Goal: Task Accomplishment & Management: Manage account settings

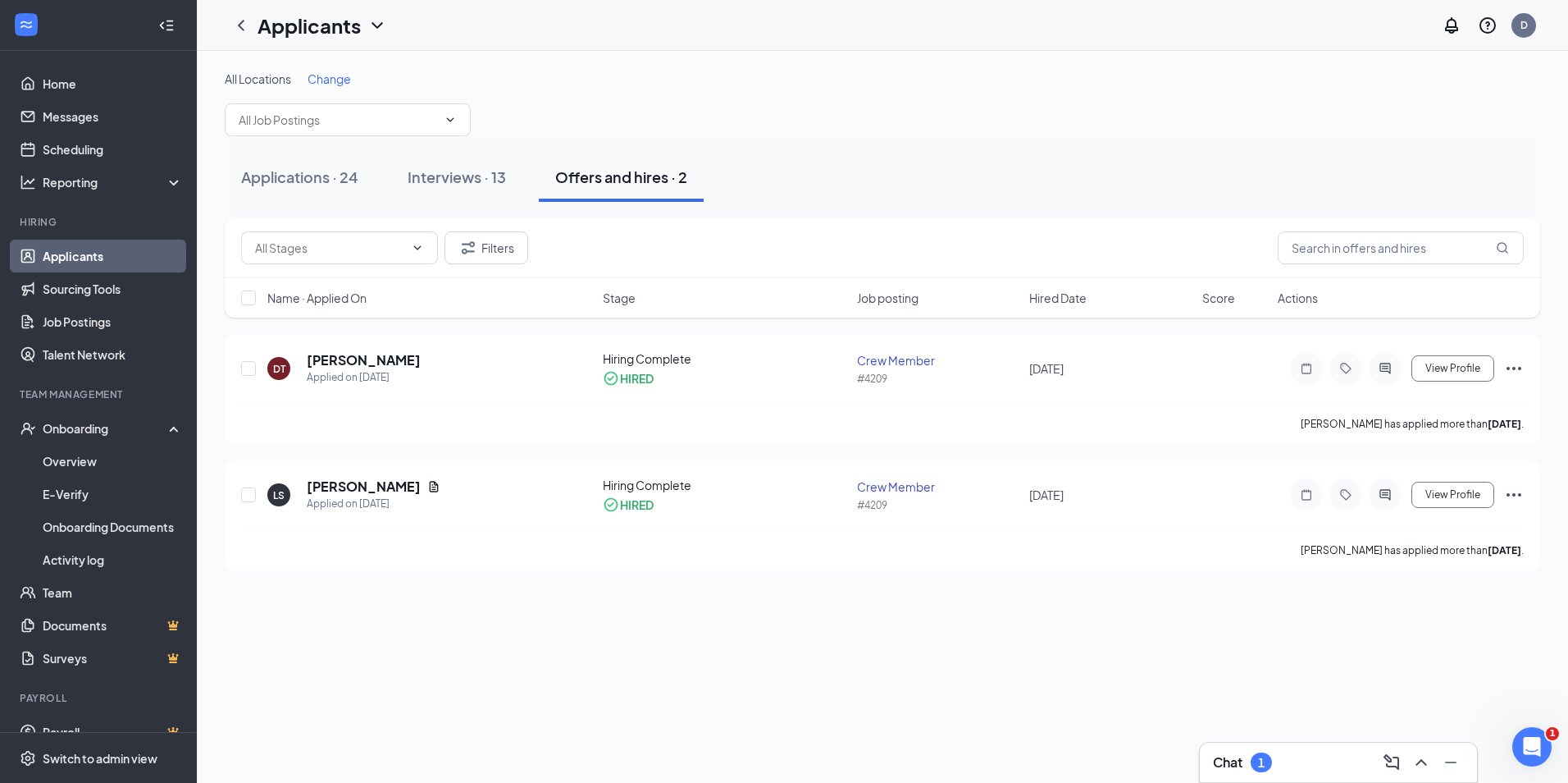
drag, startPoint x: 0, startPoint y: 0, endPoint x: 129, endPoint y: 261, distance: 291.1
click at [129, 261] on link "Applicants" at bounding box center [113, 256] width 140 height 33
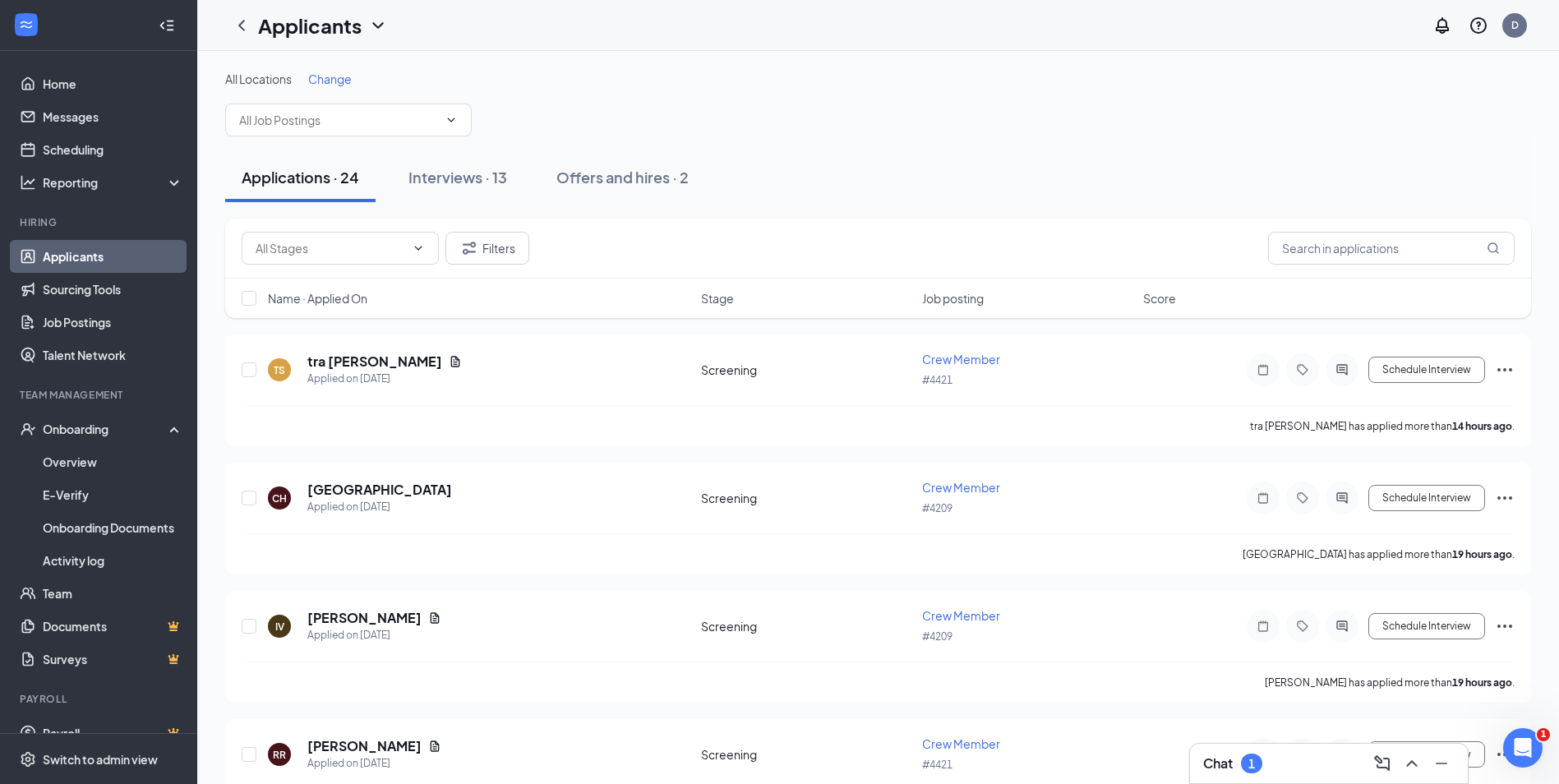
click at [475, 219] on div "Filters" at bounding box center [878, 249] width 1306 height 60
click at [480, 197] on button "Interviews · 13" at bounding box center [458, 177] width 131 height 50
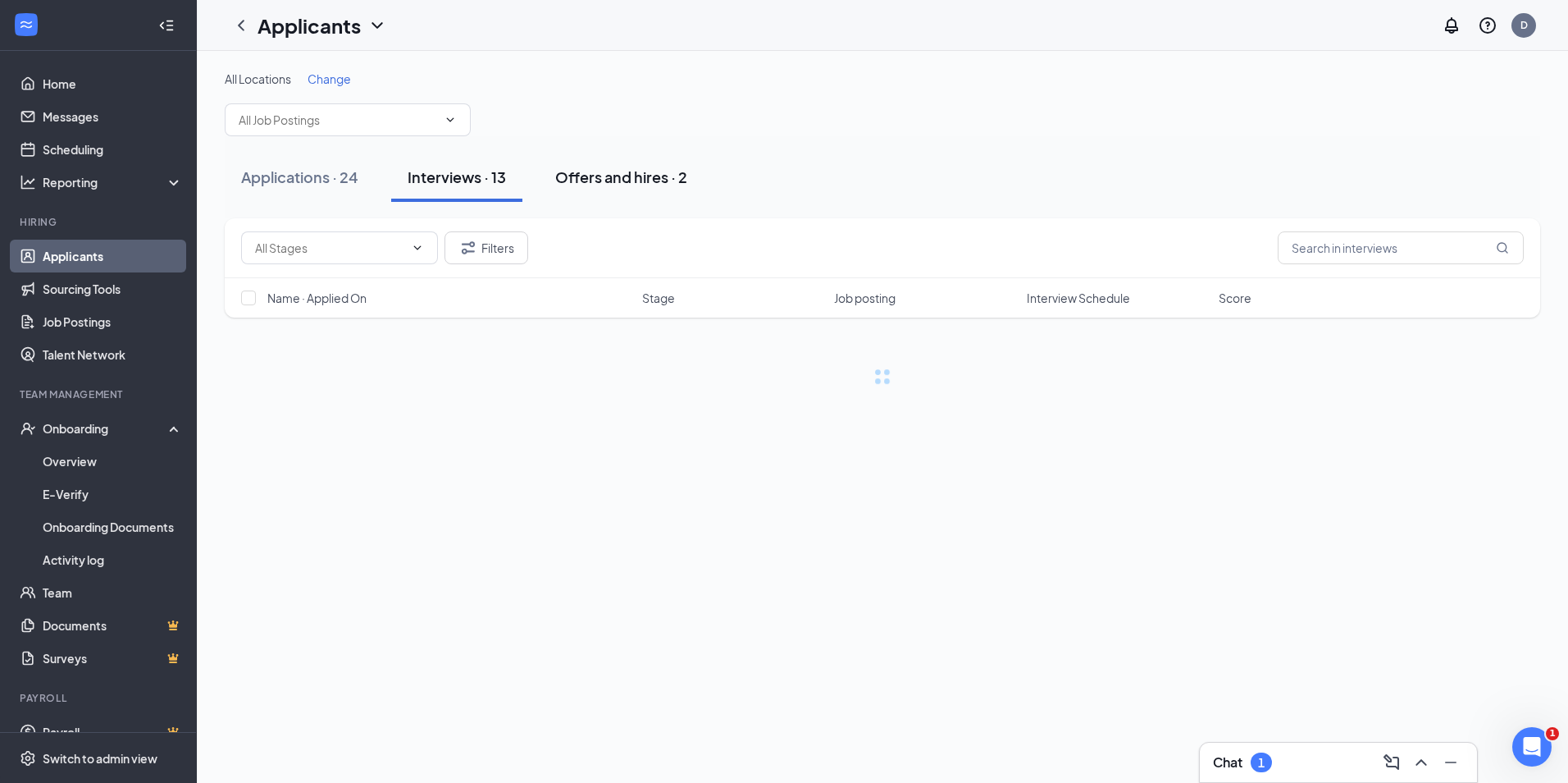
click at [631, 182] on div "Offers and hires · 2" at bounding box center [621, 177] width 132 height 21
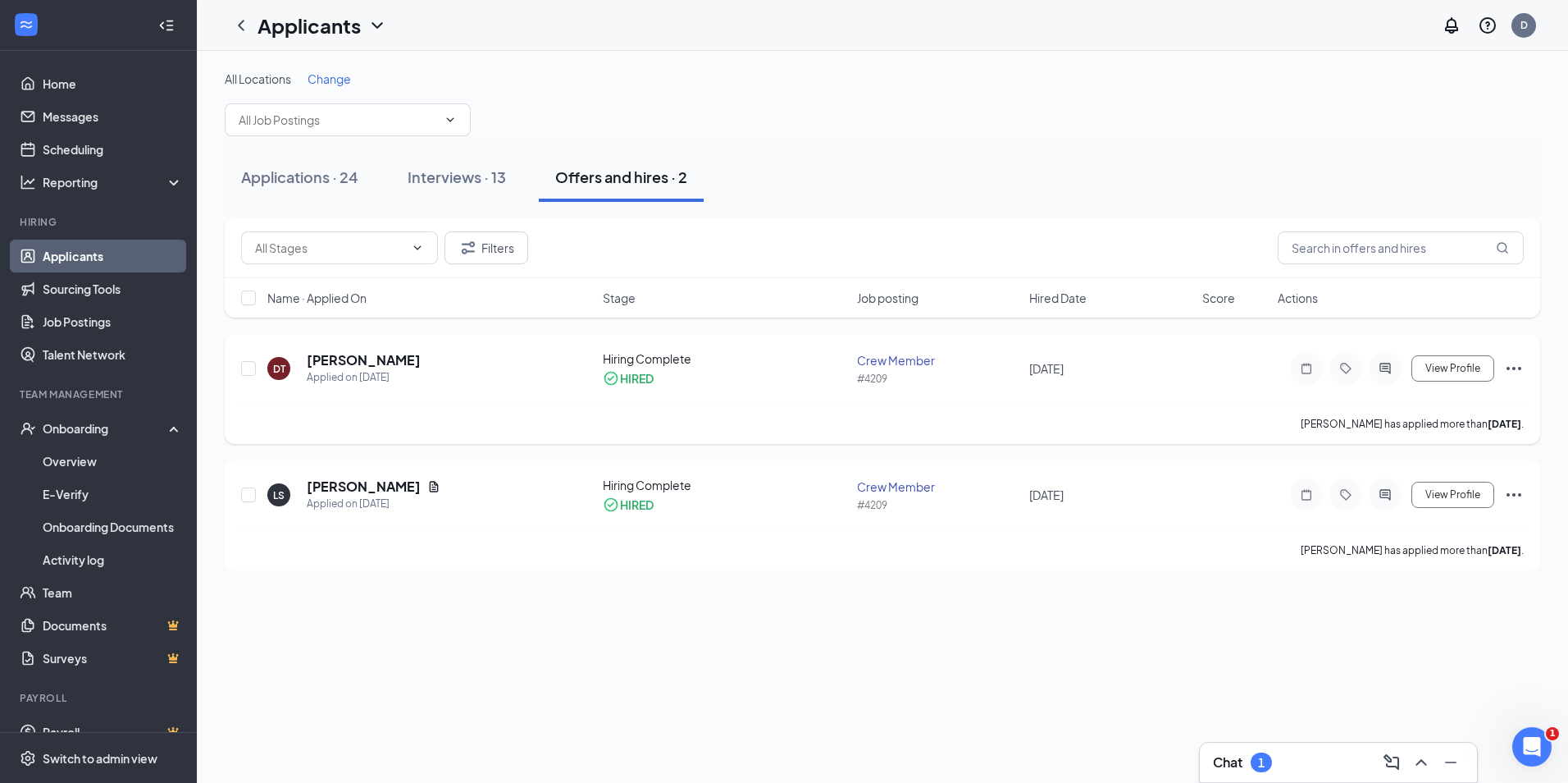
click at [430, 372] on div "DT [PERSON_NAME] Applied on [DATE]" at bounding box center [431, 368] width 326 height 35
click at [331, 362] on h5 "[PERSON_NAME]" at bounding box center [364, 360] width 114 height 18
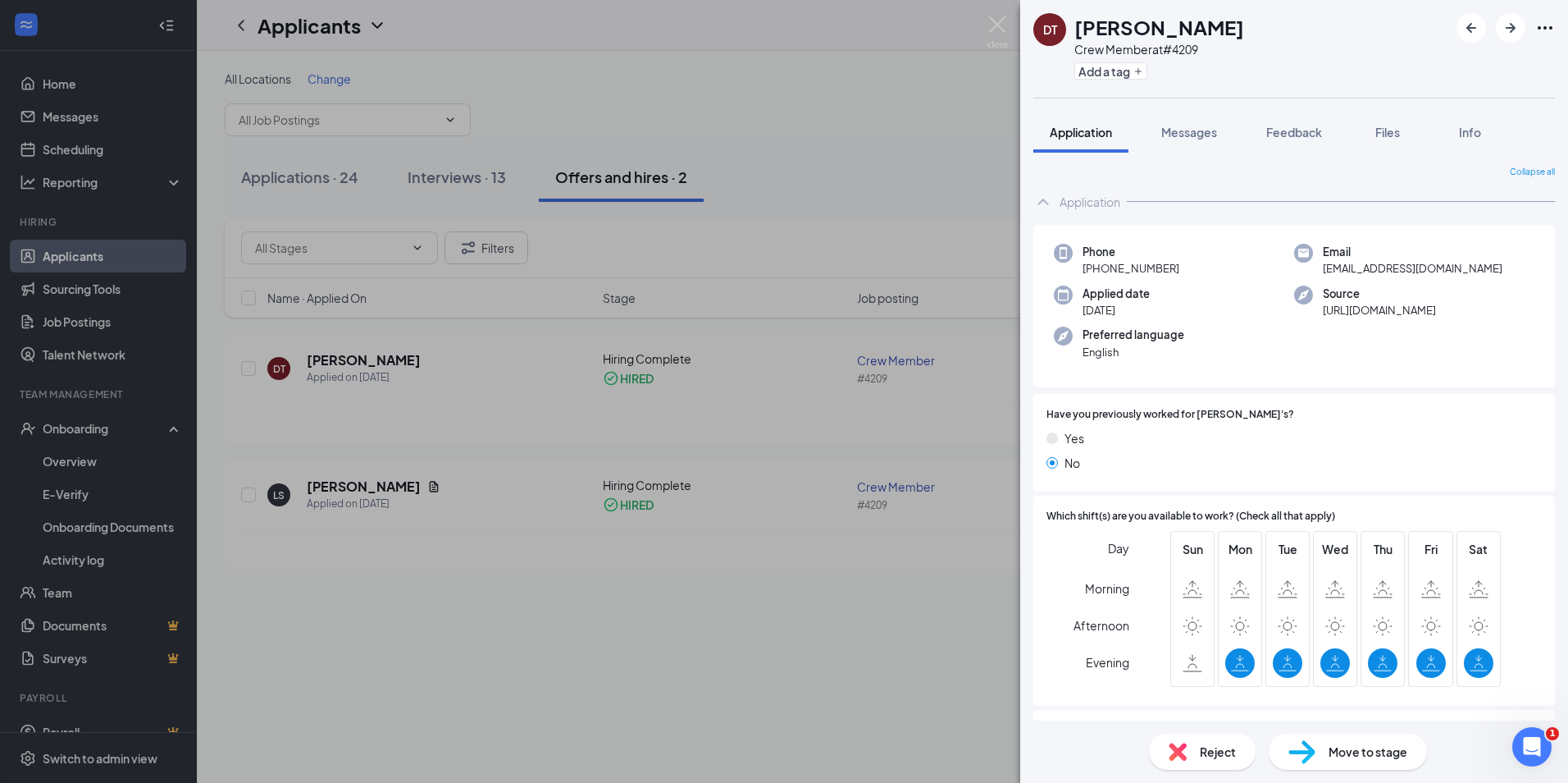
click at [44, 499] on div "DT [PERSON_NAME] Crew Member at #4209 Add a tag Application Messages Feedback F…" at bounding box center [784, 392] width 1568 height 783
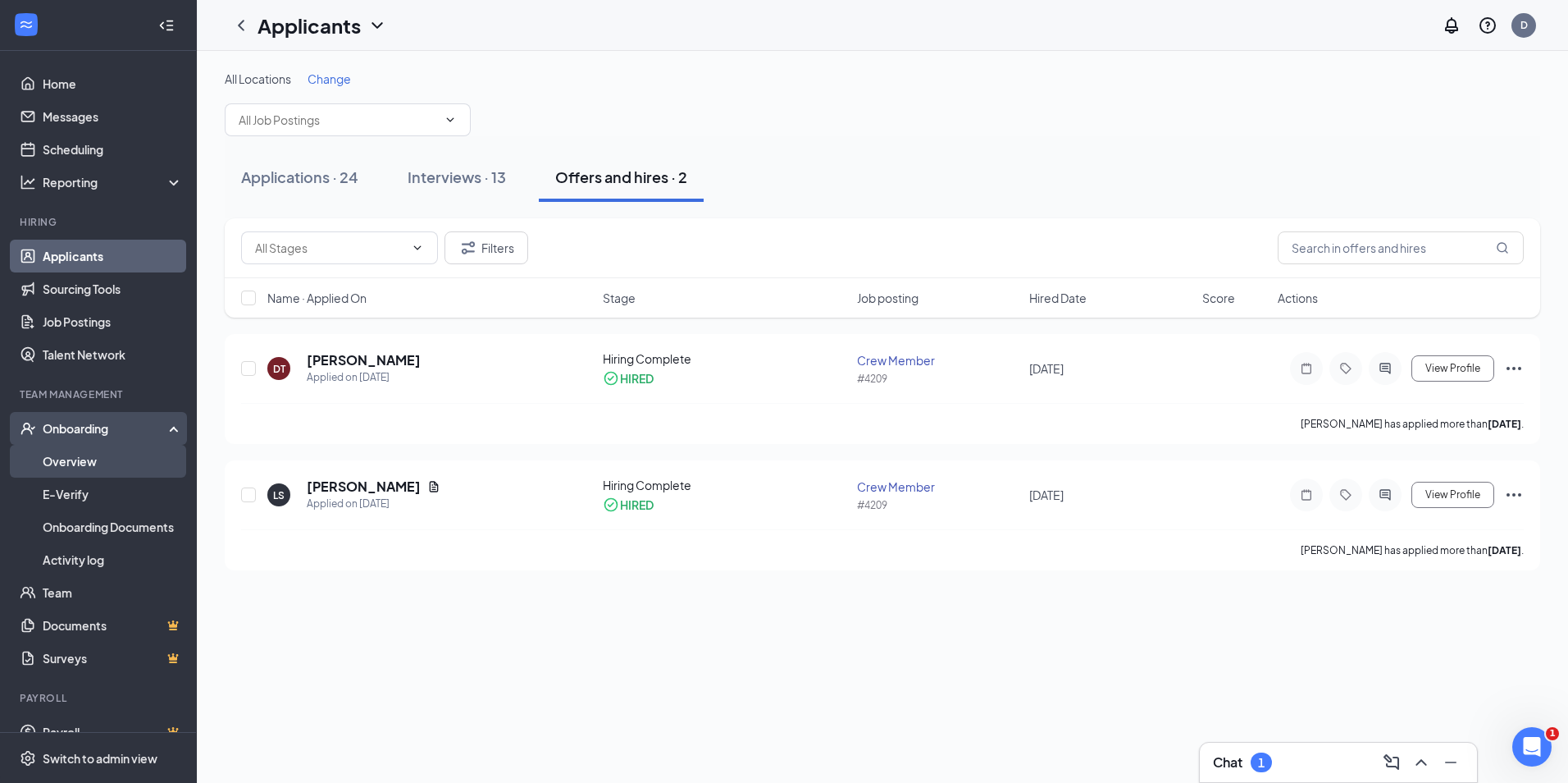
click at [56, 461] on link "Overview" at bounding box center [113, 461] width 140 height 33
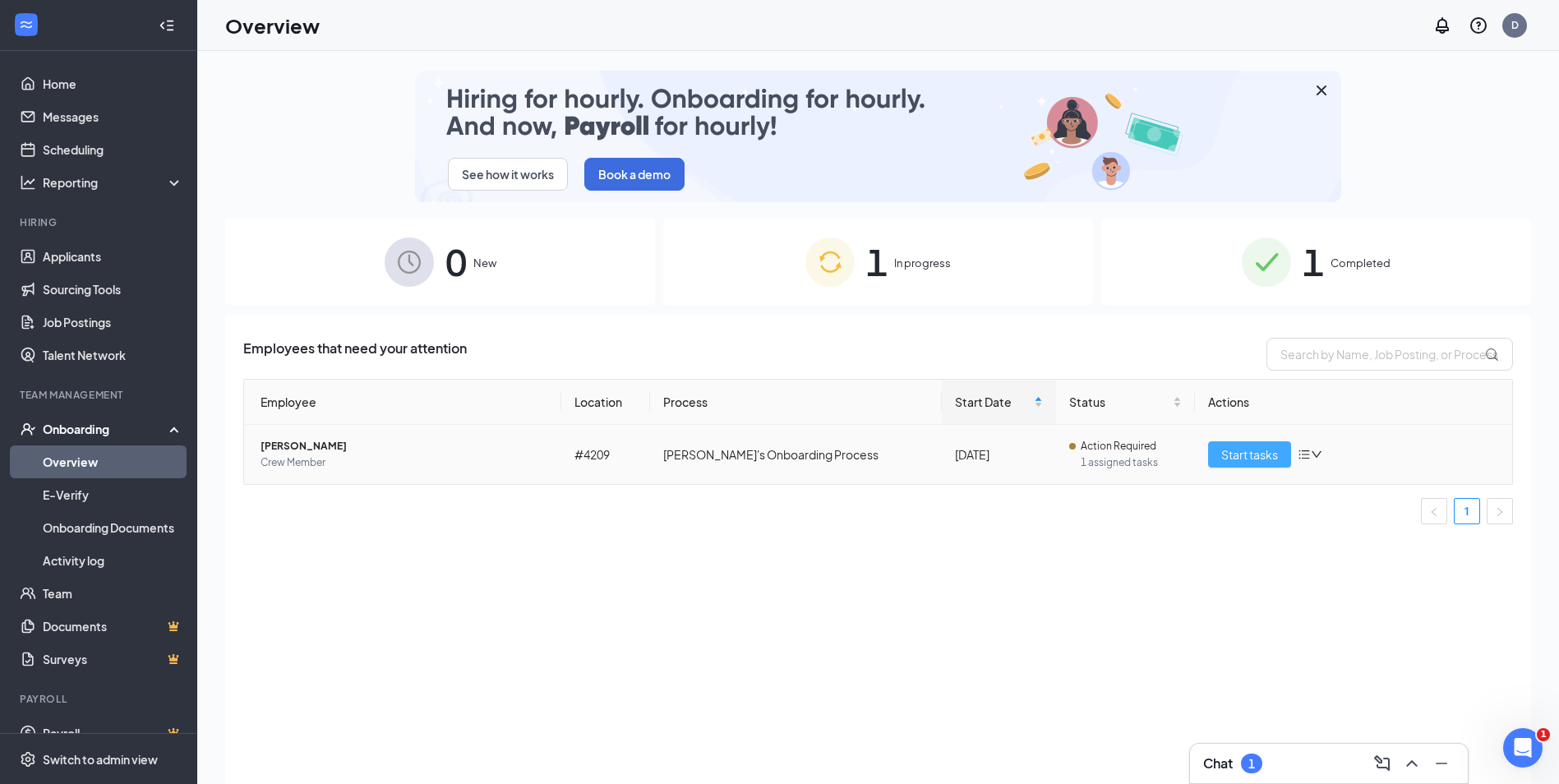
click at [1218, 454] on button "Start tasks" at bounding box center [1249, 454] width 83 height 26
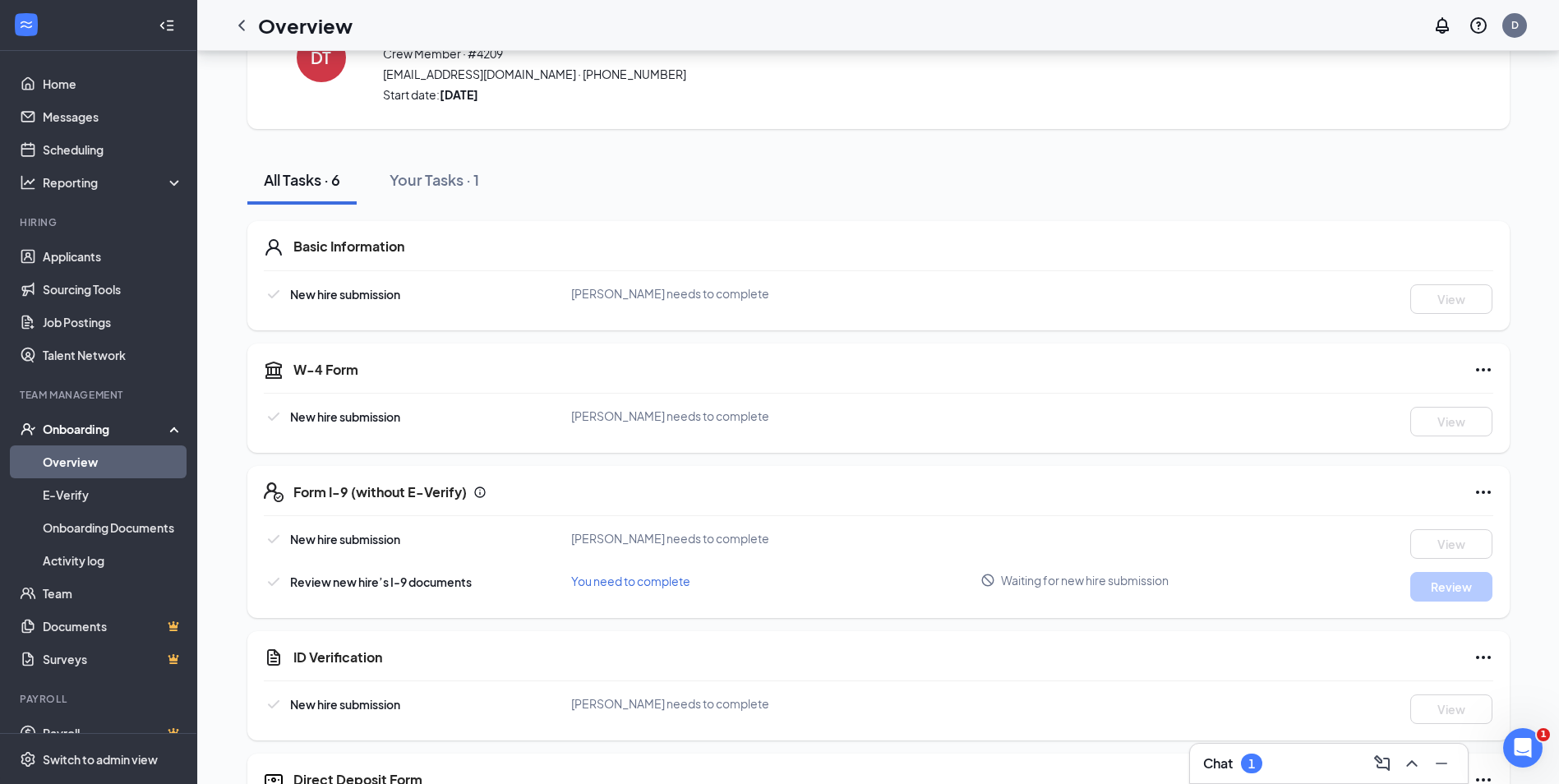
scroll to position [184, 0]
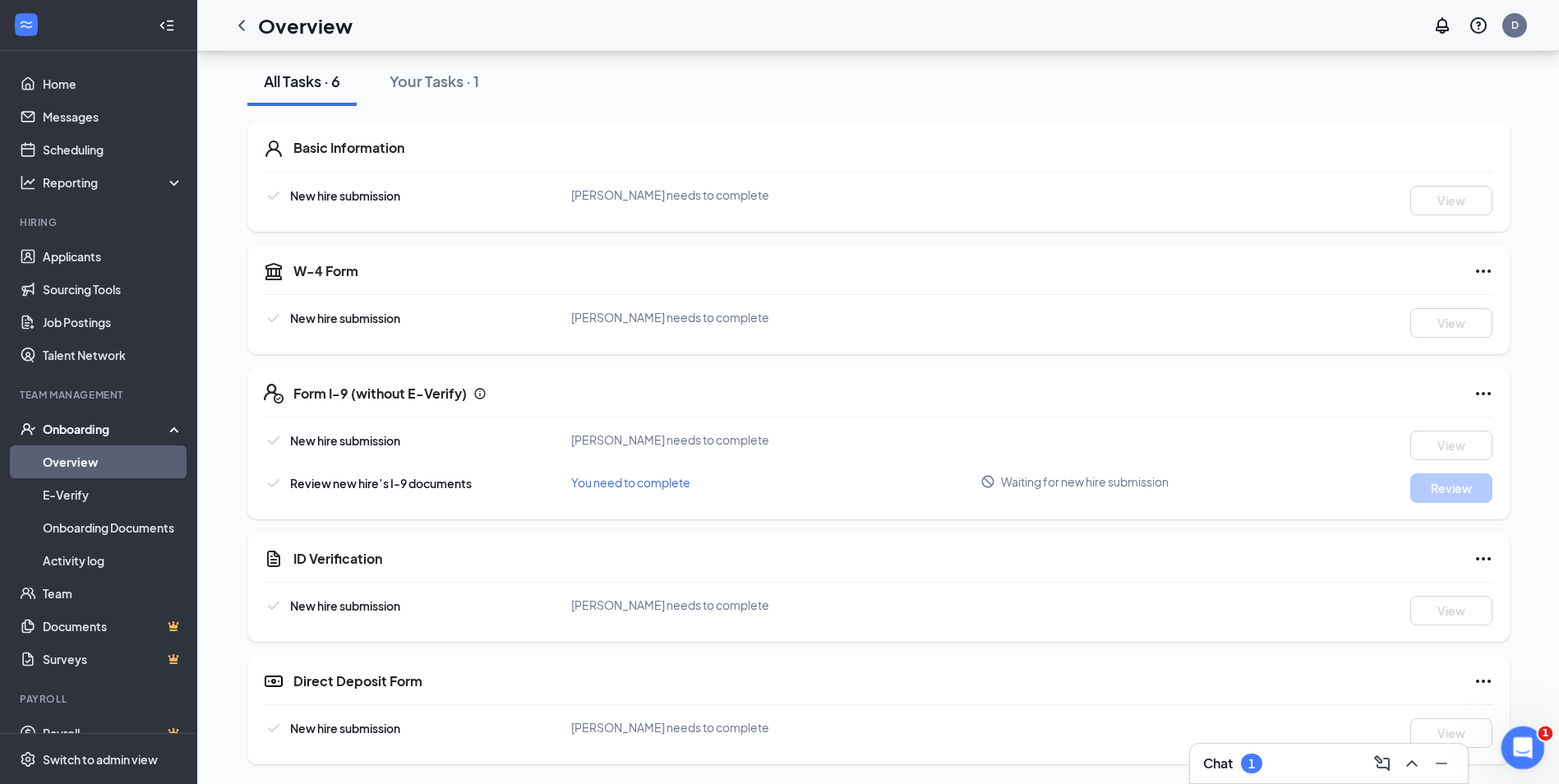
click at [1513, 750] on icon "Open Intercom Messenger" at bounding box center [1520, 745] width 27 height 27
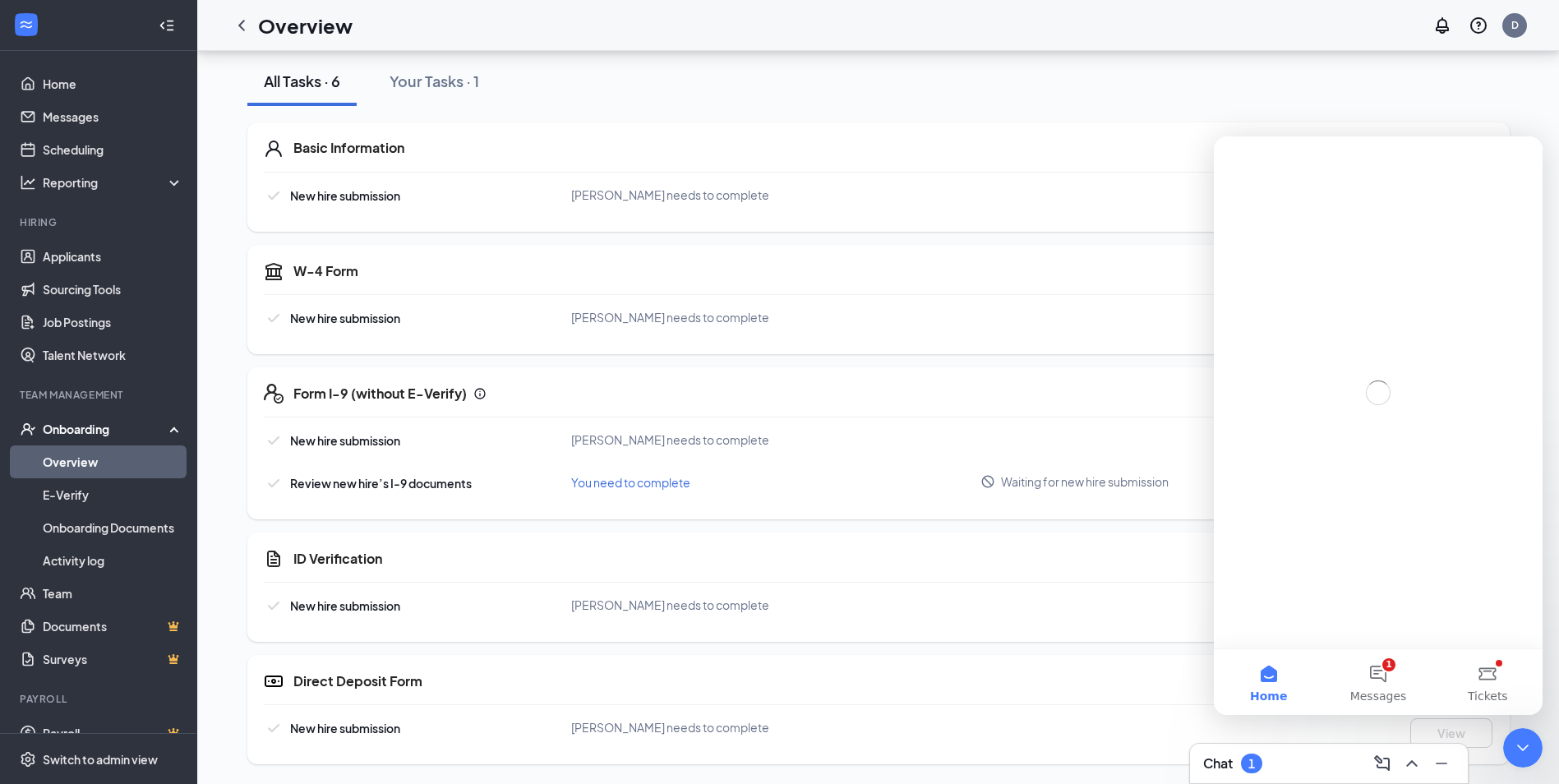
scroll to position [0, 0]
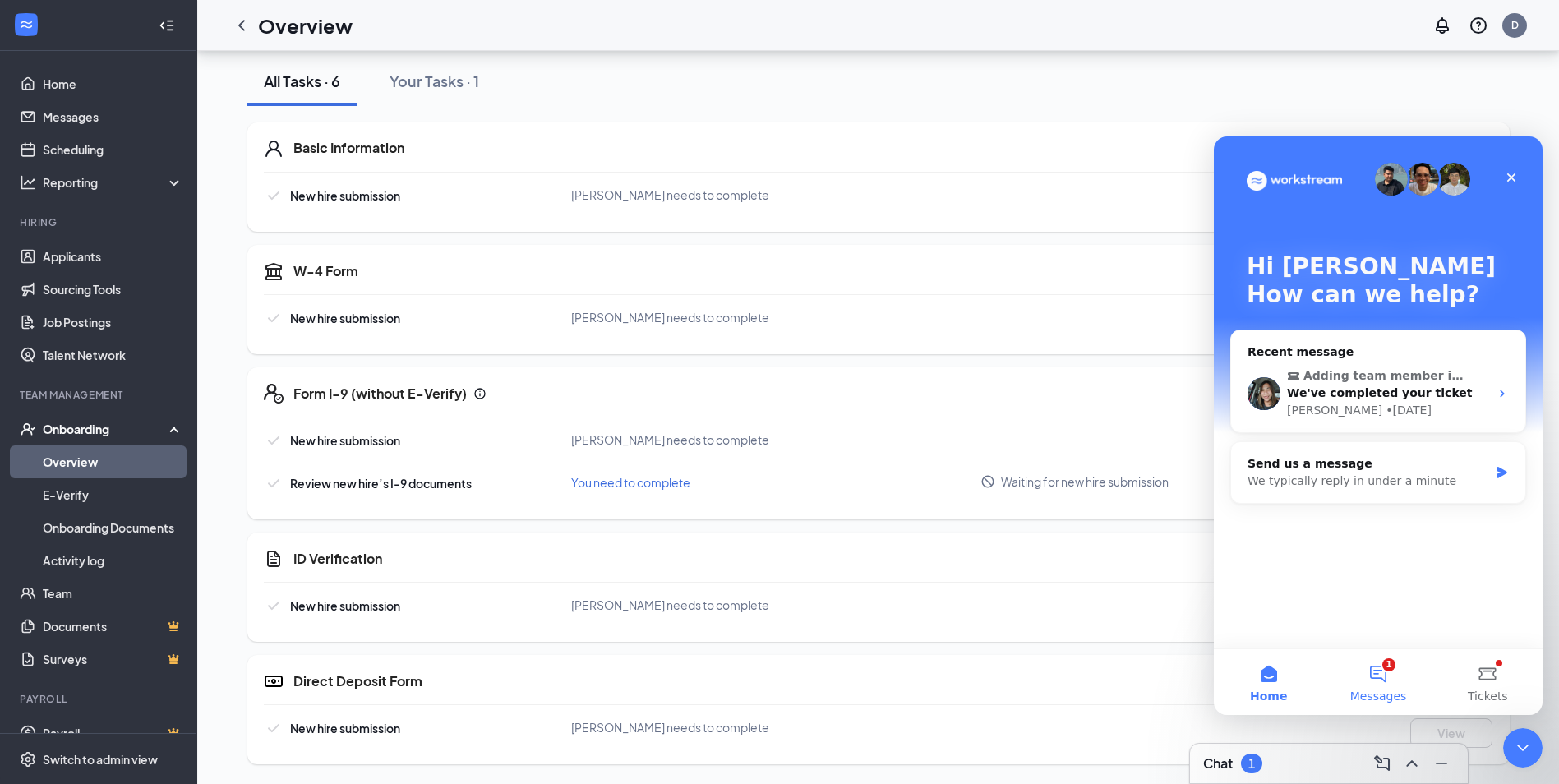
click at [1380, 691] on span "Messages" at bounding box center [1378, 696] width 56 height 11
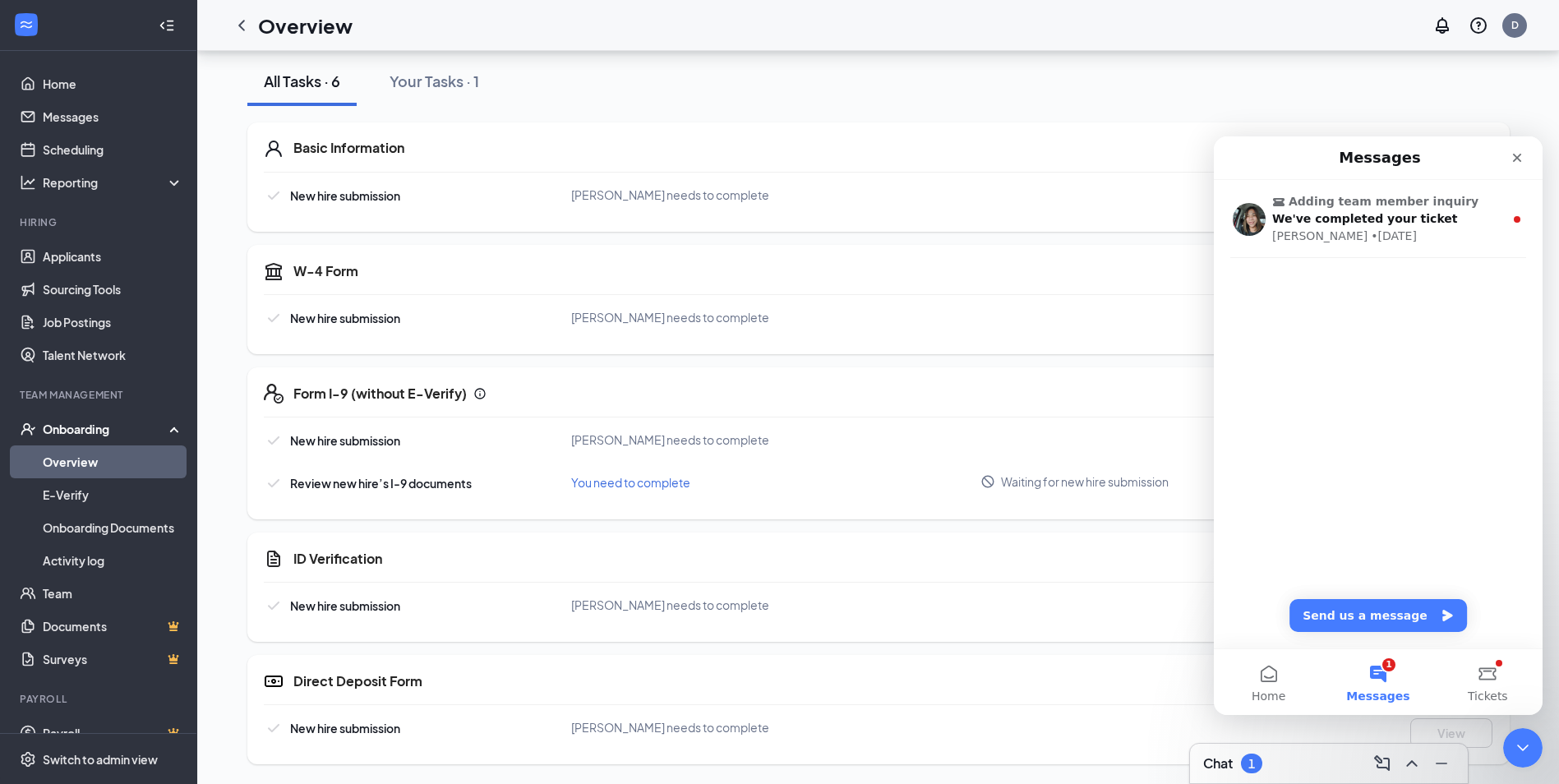
click at [1392, 179] on nav "Messages" at bounding box center [1378, 158] width 328 height 43
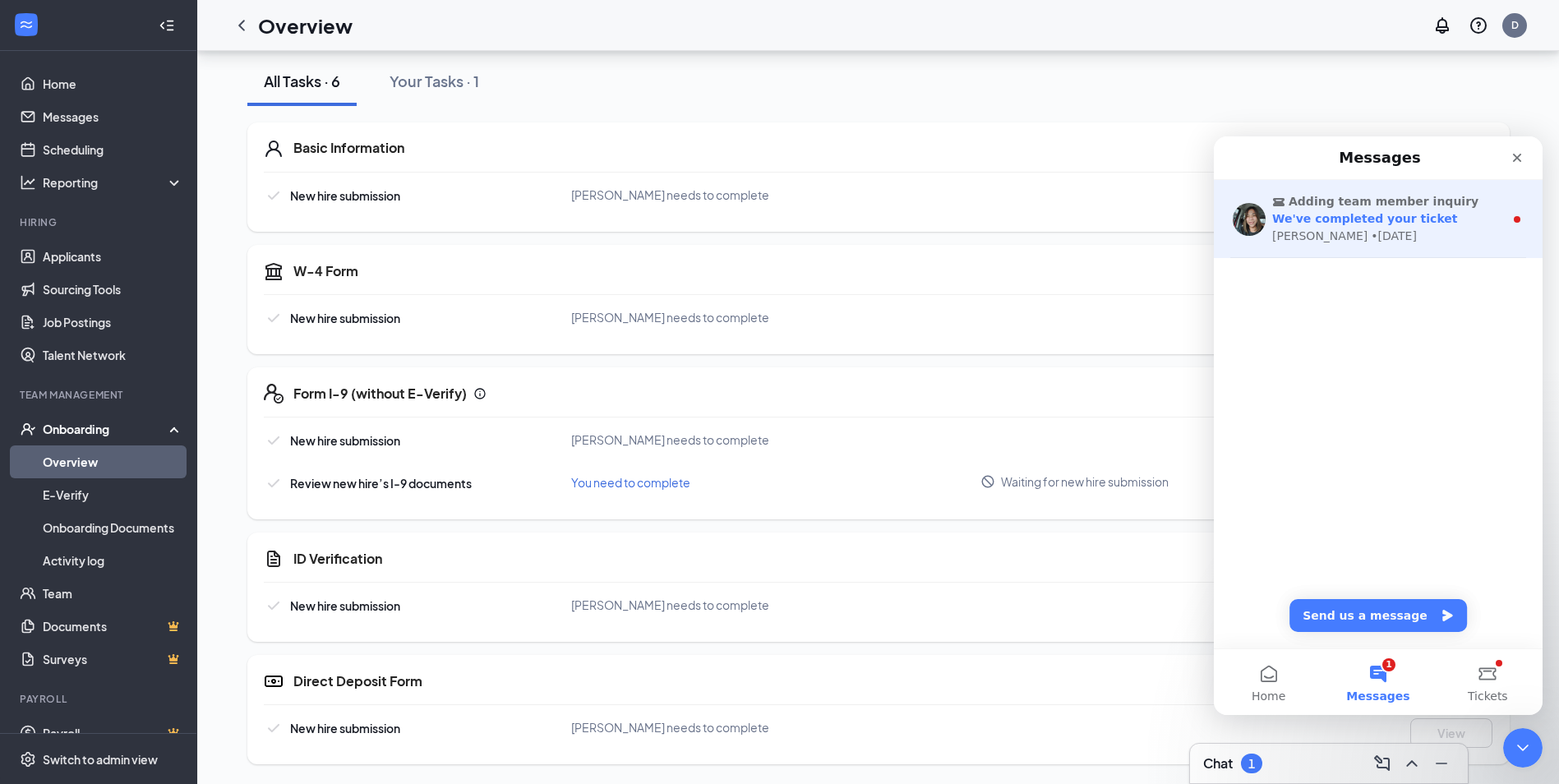
click at [1390, 204] on span "Adding team member inquiry" at bounding box center [1383, 202] width 189 height 17
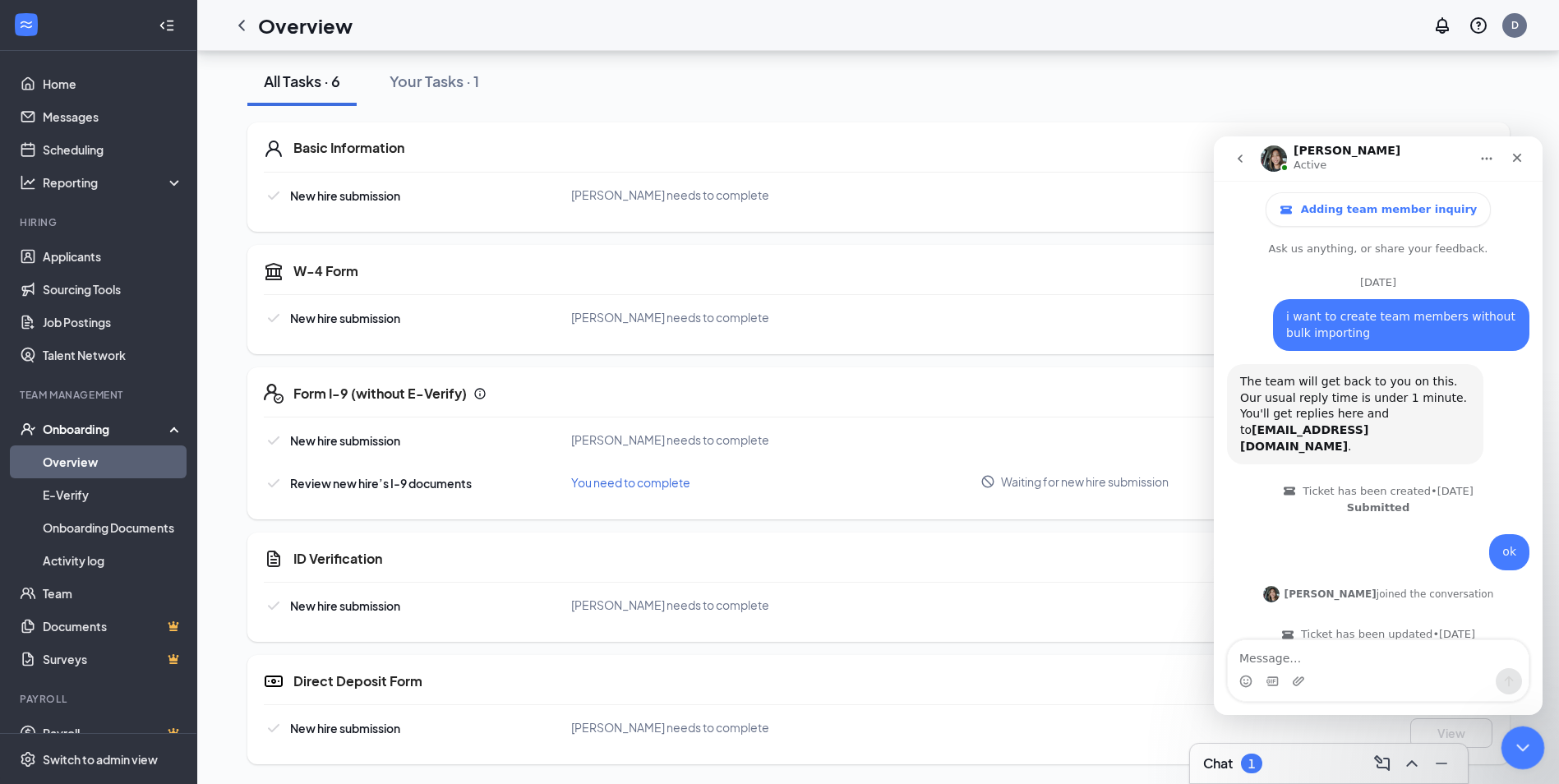
scroll to position [76, 0]
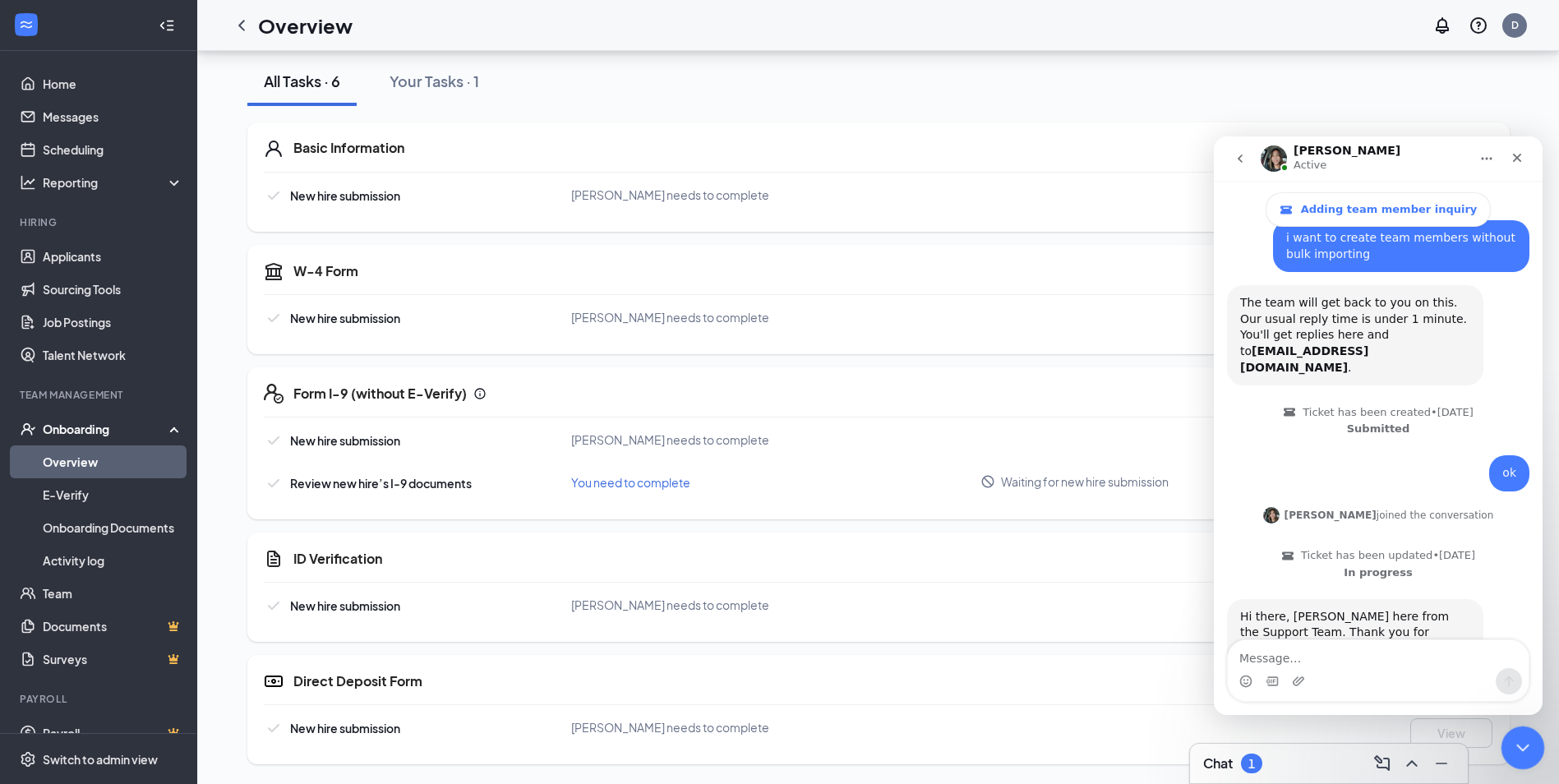
drag, startPoint x: 1514, startPoint y: 748, endPoint x: 2824, endPoint y: 1508, distance: 1514.5
click at [1514, 748] on icon "Close Intercom Messenger" at bounding box center [1520, 745] width 20 height 20
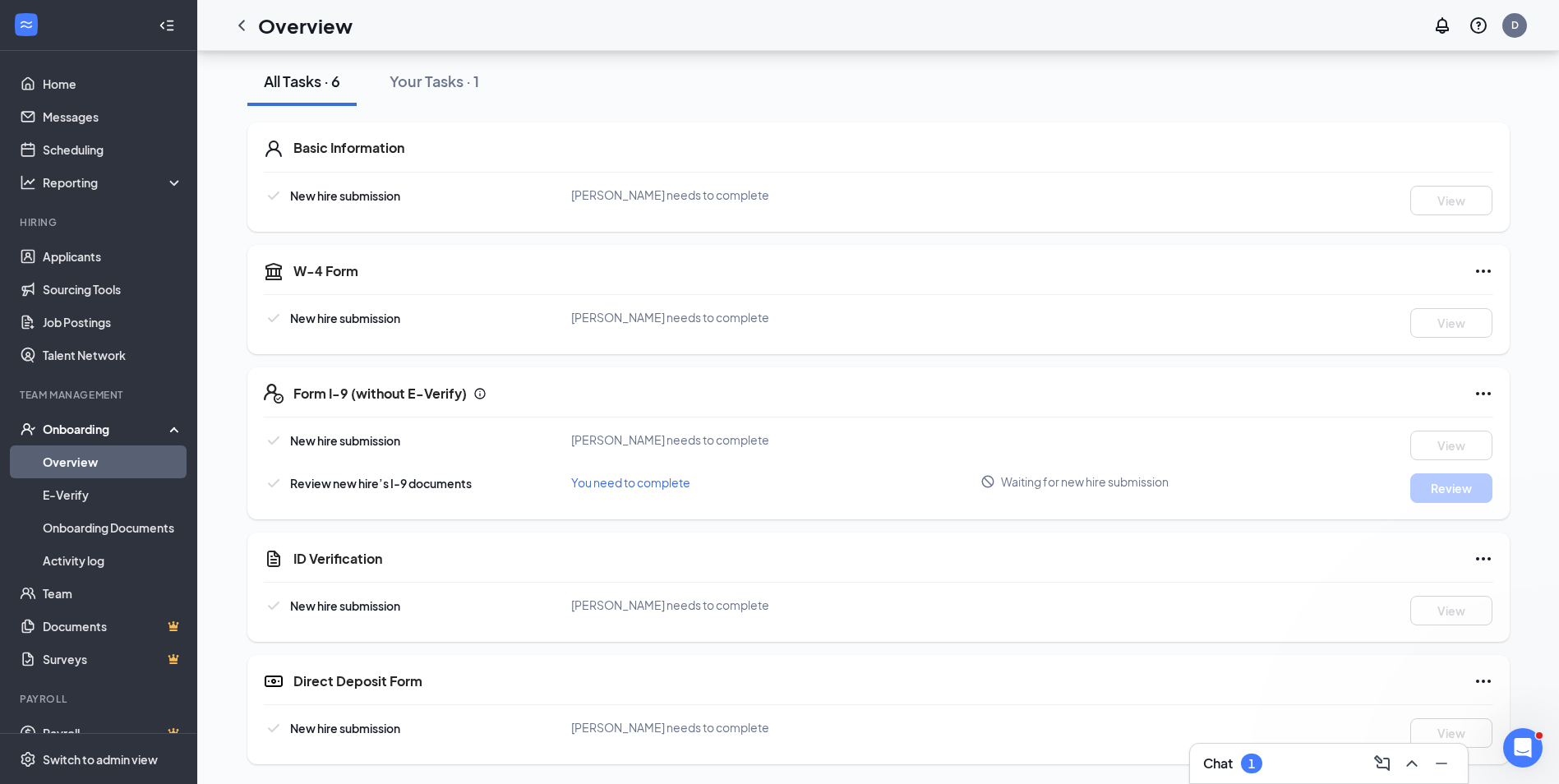
click at [1317, 771] on div "Chat 1" at bounding box center [1328, 763] width 251 height 26
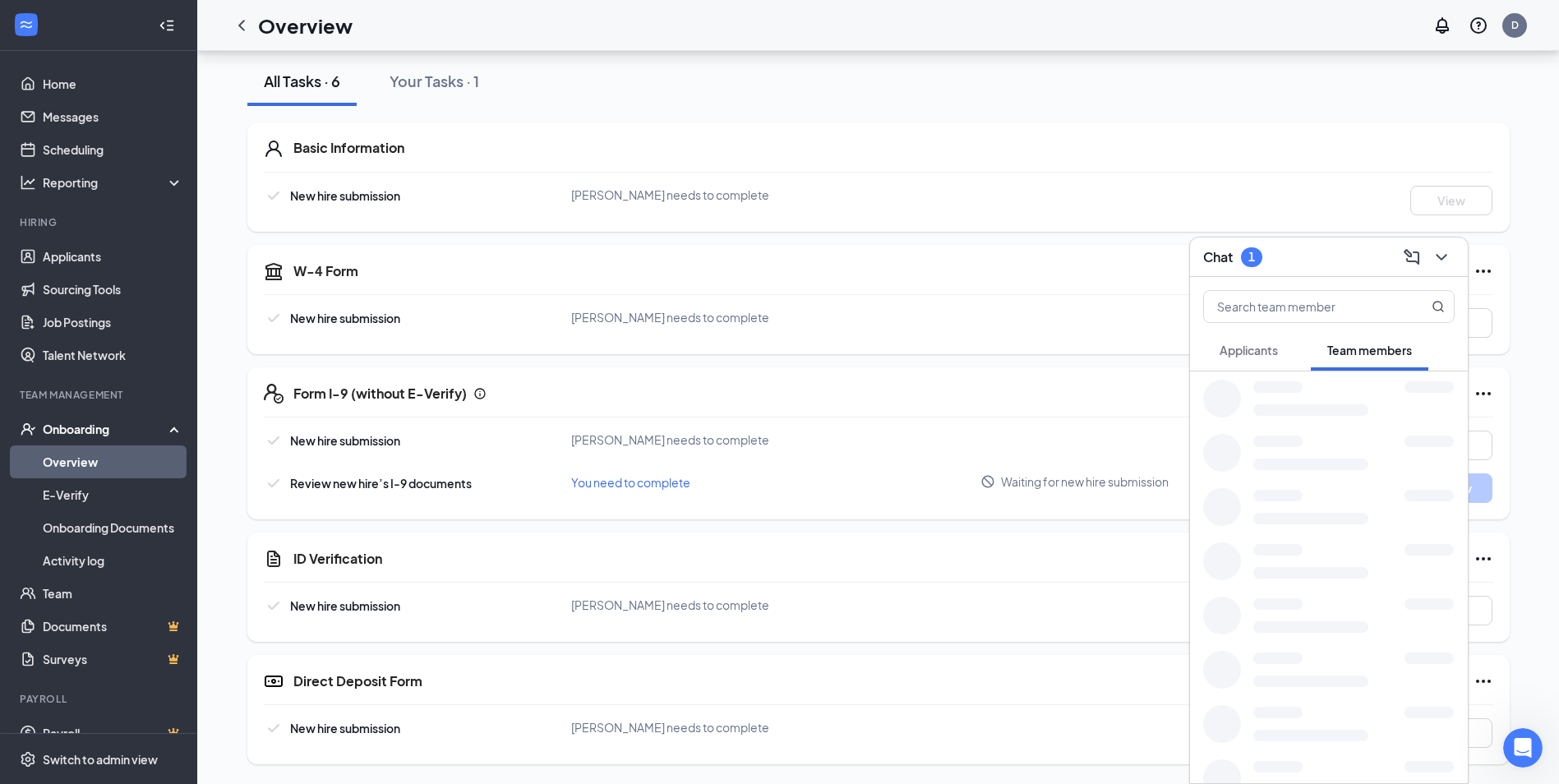
scroll to position [1080, 0]
click at [1239, 345] on span "Applicants" at bounding box center [1249, 350] width 58 height 15
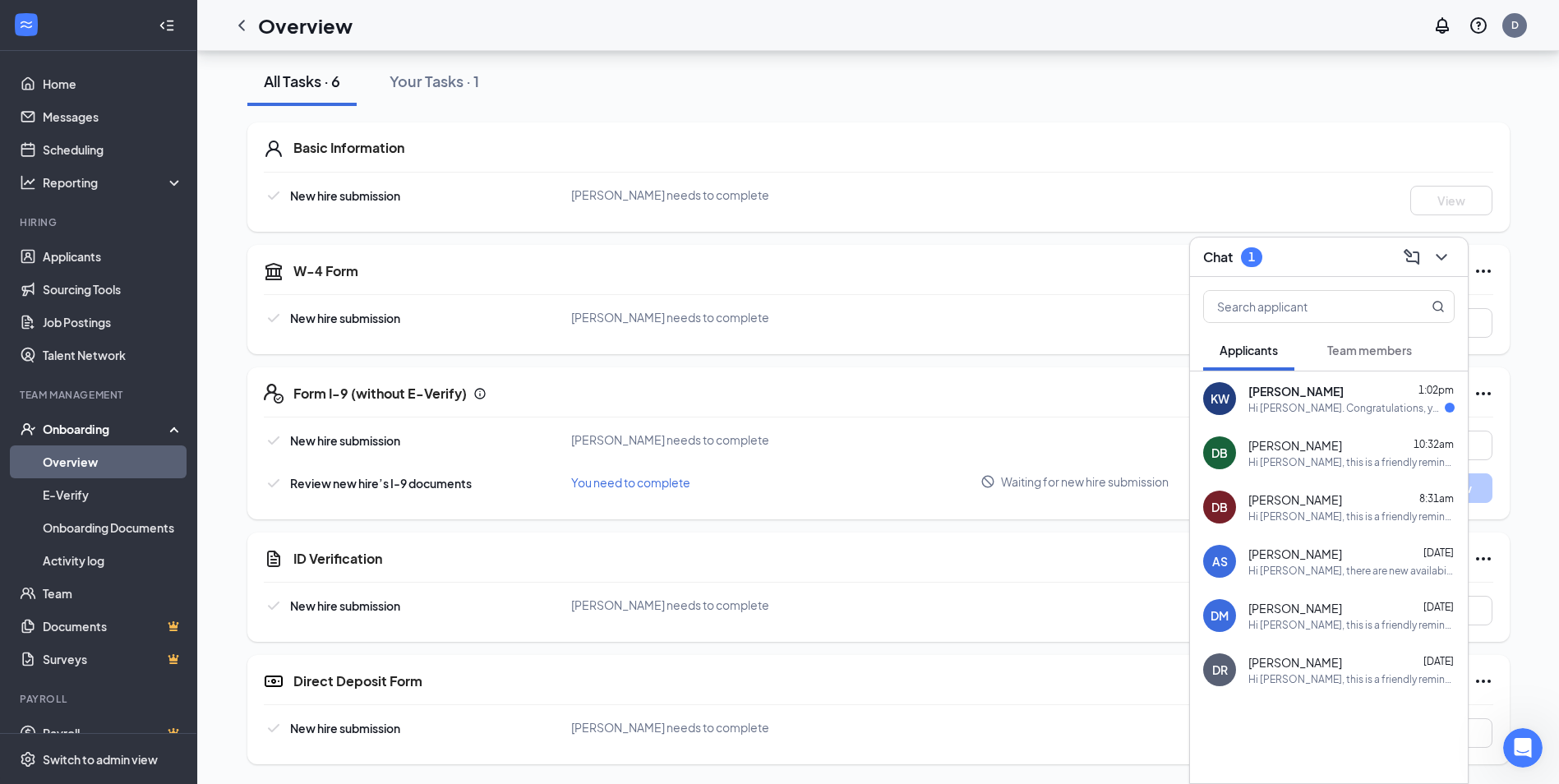
click at [1311, 405] on div "Hi [PERSON_NAME]. Congratulations, your onsite interview with [PERSON_NAME]'s f…" at bounding box center [1346, 407] width 196 height 14
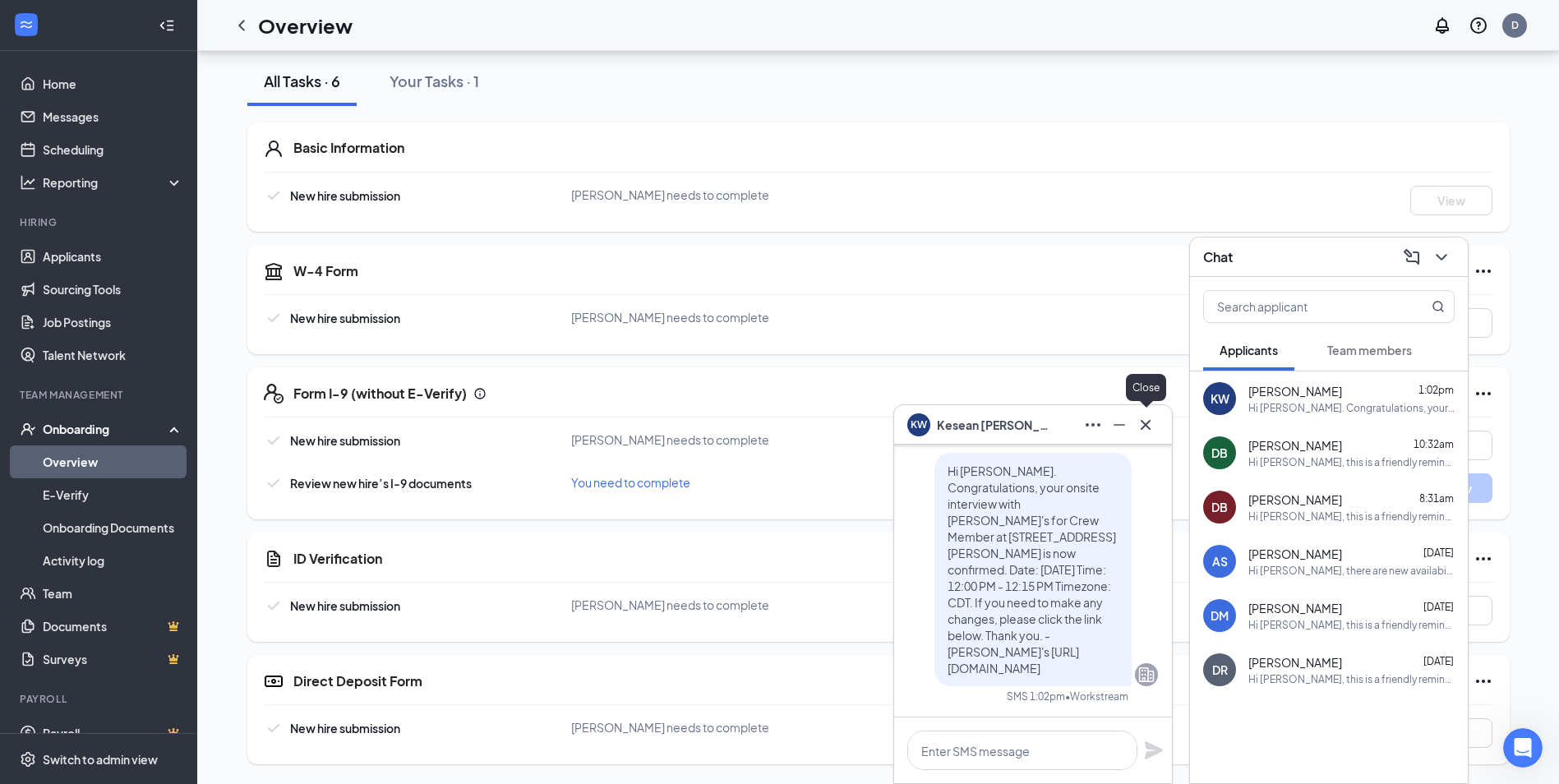
click at [1144, 427] on icon "Cross" at bounding box center [1145, 424] width 20 height 20
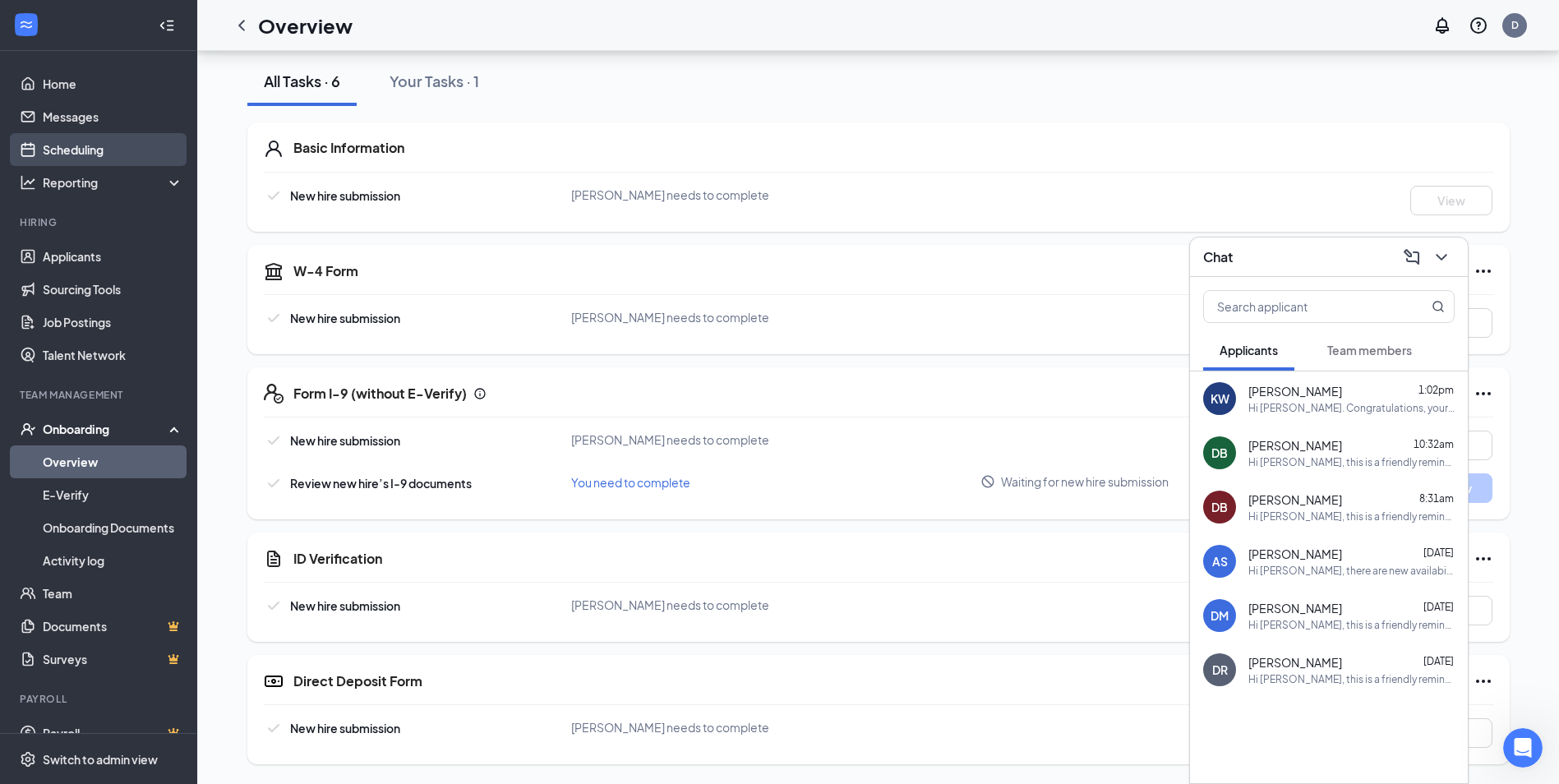
click at [88, 158] on link "Scheduling" at bounding box center [114, 149] width 141 height 33
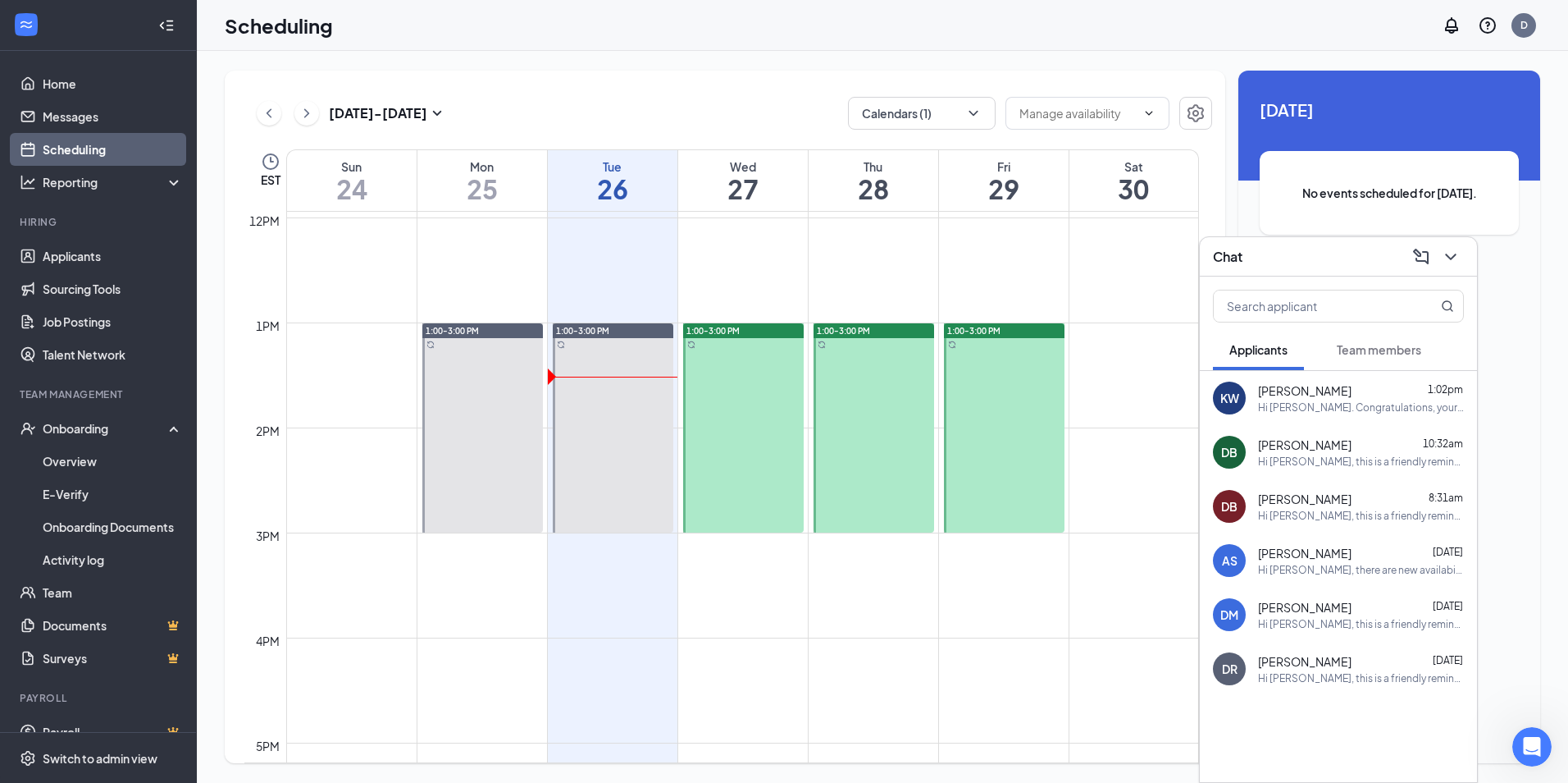
scroll to position [1217, 0]
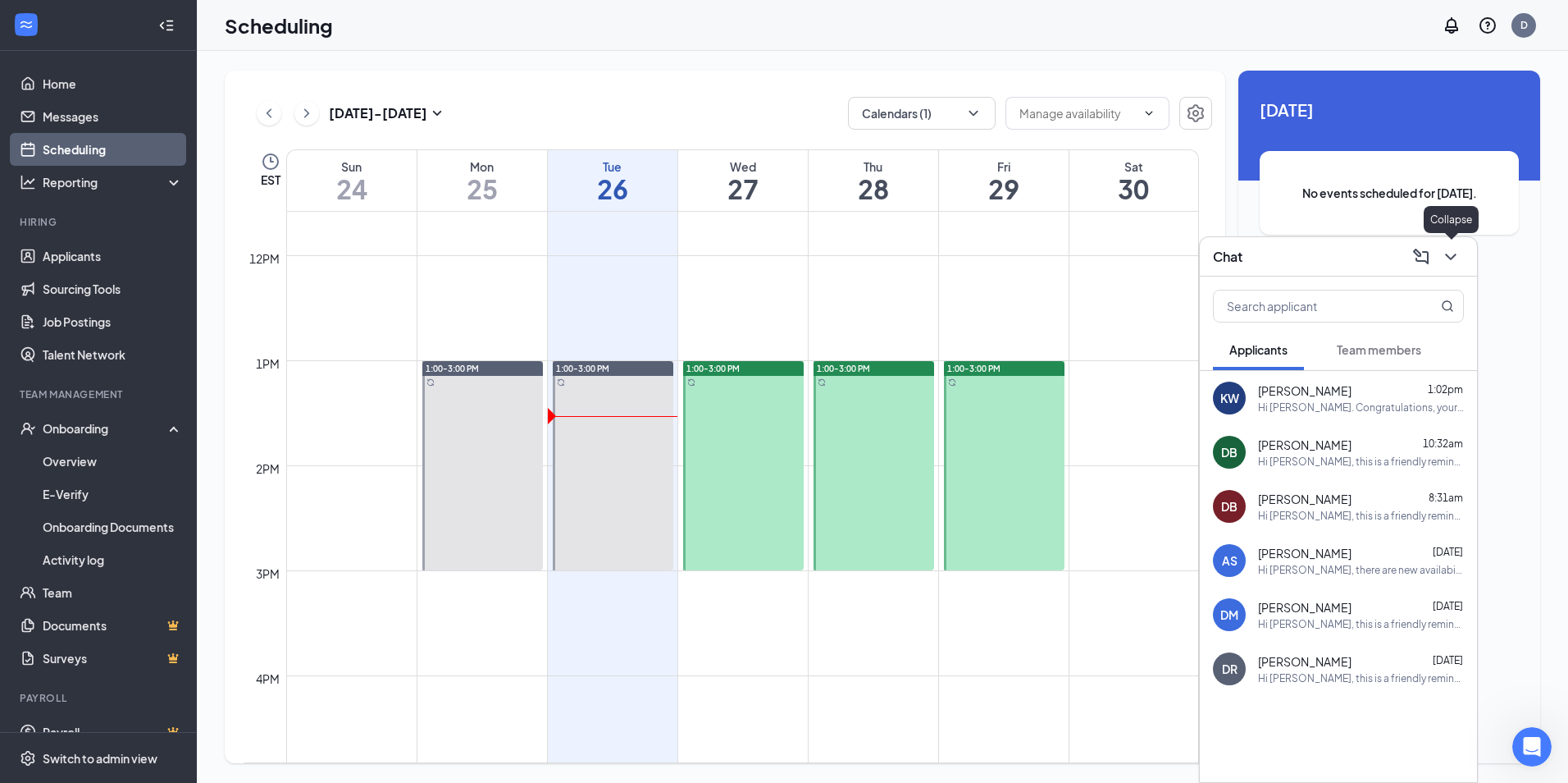
click at [1449, 262] on icon "ChevronDown" at bounding box center [1450, 257] width 20 height 20
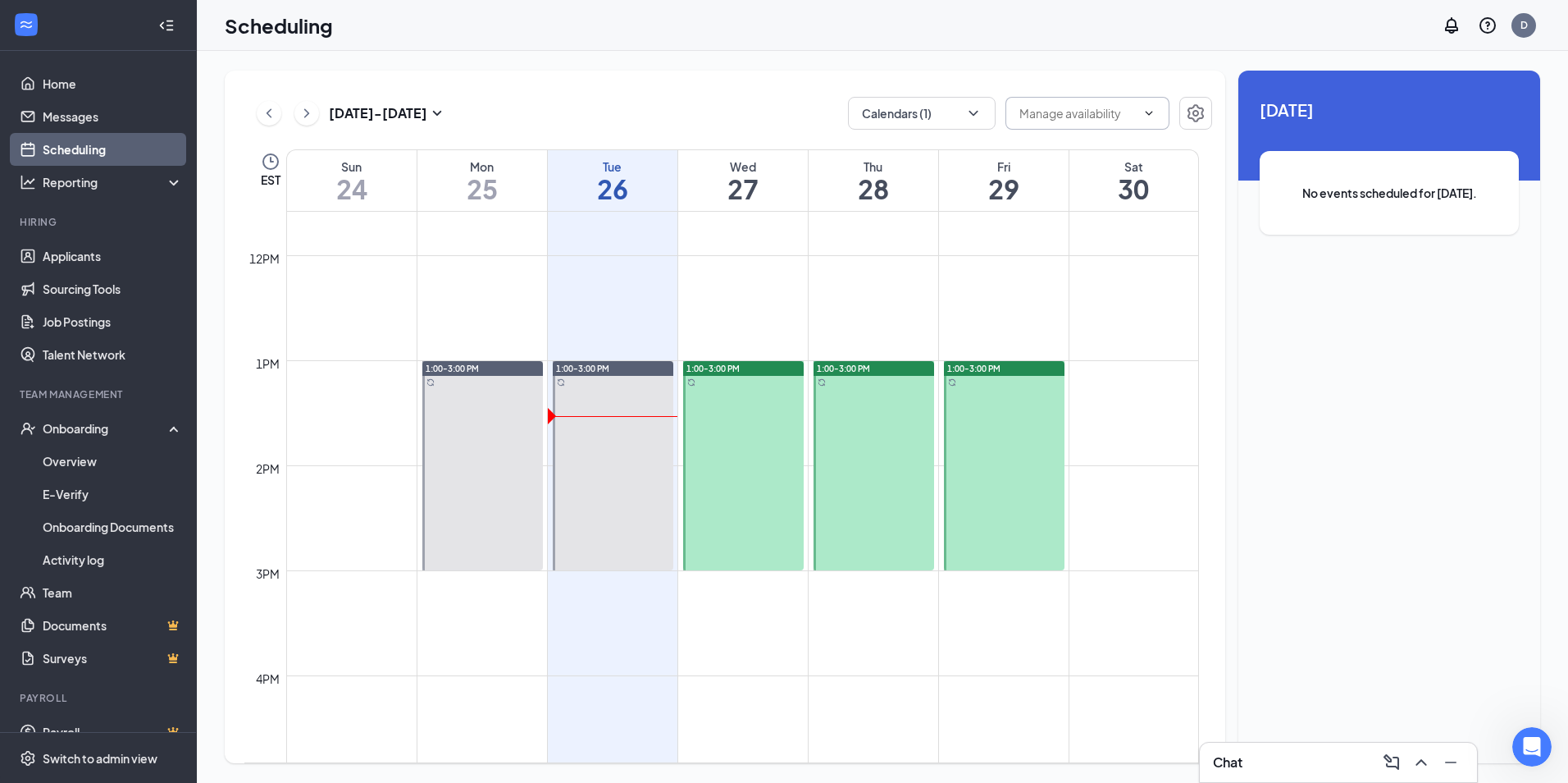
click at [1108, 115] on input "text" at bounding box center [1077, 112] width 116 height 18
click at [788, 481] on div at bounding box center [743, 465] width 121 height 209
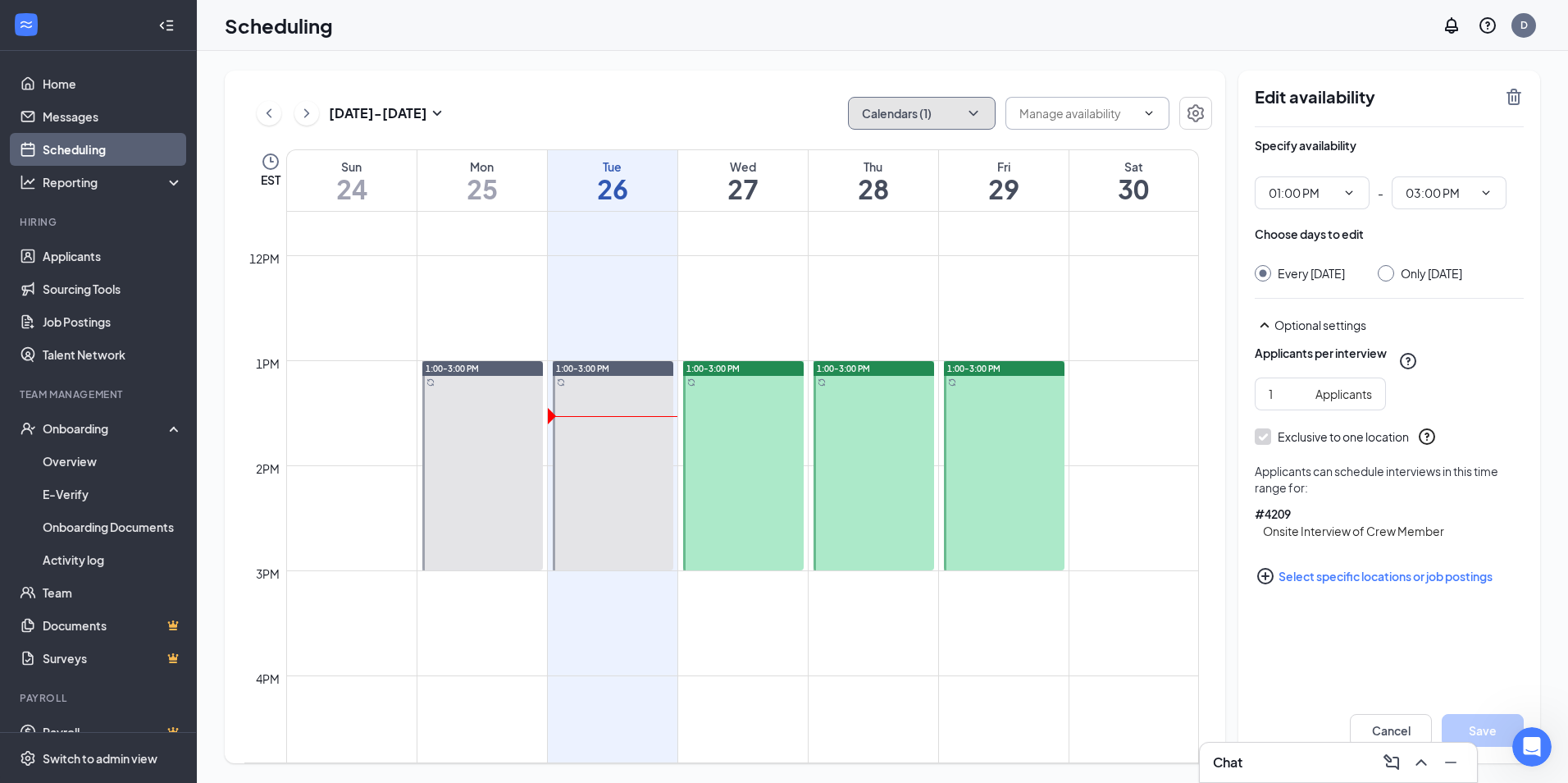
click at [964, 122] on button "Calendars (1)" at bounding box center [922, 112] width 148 height 33
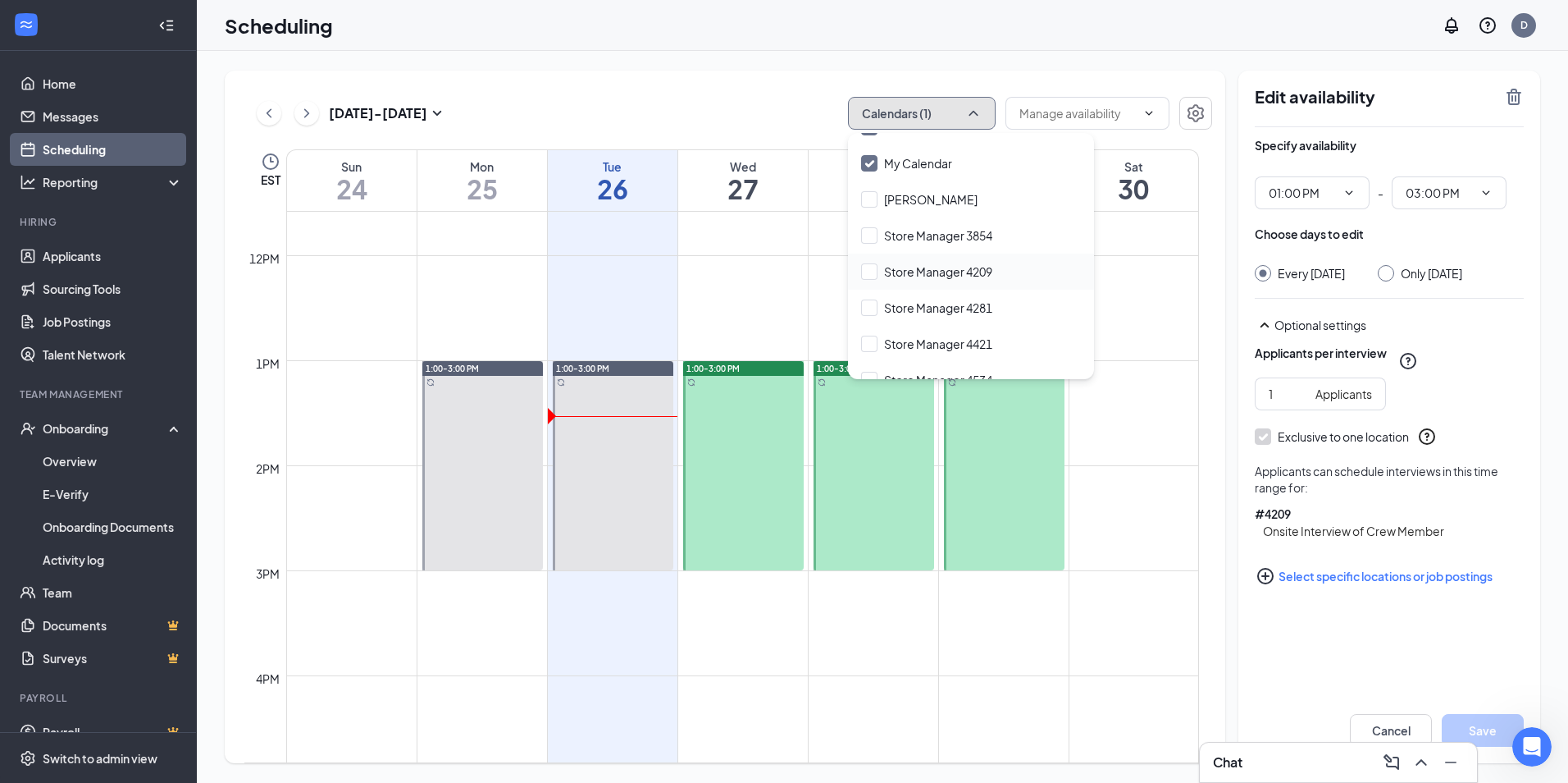
scroll to position [43, 0]
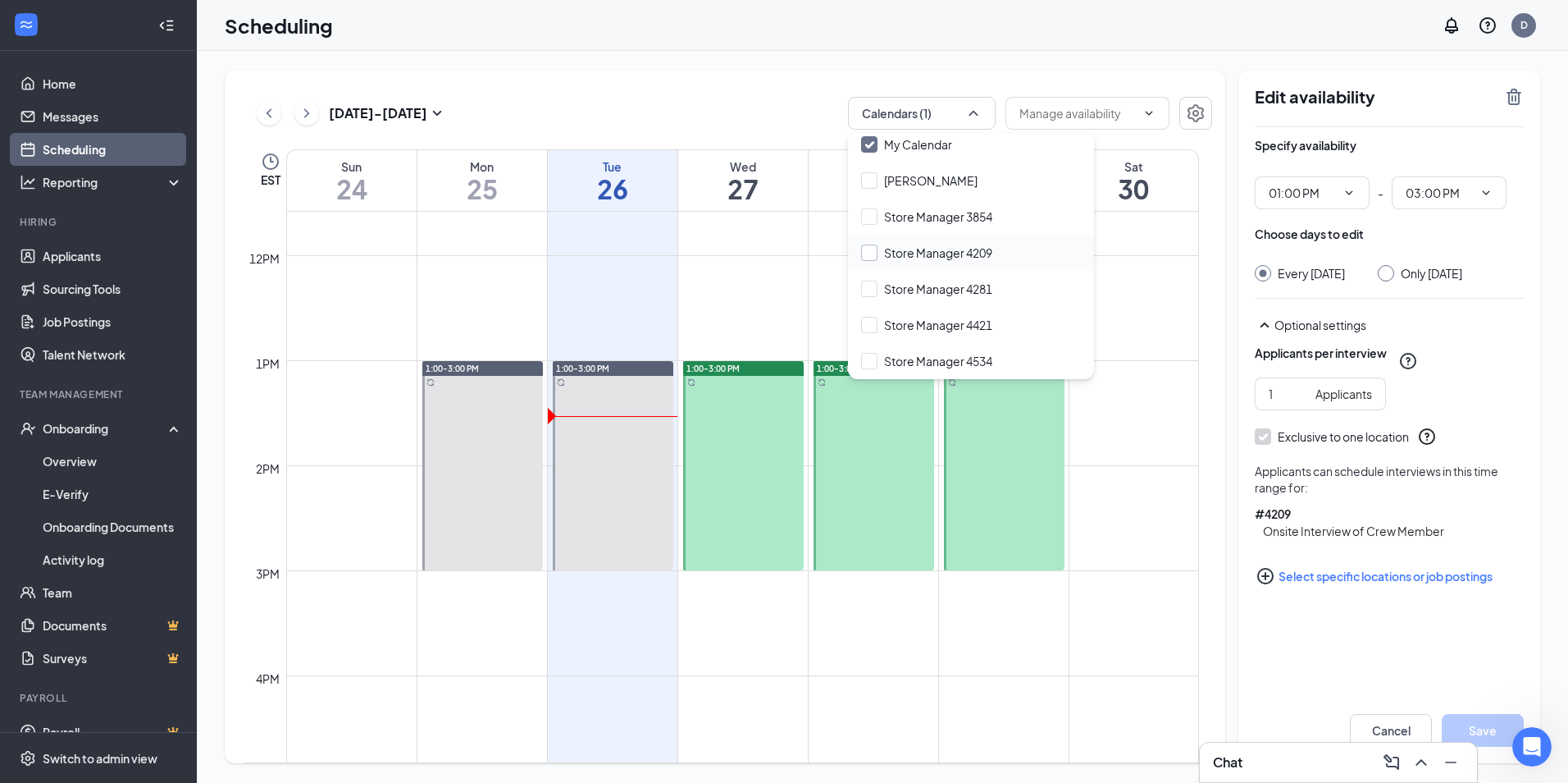
click at [868, 226] on div "Store Manager 3854" at bounding box center [971, 216] width 246 height 37
checkbox input "true"
click at [869, 254] on input "Store Manager 4209" at bounding box center [927, 253] width 131 height 17
checkbox input "true"
click at [868, 294] on input "Store Manager 4281" at bounding box center [927, 289] width 131 height 17
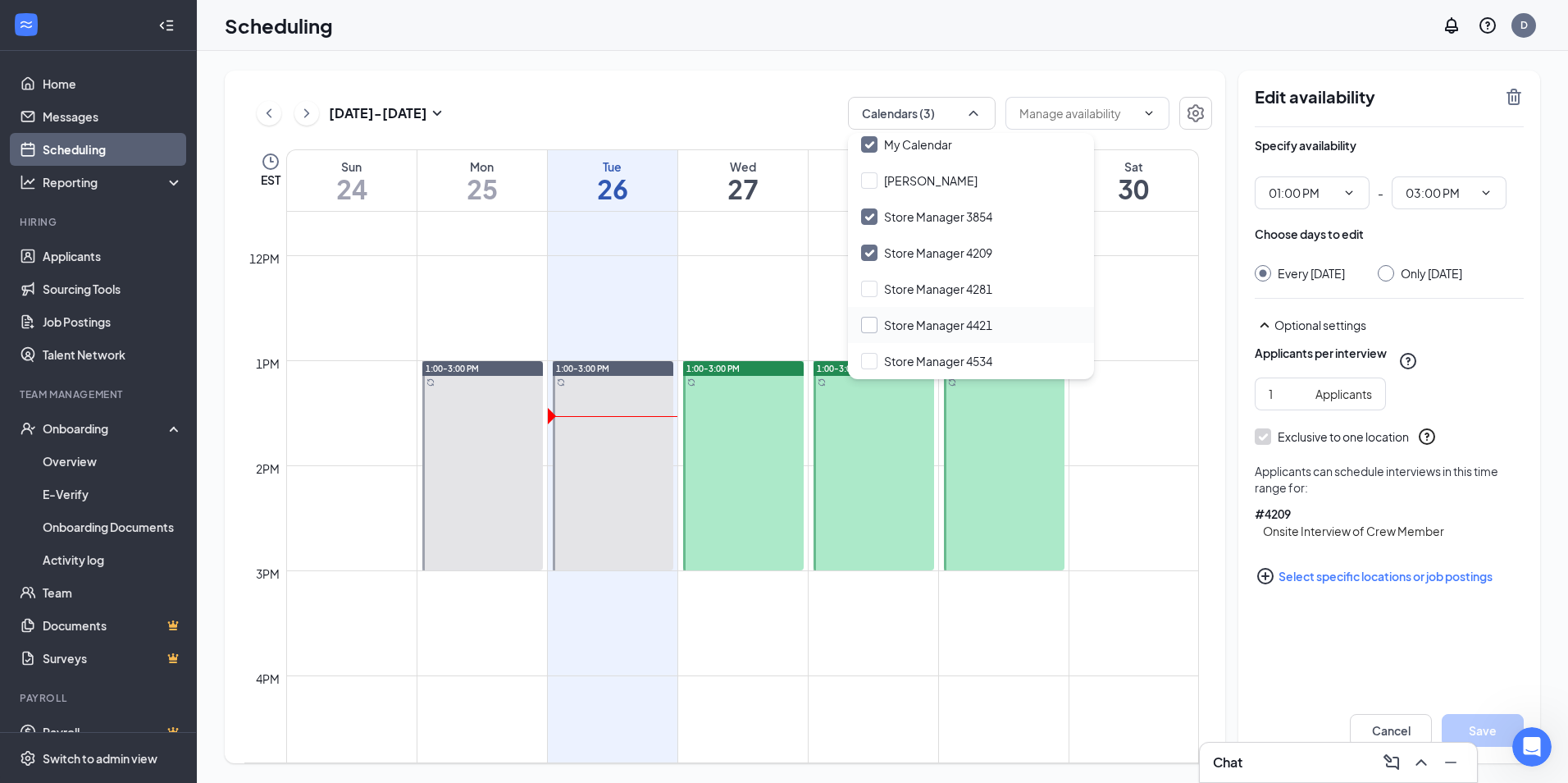
checkbox input "false"
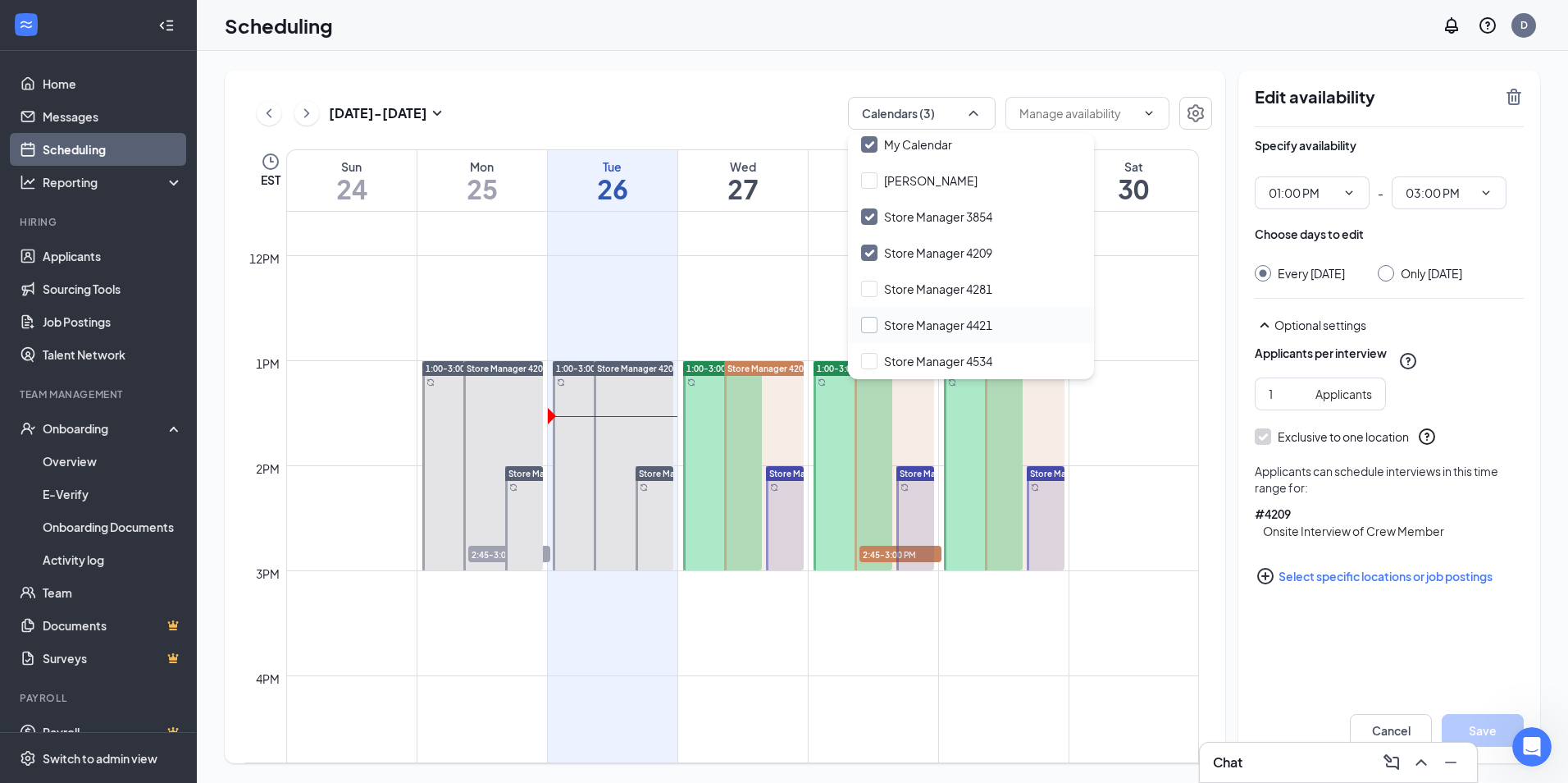
click at [868, 320] on input "Store Manager 4421" at bounding box center [927, 325] width 131 height 17
checkbox input "false"
checkbox input "true"
click at [867, 352] on div "Store Manager 4534" at bounding box center [971, 361] width 246 height 37
checkbox input "true"
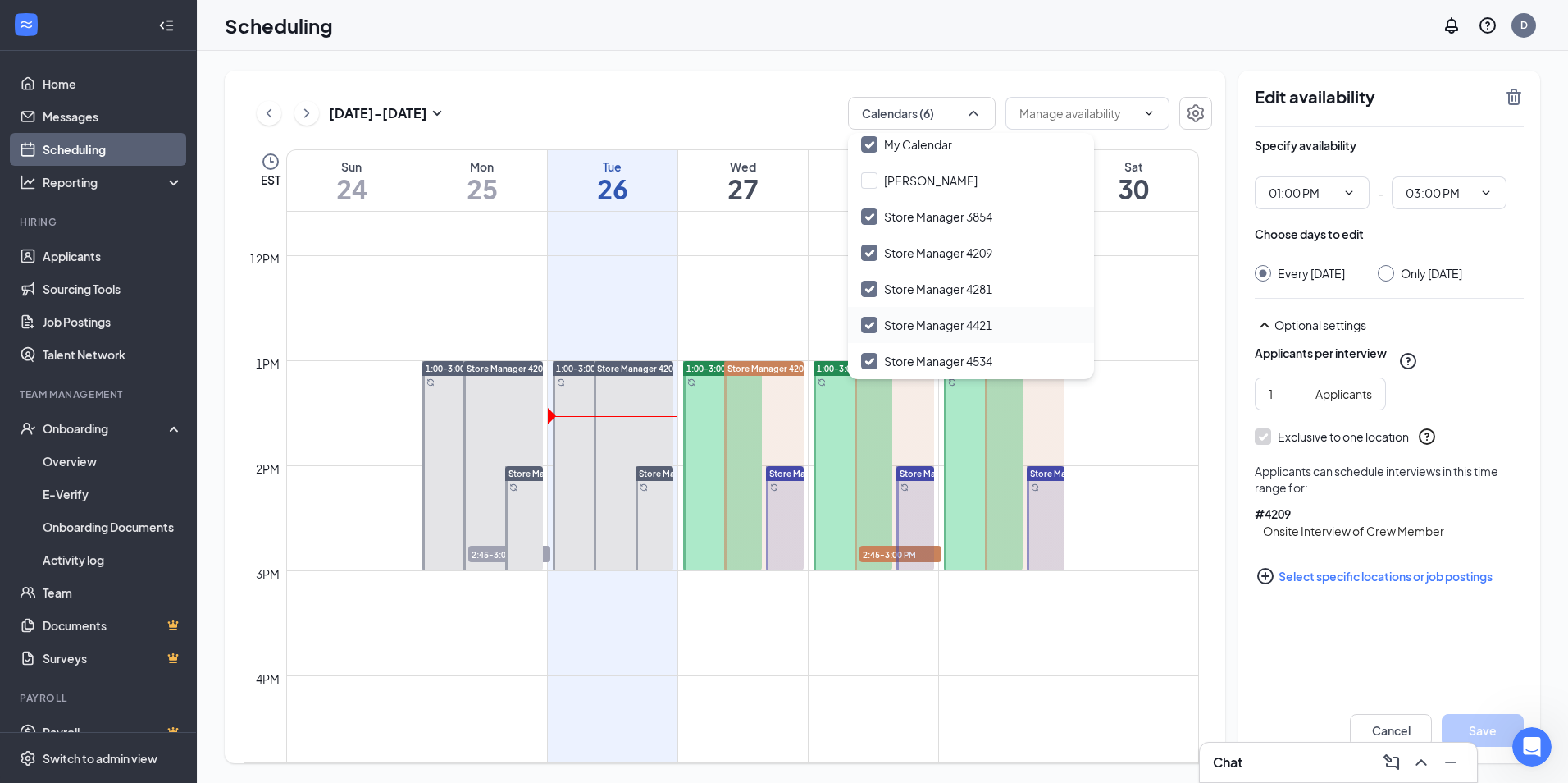
checkbox input "true"
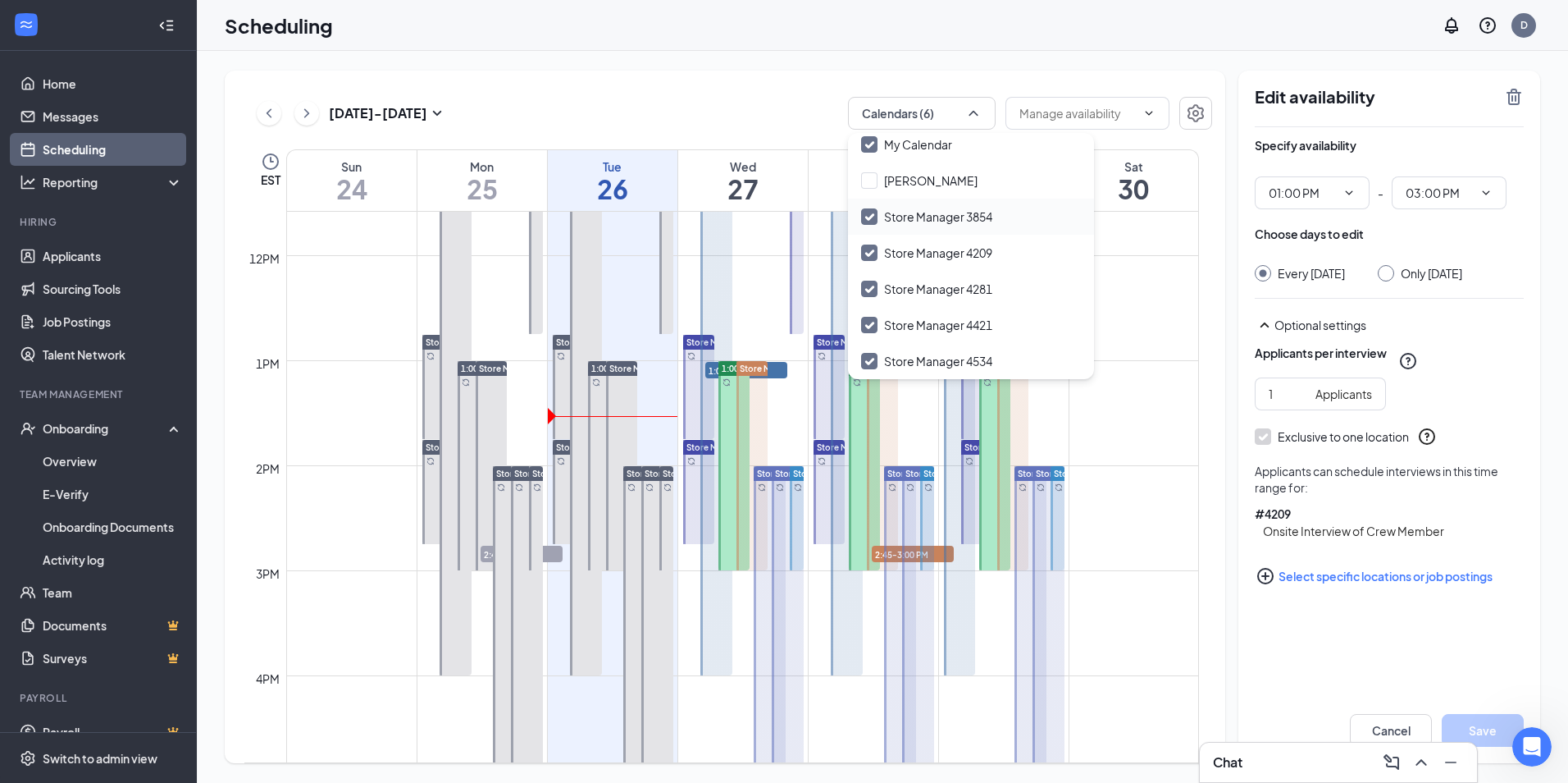
click at [868, 213] on input "Store Manager 3854" at bounding box center [927, 216] width 131 height 17
checkbox input "false"
click at [864, 282] on input "Store Manager 4281" at bounding box center [927, 289] width 131 height 17
checkbox input "false"
click at [874, 325] on input "Store Manager 4421" at bounding box center [927, 325] width 131 height 17
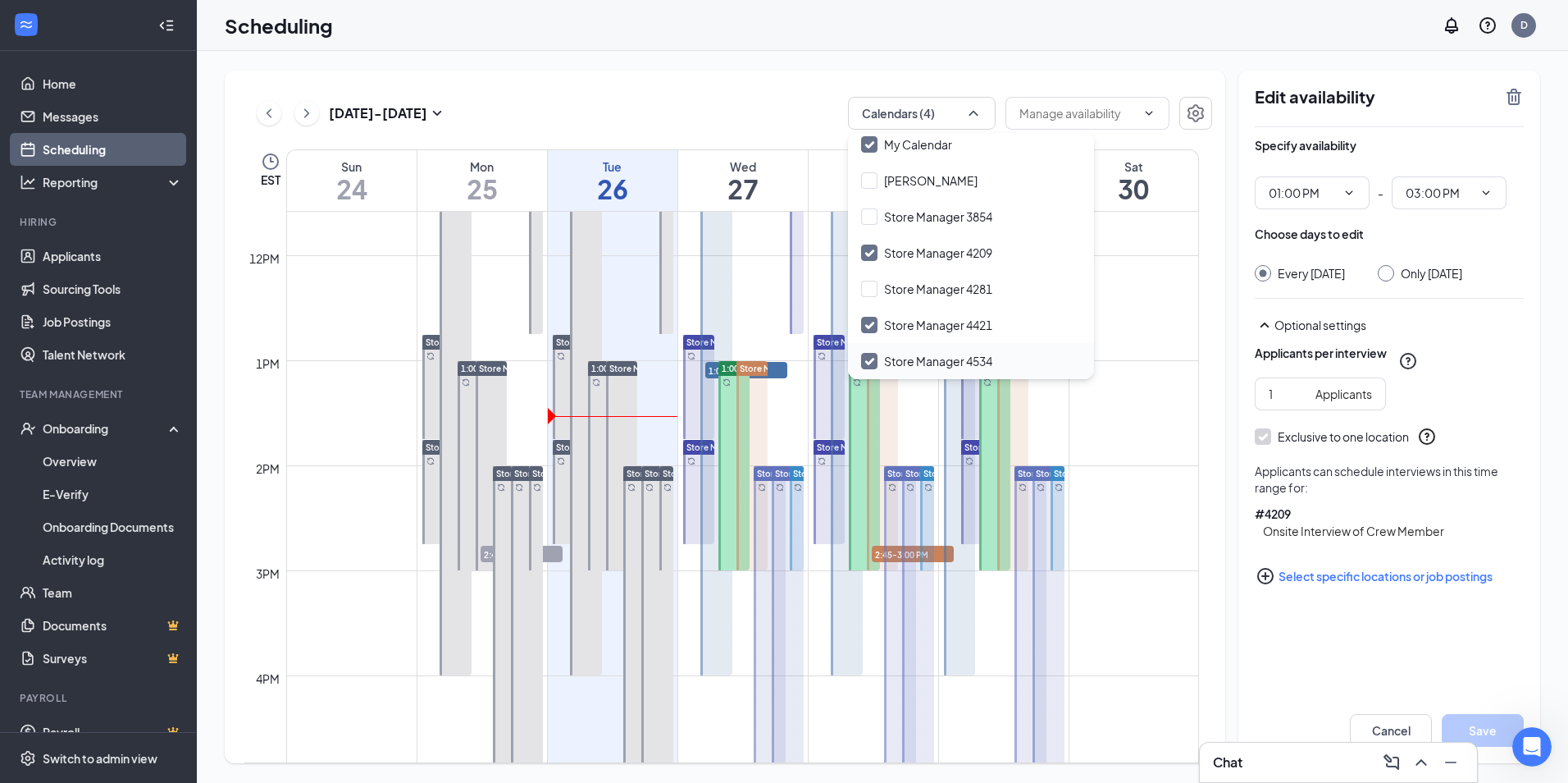
checkbox input "false"
click at [867, 354] on input "Store Manager 4534" at bounding box center [927, 362] width 131 height 17
checkbox input "false"
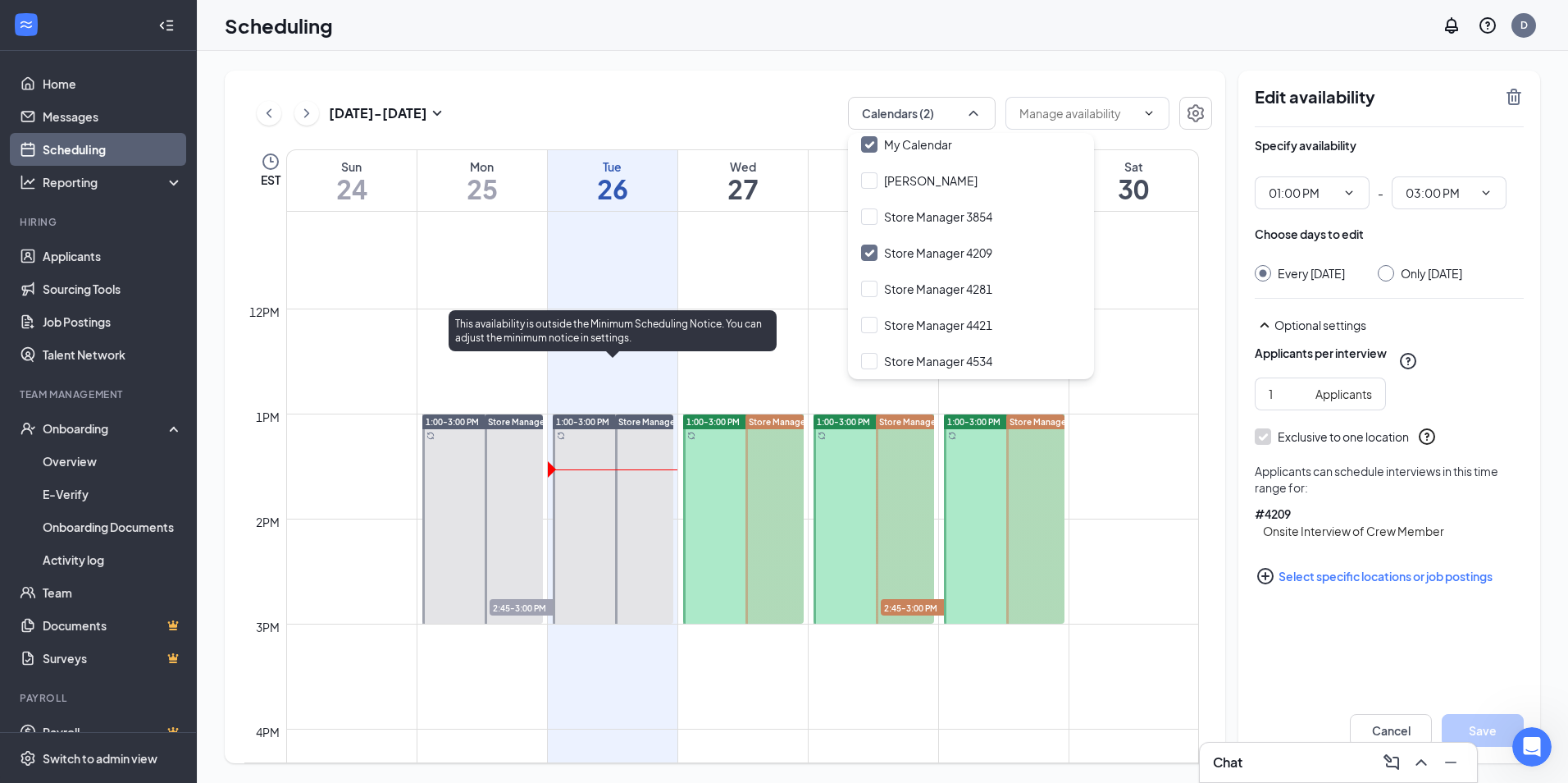
scroll to position [1134, 0]
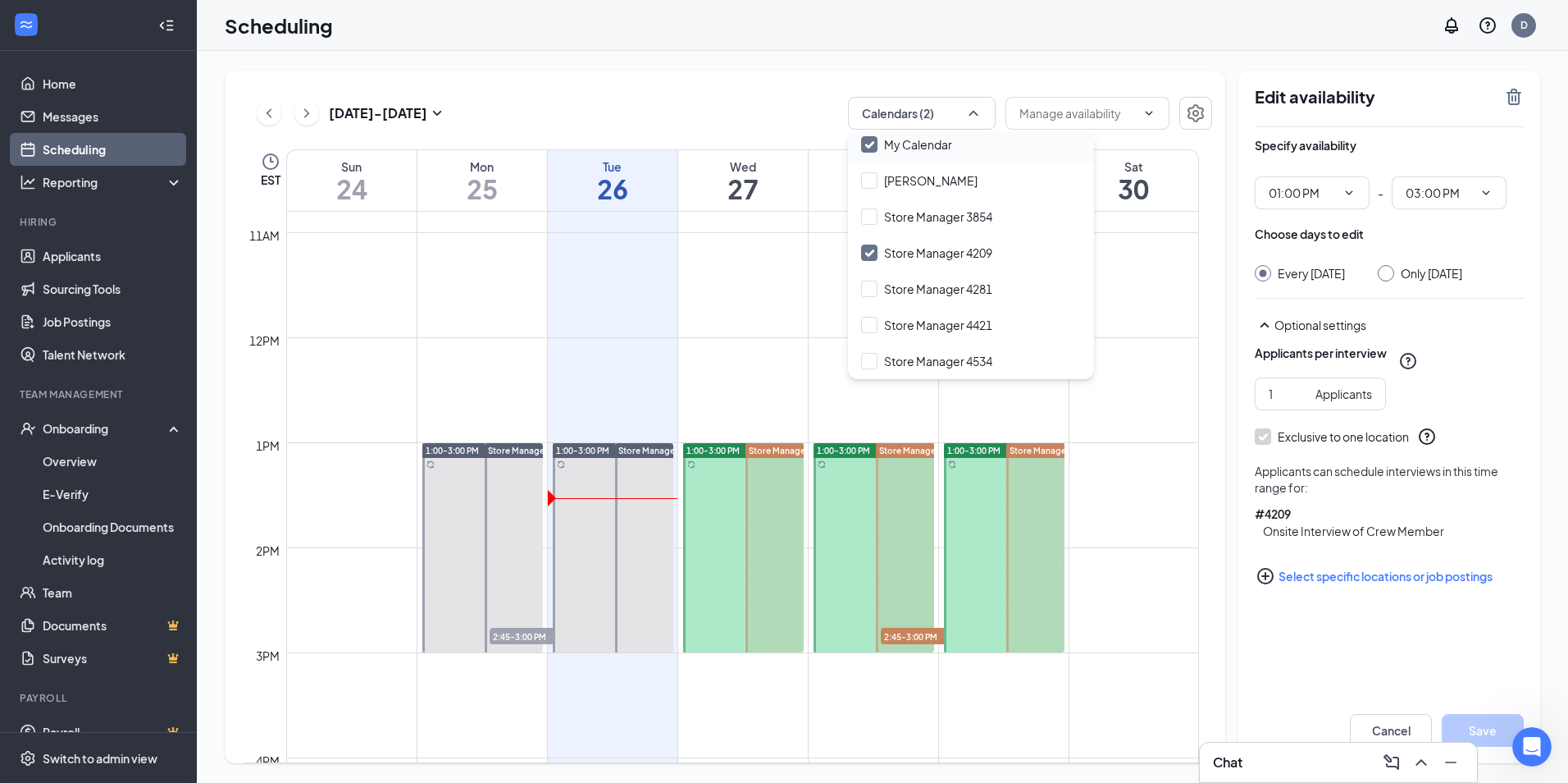
click at [873, 142] on input "My Calendar" at bounding box center [906, 144] width 91 height 17
checkbox input "false"
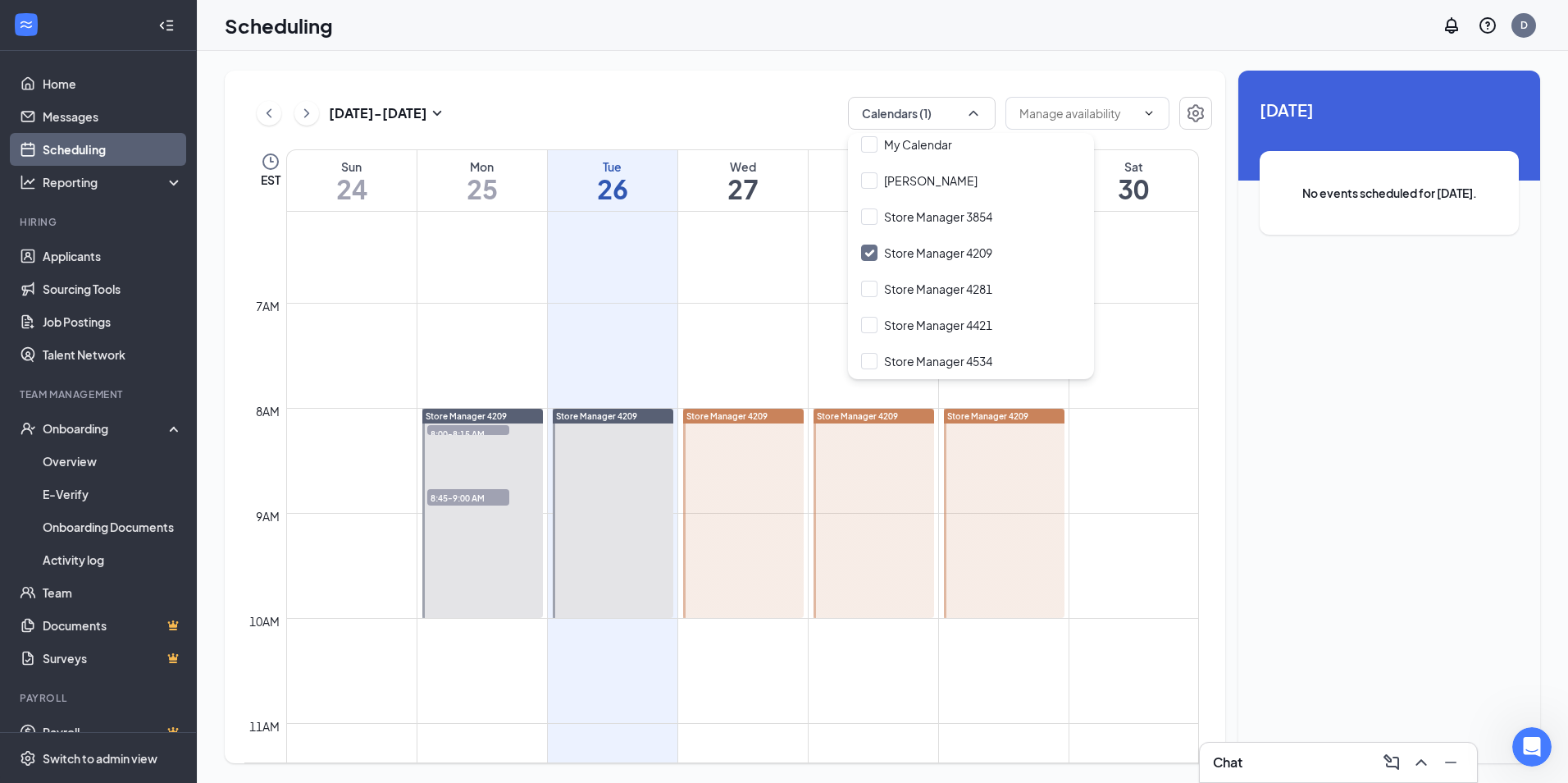
scroll to position [643, 0]
click at [866, 248] on input "Store Manager 4209" at bounding box center [927, 253] width 131 height 17
checkbox input "true"
checkbox input "false"
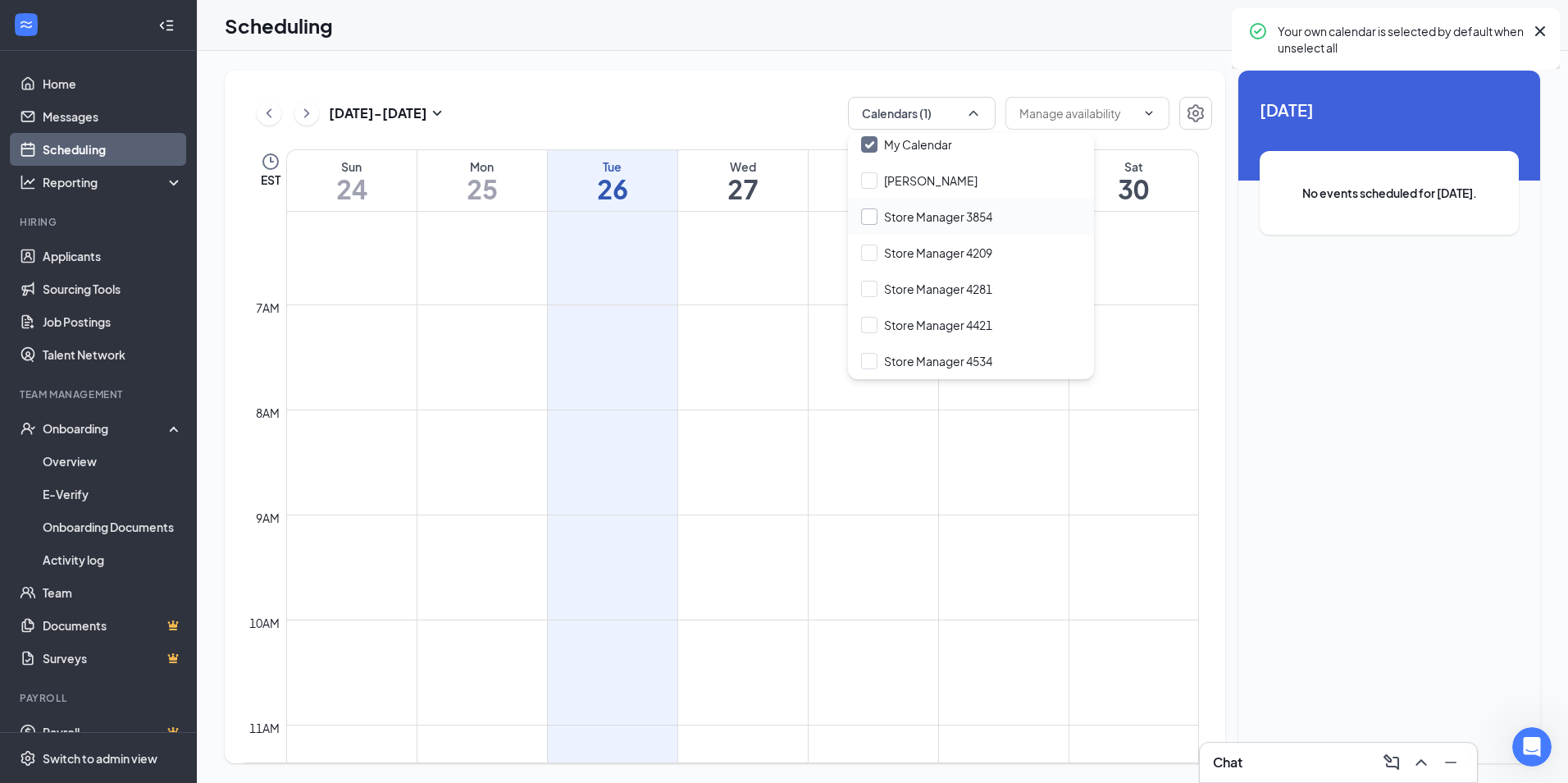
click at [873, 217] on input "Store Manager 3854" at bounding box center [927, 216] width 131 height 17
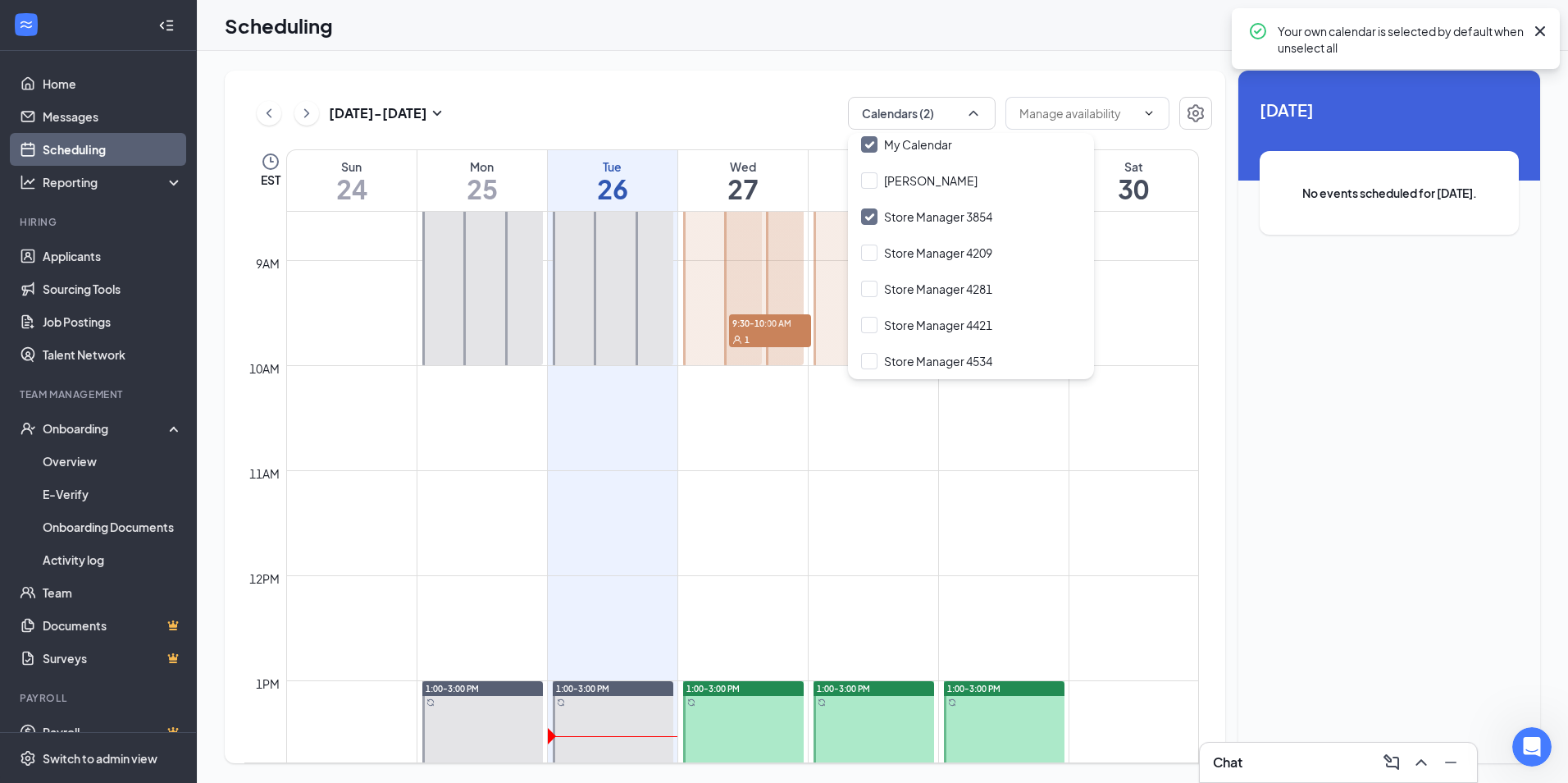
scroll to position [1053, 0]
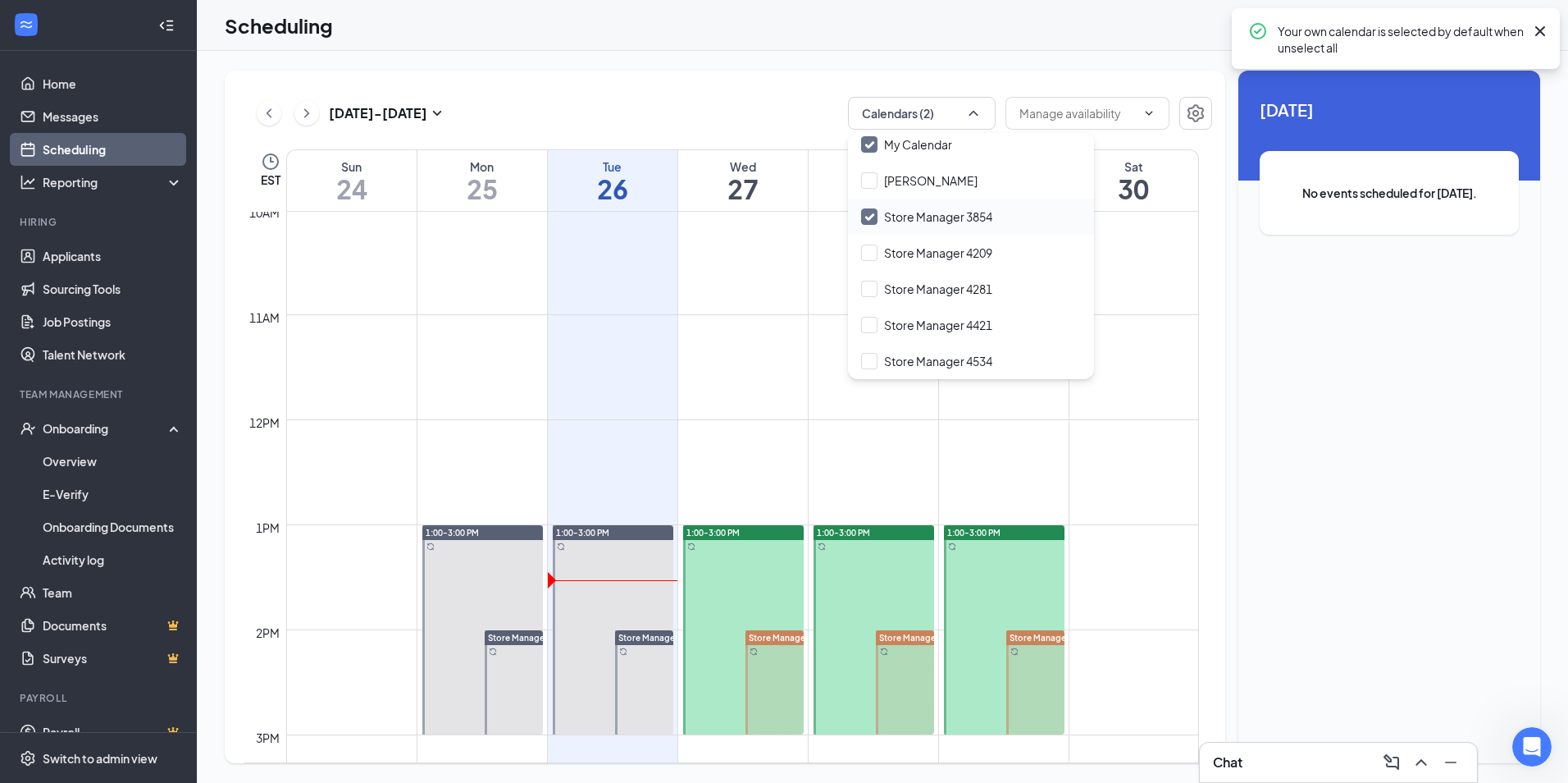
click at [869, 210] on input "Store Manager 3854" at bounding box center [927, 216] width 131 height 17
checkbox input "false"
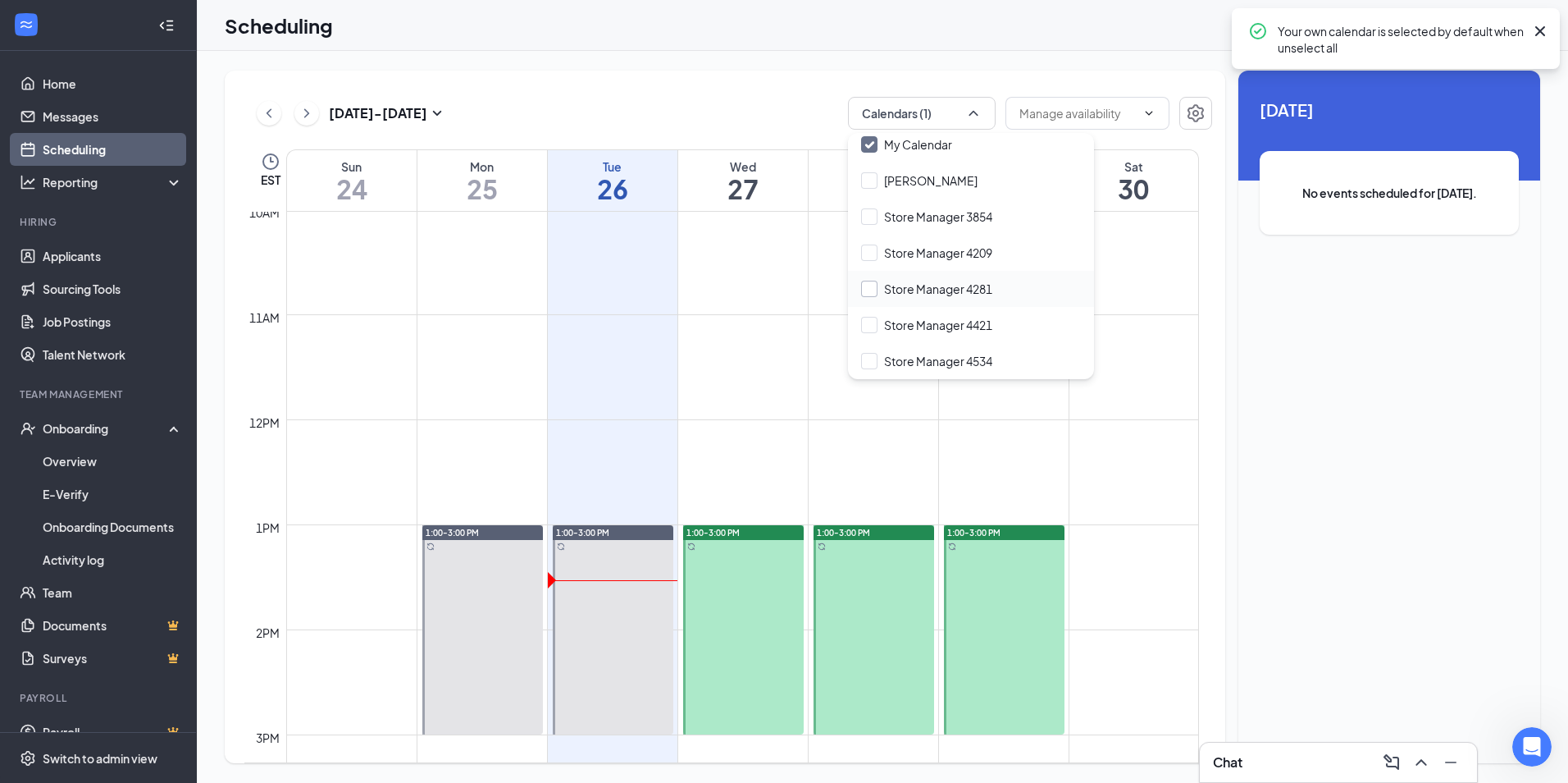
click at [873, 290] on input "Store Manager 4281" at bounding box center [927, 289] width 131 height 17
checkbox input "true"
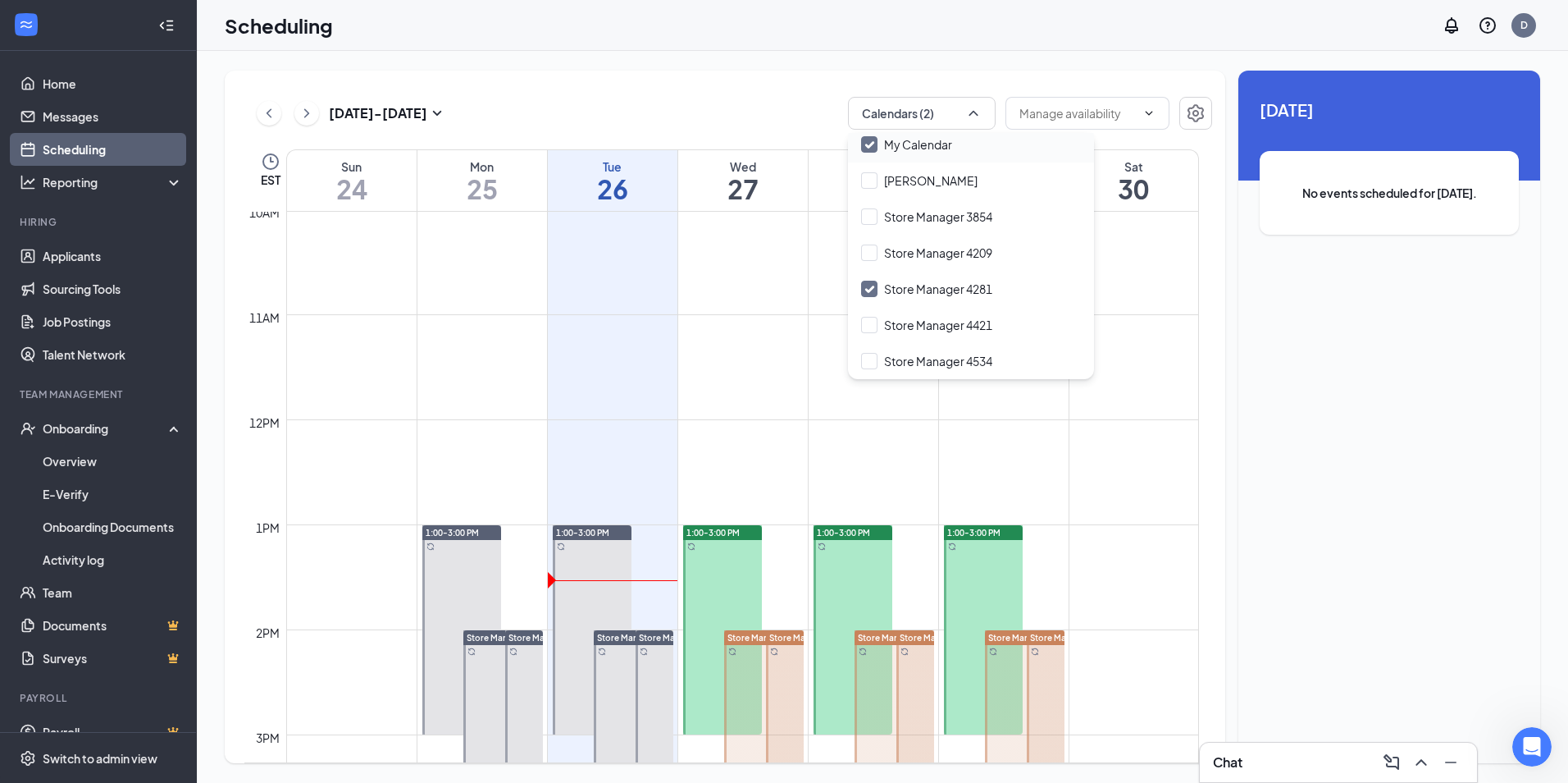
click at [866, 146] on input "My Calendar" at bounding box center [906, 144] width 91 height 17
checkbox input "false"
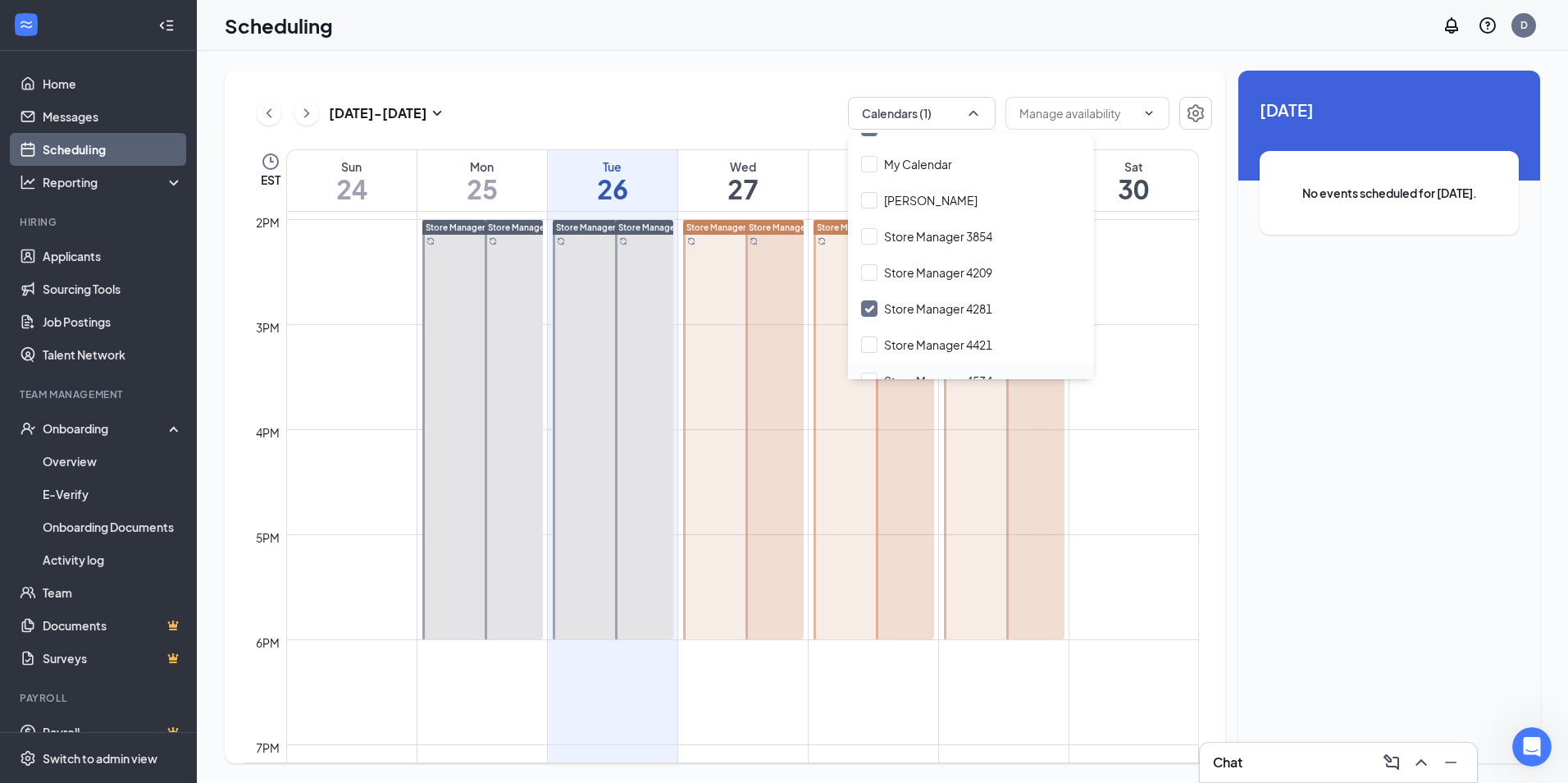
scroll to position [43, 0]
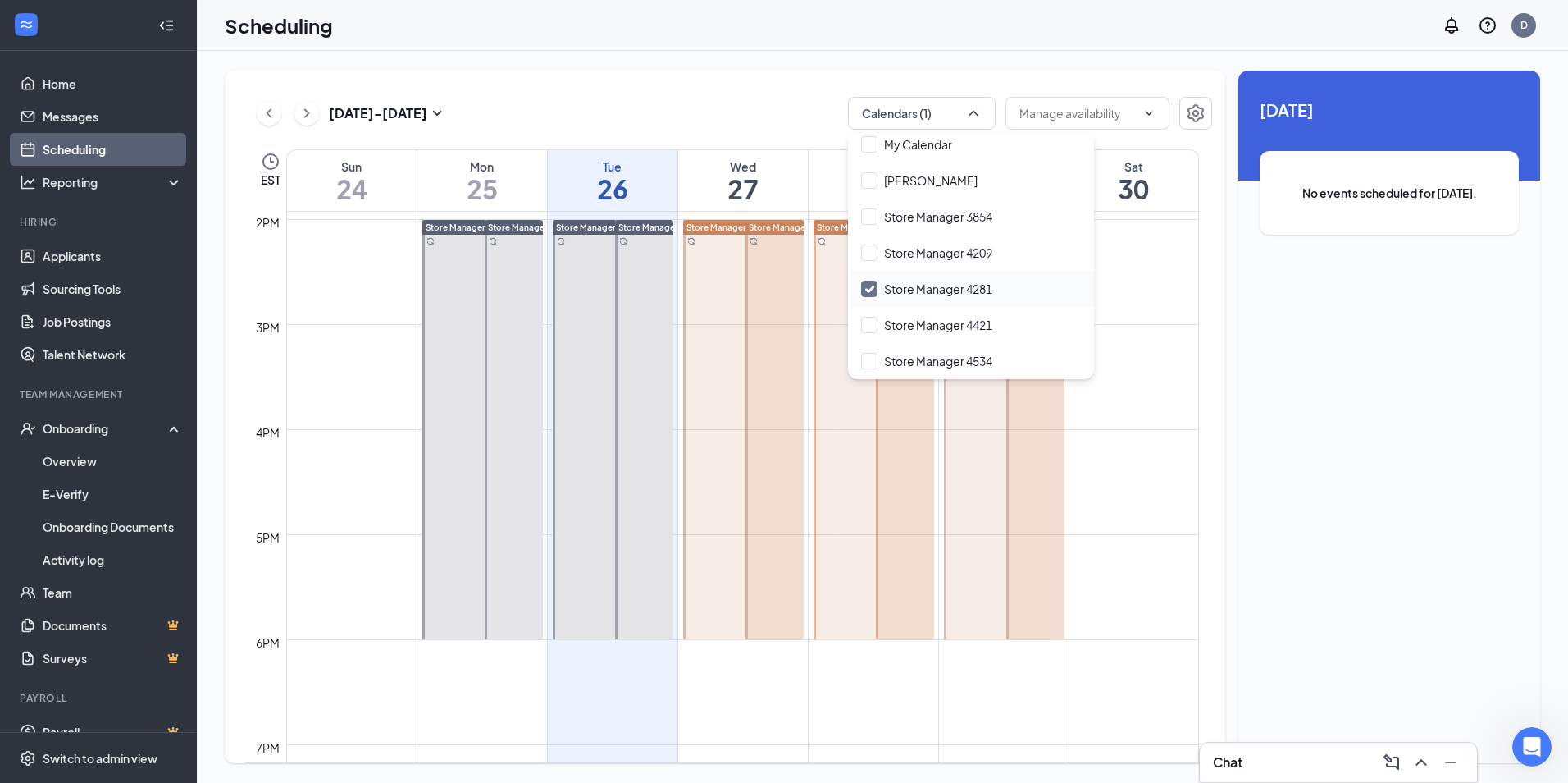
click at [872, 292] on input "Store Manager 4281" at bounding box center [927, 289] width 131 height 17
checkbox input "true"
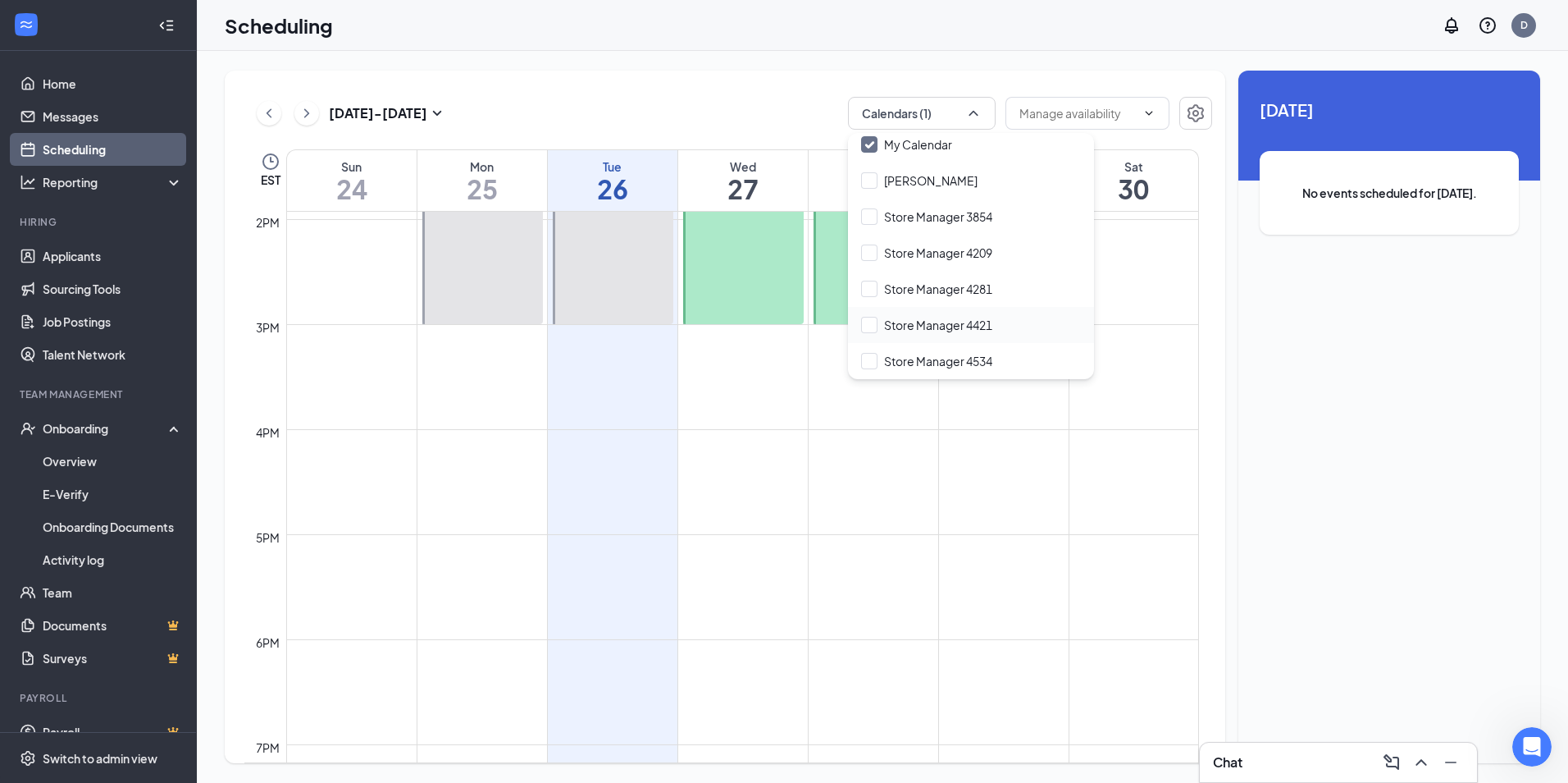
checkbox input "true"
checkbox input "false"
click at [871, 327] on input "Store Manager 4421" at bounding box center [927, 325] width 131 height 17
checkbox input "true"
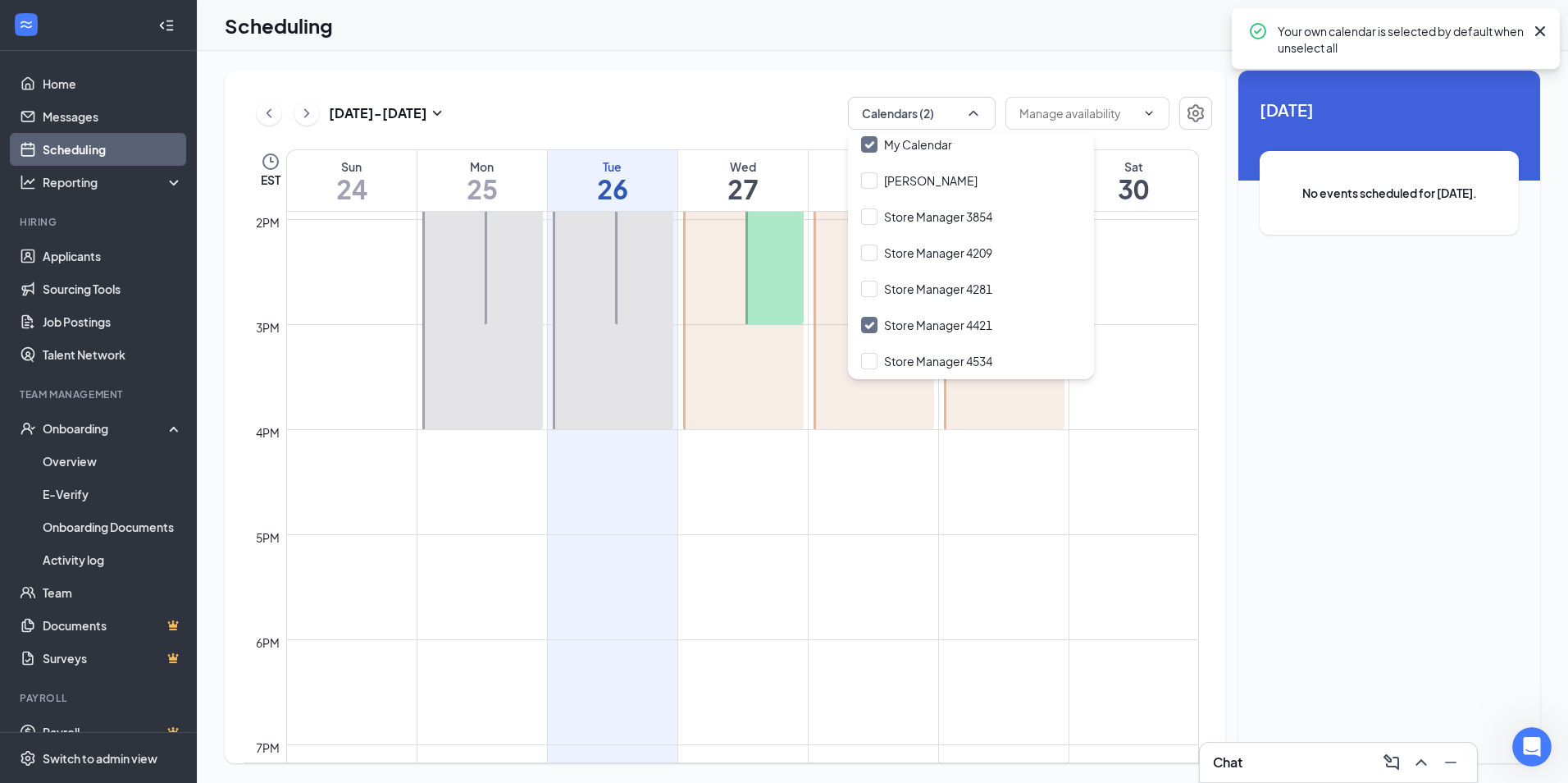
scroll to position [1299, 0]
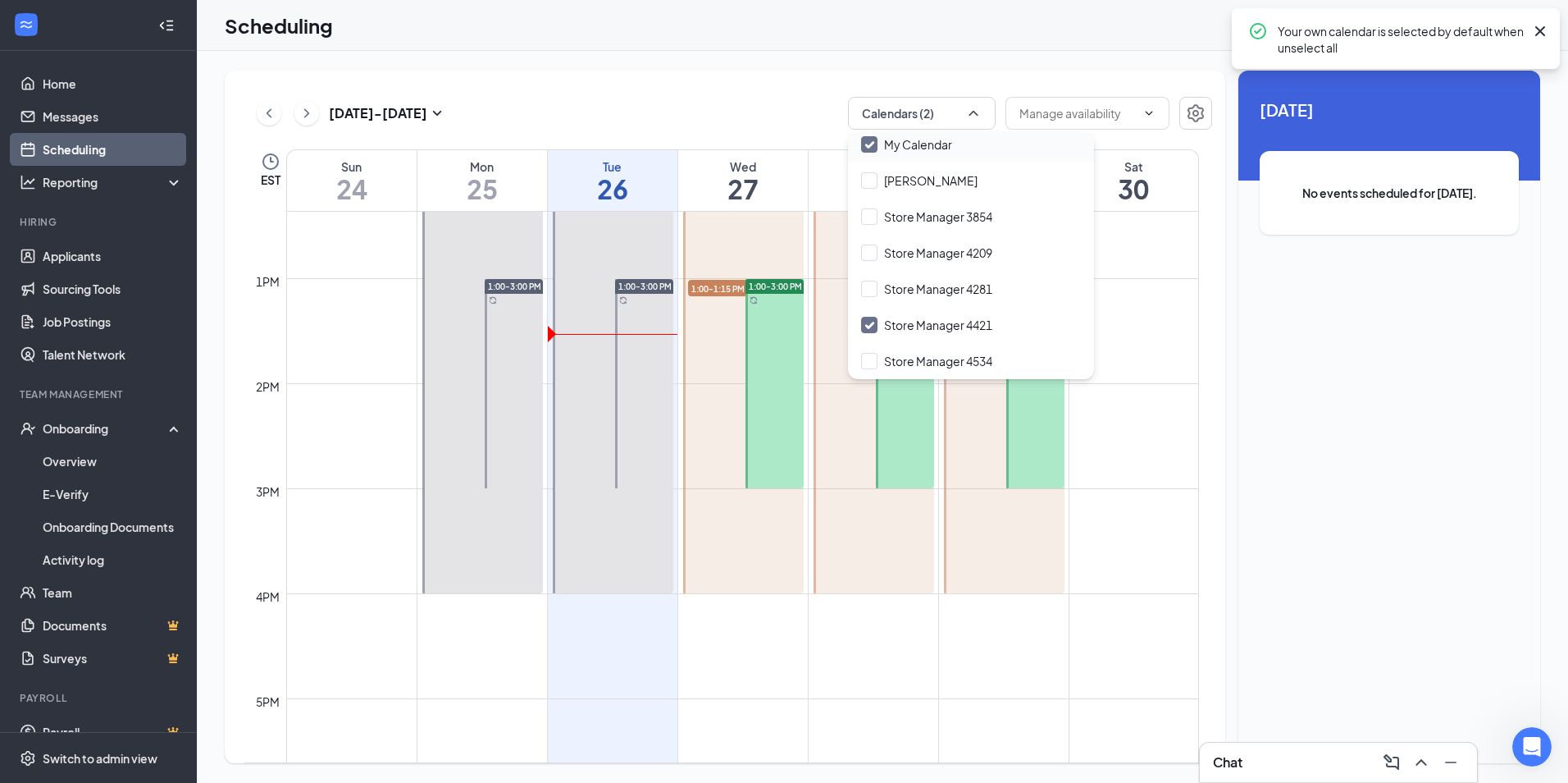
click at [872, 146] on input "My Calendar" at bounding box center [906, 144] width 91 height 17
checkbox input "false"
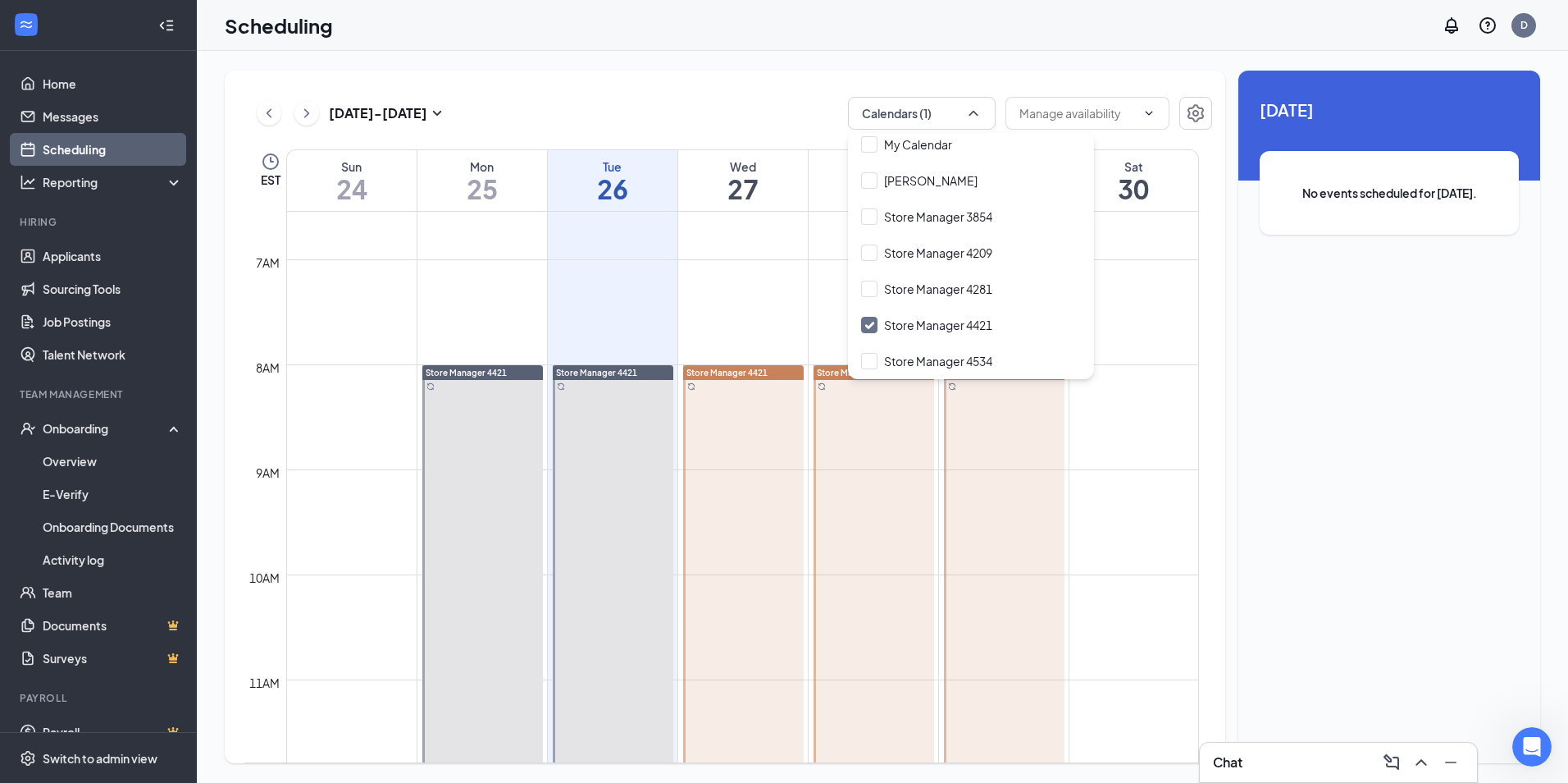
scroll to position [643, 0]
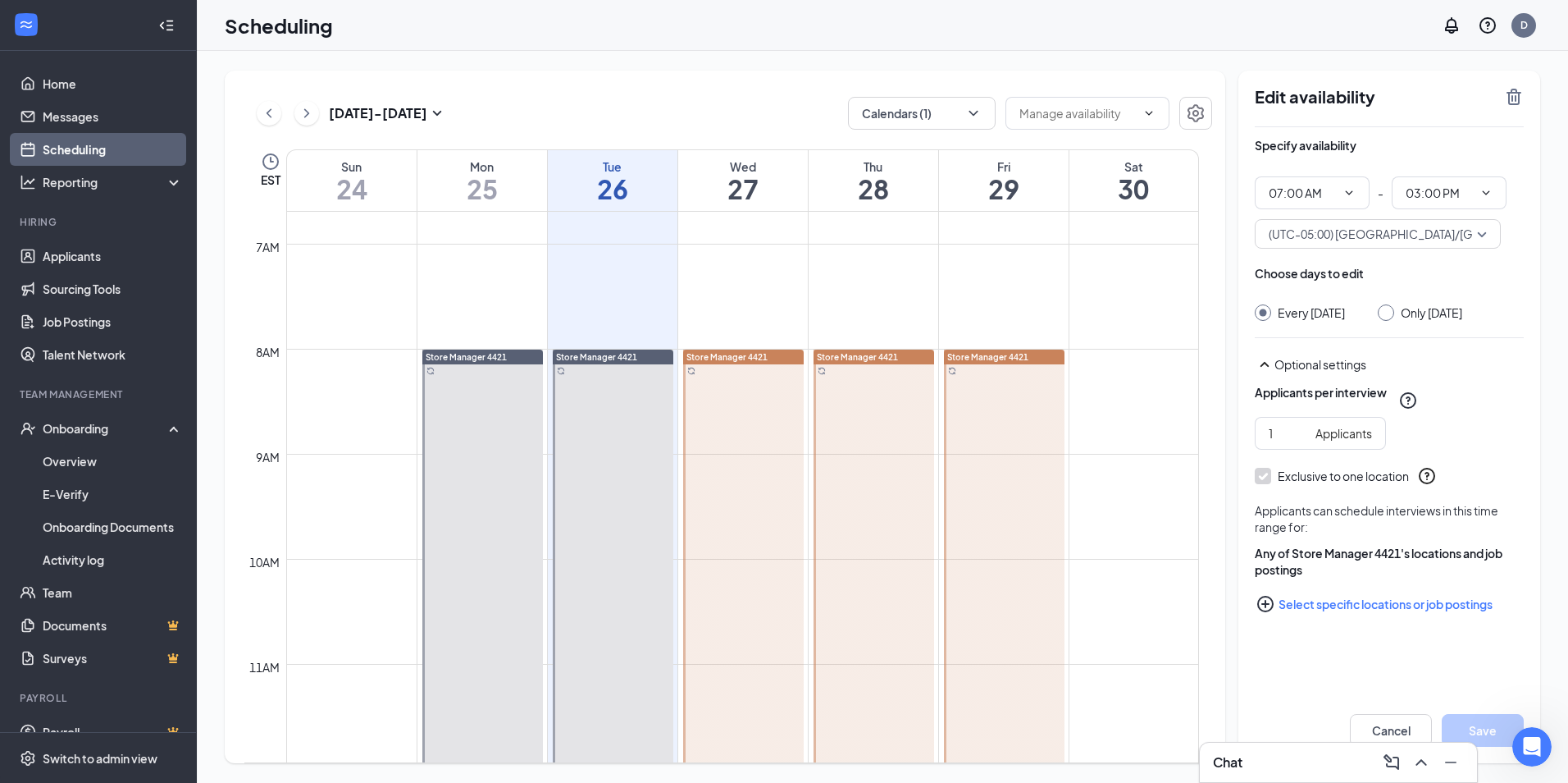
scroll to position [1053, 0]
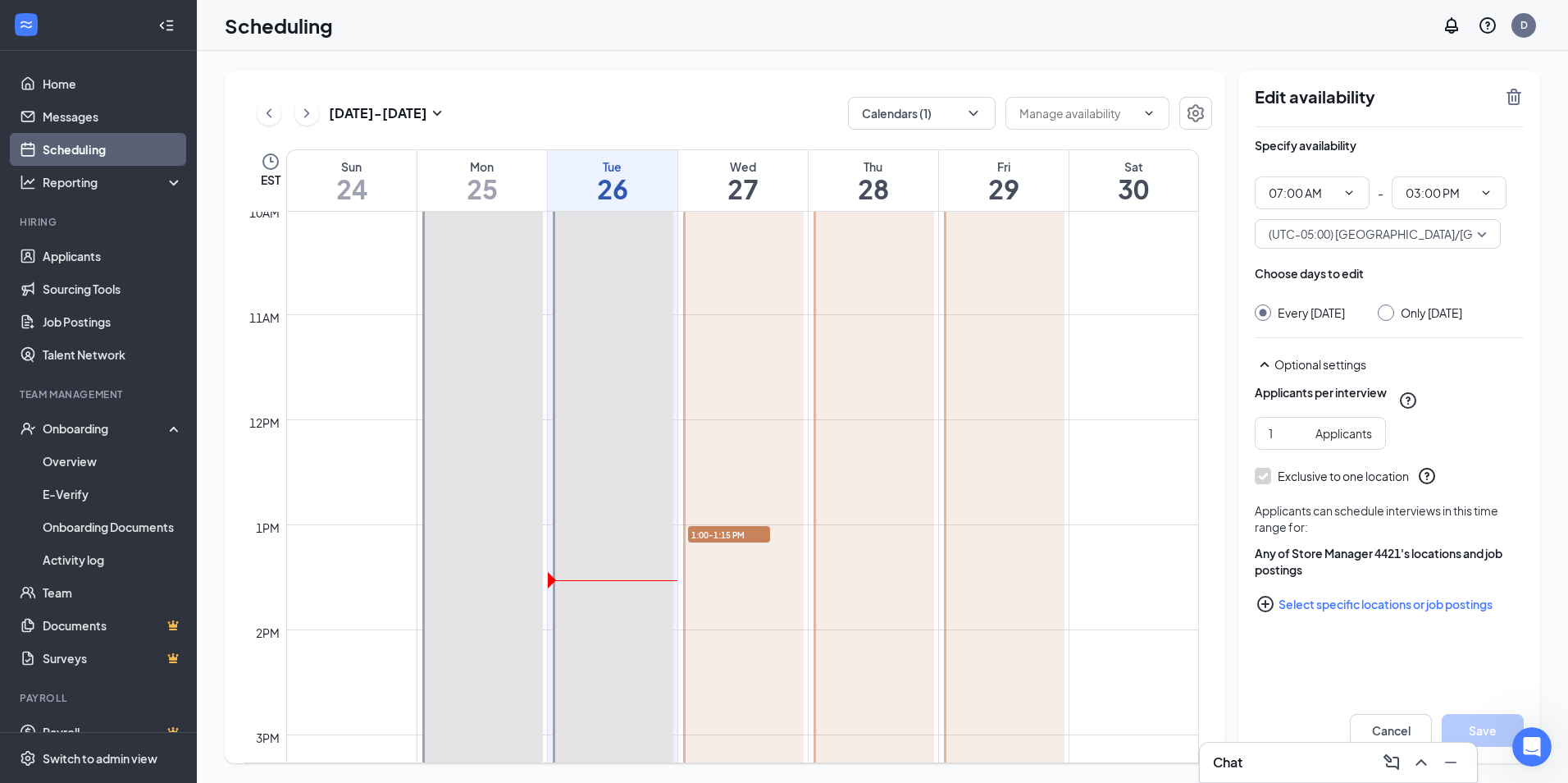
drag, startPoint x: 492, startPoint y: 305, endPoint x: 478, endPoint y: 454, distance: 149.7
click at [478, 455] on div at bounding box center [482, 420] width 121 height 839
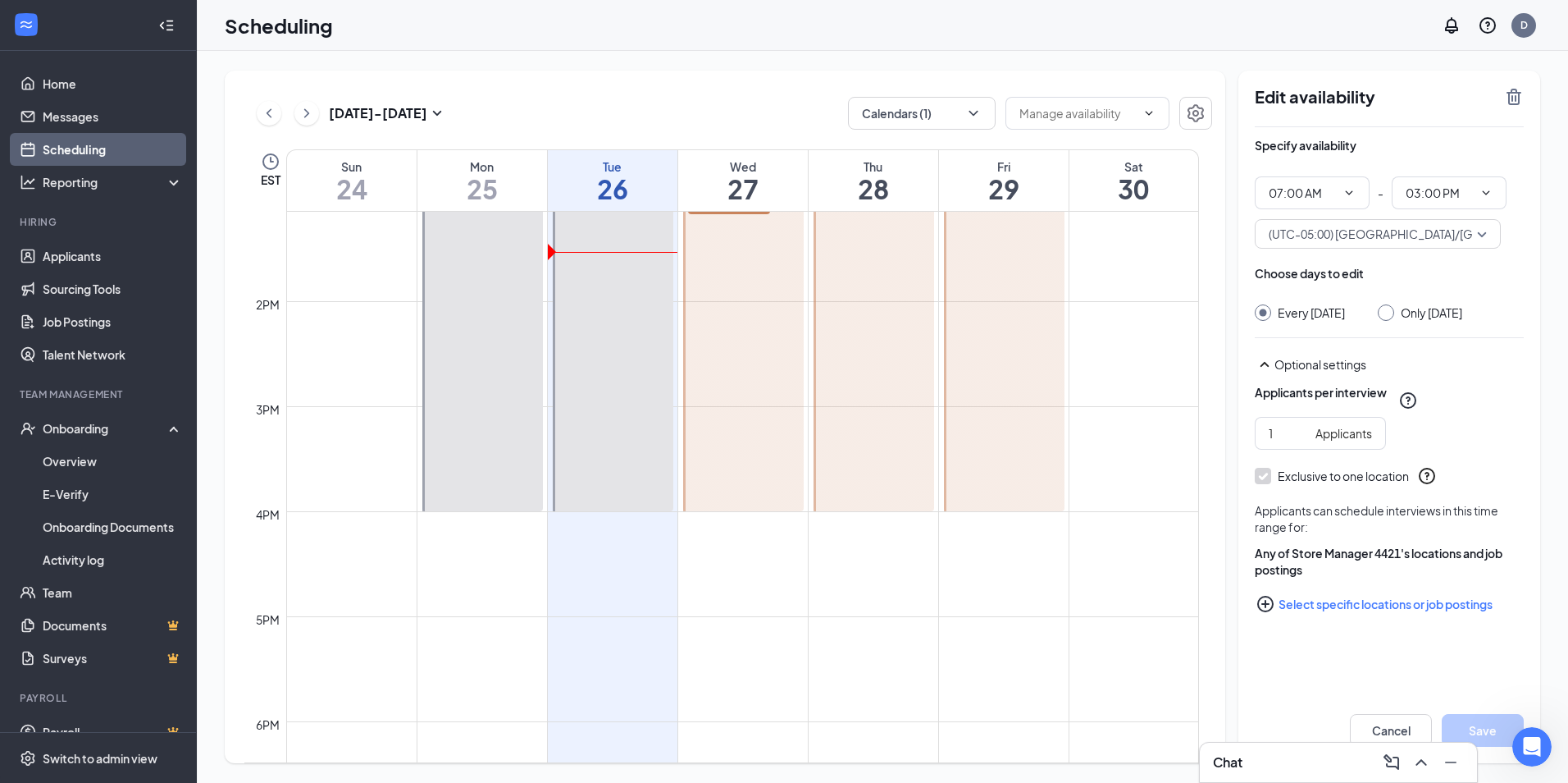
click at [510, 521] on td at bounding box center [742, 524] width 913 height 26
click at [510, 475] on div at bounding box center [482, 92] width 121 height 839
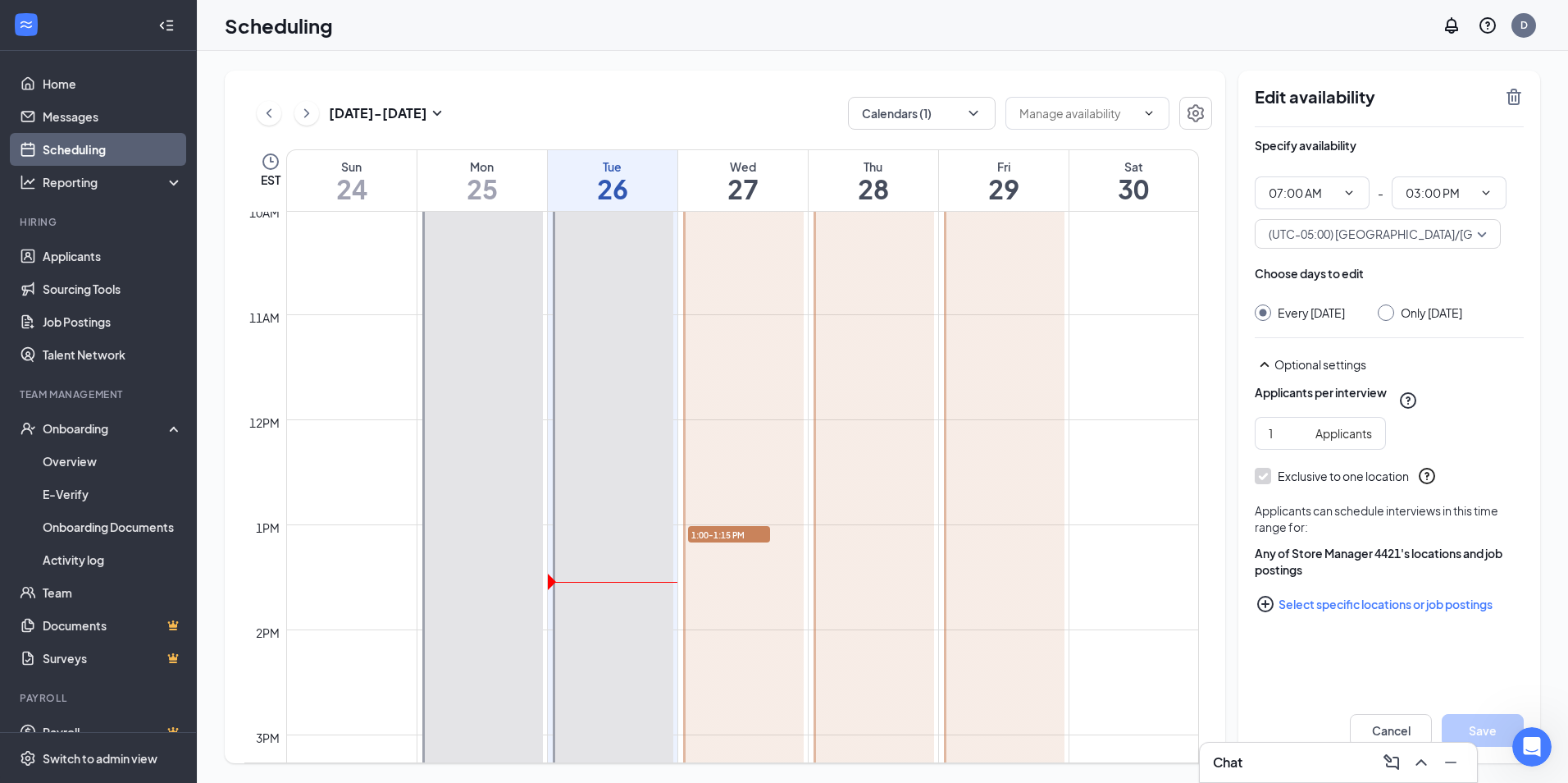
scroll to position [1299, 0]
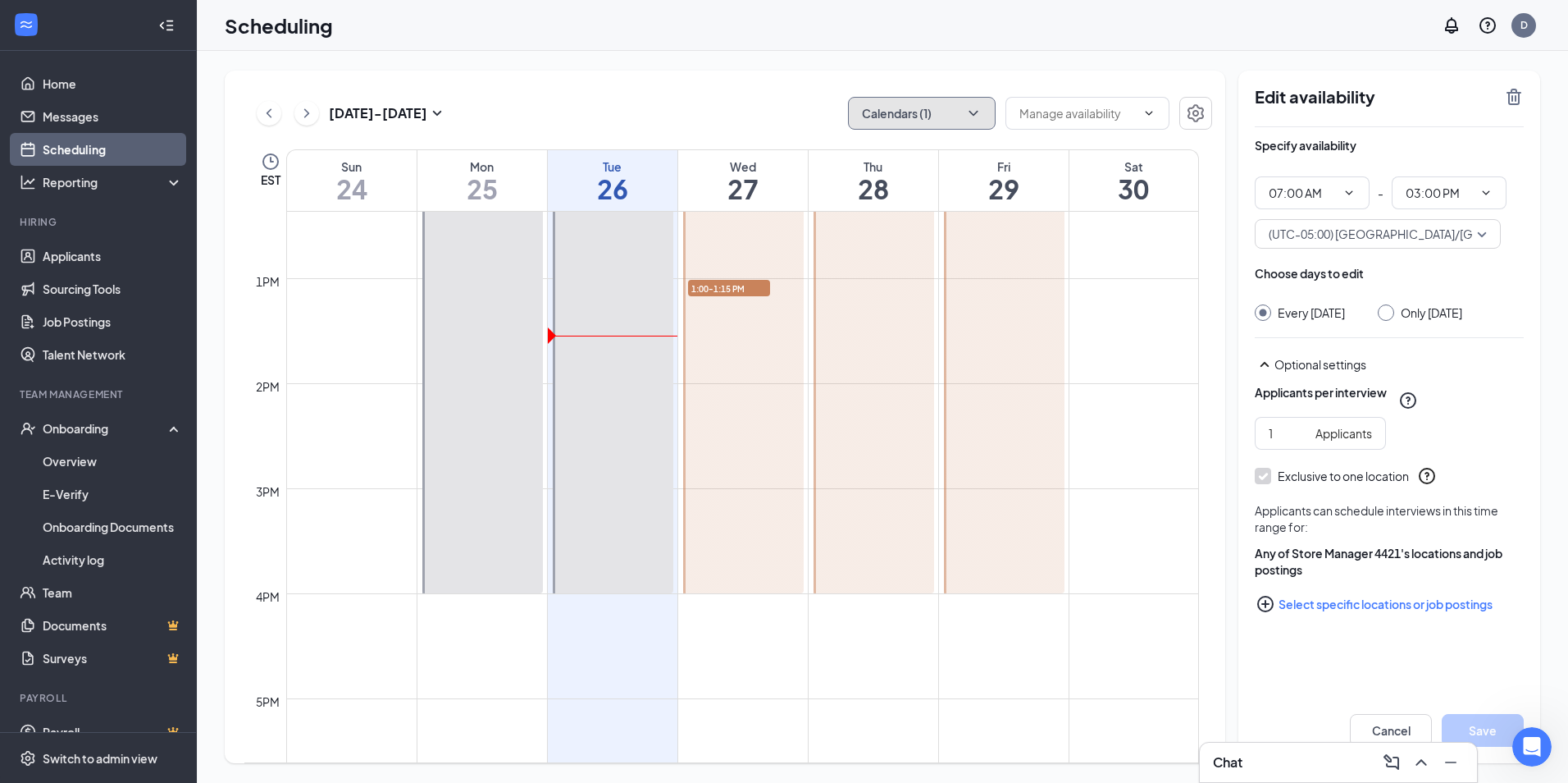
click at [960, 126] on button "Calendars (1)" at bounding box center [922, 112] width 148 height 33
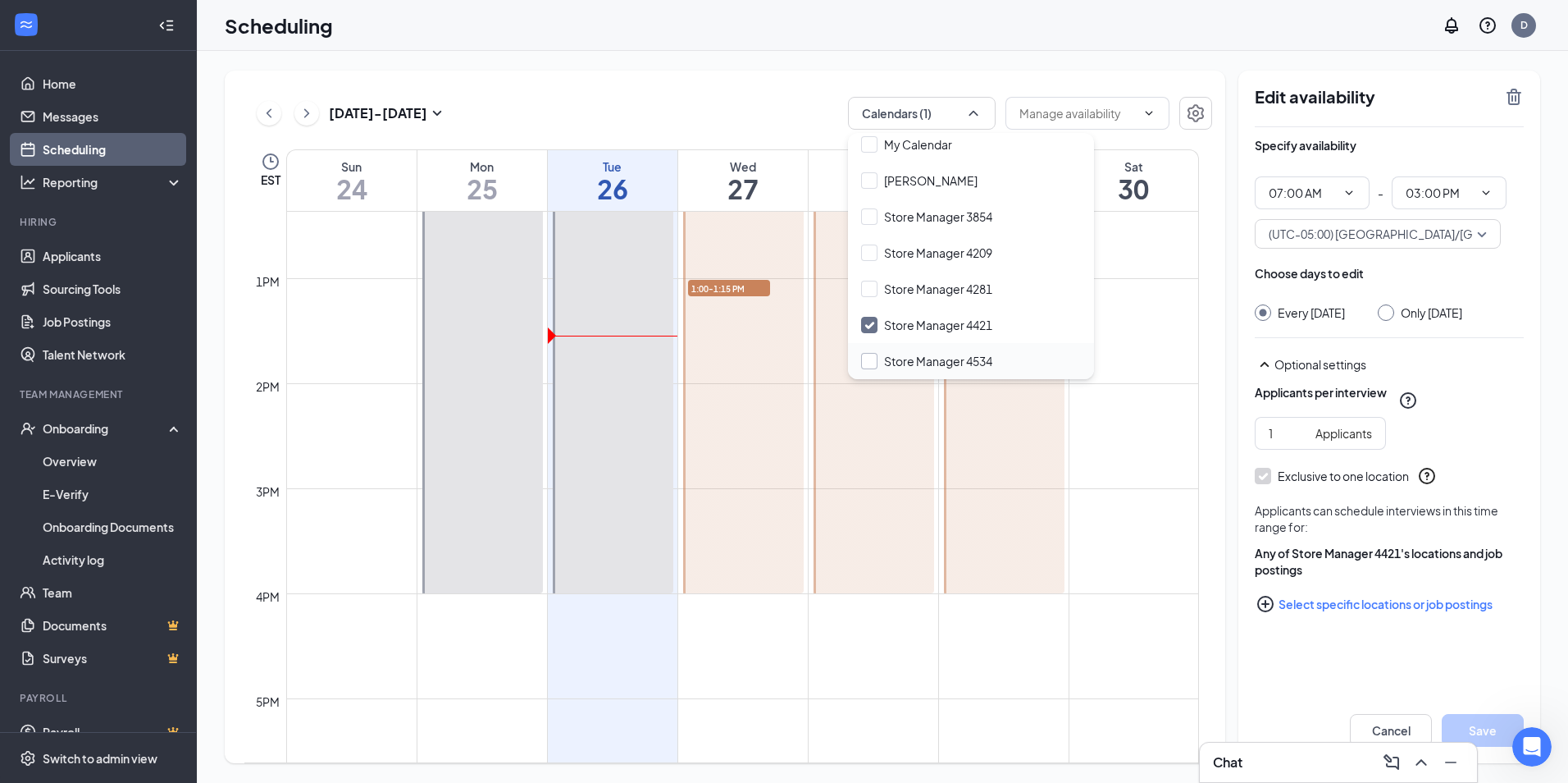
click at [915, 359] on input "Store Manager 4534" at bounding box center [927, 362] width 131 height 17
checkbox input "true"
click at [920, 330] on input "Store Manager 4421" at bounding box center [927, 325] width 131 height 17
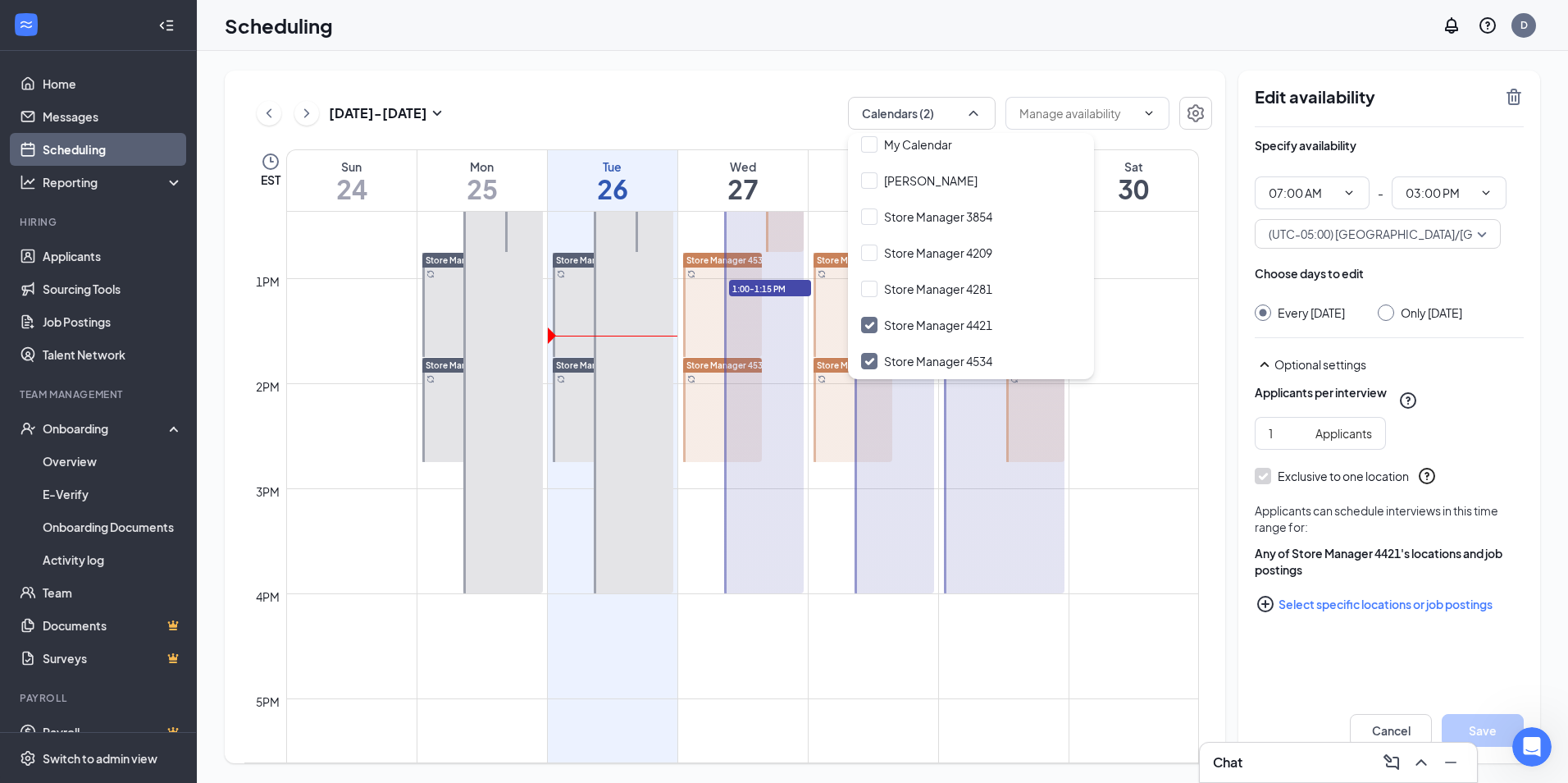
checkbox input "false"
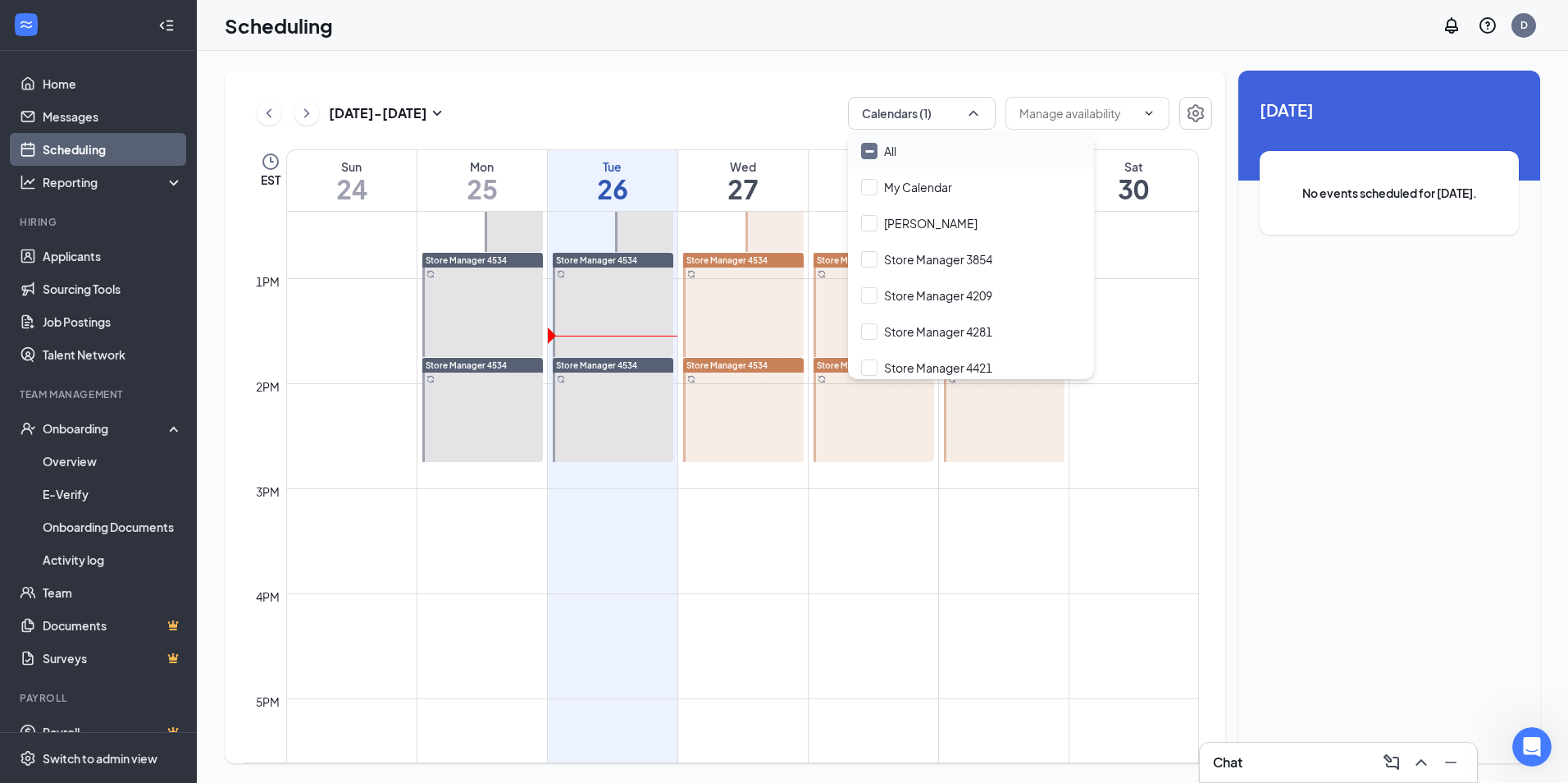
click at [875, 151] on input "All" at bounding box center [879, 151] width 36 height 17
checkbox input "true"
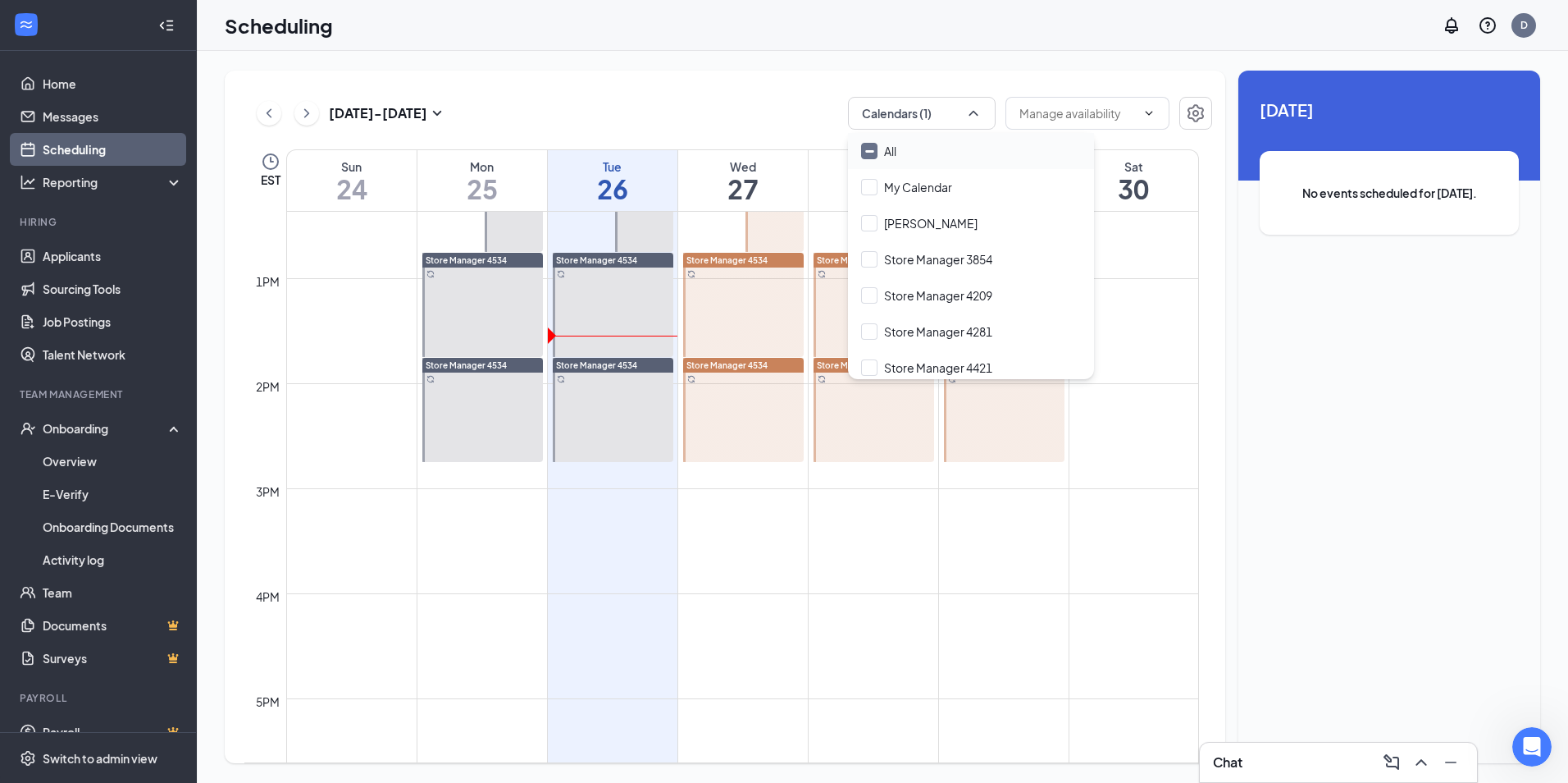
checkbox input "true"
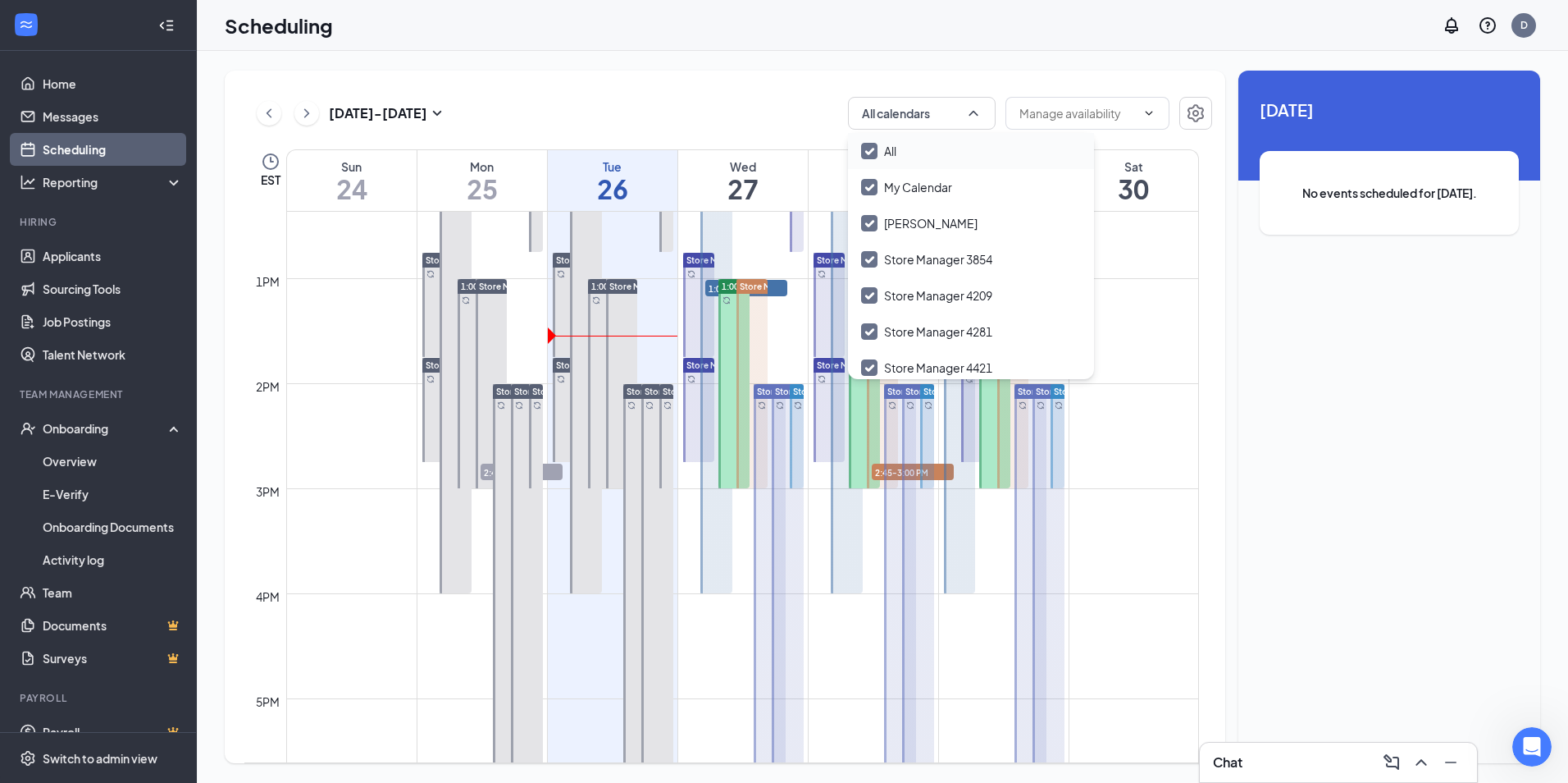
click at [869, 151] on input "All" at bounding box center [879, 151] width 36 height 17
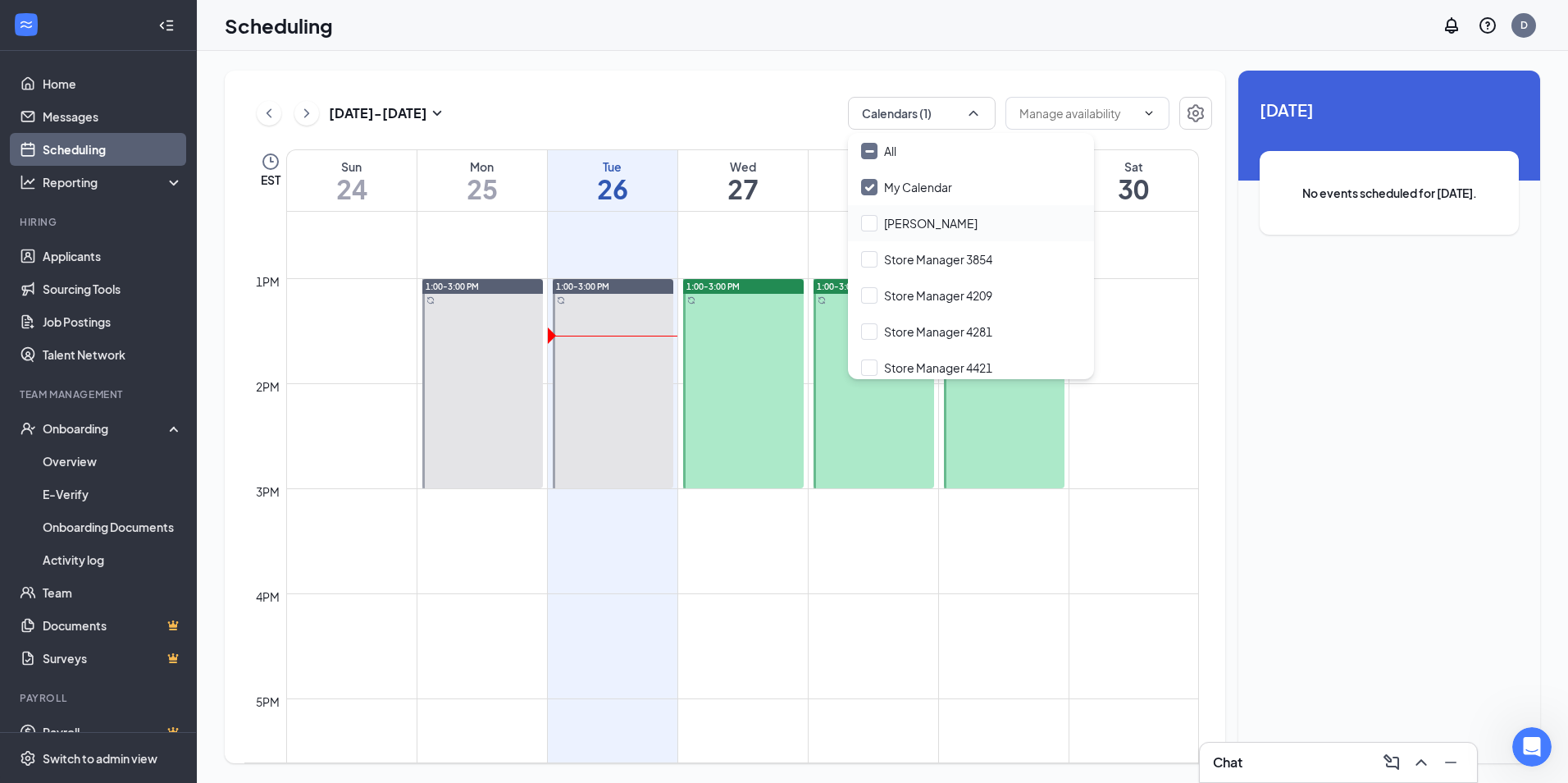
checkbox input "false"
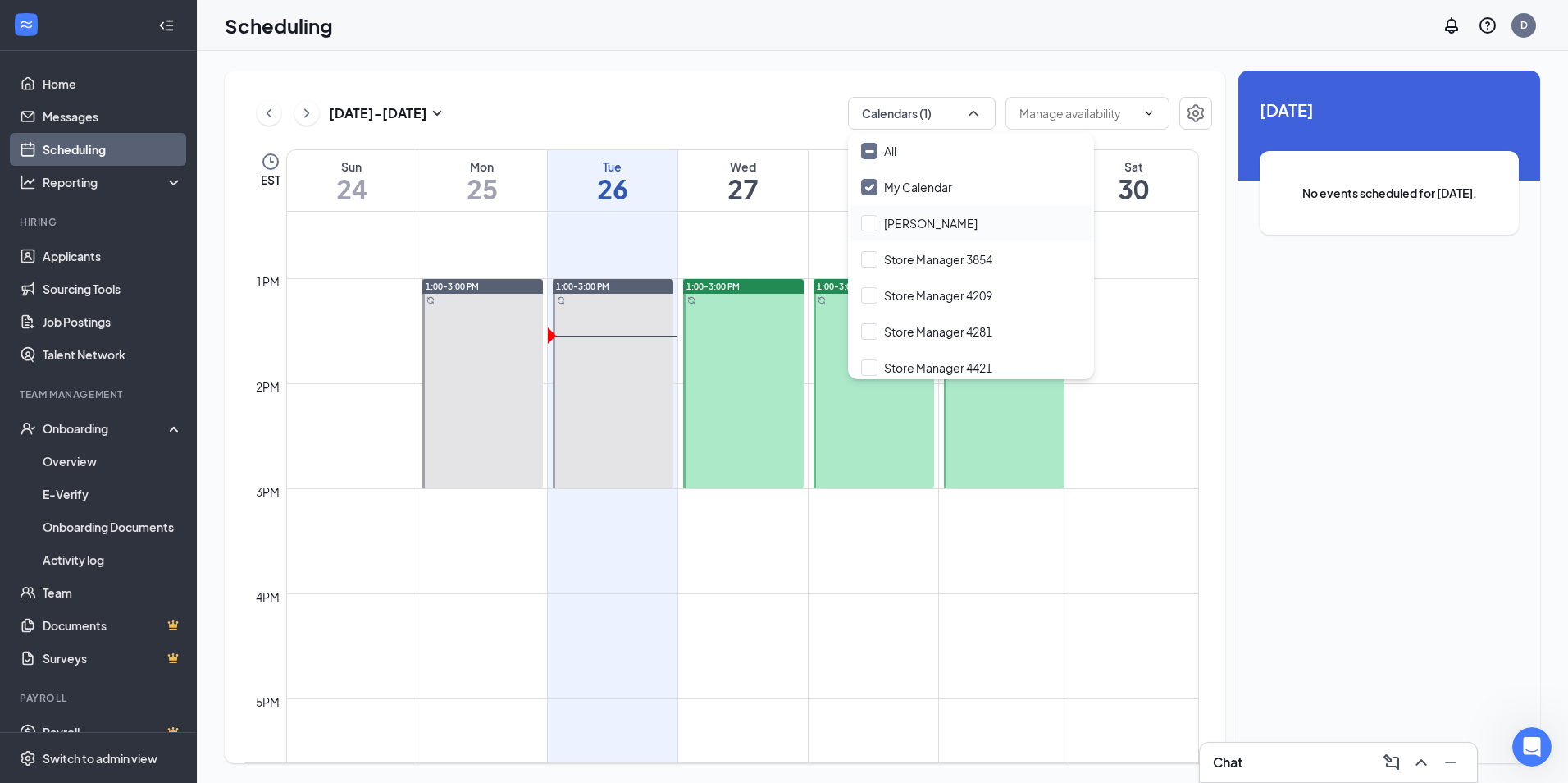
checkbox input "false"
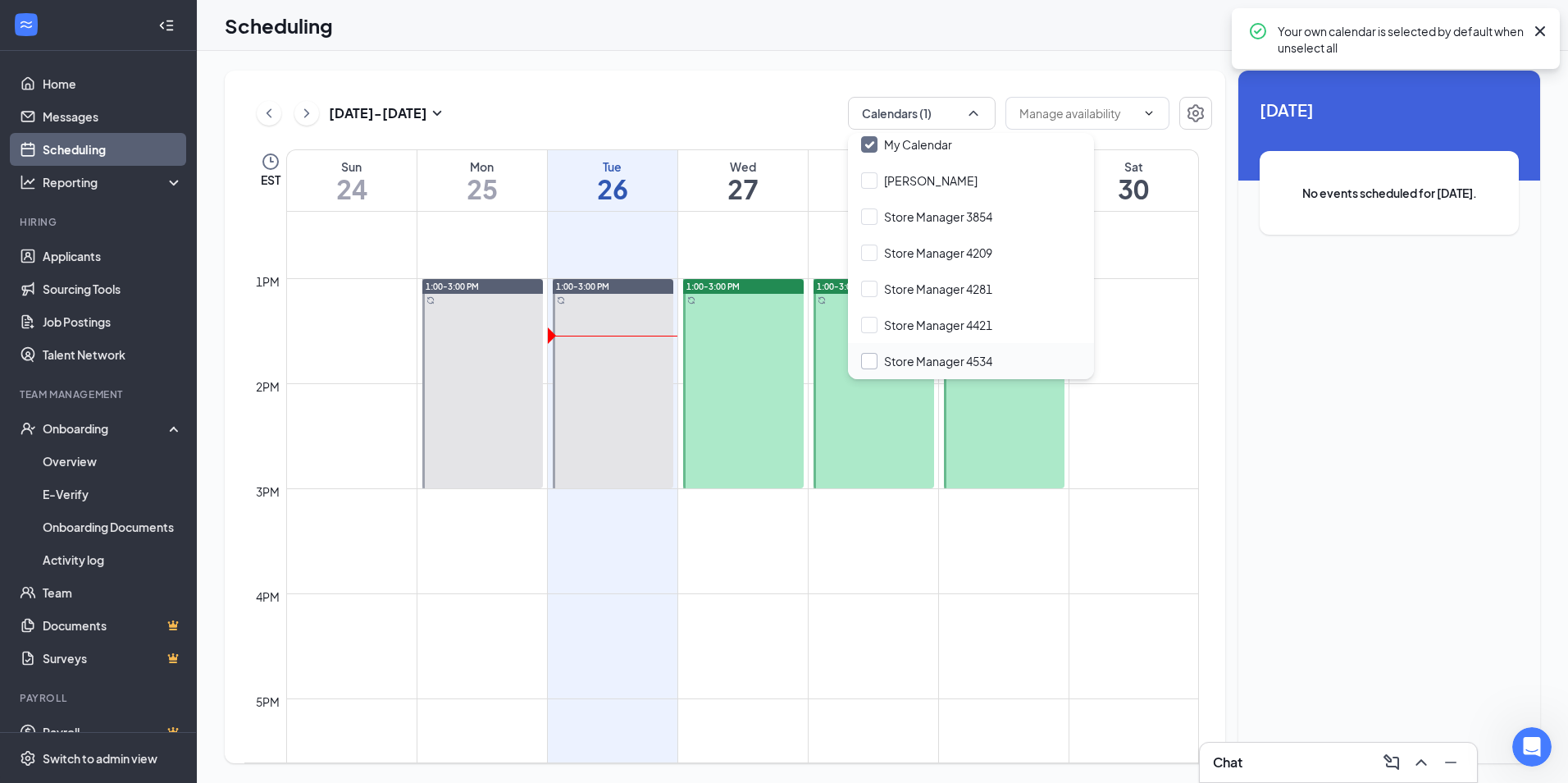
click at [895, 361] on input "Store Manager 4534" at bounding box center [927, 362] width 131 height 17
checkbox input "true"
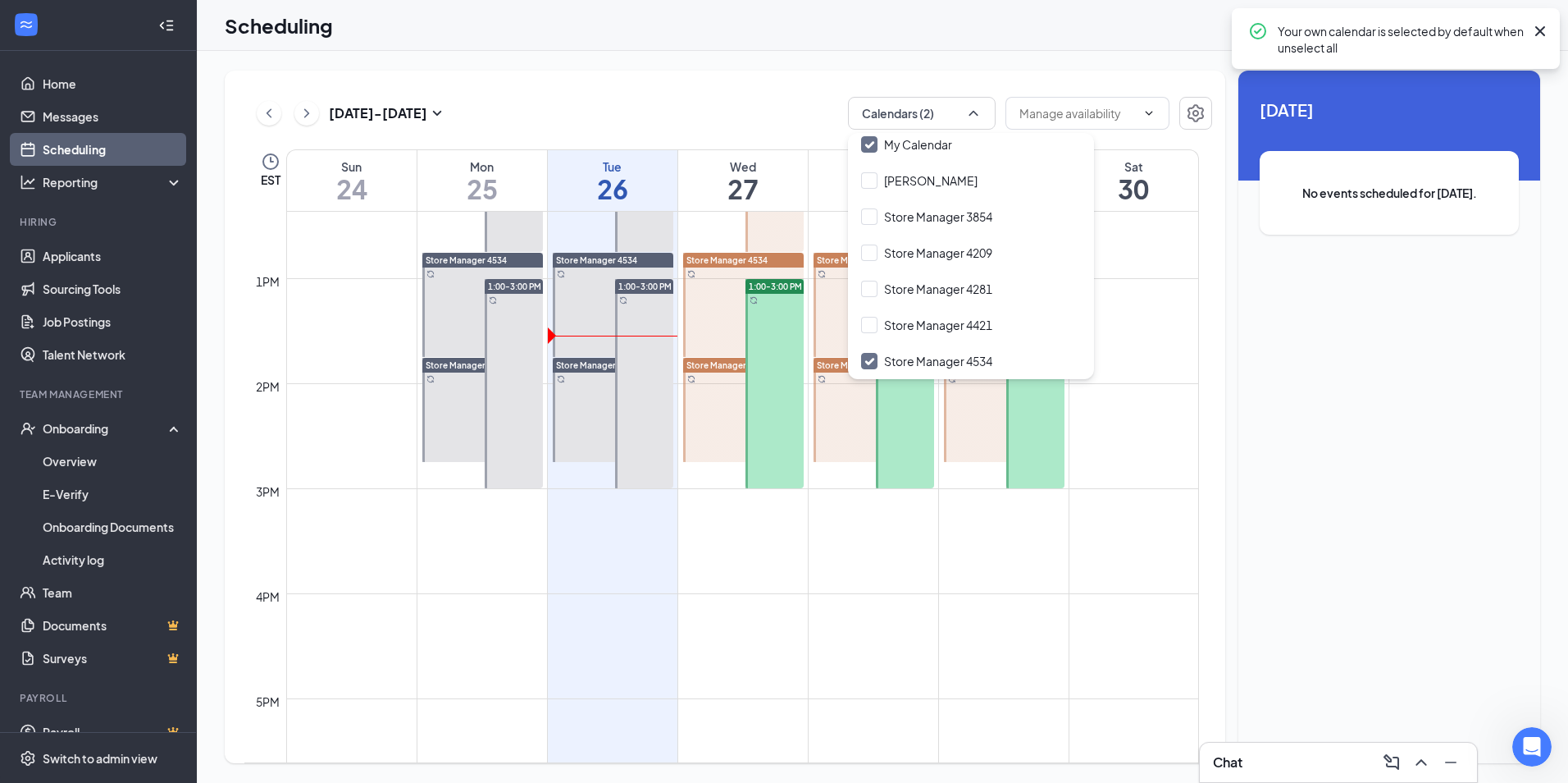
click at [858, 570] on td at bounding box center [742, 580] width 913 height 26
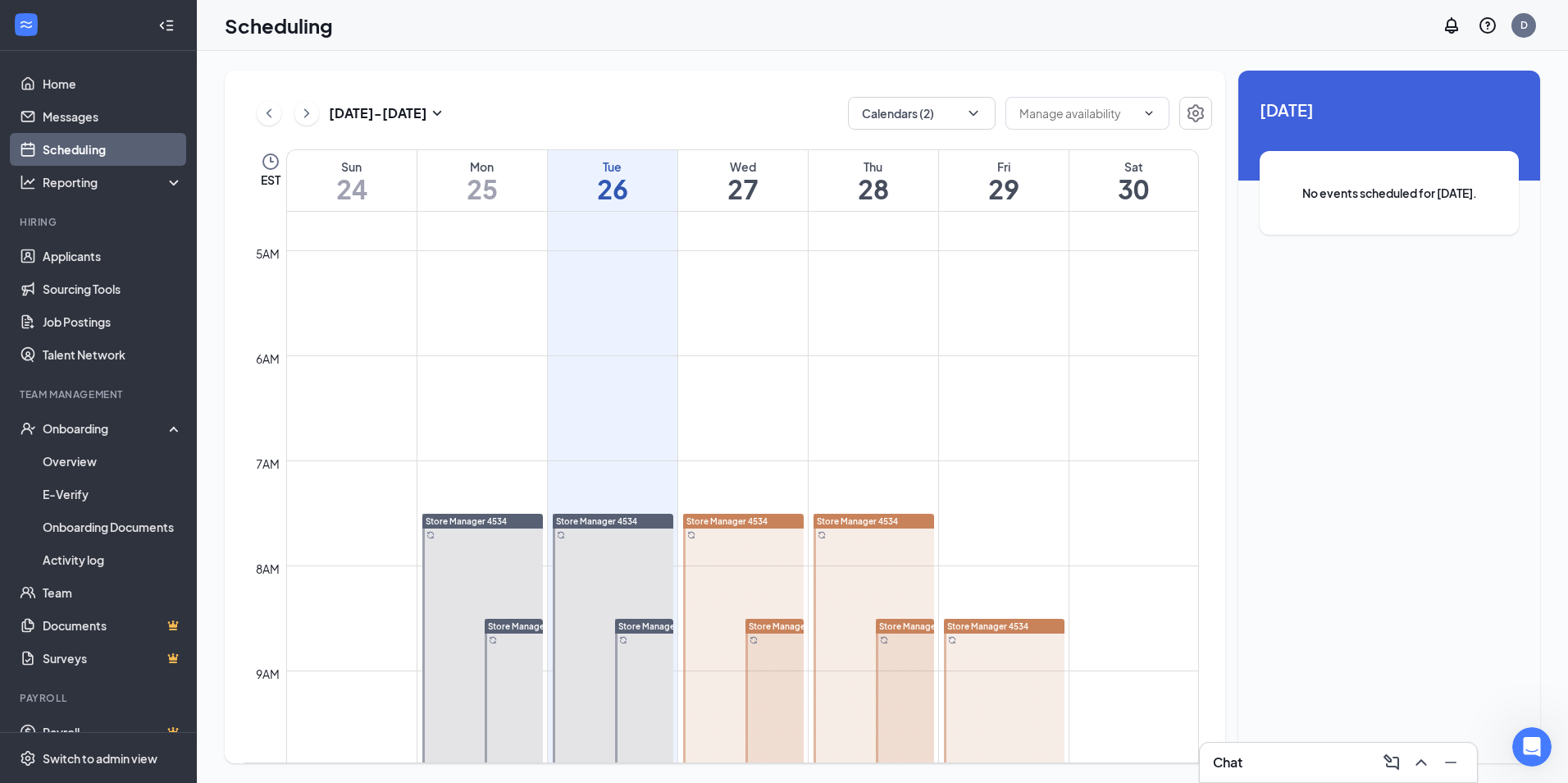
scroll to position [479, 0]
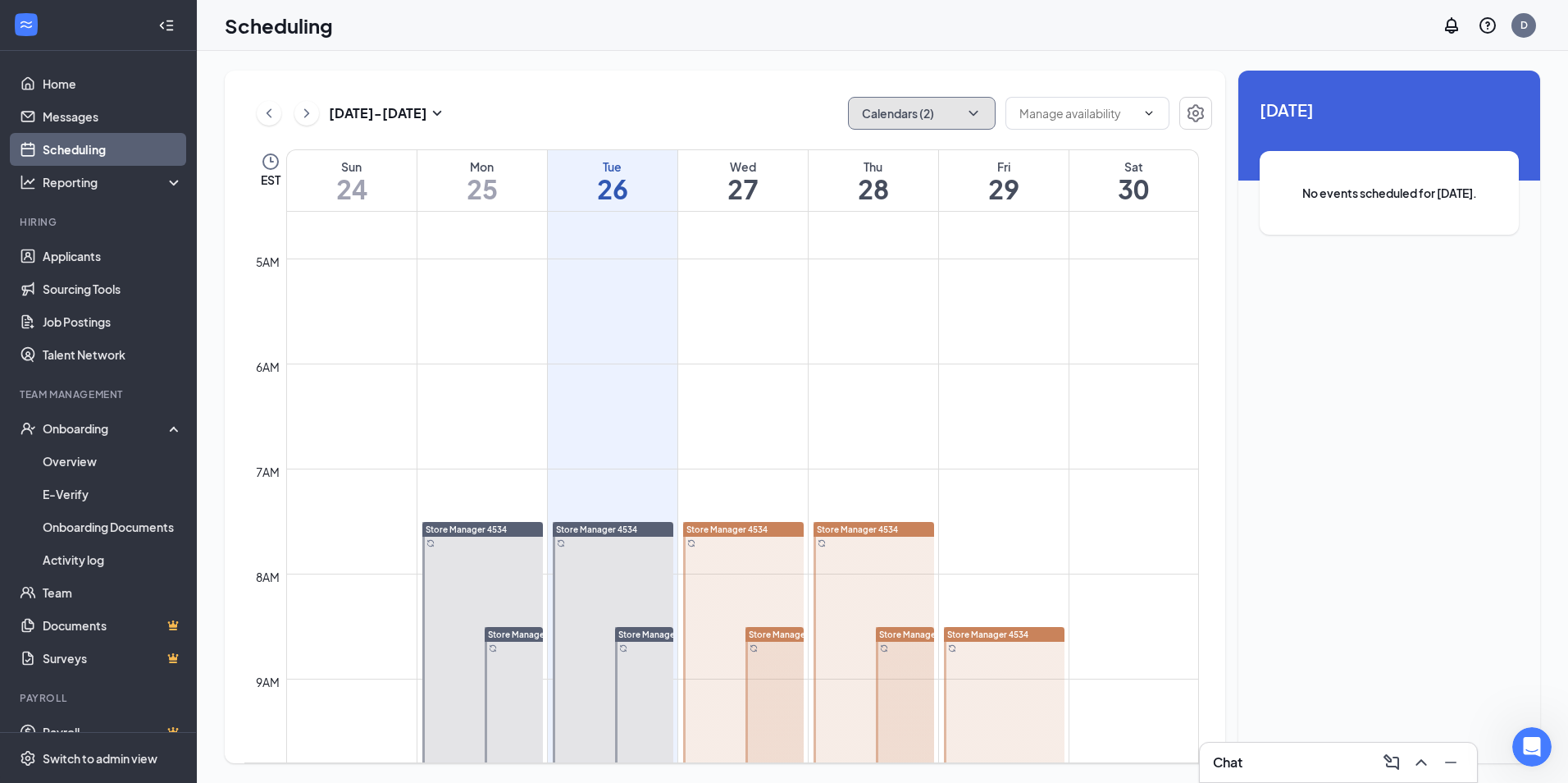
click at [934, 116] on button "Calendars (2)" at bounding box center [922, 112] width 148 height 33
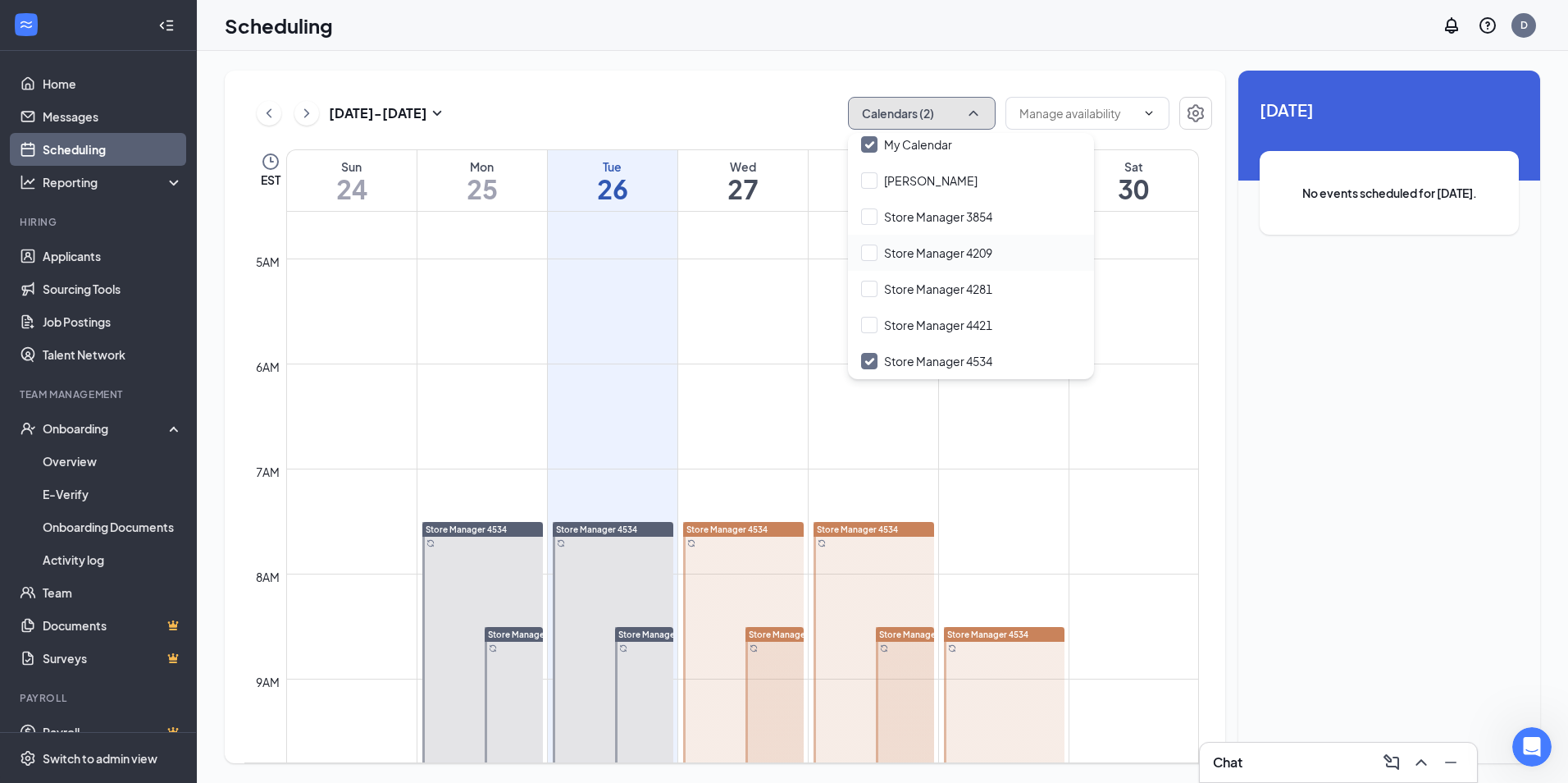
scroll to position [0, 0]
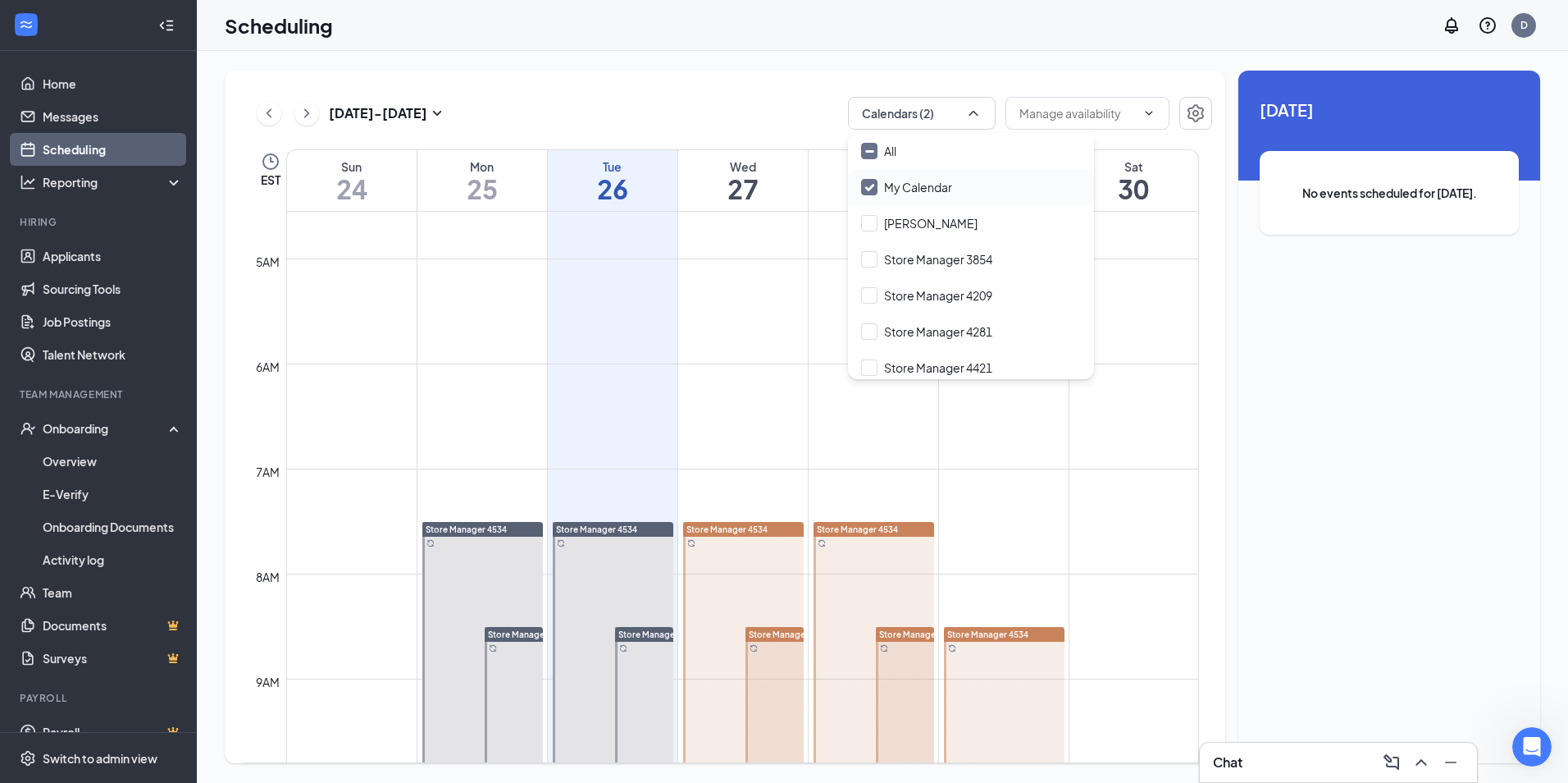
click at [896, 187] on input "My Calendar" at bounding box center [906, 187] width 91 height 17
checkbox input "false"
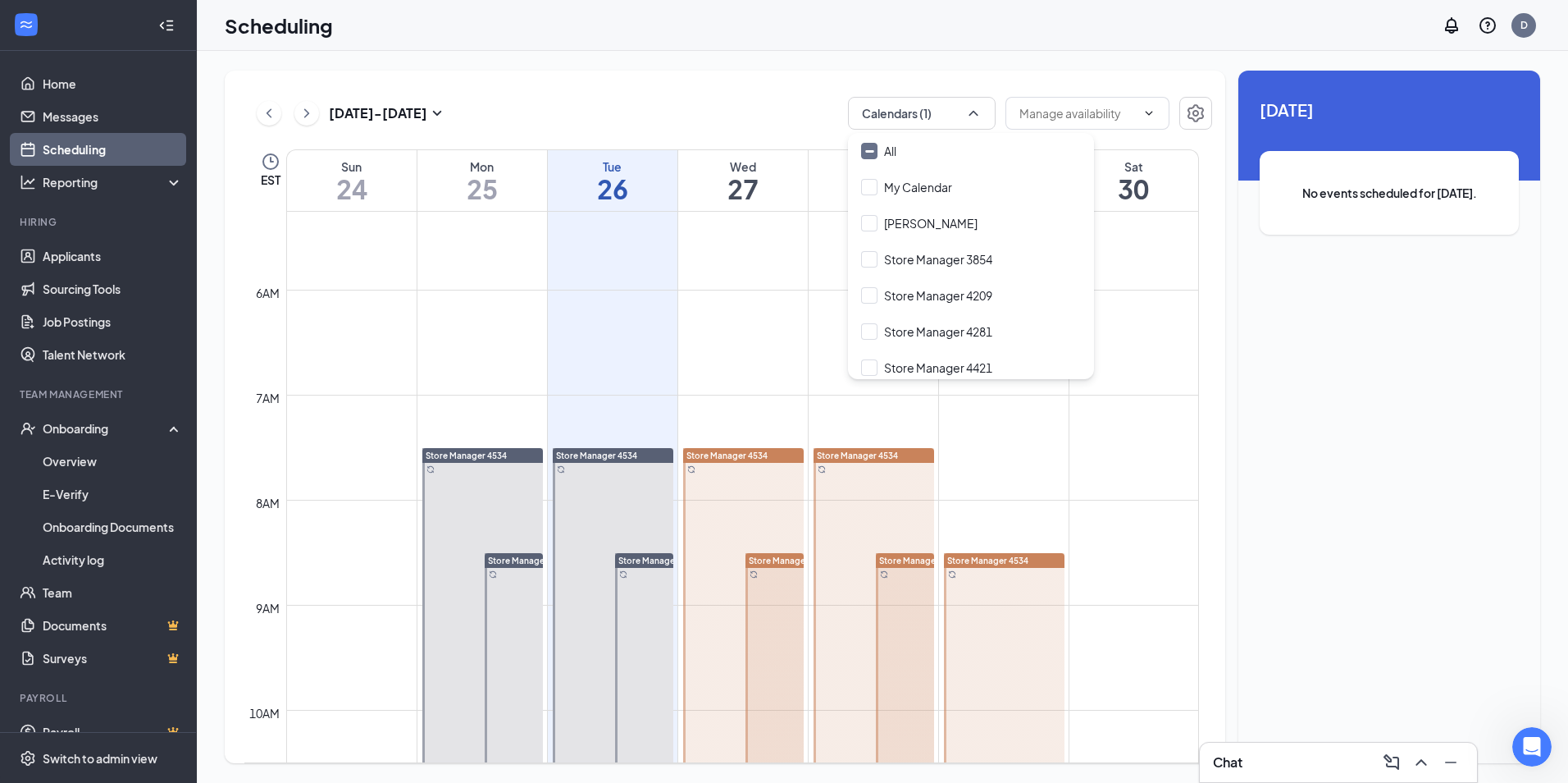
scroll to position [643, 0]
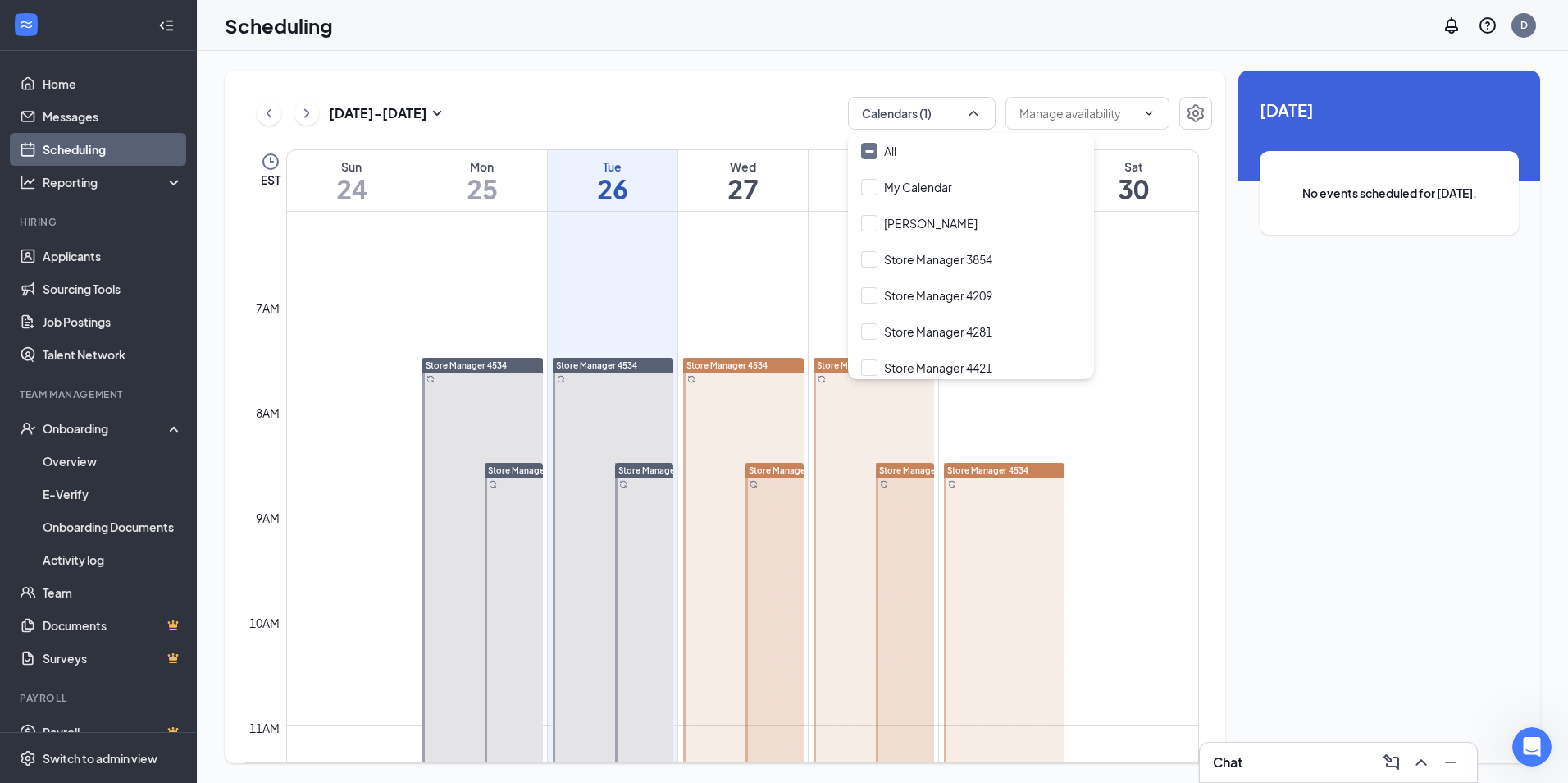
click at [1121, 273] on td at bounding box center [742, 265] width 913 height 26
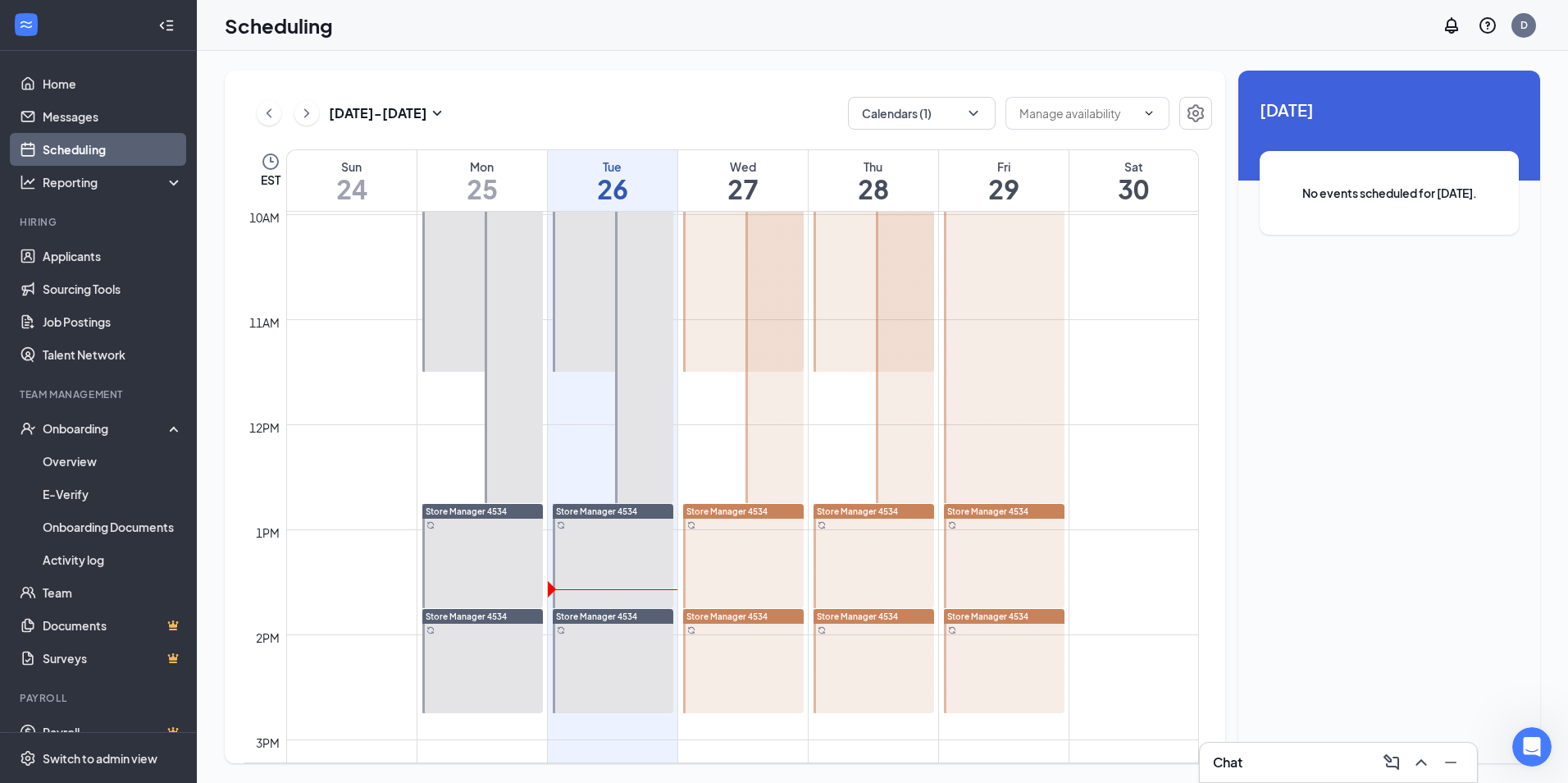
scroll to position [1134, 0]
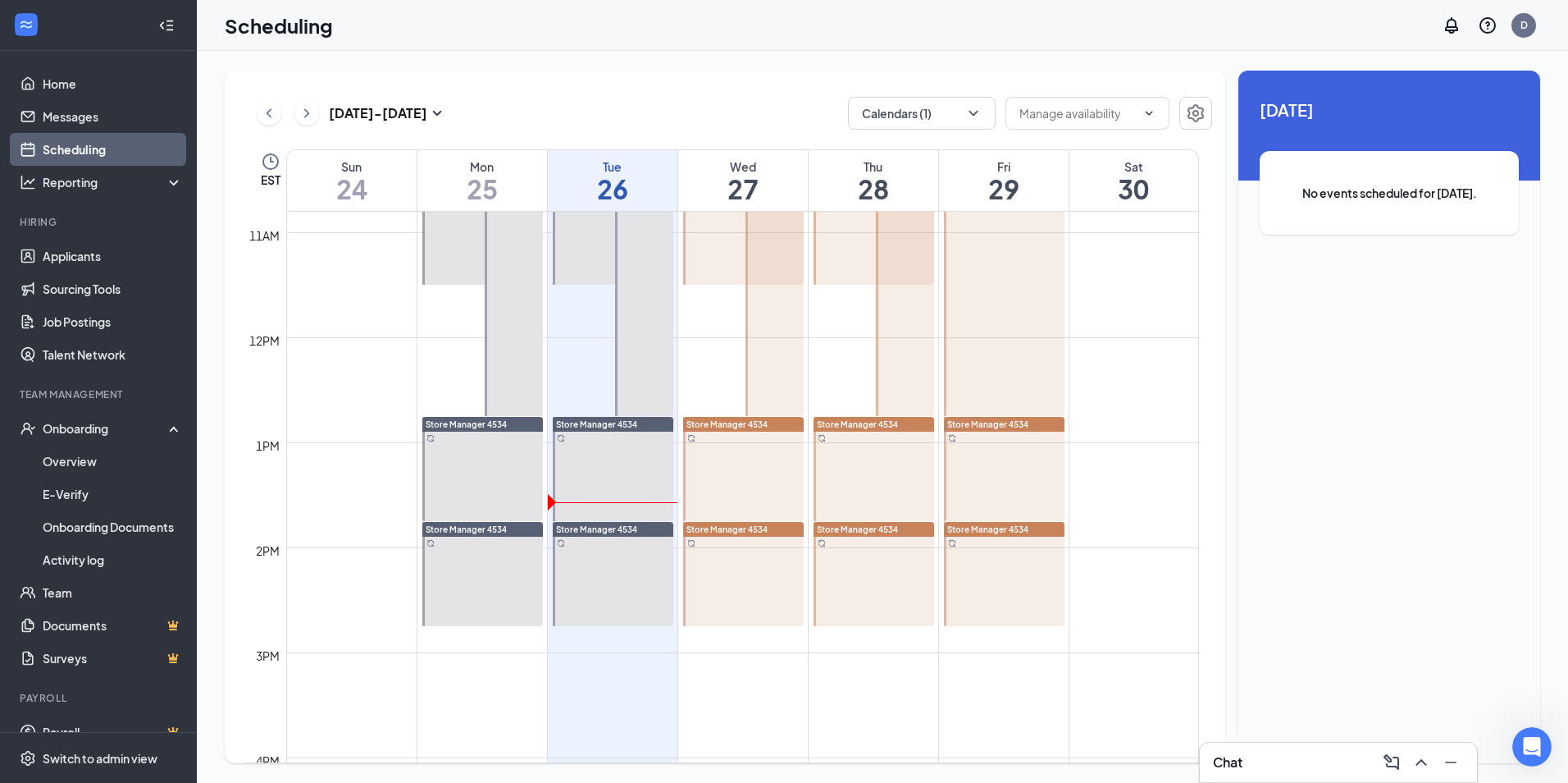
click at [1022, 363] on div at bounding box center [1004, 193] width 121 height 446
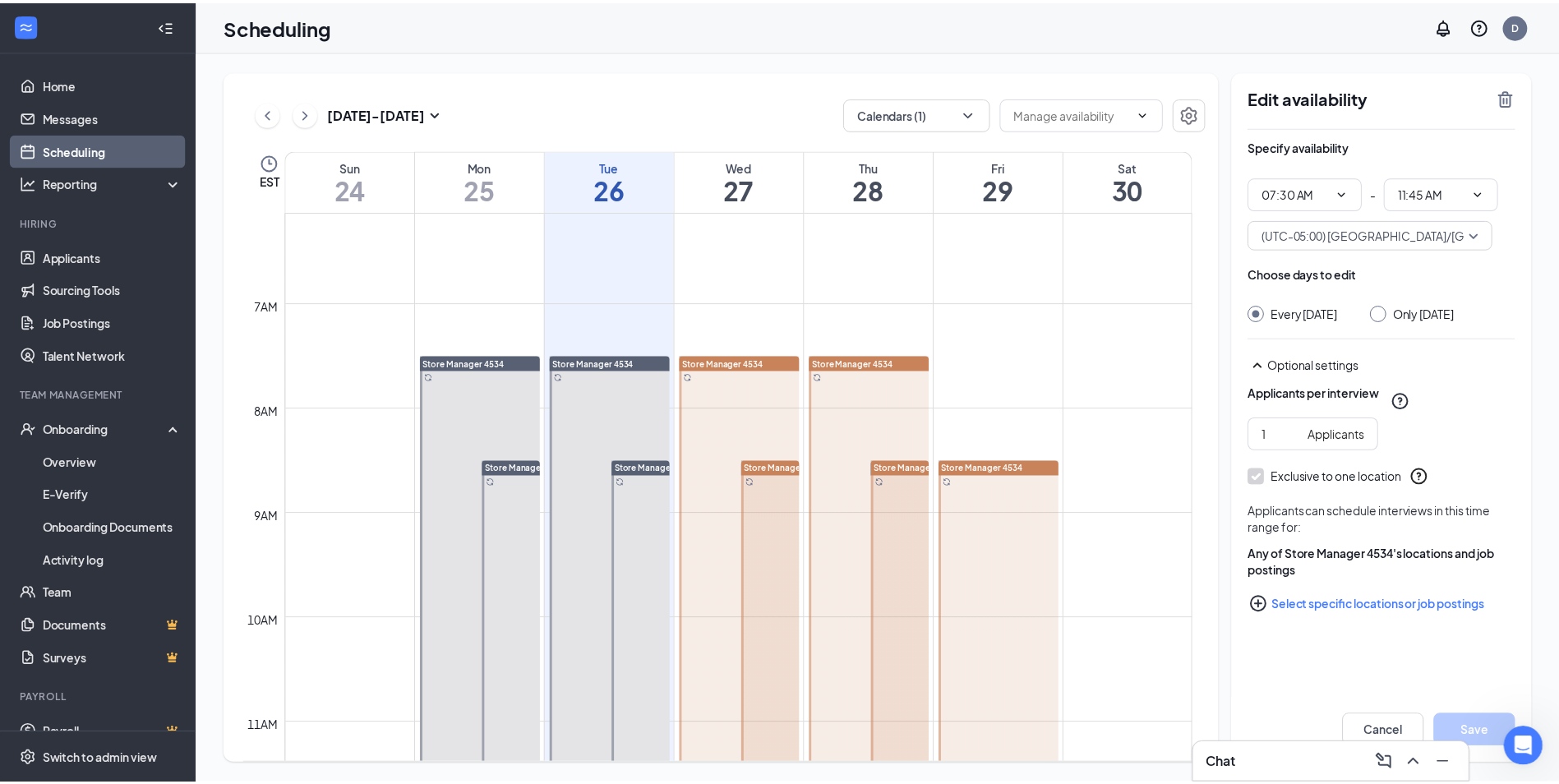
scroll to position [725, 0]
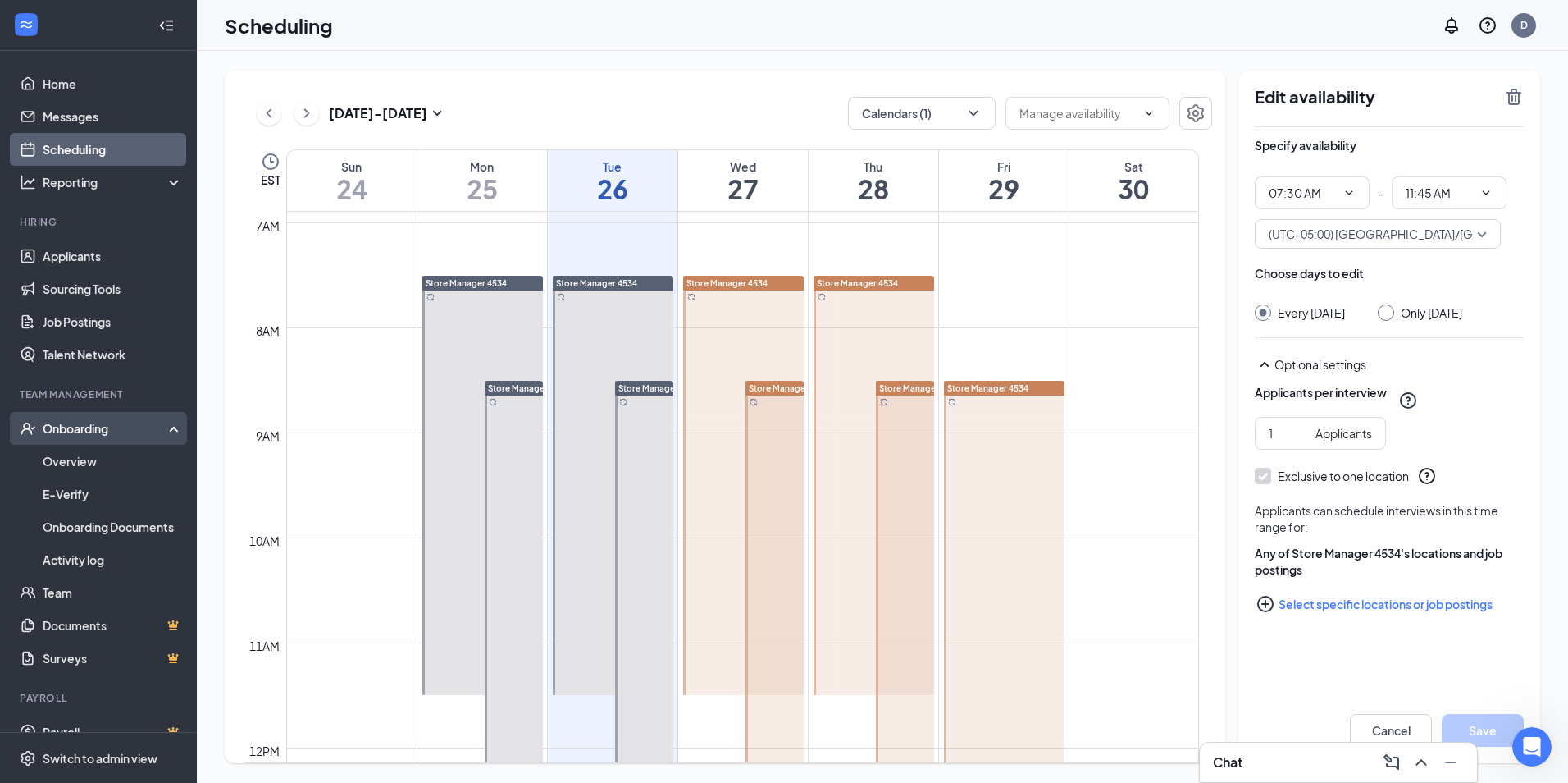
click at [51, 444] on div "Onboarding" at bounding box center [98, 428] width 197 height 33
click at [79, 428] on div "Onboarding" at bounding box center [106, 428] width 126 height 17
click at [78, 459] on link "Overview" at bounding box center [113, 461] width 140 height 33
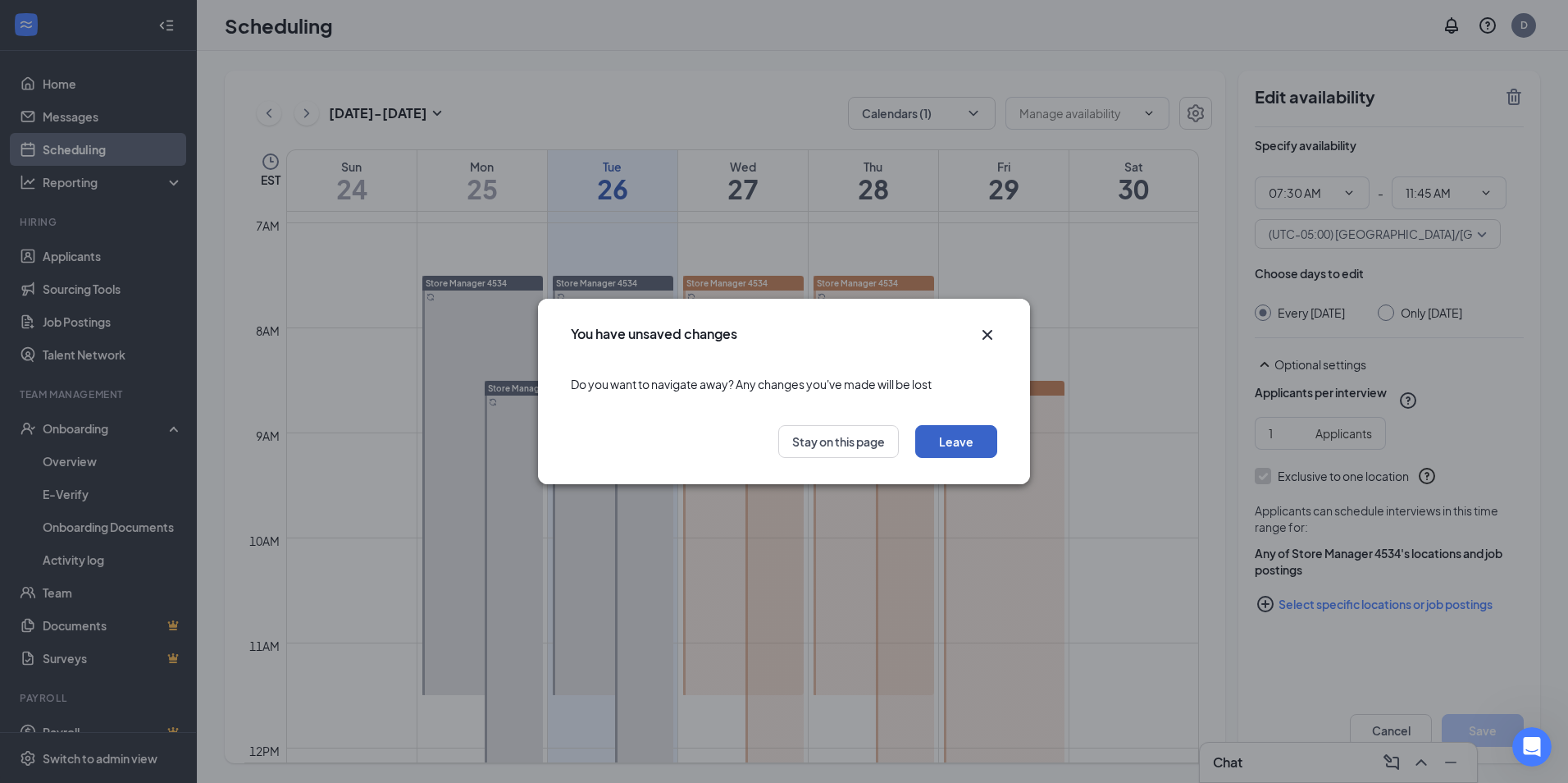
click at [953, 439] on button "Leave" at bounding box center [957, 441] width 82 height 33
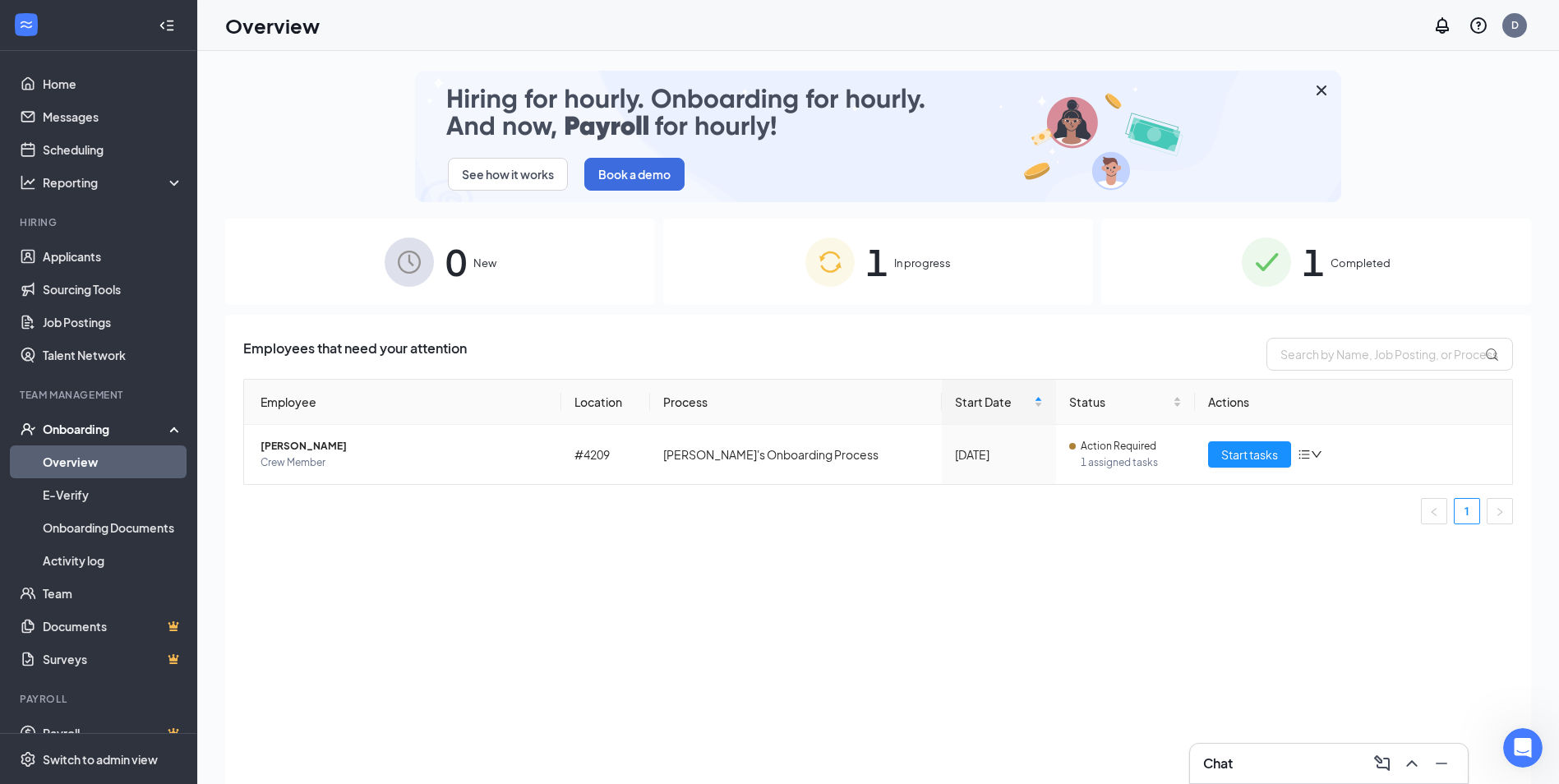
click at [1337, 249] on div "1 Completed" at bounding box center [1316, 262] width 430 height 86
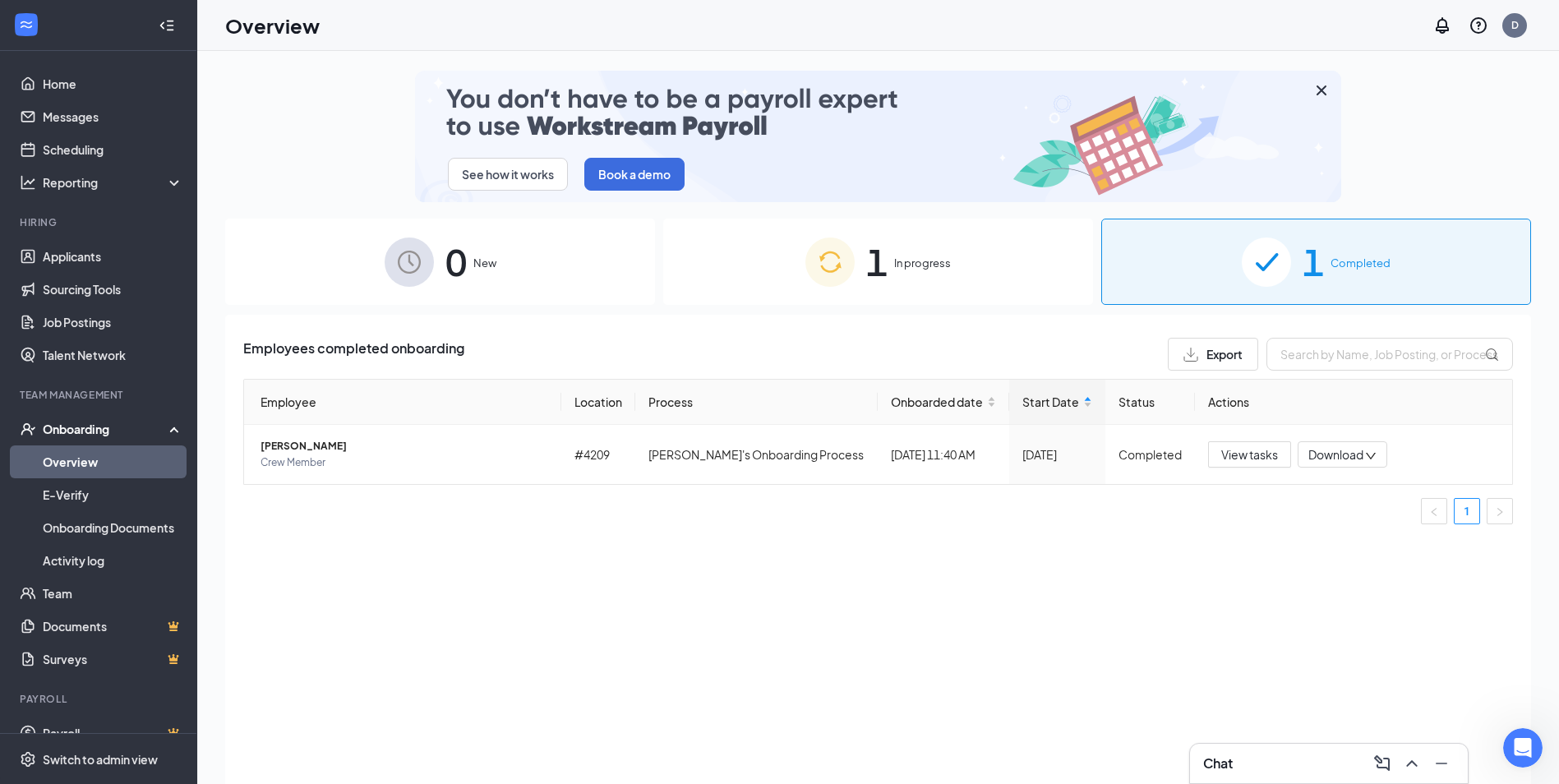
click at [939, 251] on div "1 In progress" at bounding box center [878, 262] width 430 height 86
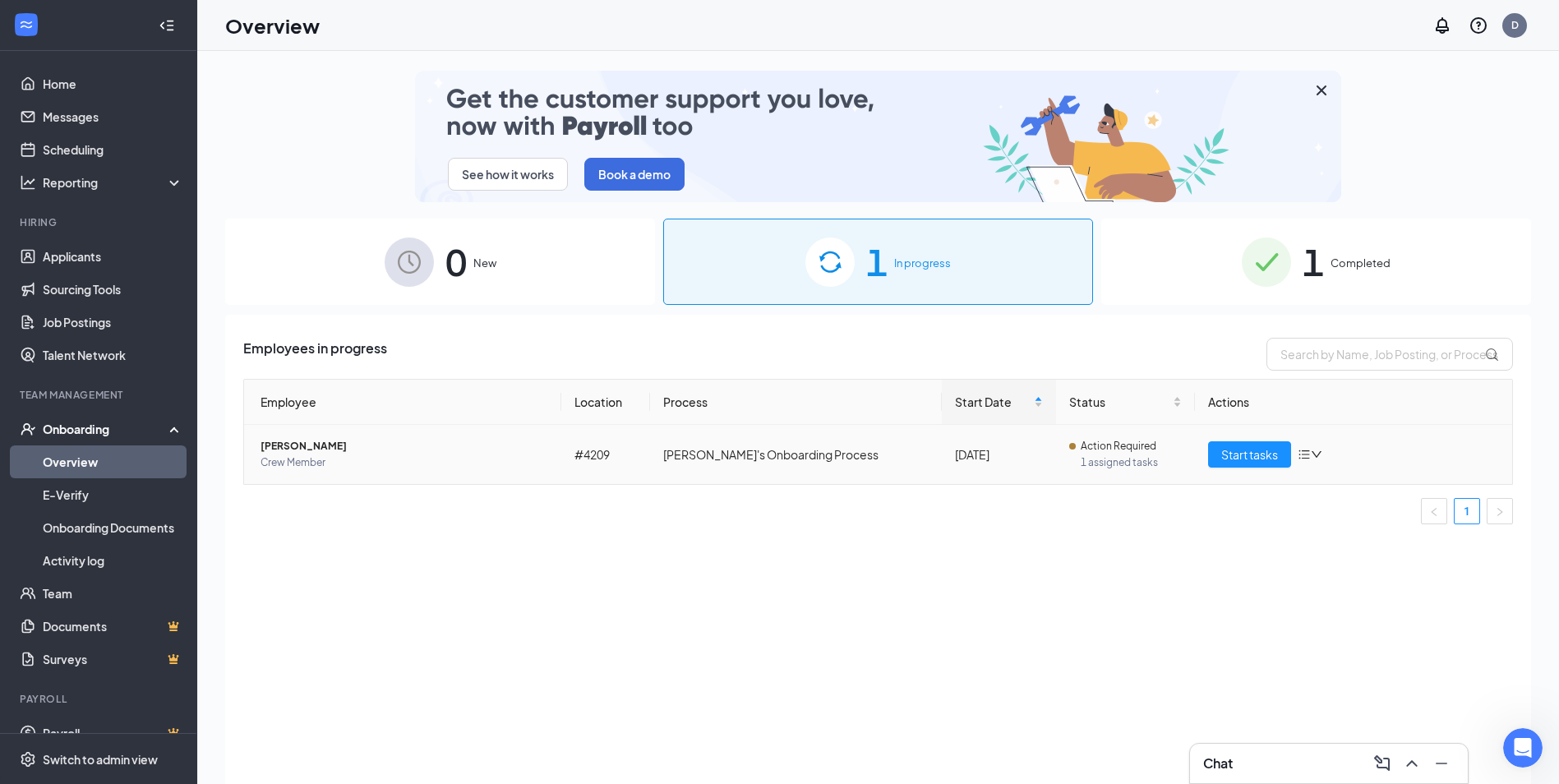
click at [281, 445] on span "[PERSON_NAME]" at bounding box center [404, 446] width 288 height 17
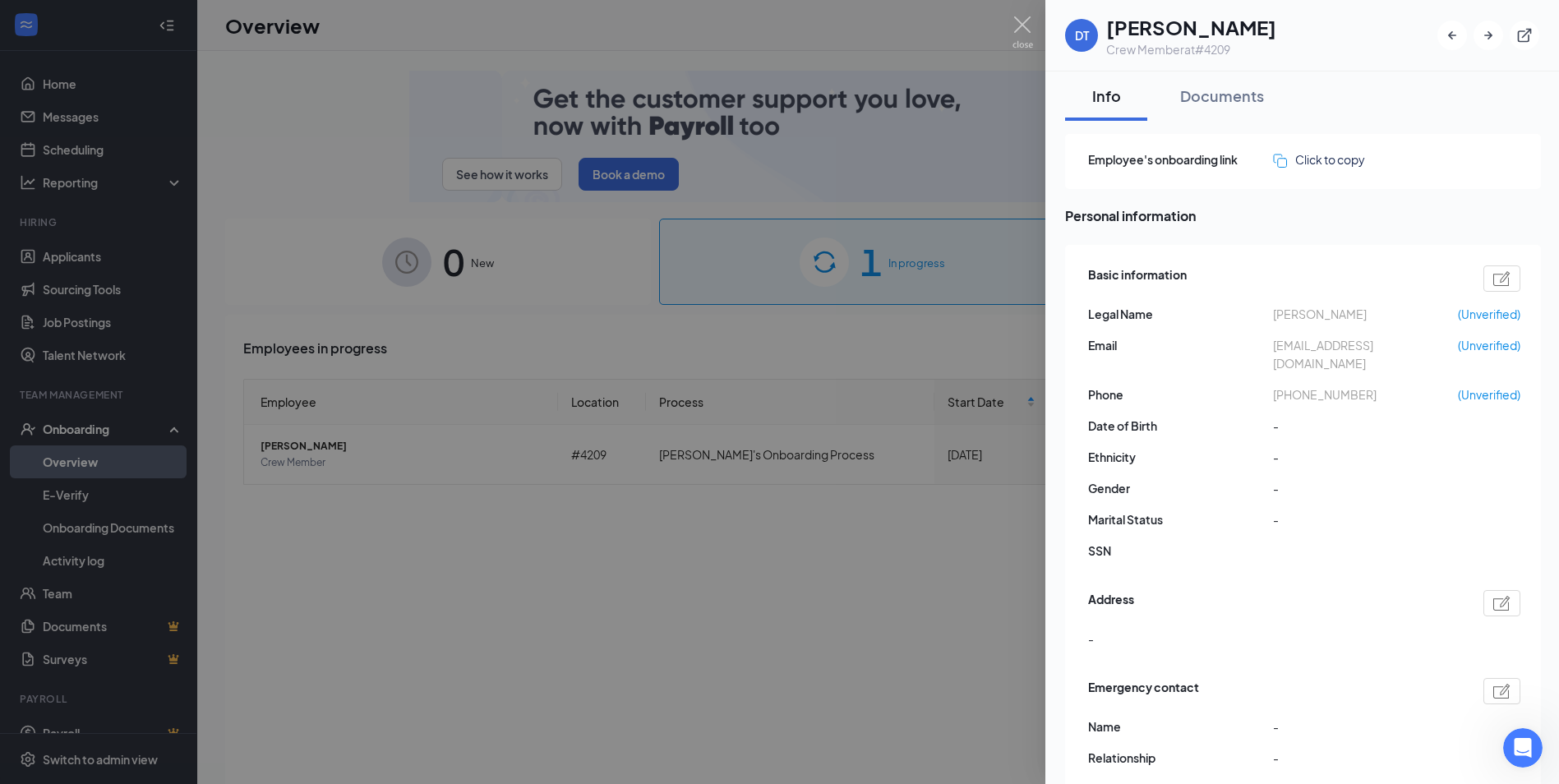
click at [796, 526] on div at bounding box center [780, 392] width 1559 height 784
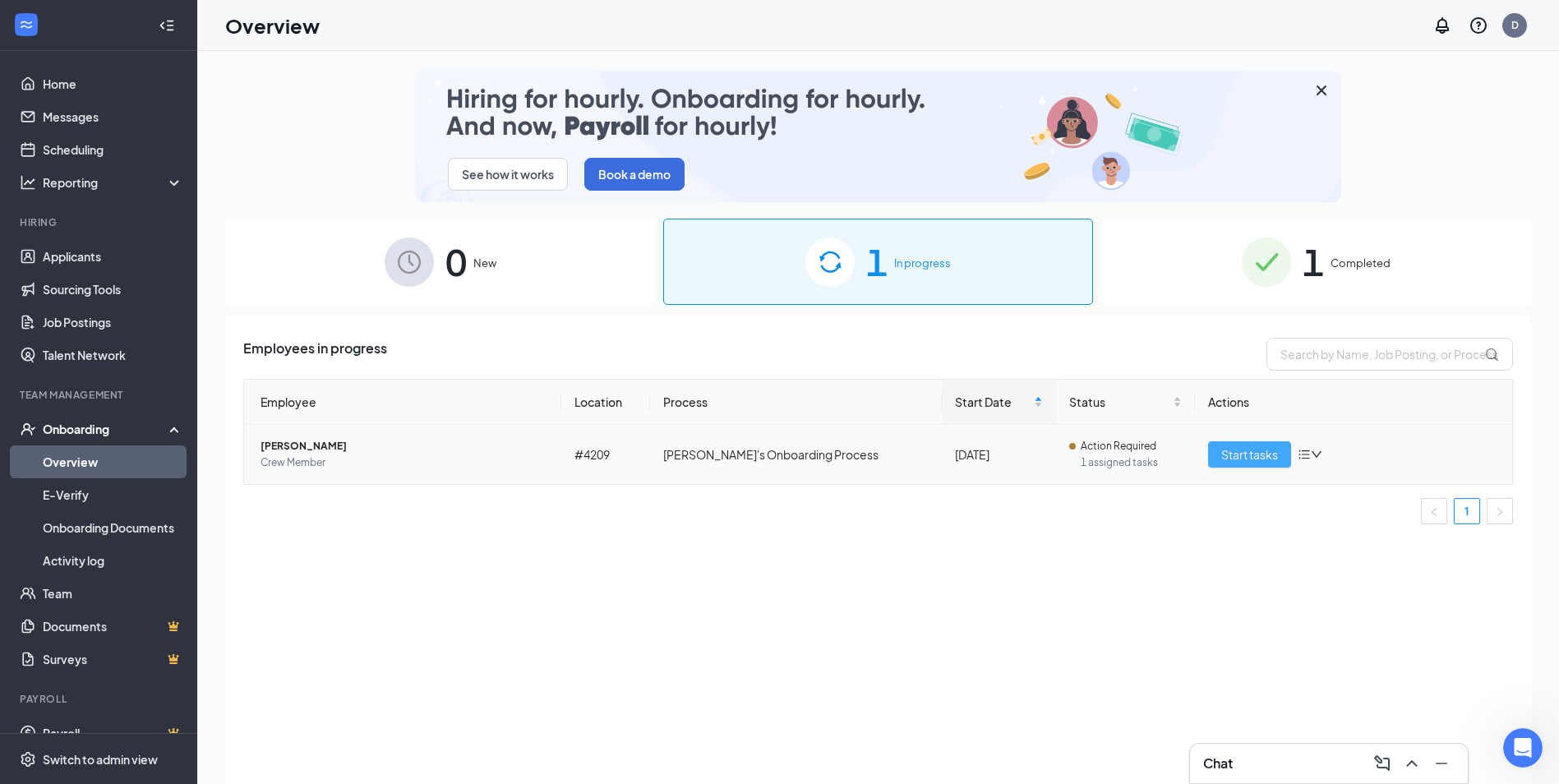
click at [1237, 459] on span "Start tasks" at bounding box center [1249, 454] width 56 height 18
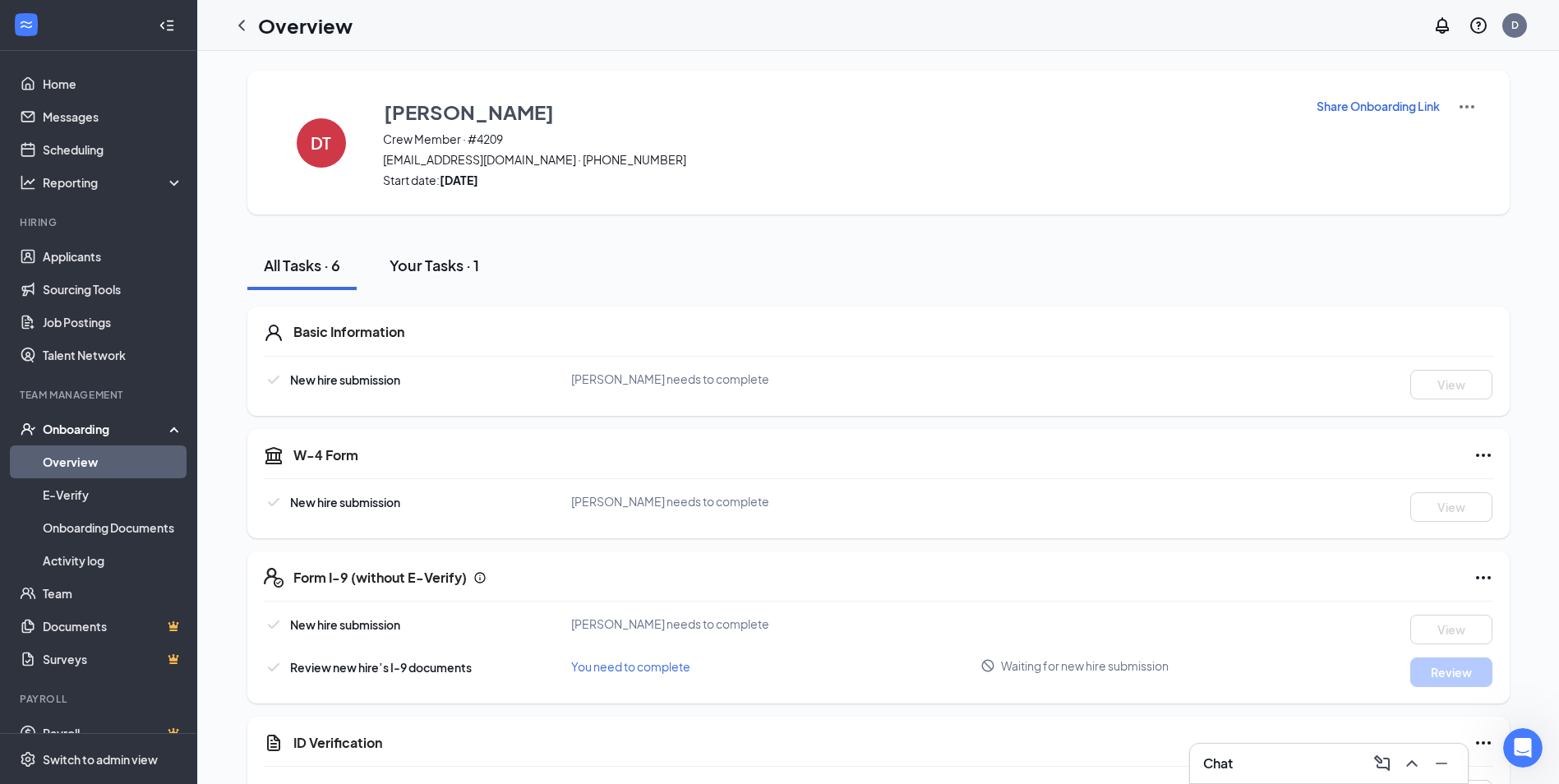
click at [449, 275] on div "Your Tasks · 1" at bounding box center [433, 265] width 89 height 21
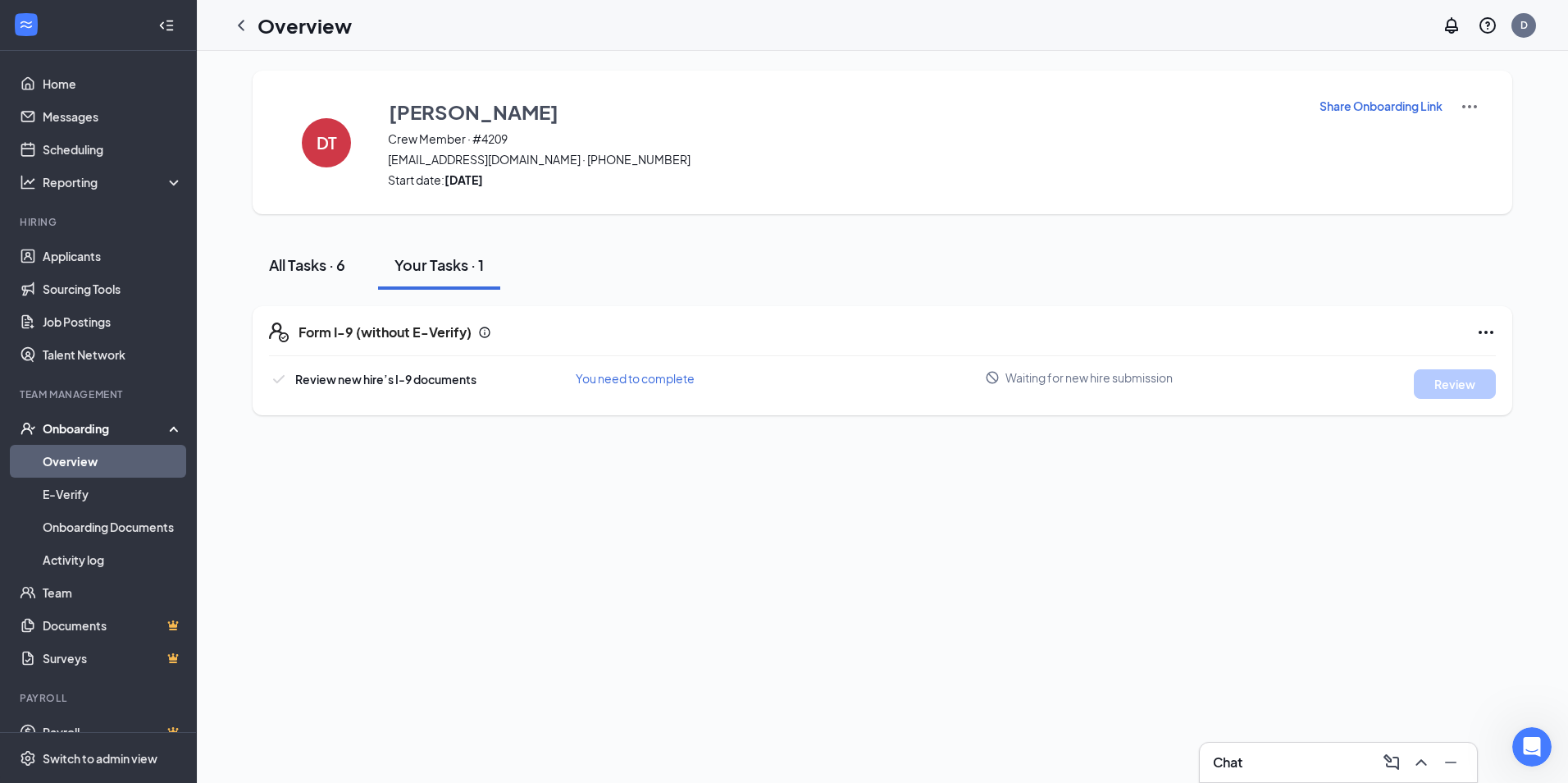
click at [313, 266] on div "All Tasks · 6" at bounding box center [306, 265] width 76 height 21
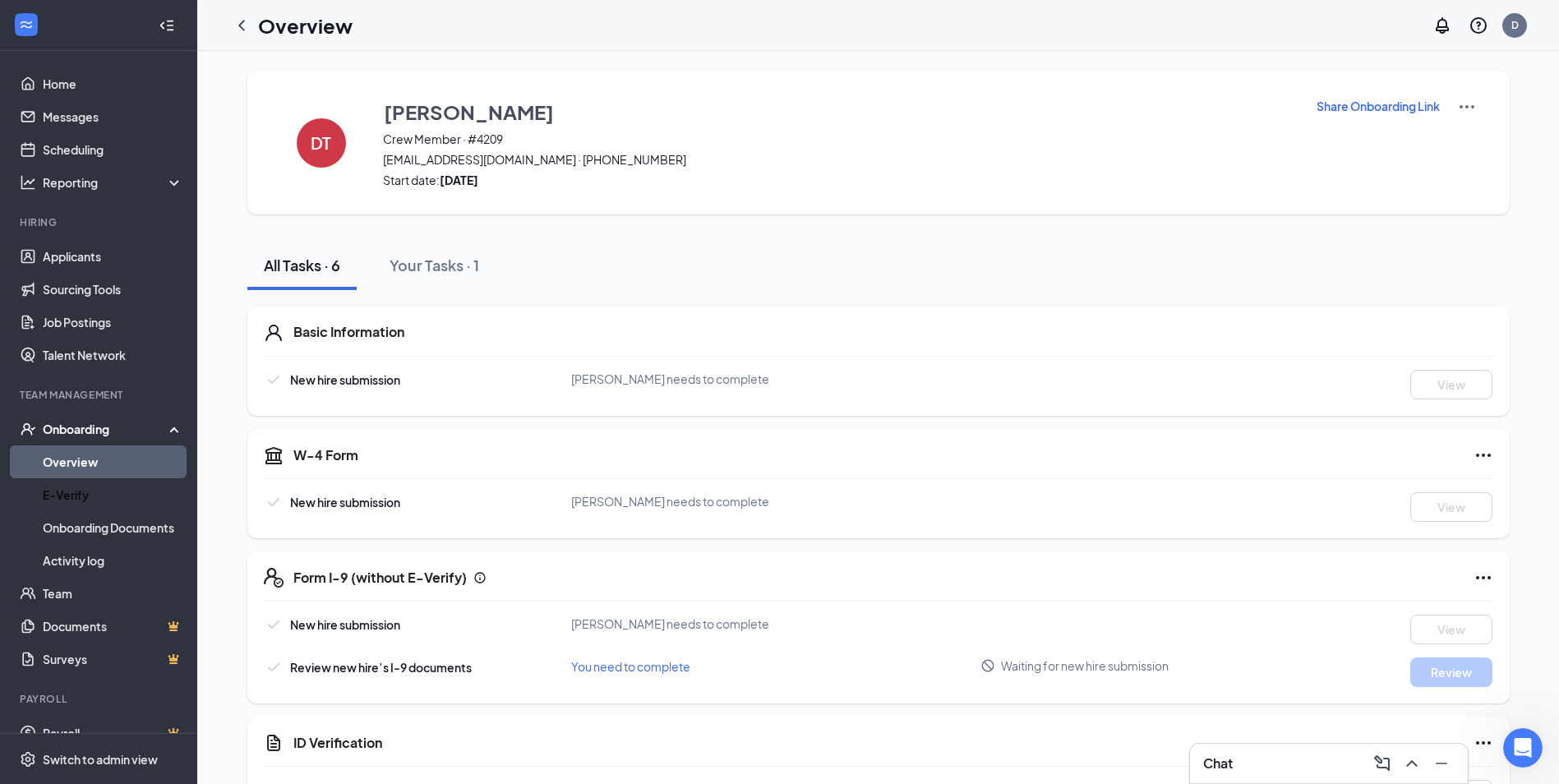
click at [89, 461] on link "Overview" at bounding box center [114, 461] width 141 height 33
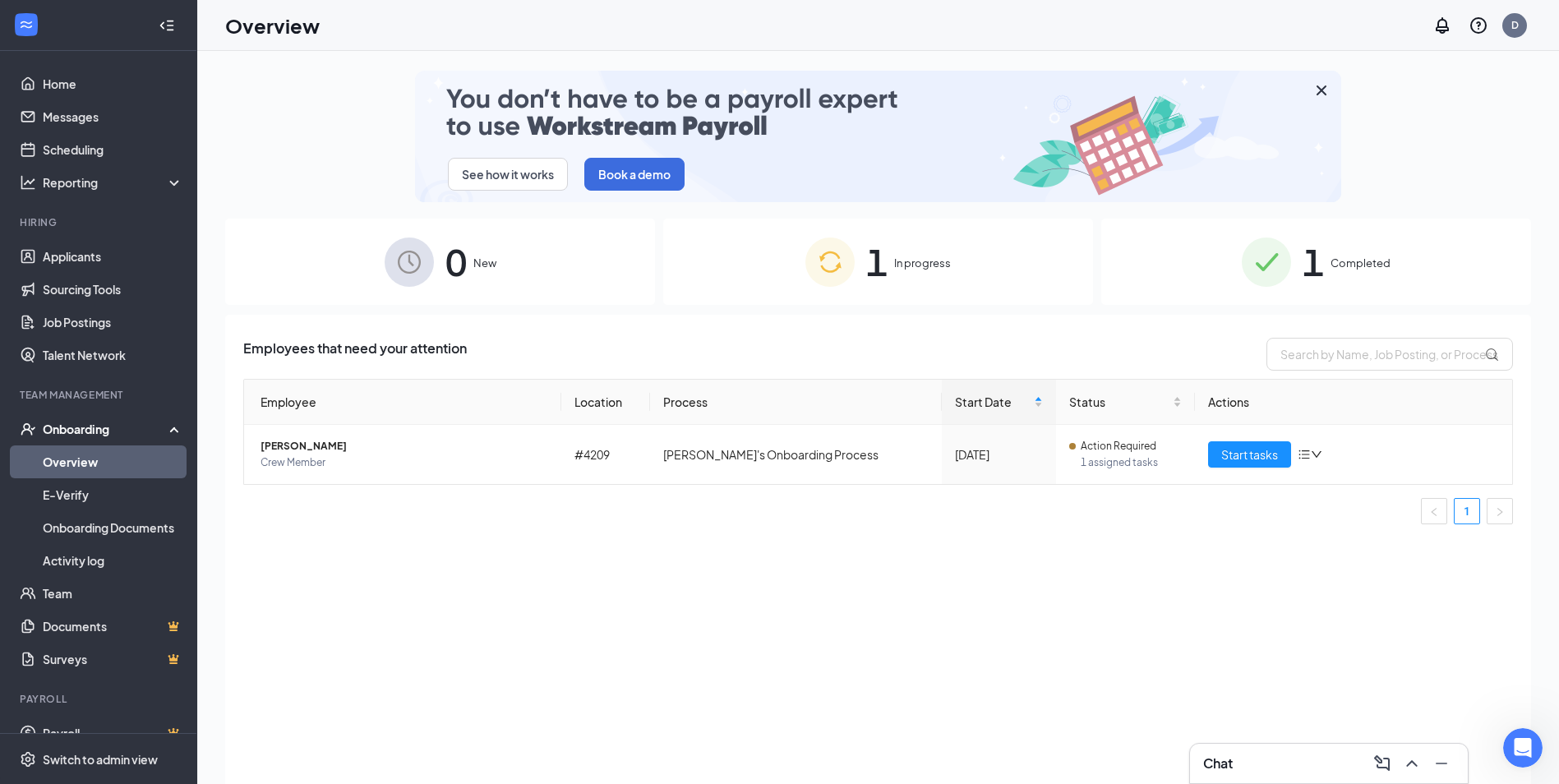
click at [1291, 251] on img at bounding box center [1266, 262] width 50 height 50
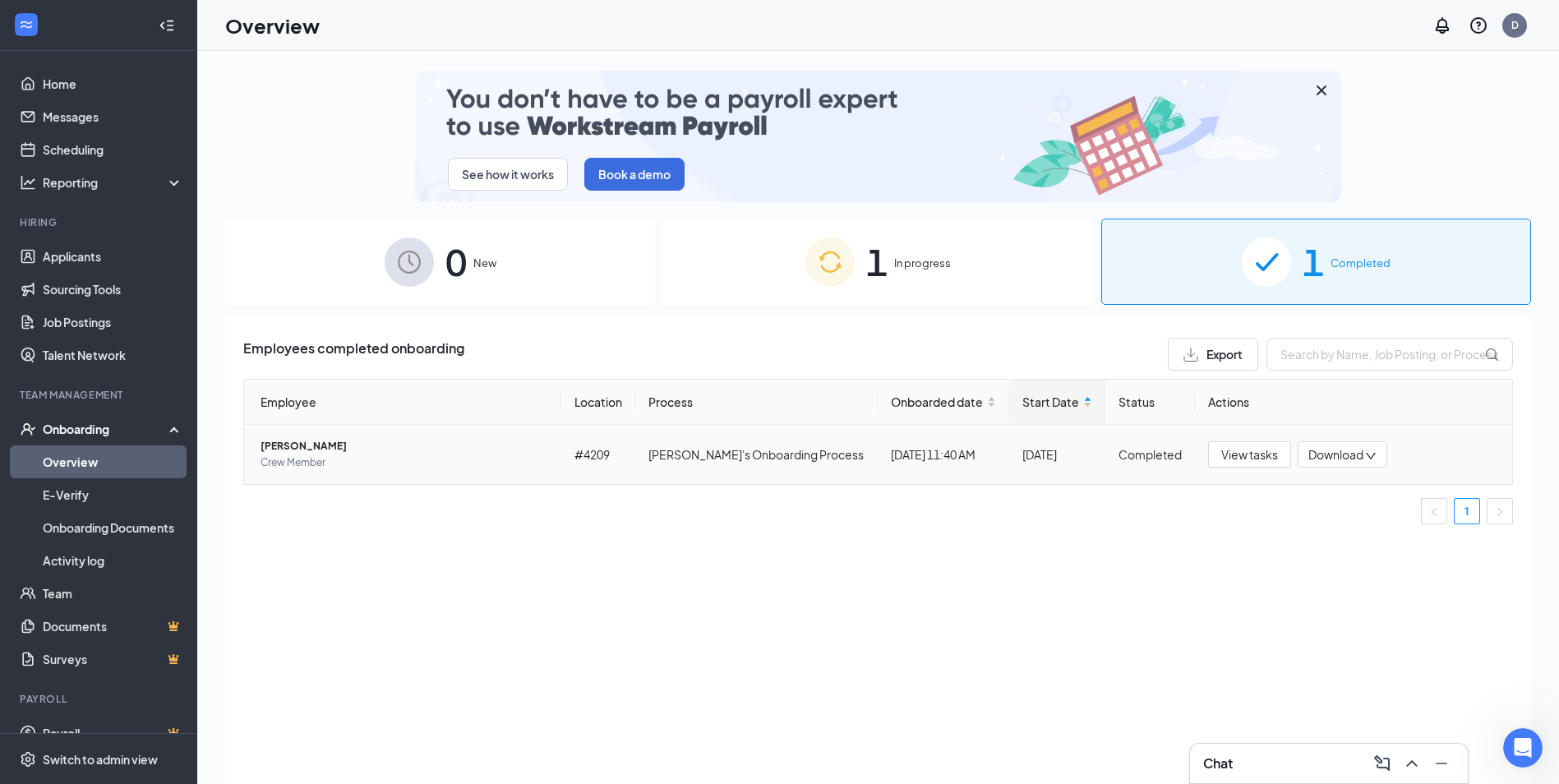
click at [598, 475] on td "#4209" at bounding box center [598, 454] width 74 height 59
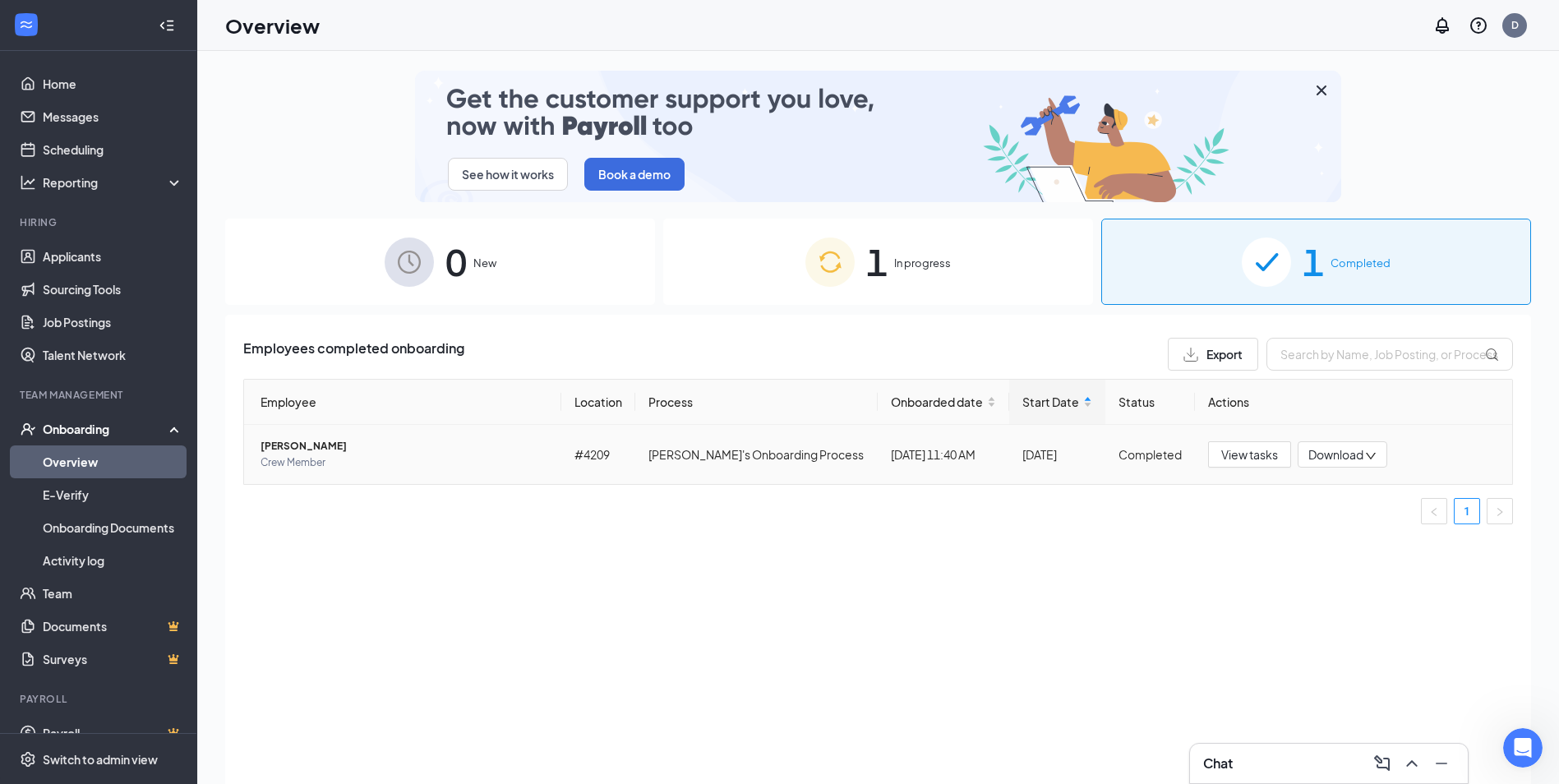
click at [290, 450] on span "[PERSON_NAME]" at bounding box center [404, 446] width 288 height 17
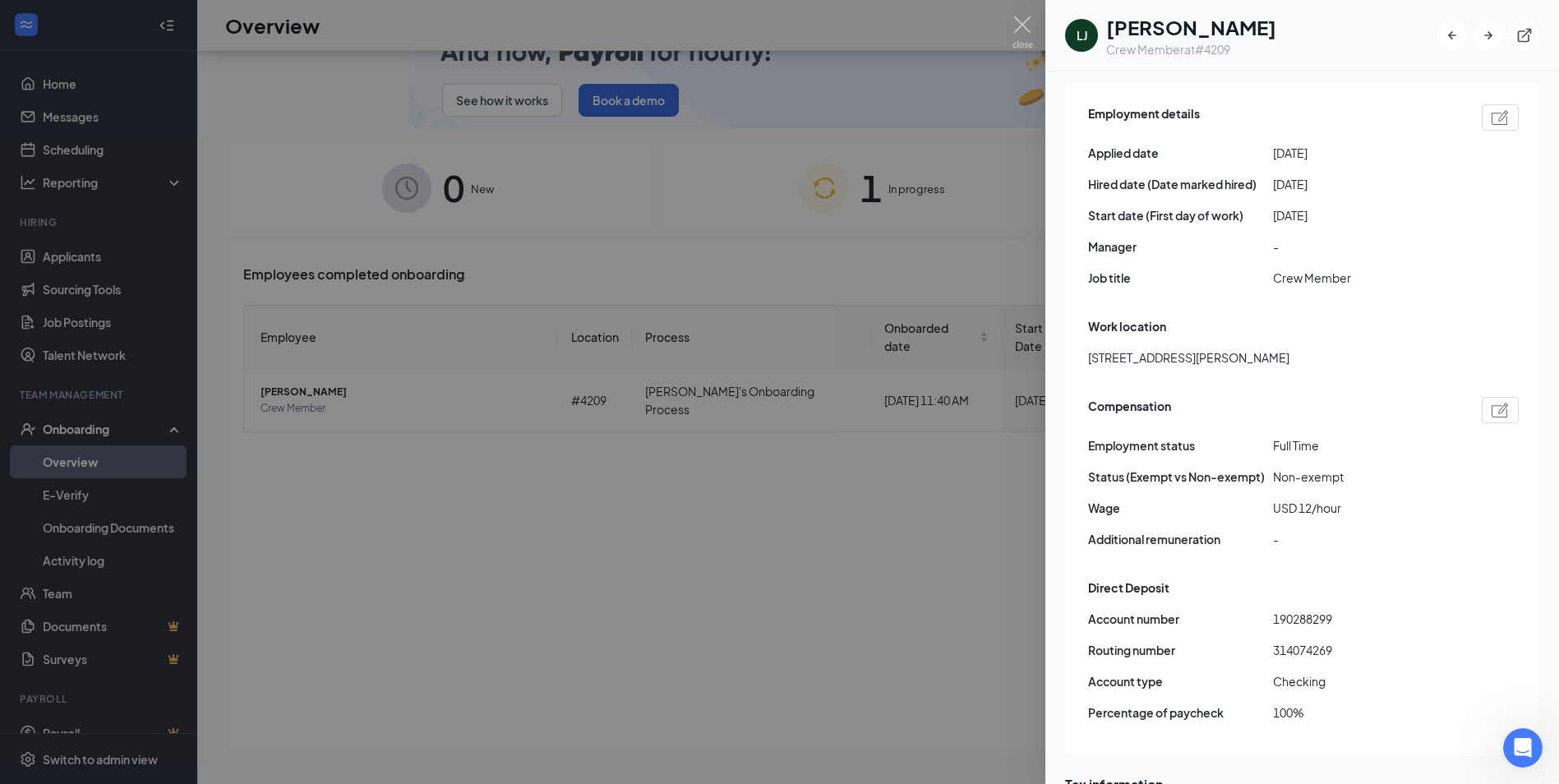
scroll to position [695, 0]
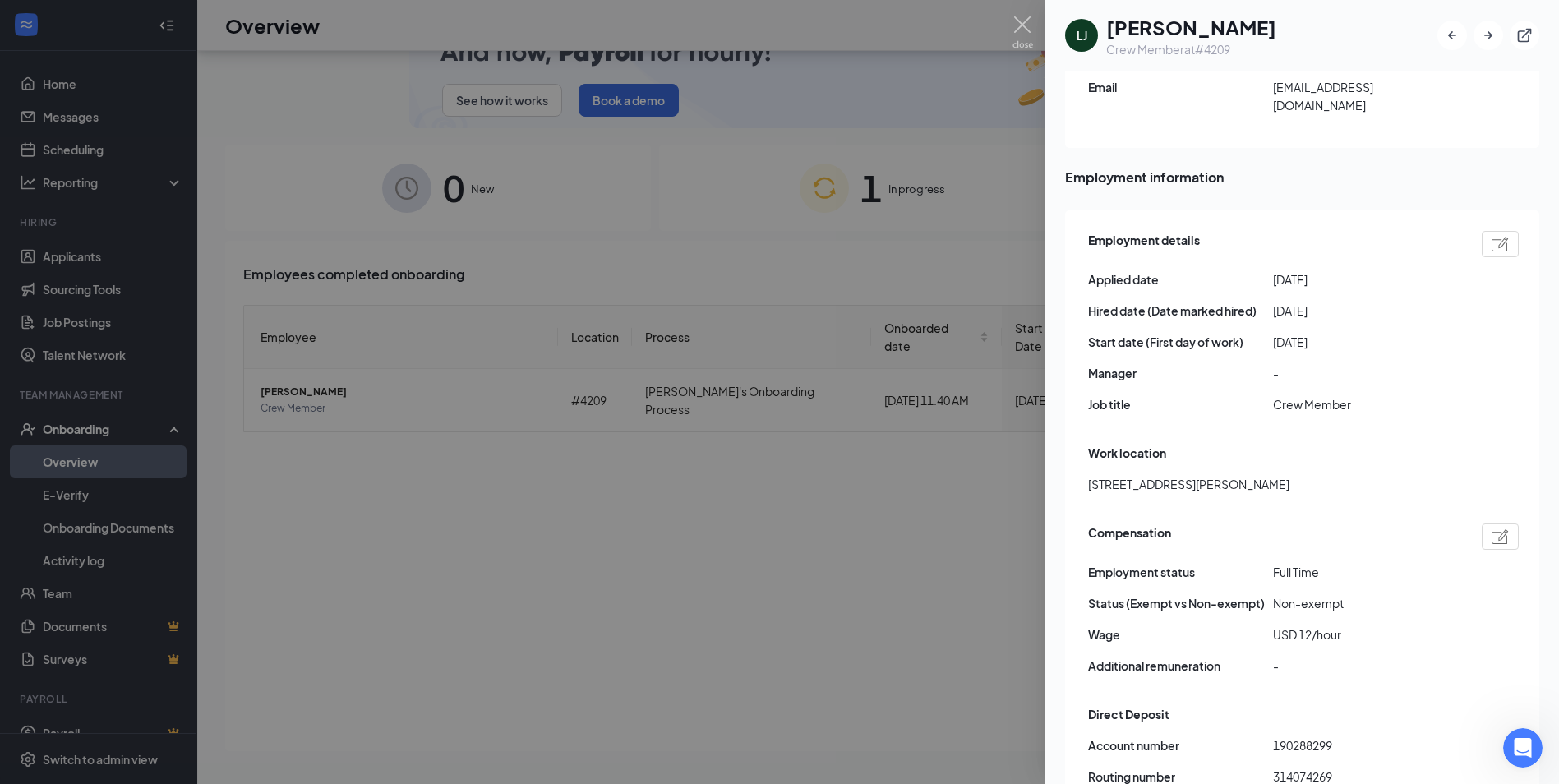
click at [840, 542] on div at bounding box center [780, 392] width 1559 height 784
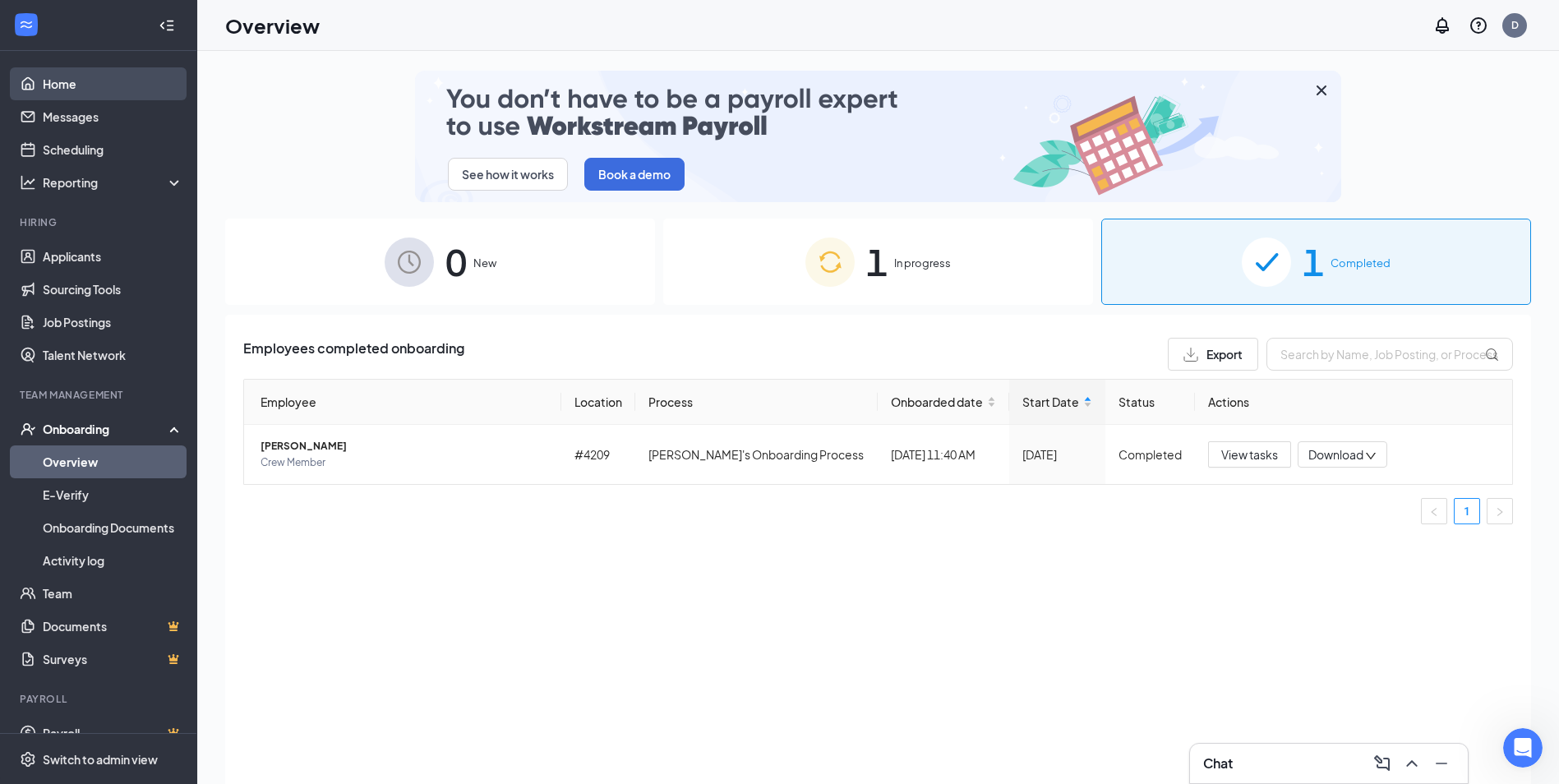
click at [43, 74] on link "Home" at bounding box center [114, 83] width 141 height 33
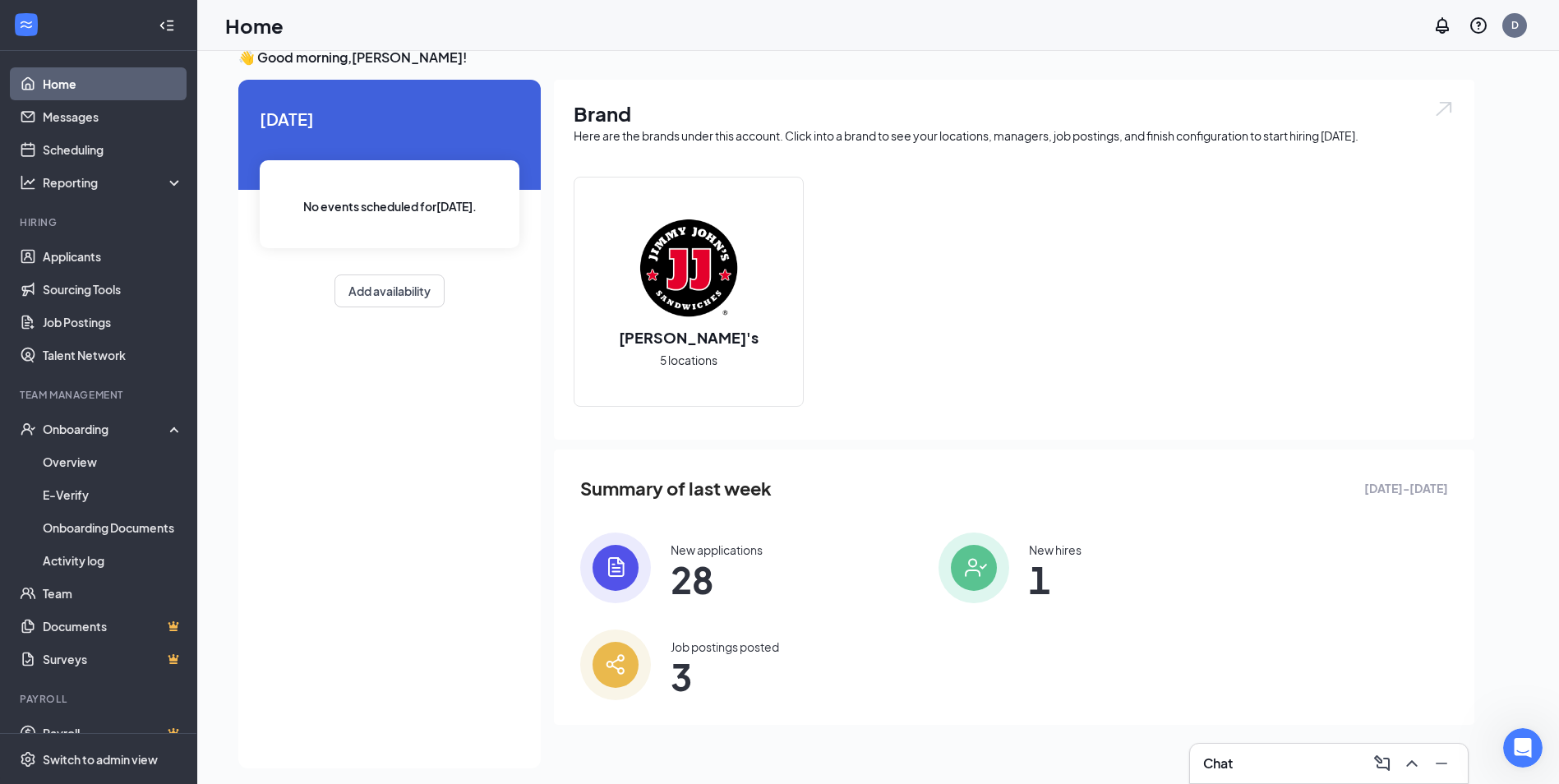
scroll to position [35, 0]
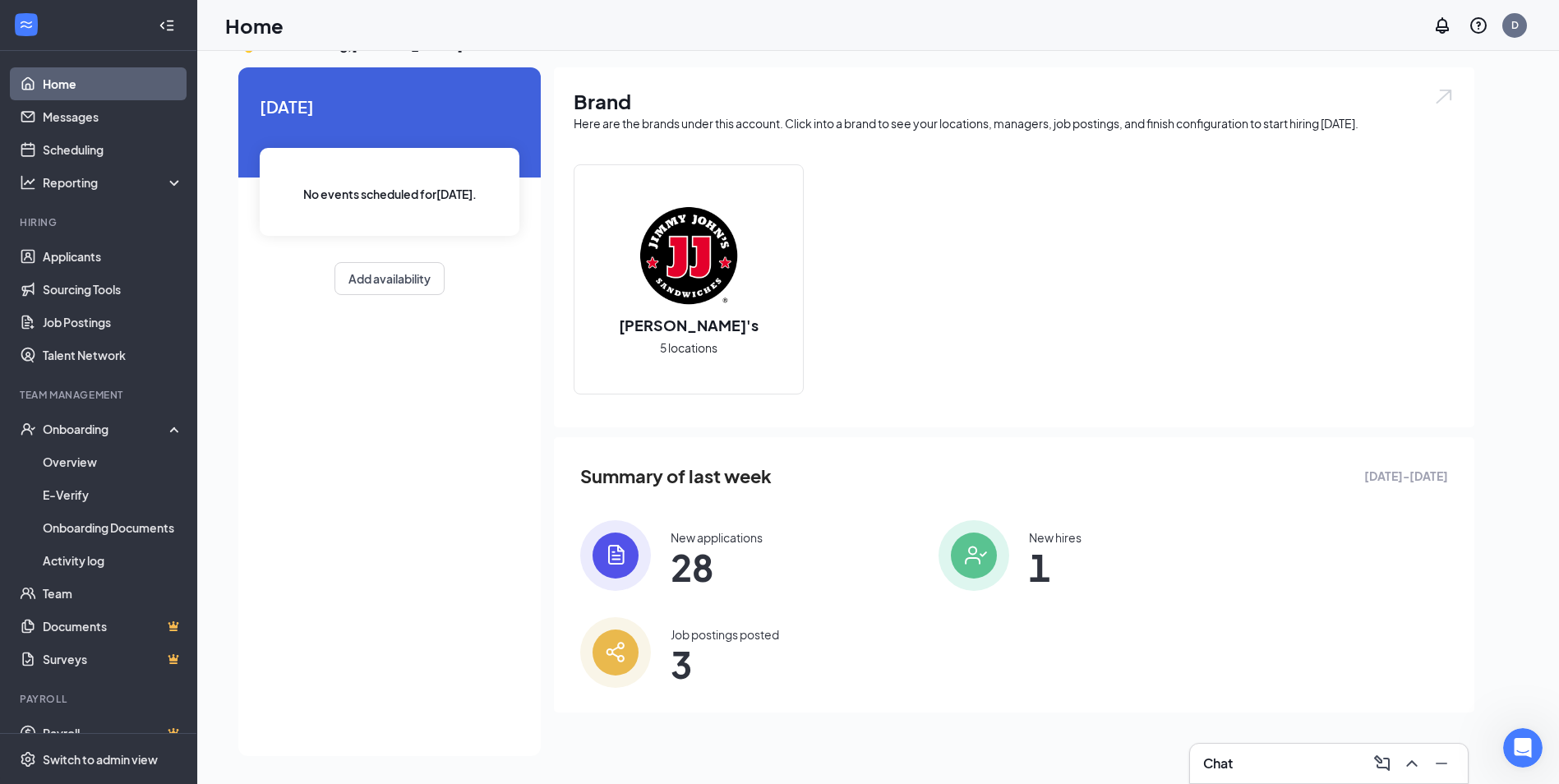
click at [1011, 560] on div "New hires 1" at bounding box center [1104, 554] width 332 height 70
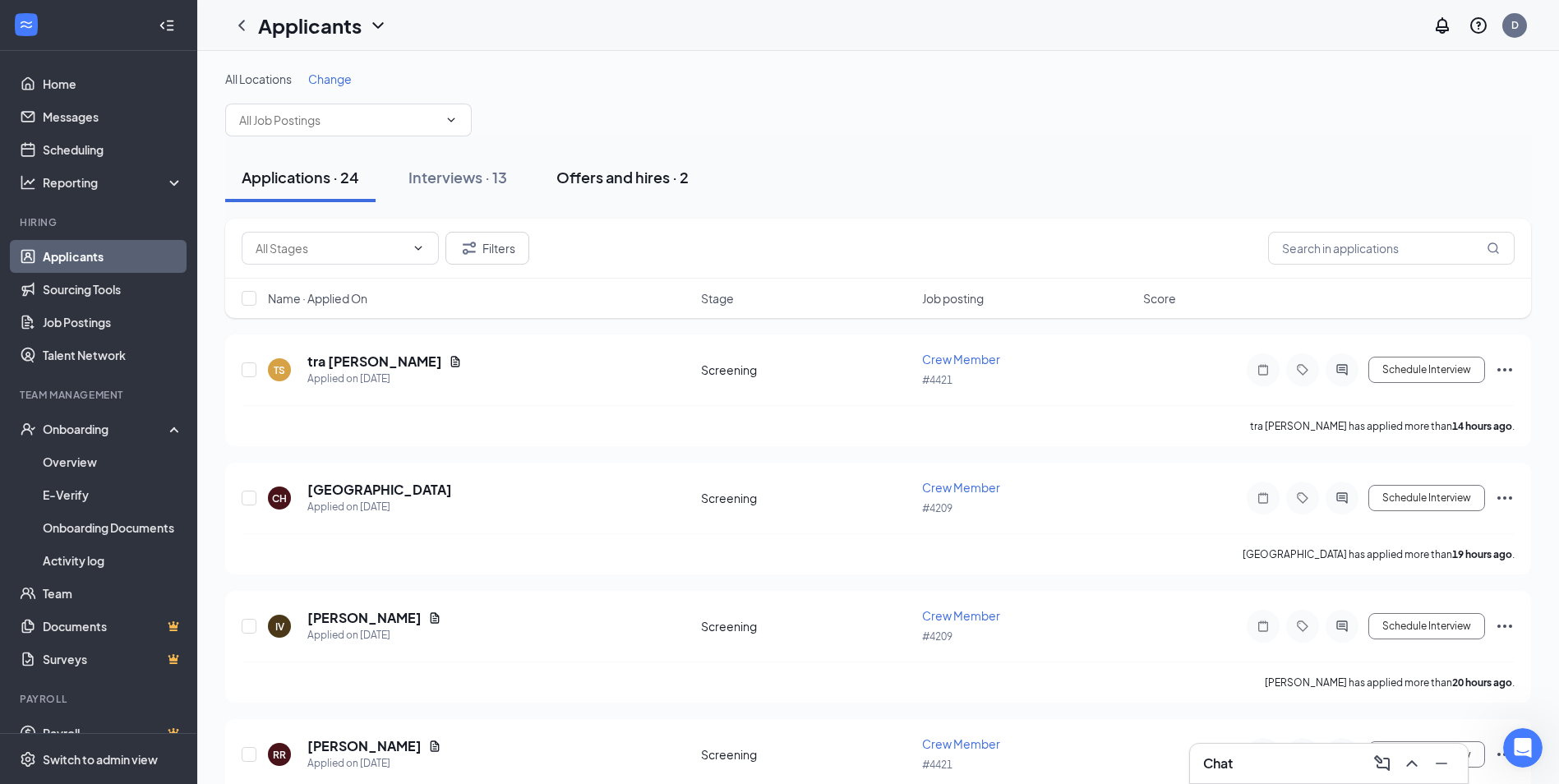
click at [698, 181] on button "Offers and hires · 2" at bounding box center [622, 177] width 165 height 50
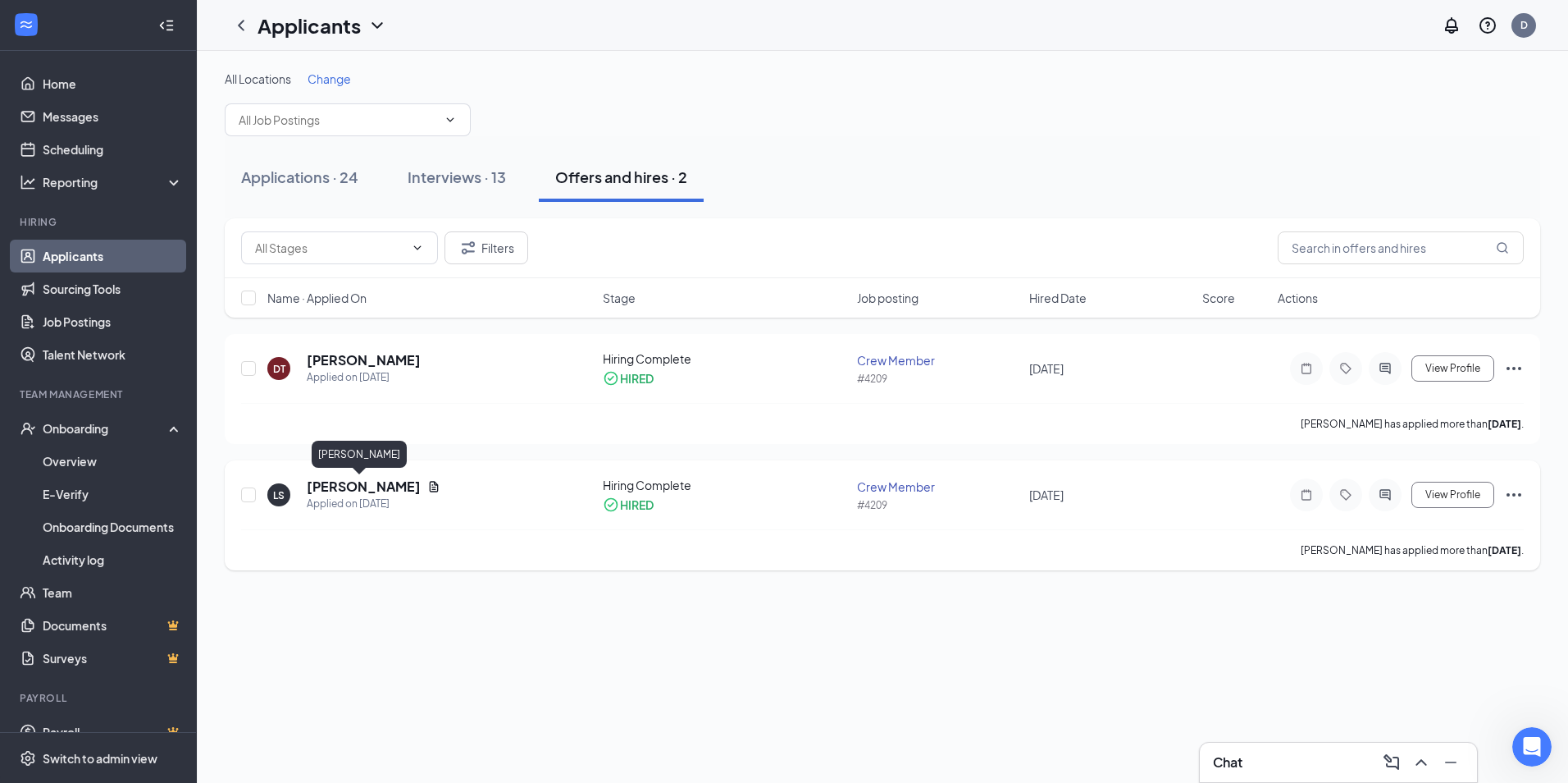
click at [361, 486] on h5 "[PERSON_NAME]" at bounding box center [364, 486] width 114 height 18
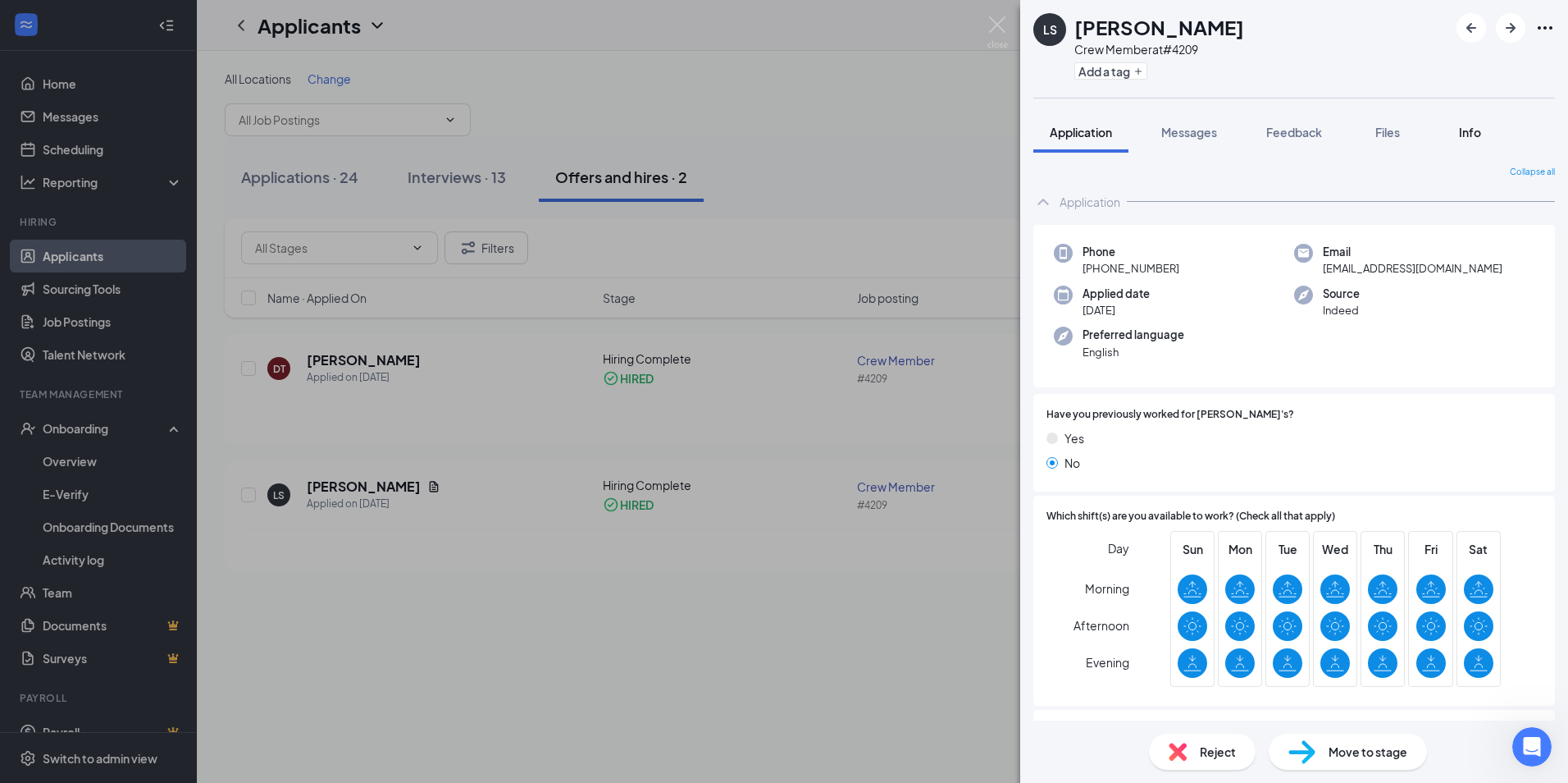
click at [1464, 133] on span "Info" at bounding box center [1470, 132] width 22 height 15
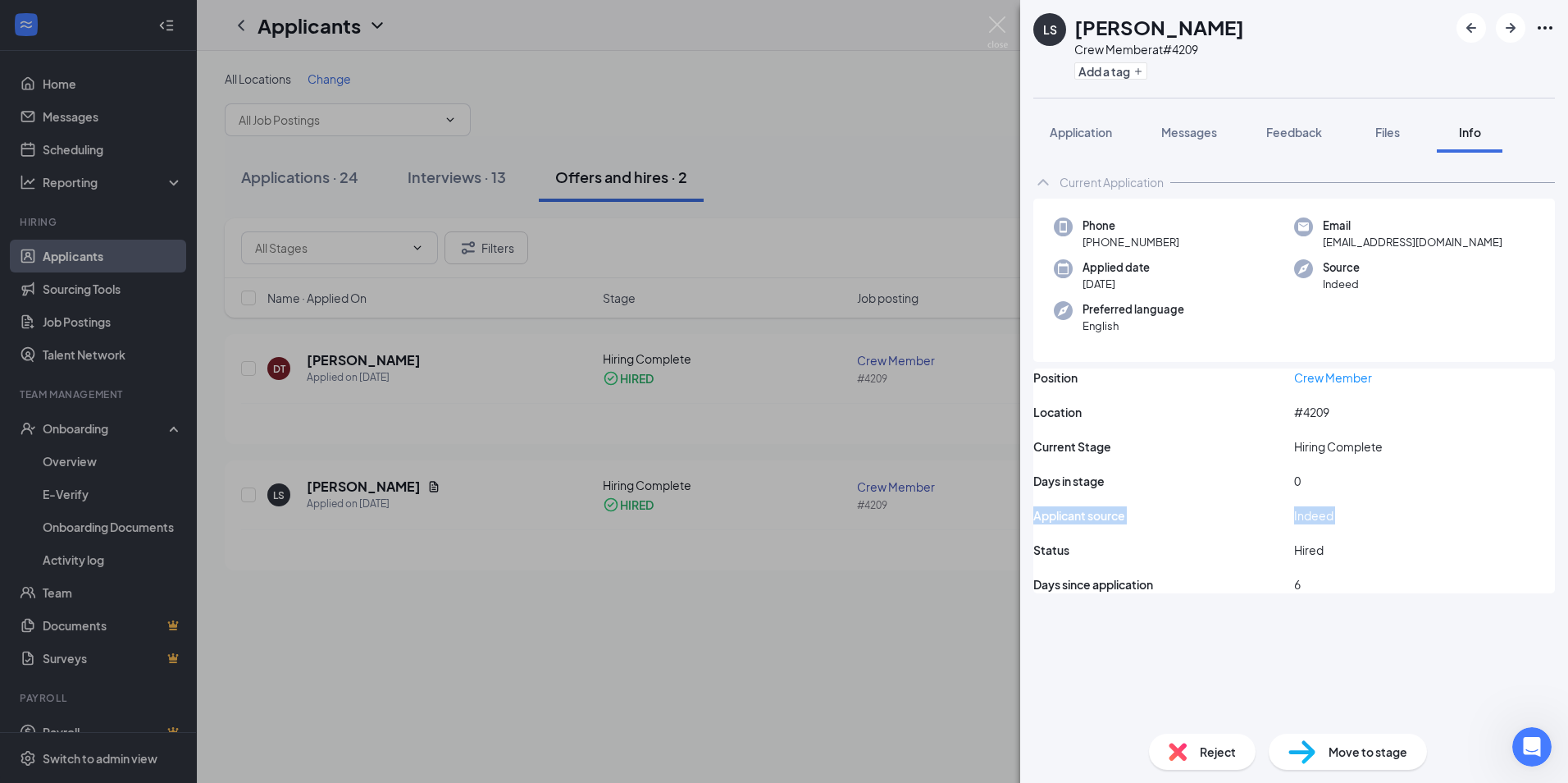
click at [814, 521] on div "LS [PERSON_NAME] Crew Member at #4209 Add a tag Application Messages Feedback F…" at bounding box center [784, 392] width 1568 height 783
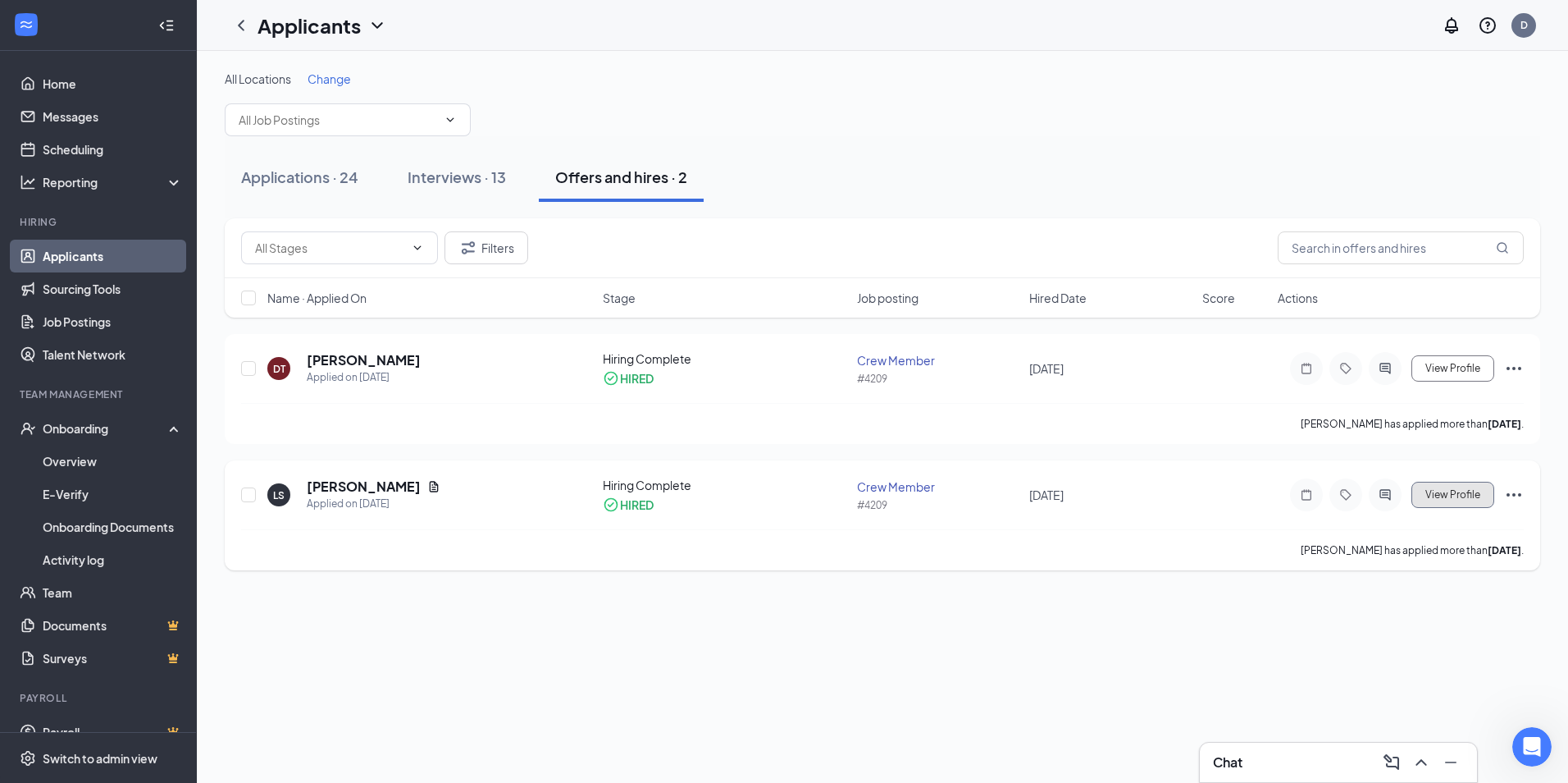
click at [1451, 494] on span "View Profile" at bounding box center [1452, 495] width 55 height 11
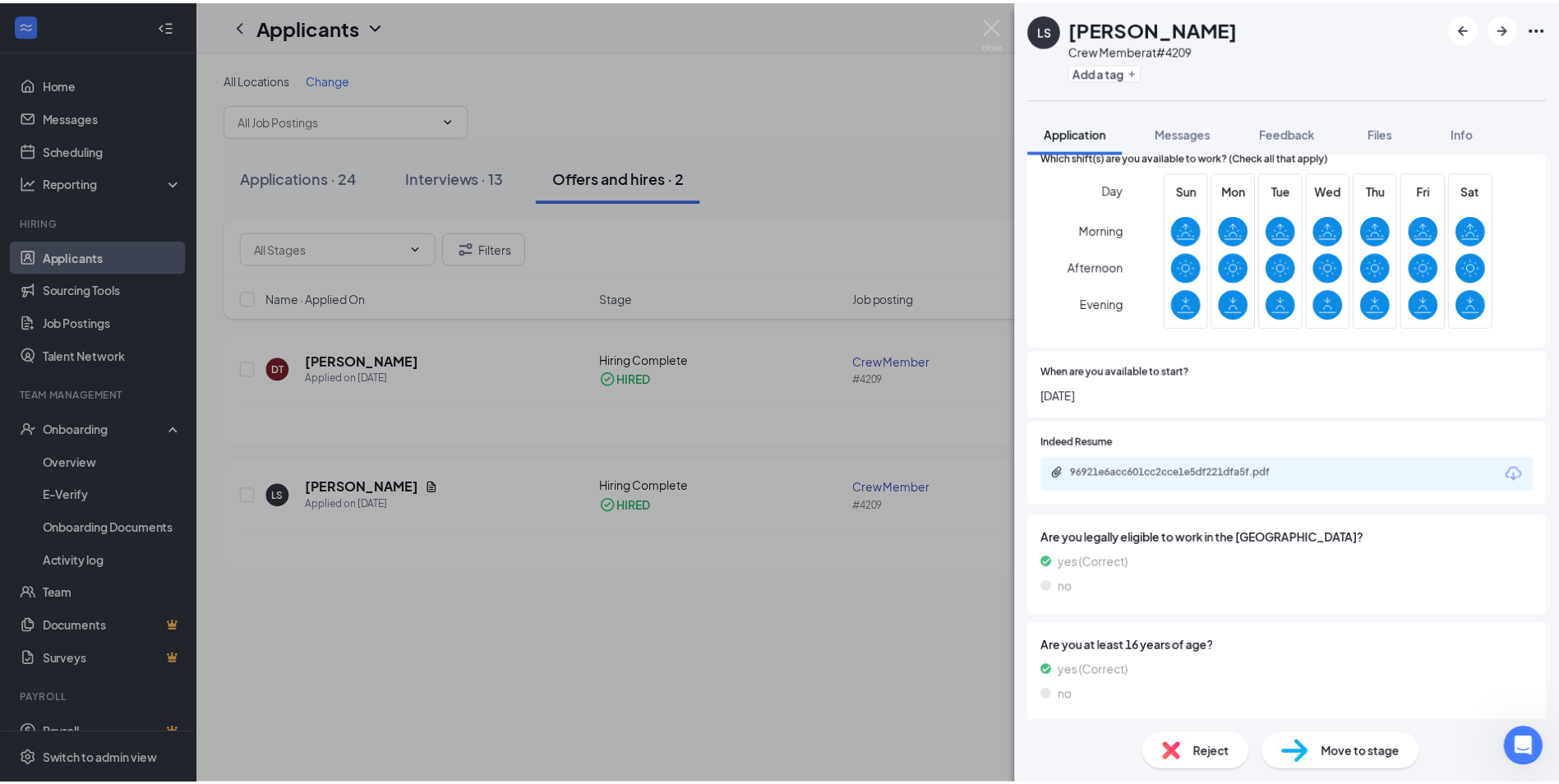
scroll to position [367, 0]
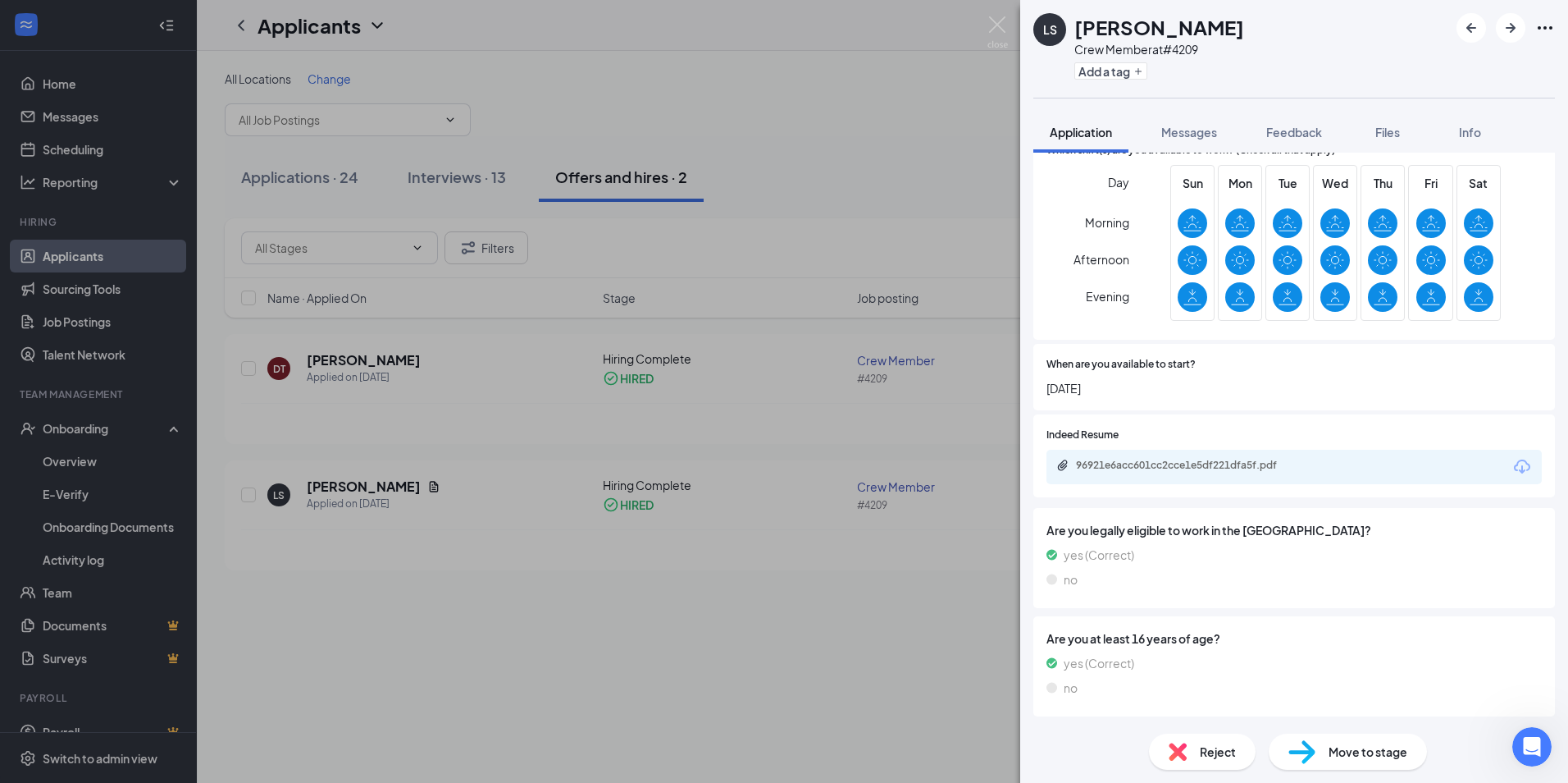
click at [869, 617] on div "LS [PERSON_NAME] Crew Member at #4209 Add a tag Application Messages Feedback F…" at bounding box center [784, 392] width 1568 height 783
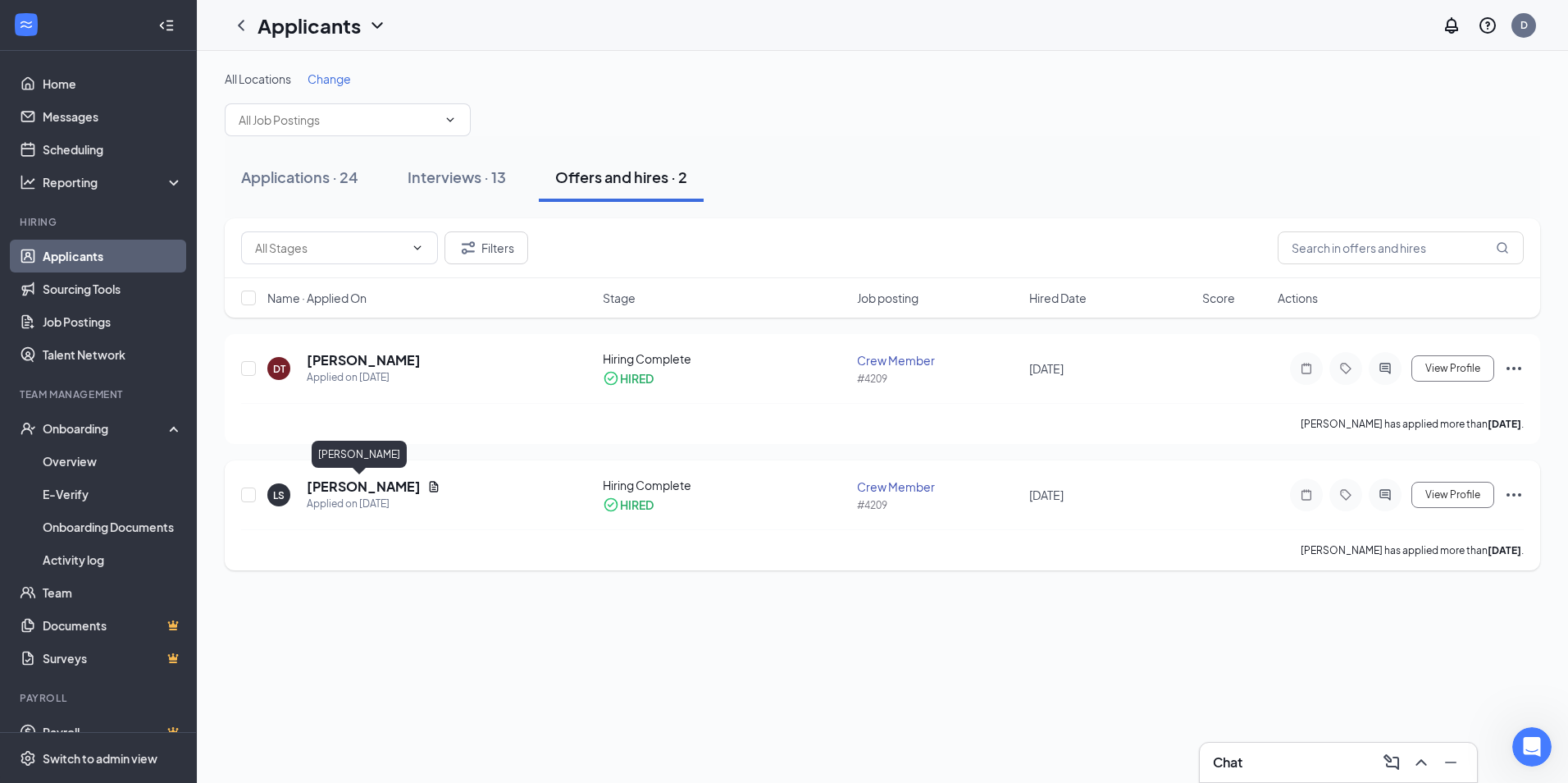
click at [347, 493] on h5 "[PERSON_NAME]" at bounding box center [364, 486] width 114 height 18
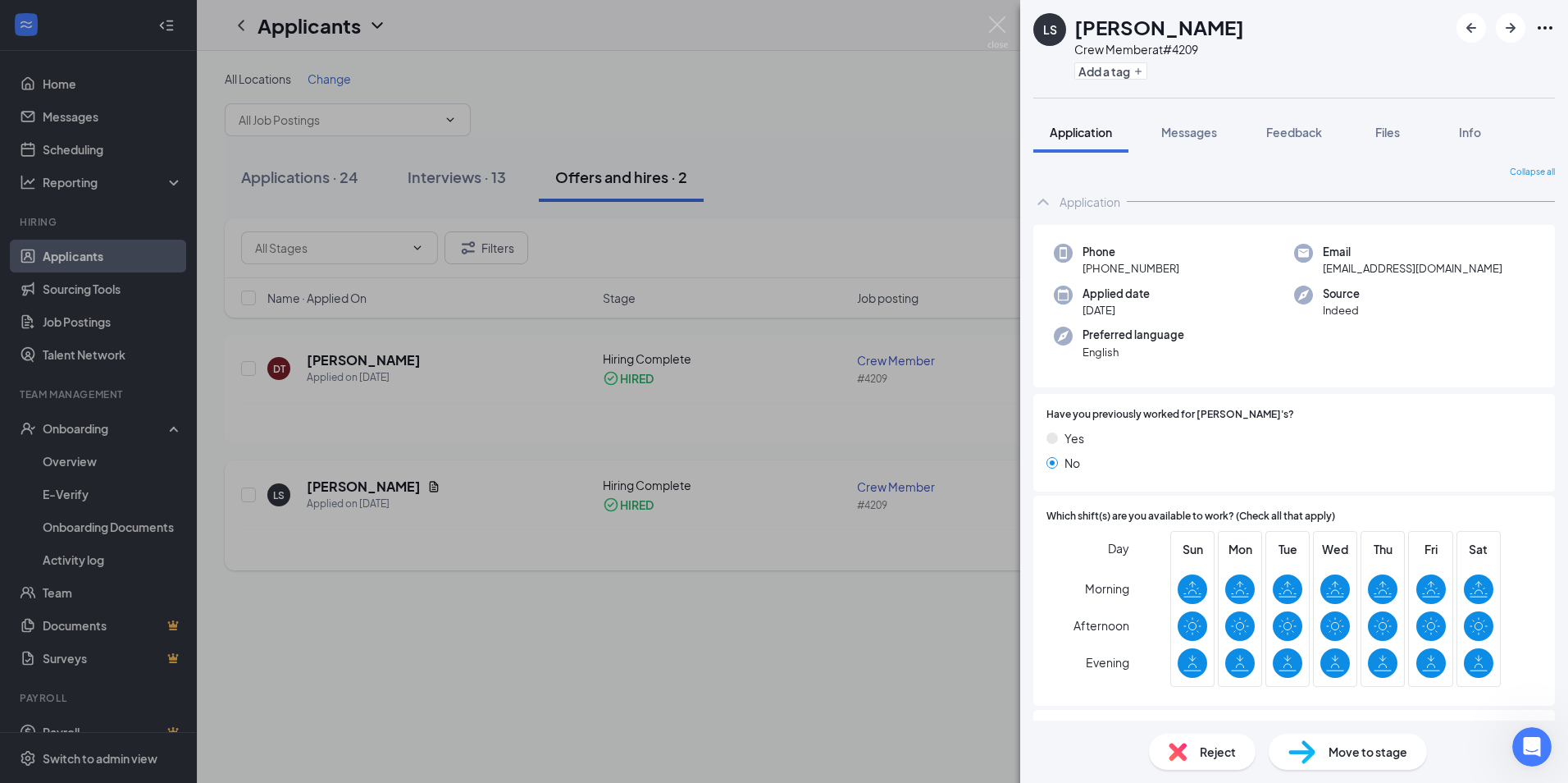
click at [771, 554] on div "LS [PERSON_NAME] Crew Member at #4209 Add a tag Application Messages Feedback F…" at bounding box center [784, 392] width 1568 height 783
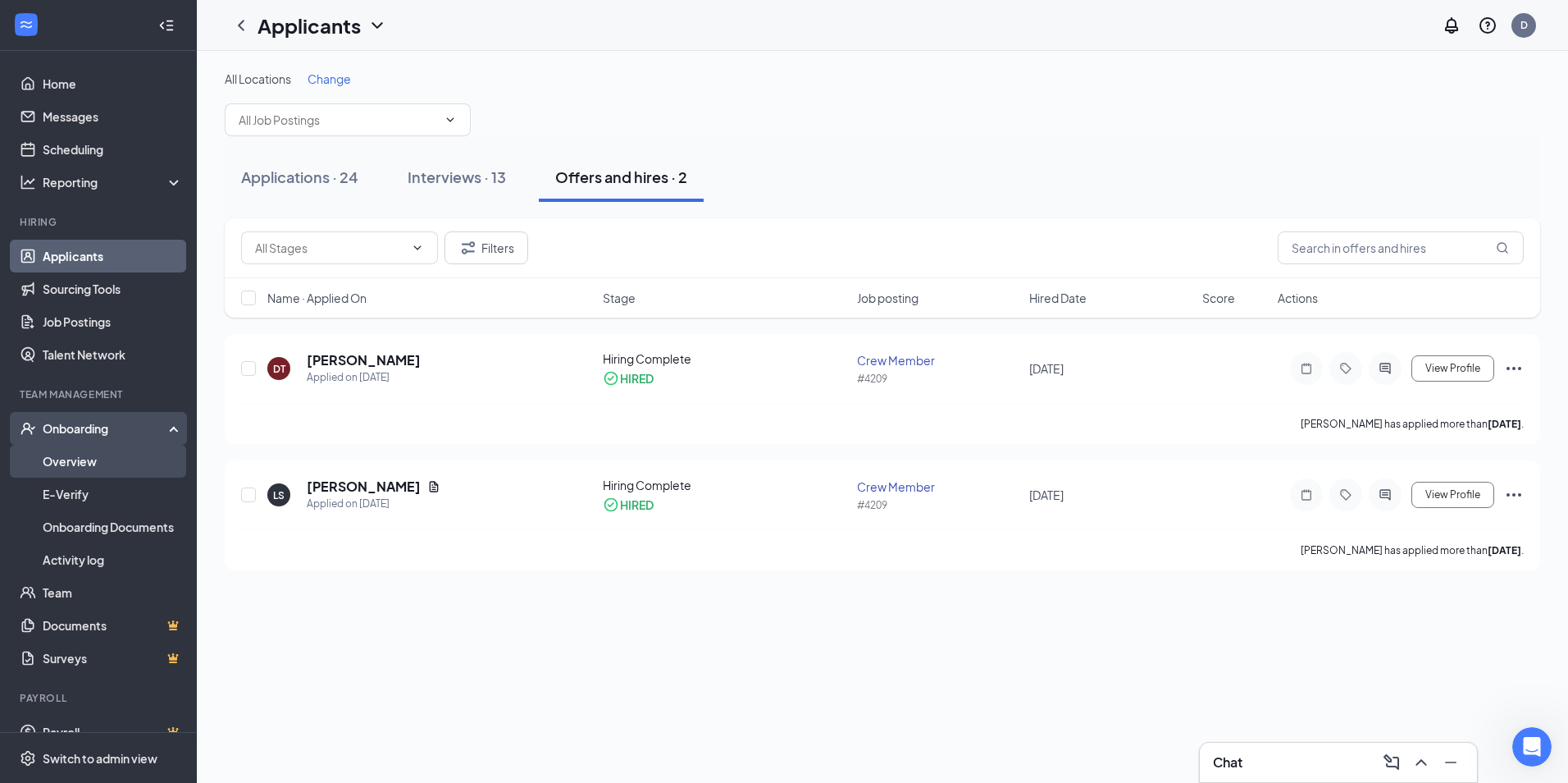
drag, startPoint x: 111, startPoint y: 453, endPoint x: 129, endPoint y: 478, distance: 30.8
click at [111, 453] on link "Overview" at bounding box center [113, 461] width 140 height 33
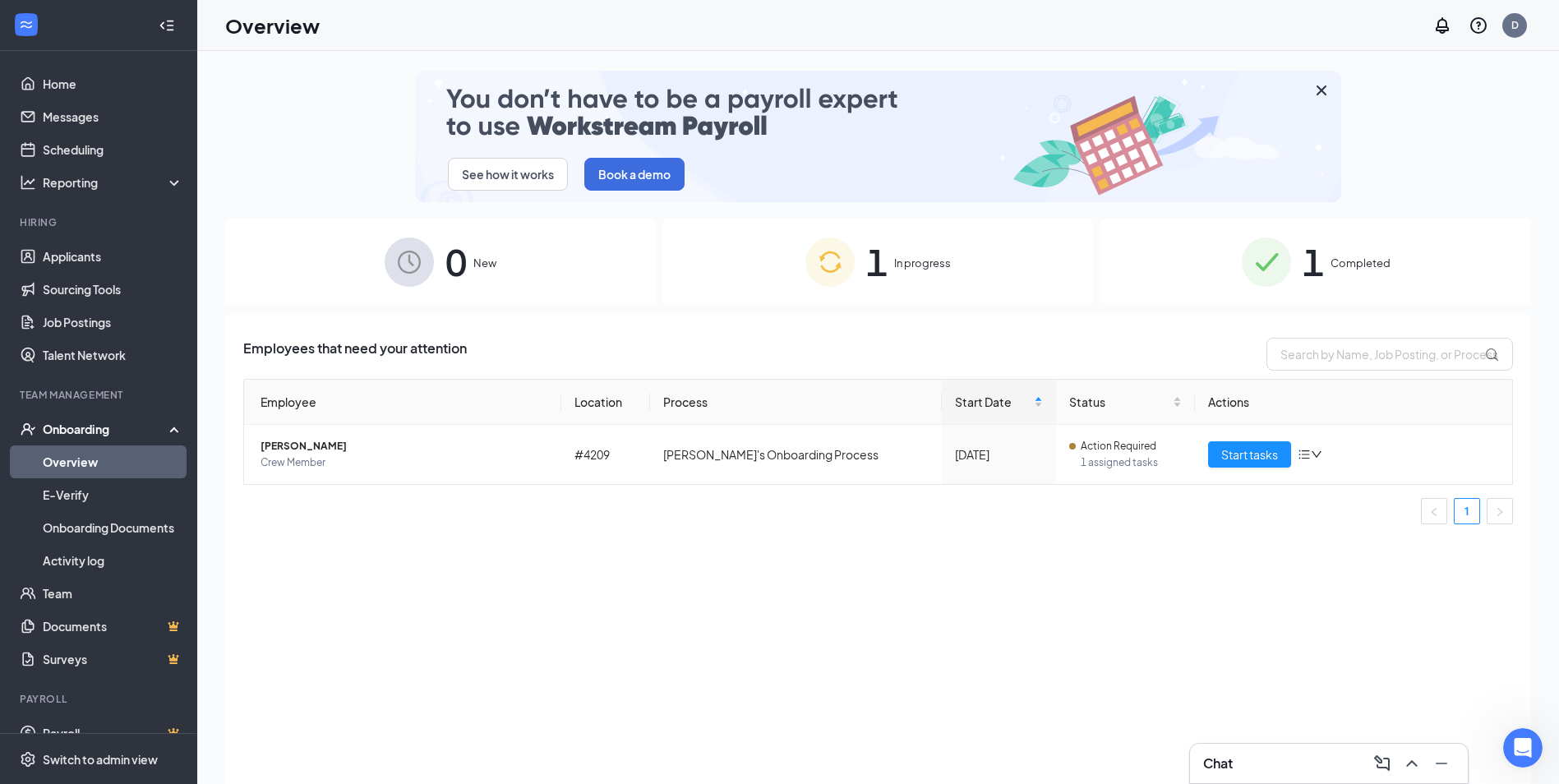
click at [1264, 275] on img at bounding box center [1266, 262] width 50 height 50
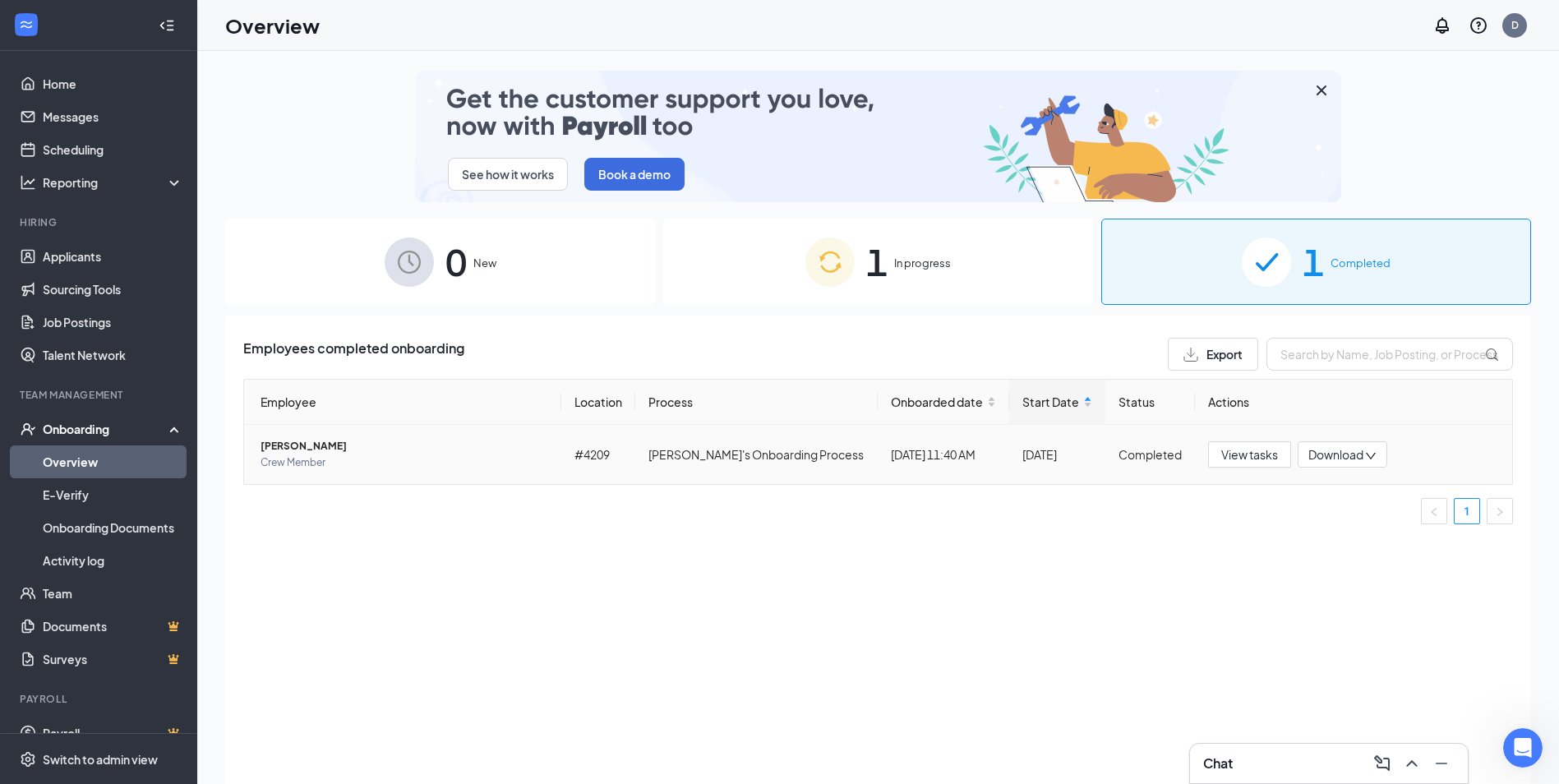
click at [257, 448] on td "[PERSON_NAME] Crew Member" at bounding box center [402, 454] width 317 height 59
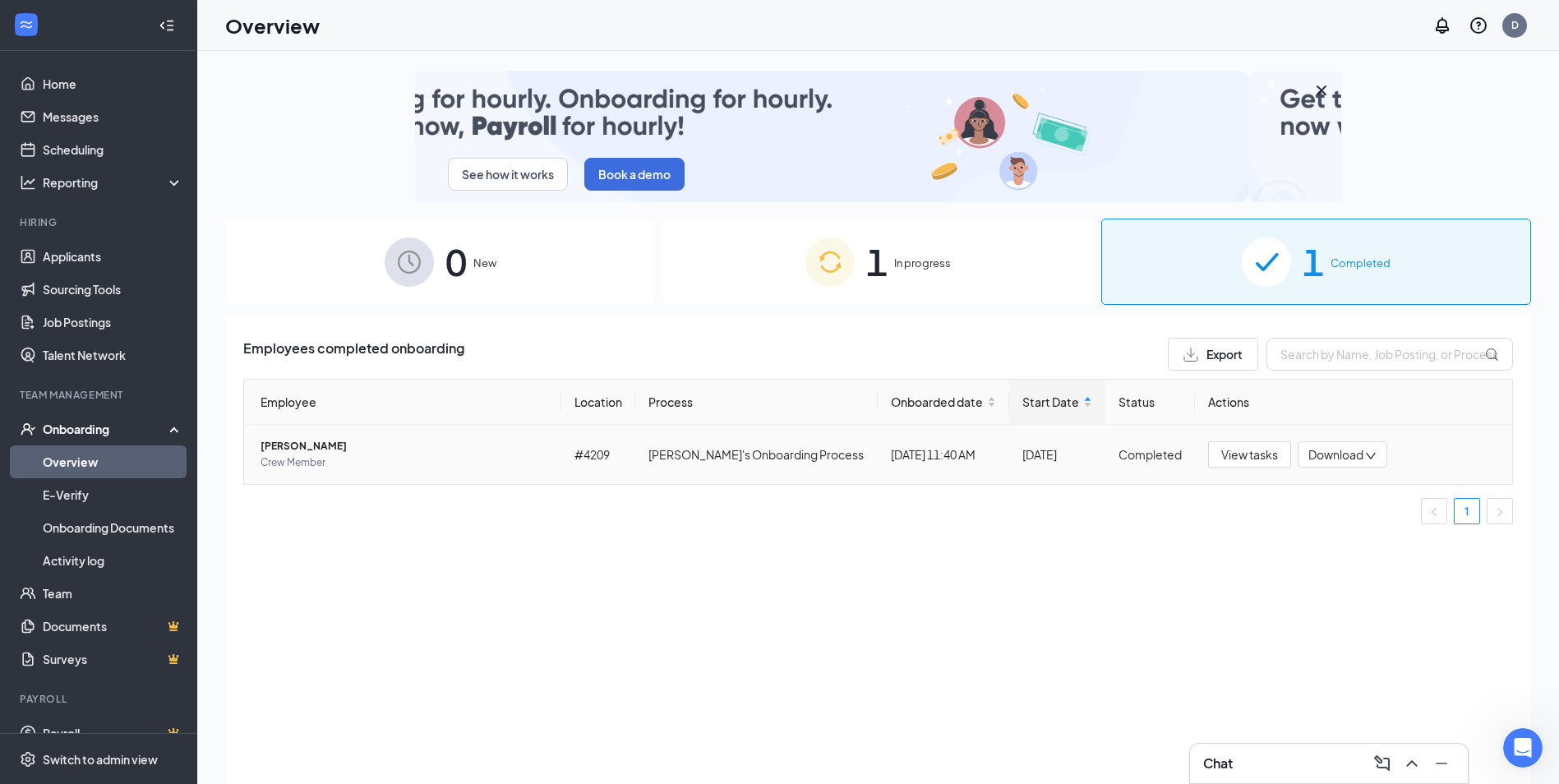
click at [275, 443] on span "[PERSON_NAME]" at bounding box center [404, 446] width 288 height 17
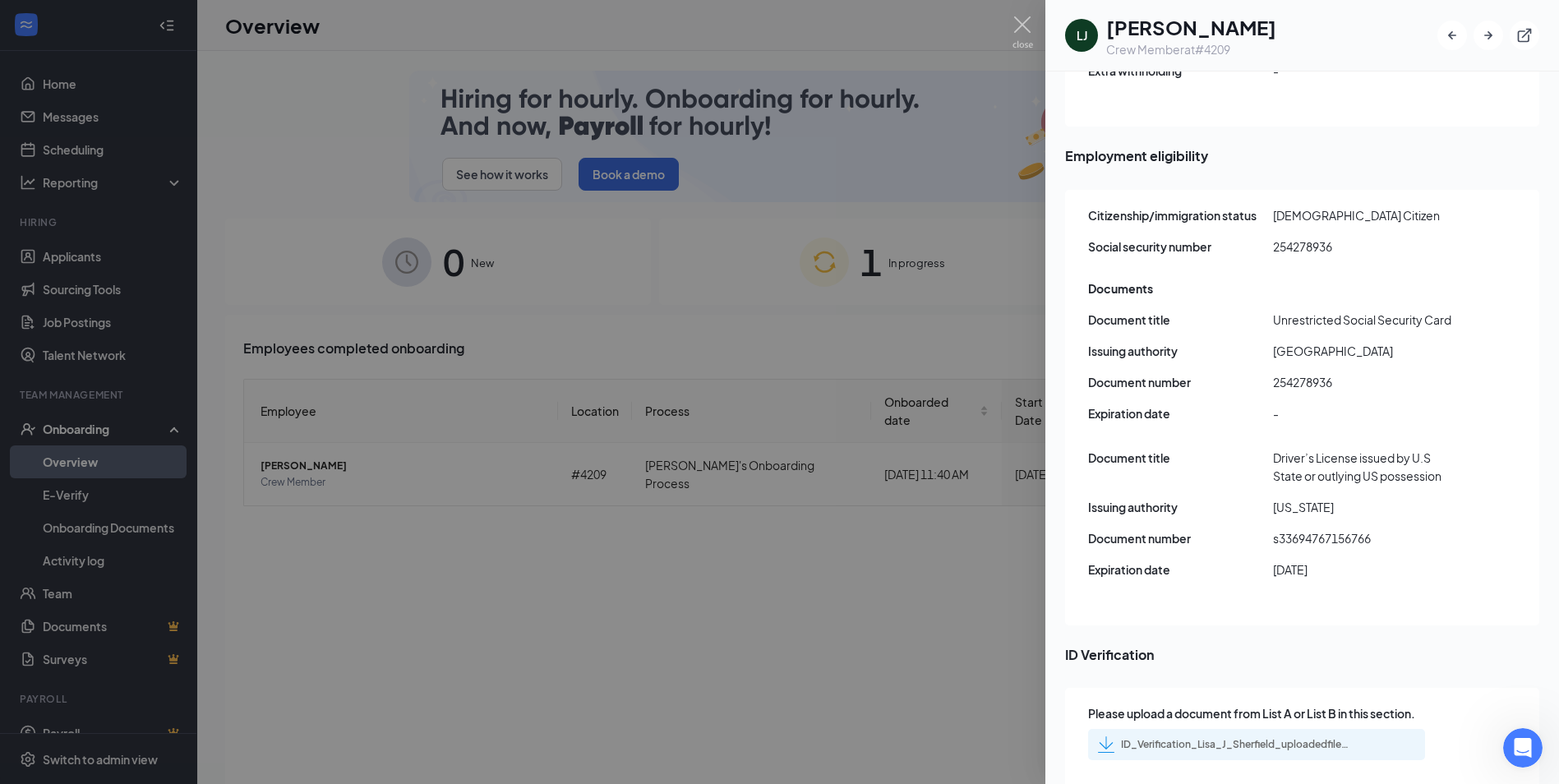
scroll to position [2010, 0]
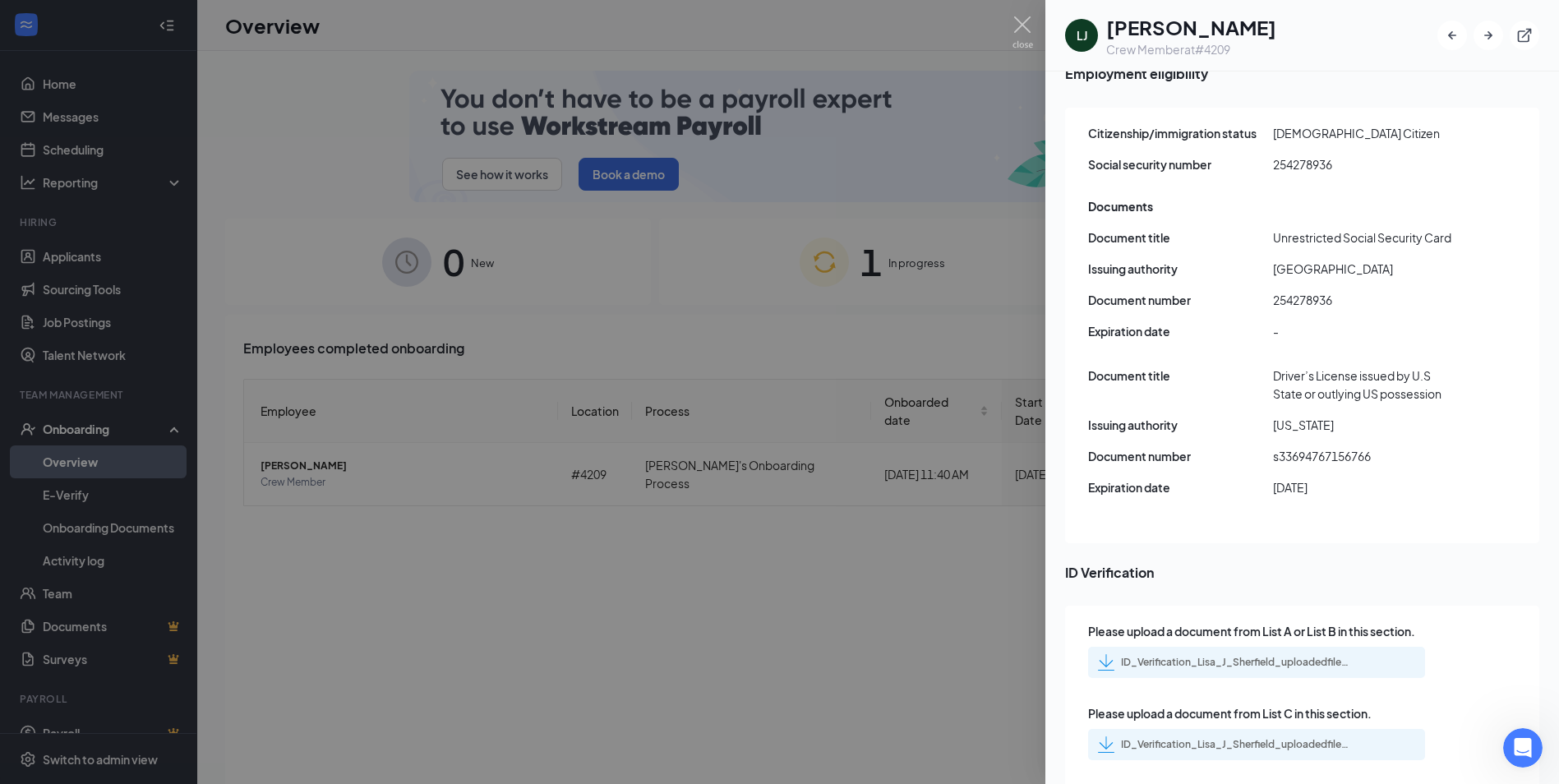
click at [1191, 656] on div "ID_Verification_Lisa_J_Sherfield_uploadedfile_20250826.pdf.pdf" at bounding box center [1235, 662] width 230 height 13
click at [1202, 738] on div "ID_Verification_Lisa_J_Sherfield_uploadedfile_20250826.pdf.pdf" at bounding box center [1235, 745] width 230 height 13
click at [685, 663] on div at bounding box center [780, 392] width 1559 height 784
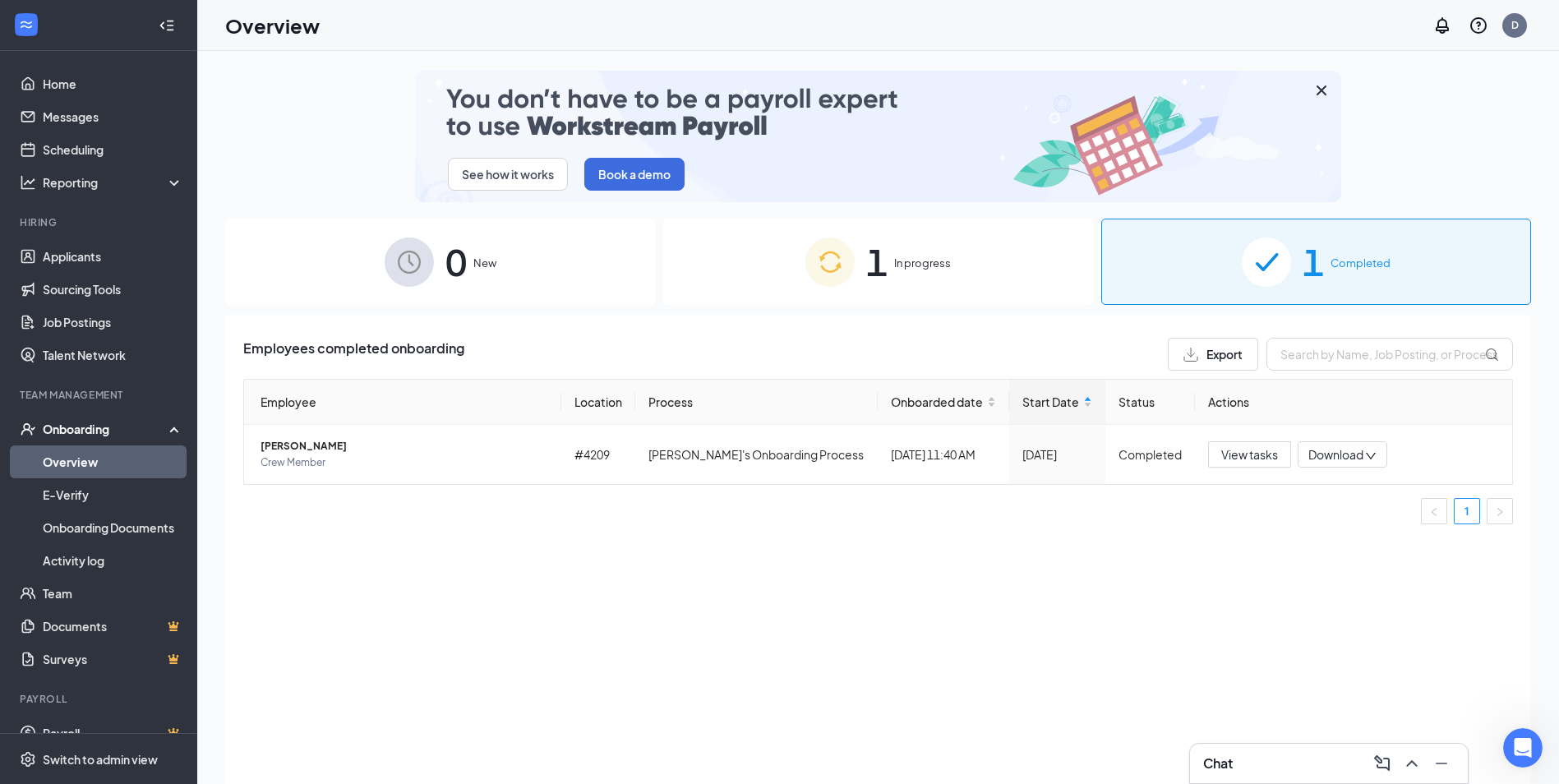
click at [888, 280] on div "1 In progress" at bounding box center [878, 262] width 430 height 86
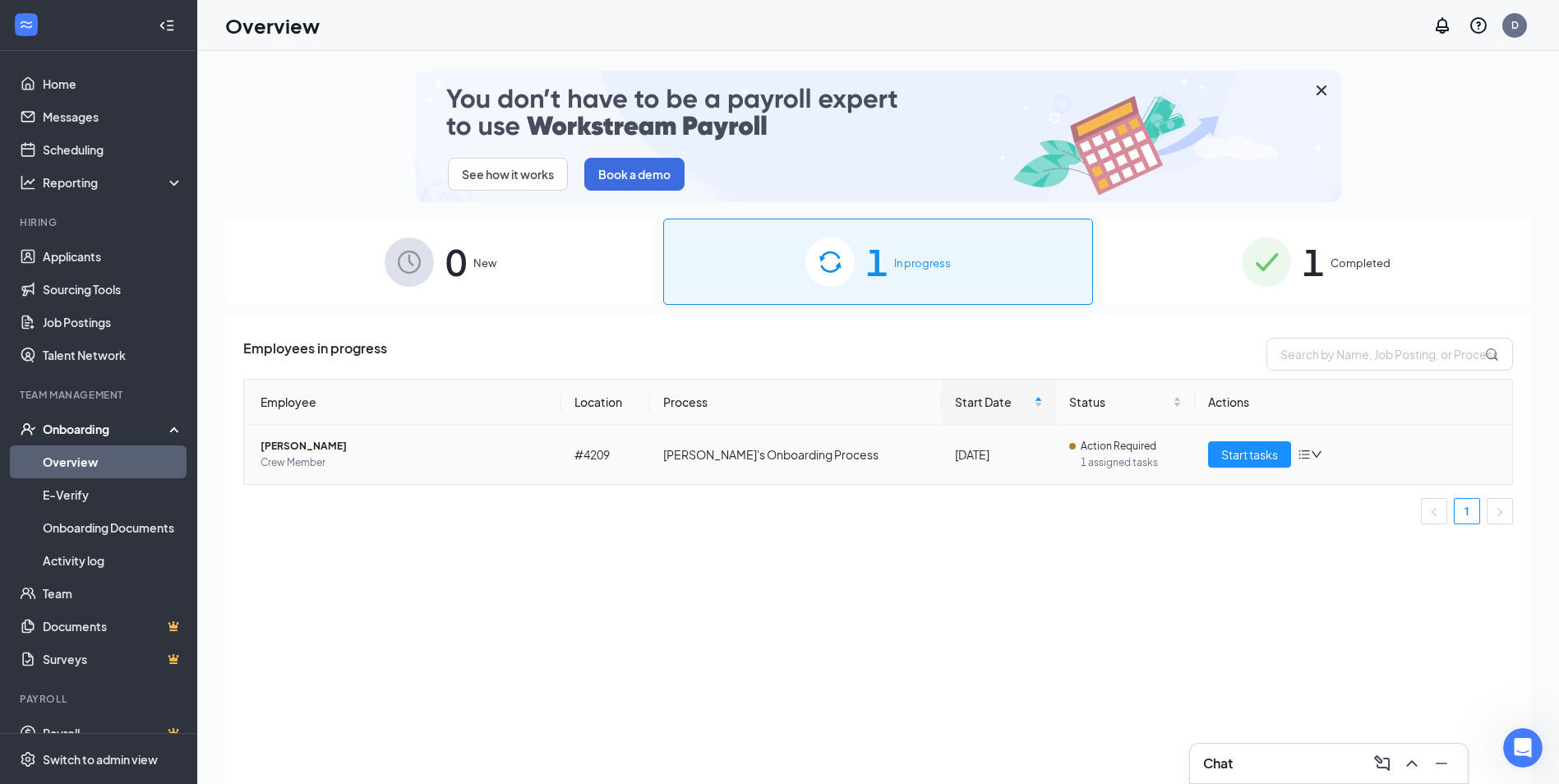
click at [306, 443] on span "[PERSON_NAME]" at bounding box center [404, 446] width 288 height 17
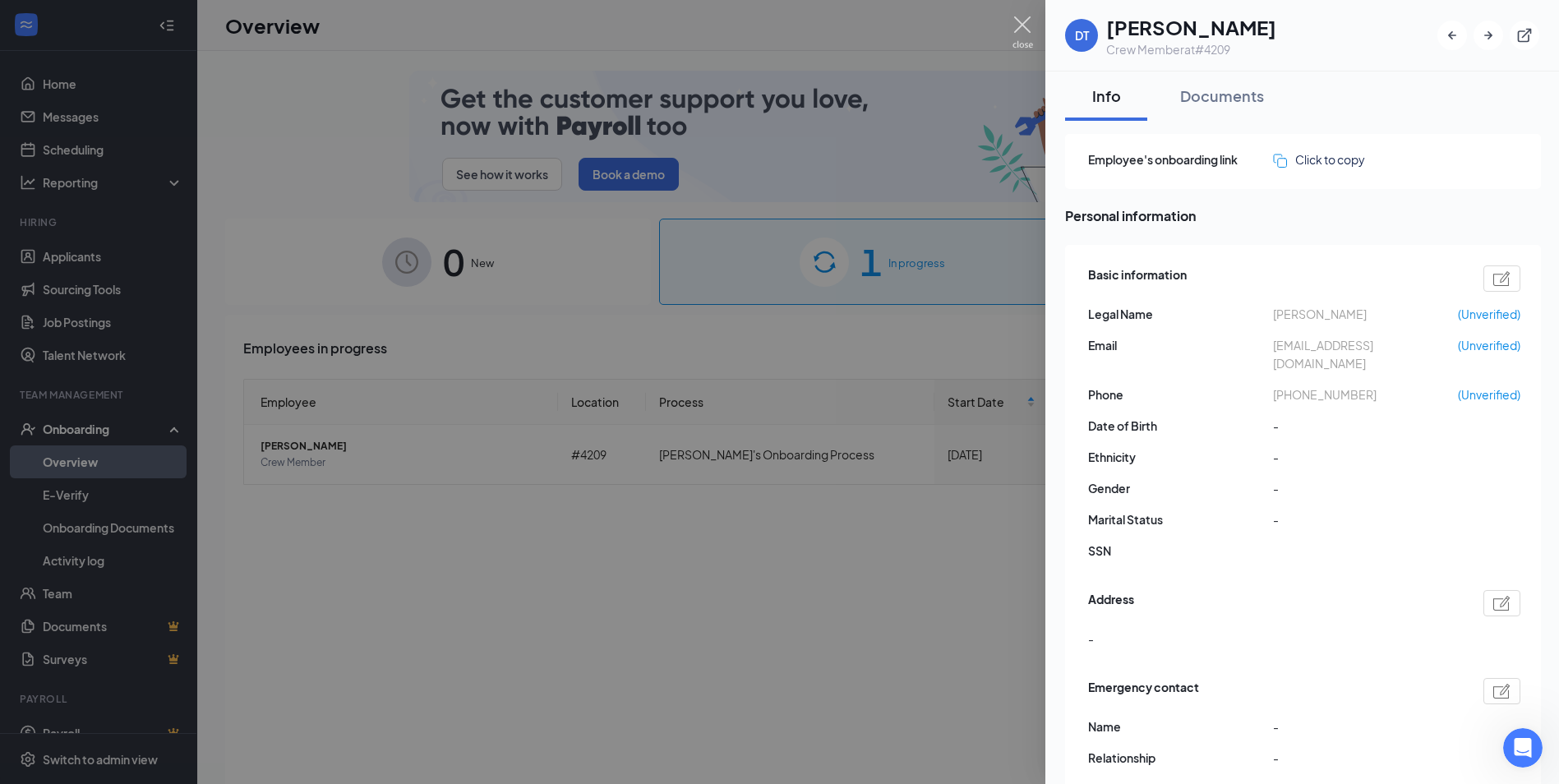
click at [1014, 18] on img at bounding box center [1022, 33] width 21 height 32
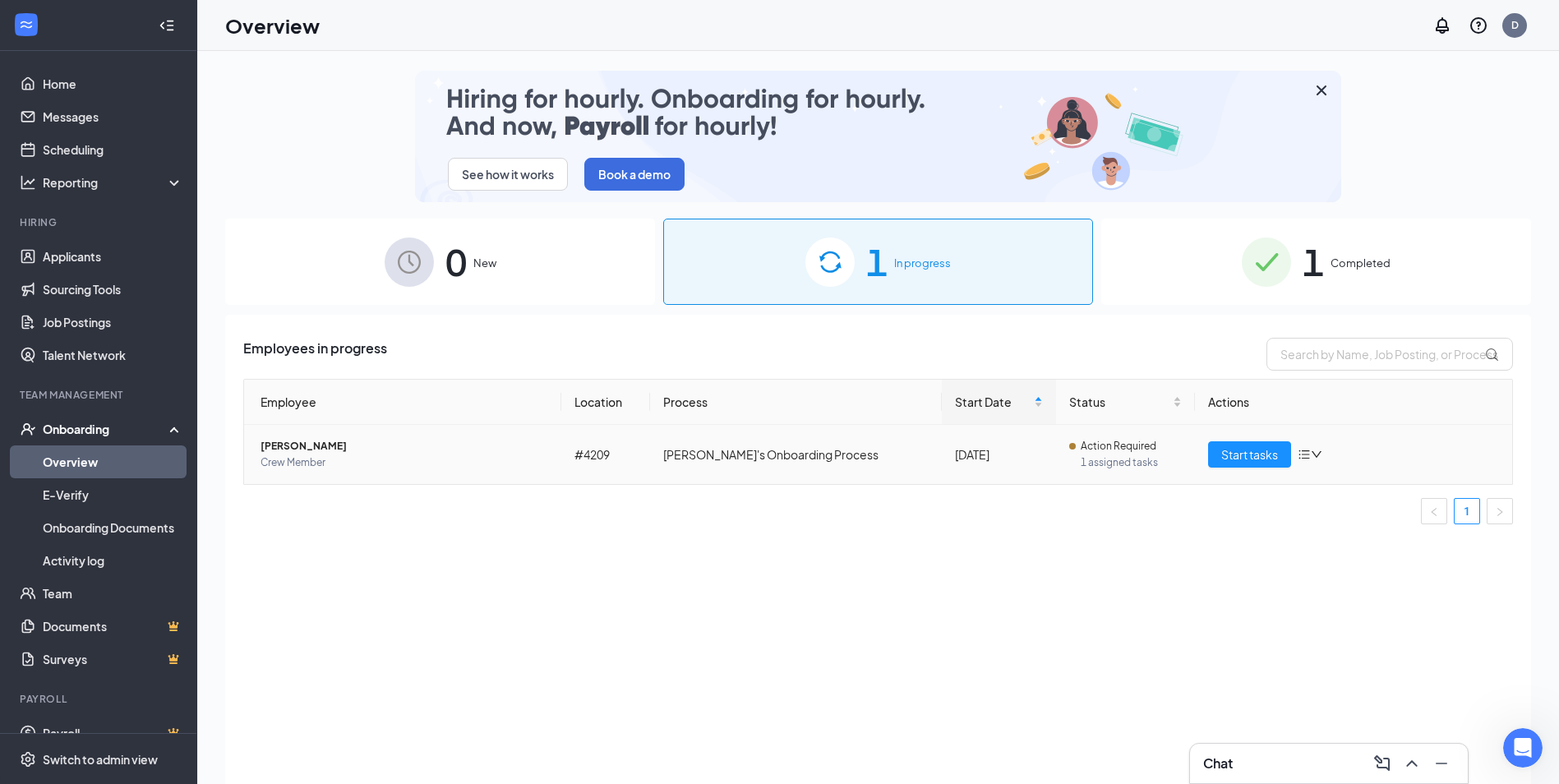
click at [1313, 451] on icon "down" at bounding box center [1316, 454] width 10 height 7
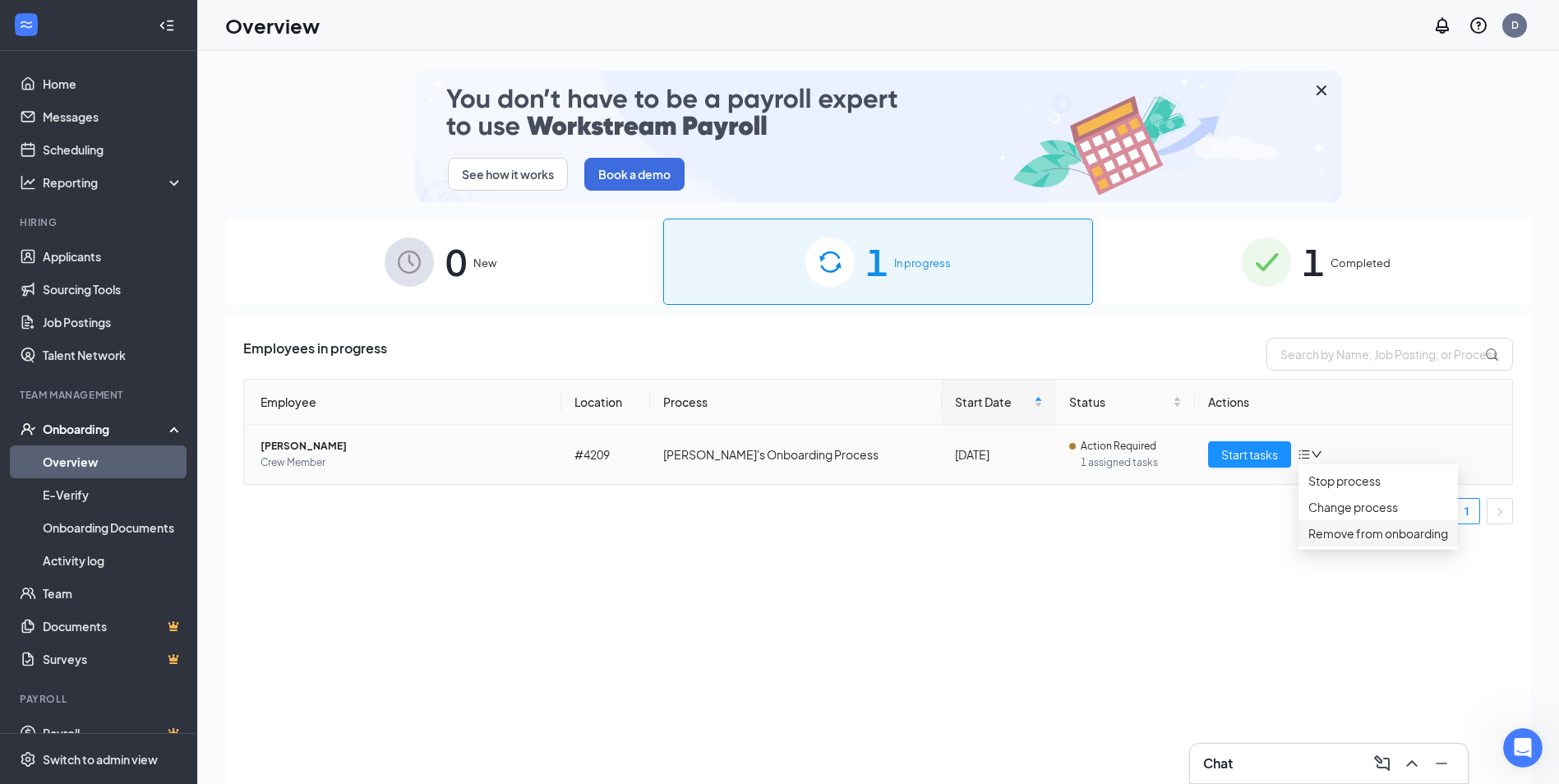
click at [1342, 542] on div "Remove from onboarding" at bounding box center [1377, 533] width 140 height 18
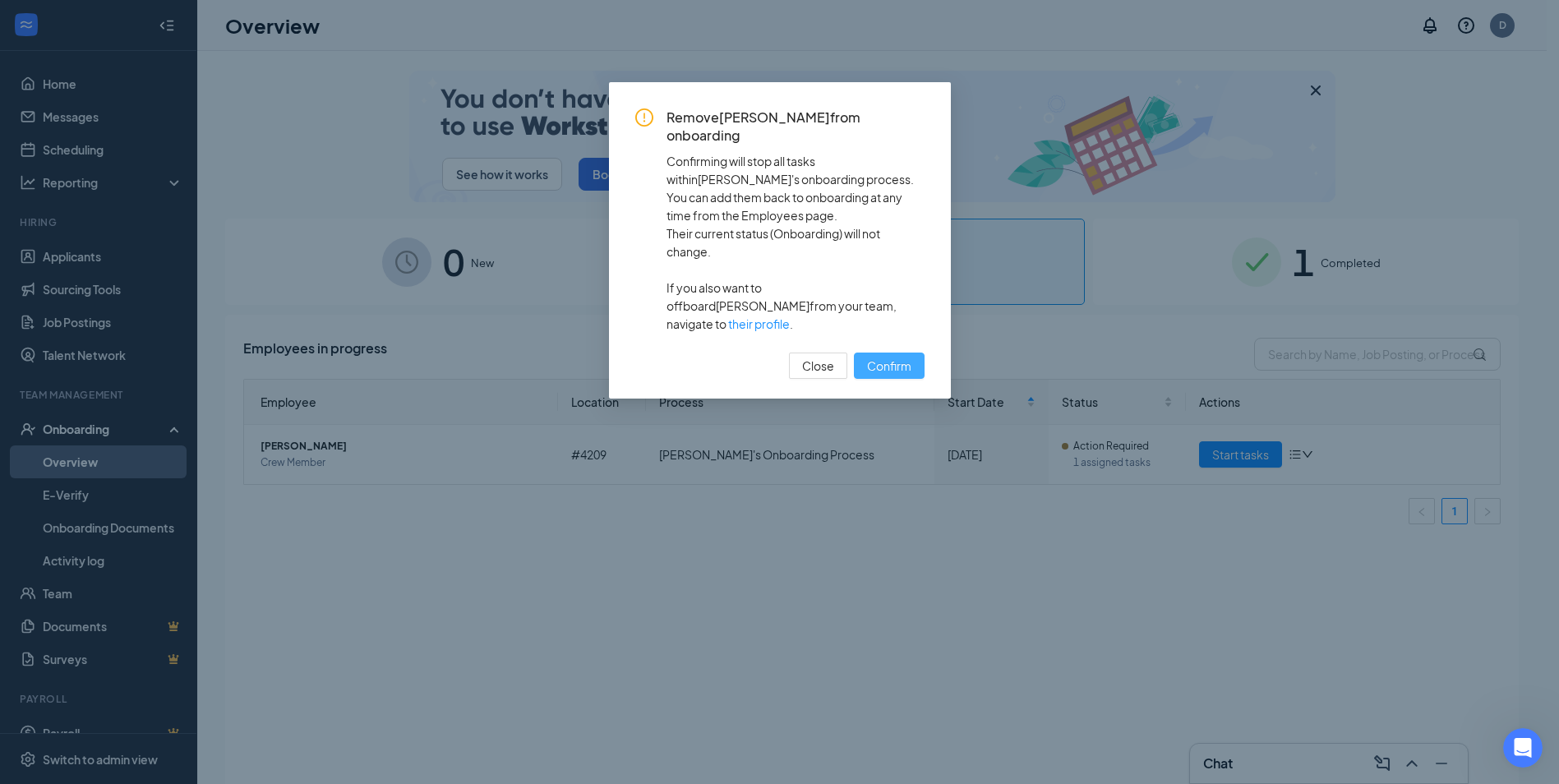
click at [875, 356] on span "Confirm" at bounding box center [888, 365] width 44 height 18
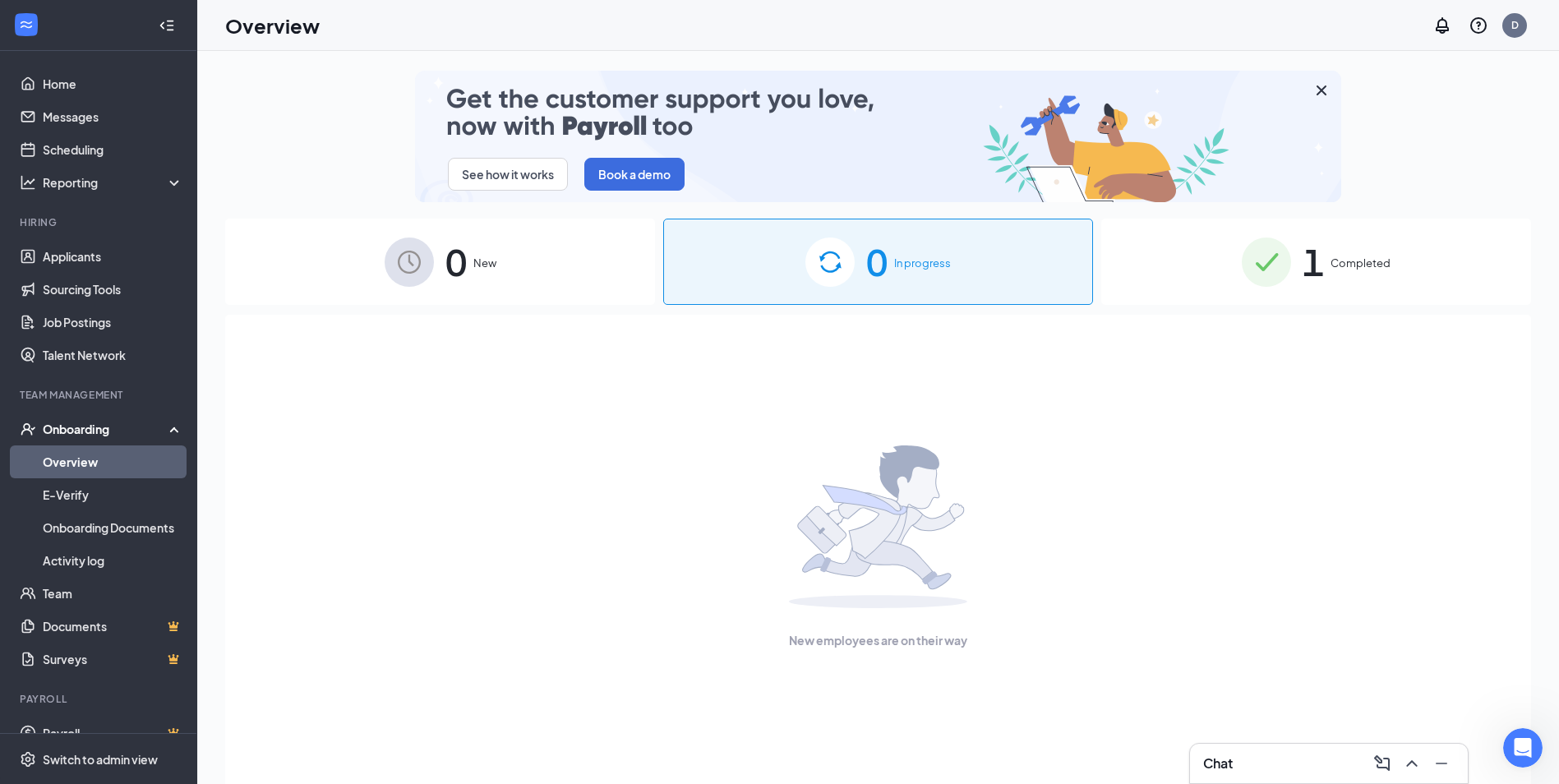
click at [1257, 252] on img at bounding box center [1266, 262] width 50 height 50
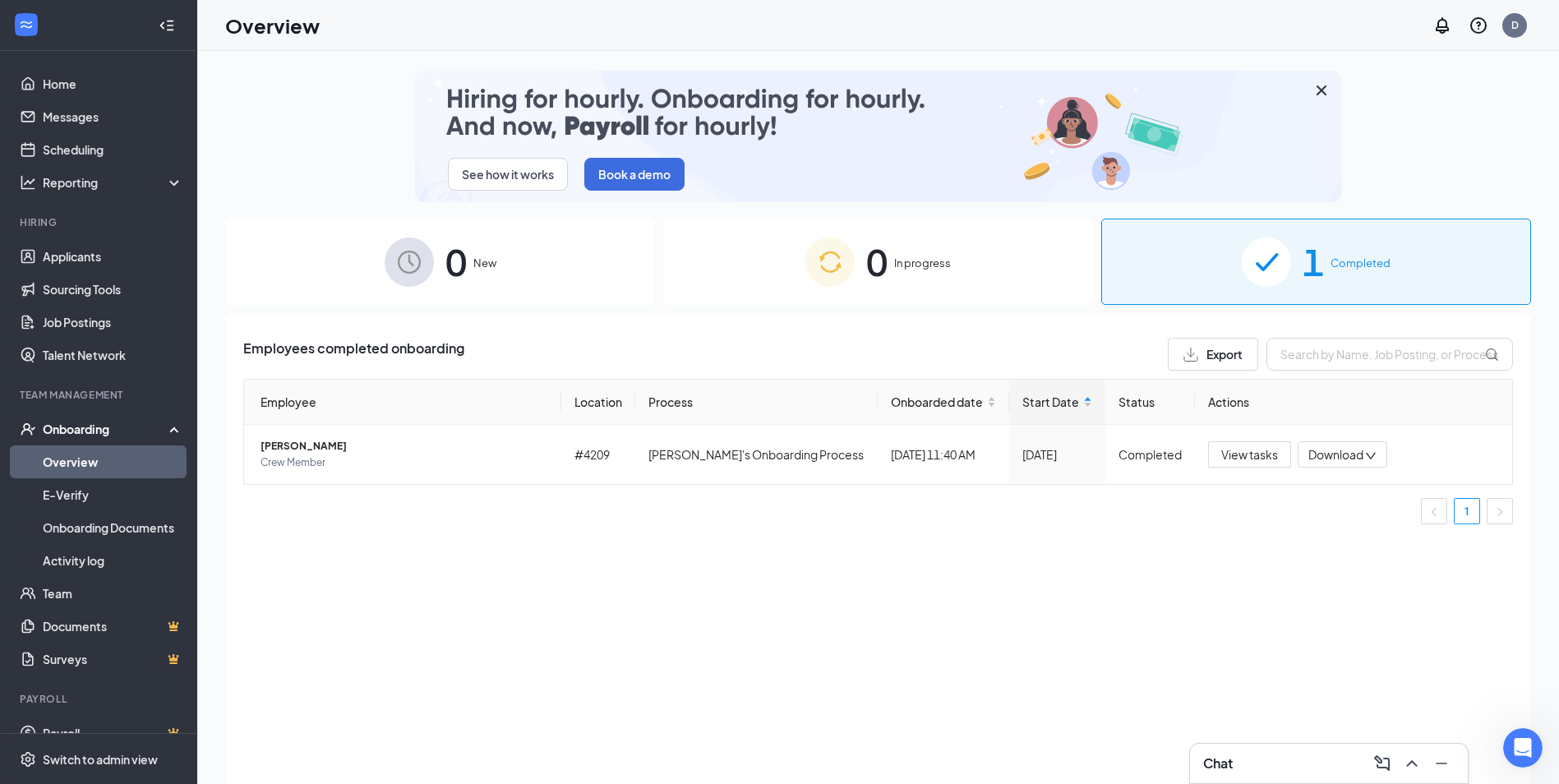
click at [508, 240] on div "0 New" at bounding box center [440, 262] width 430 height 86
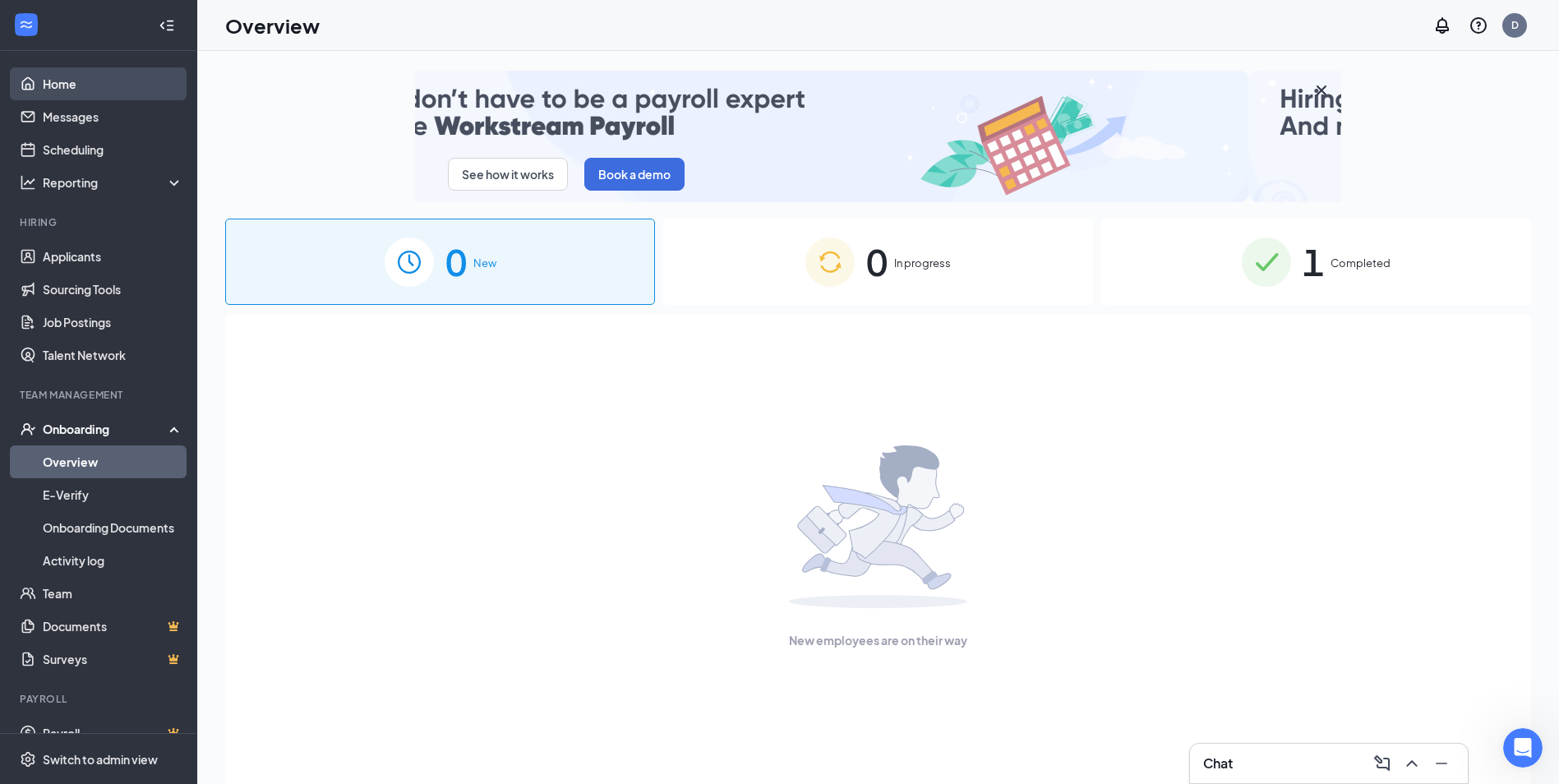
click at [80, 83] on link "Home" at bounding box center [114, 83] width 141 height 33
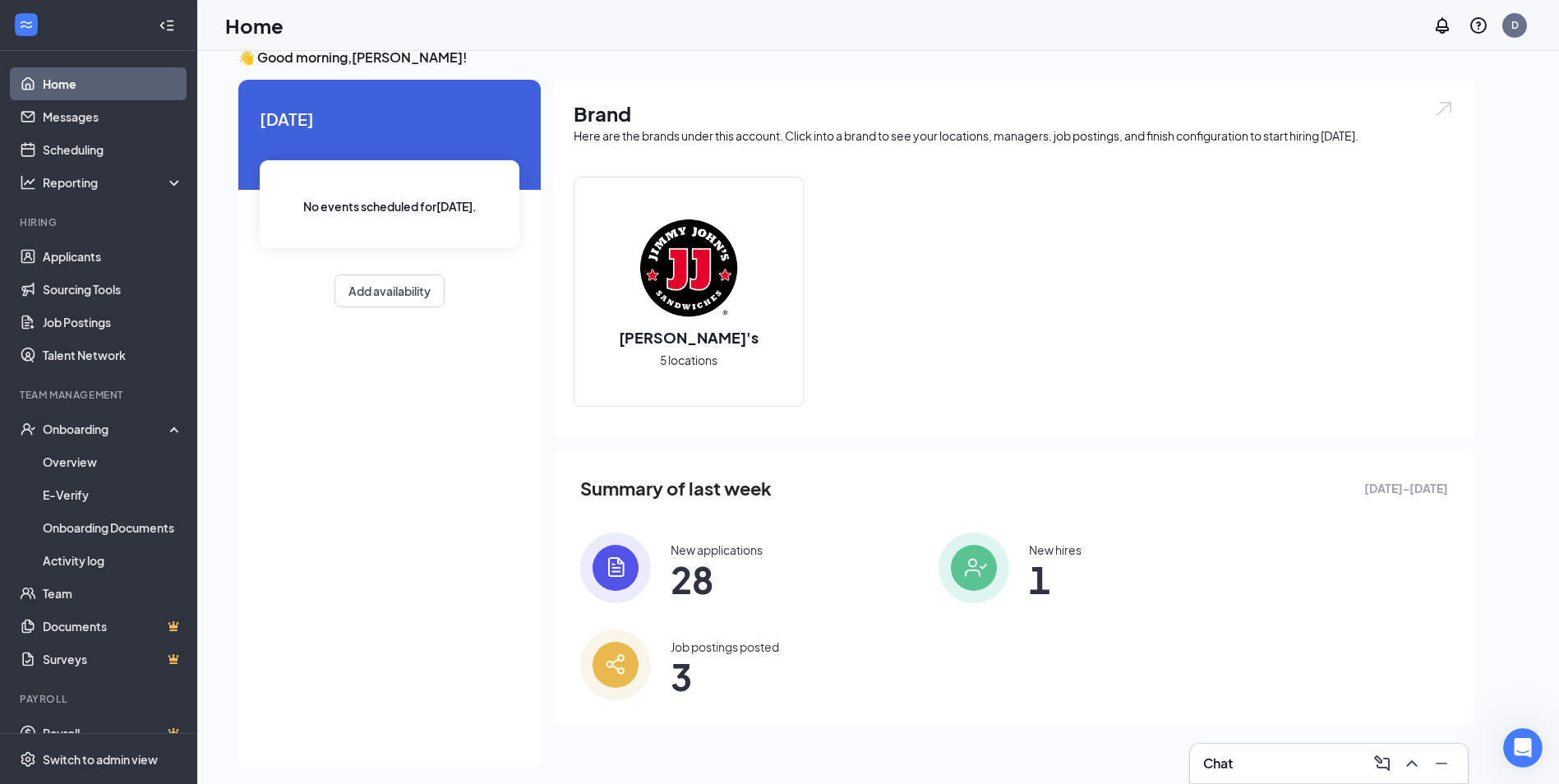
scroll to position [35, 0]
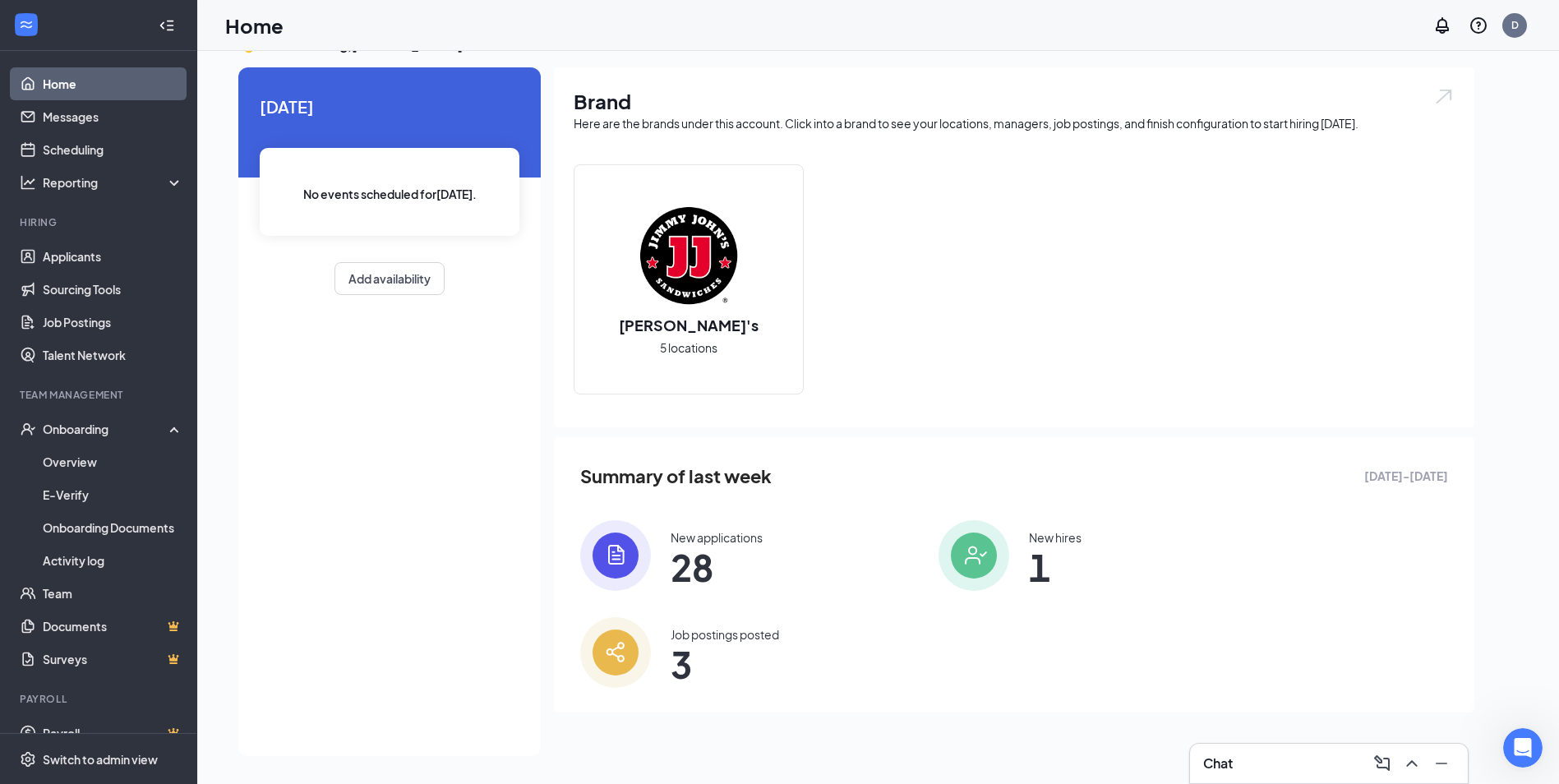
click at [707, 566] on span "28" at bounding box center [717, 567] width 92 height 30
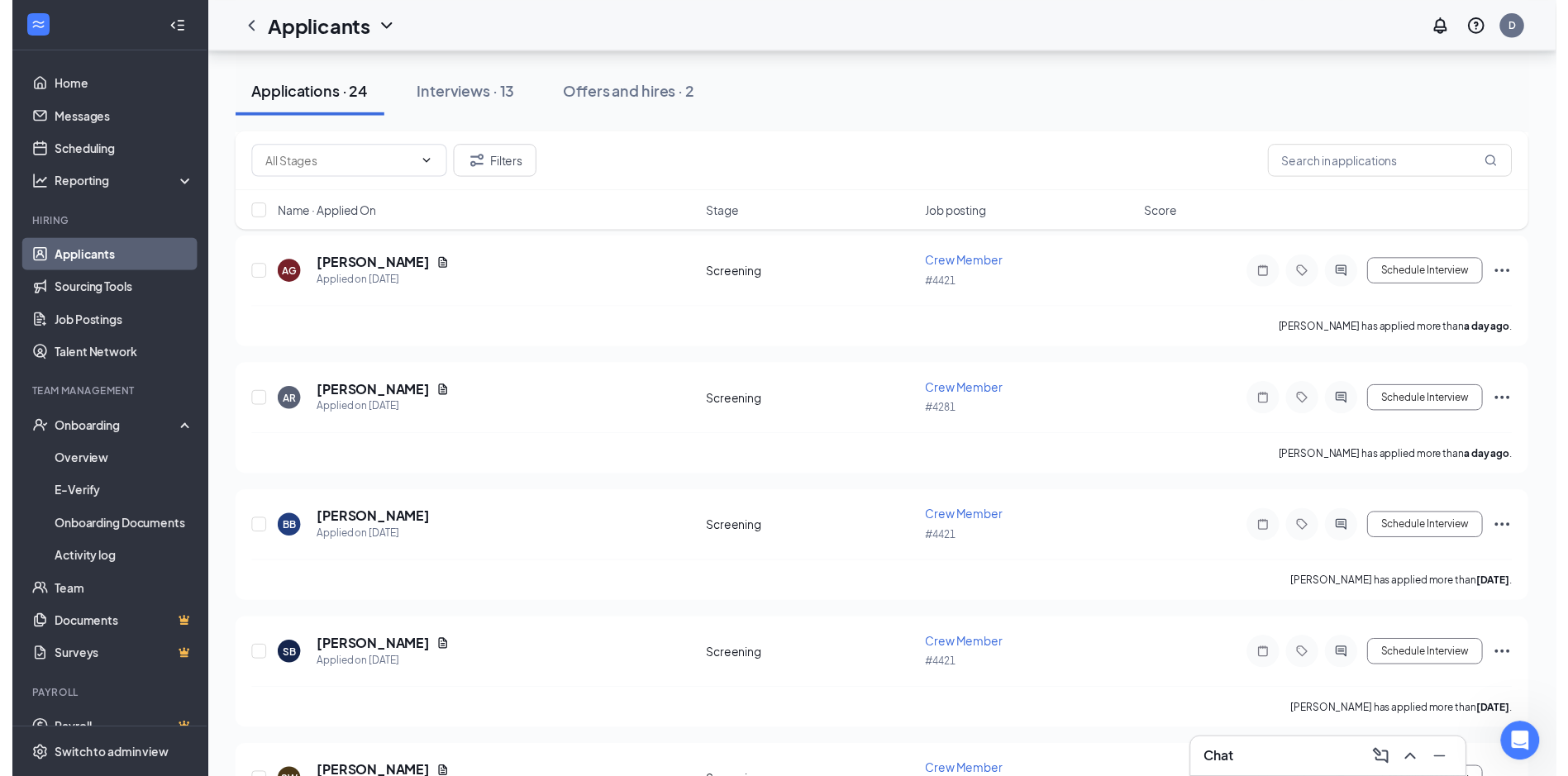
scroll to position [841, 0]
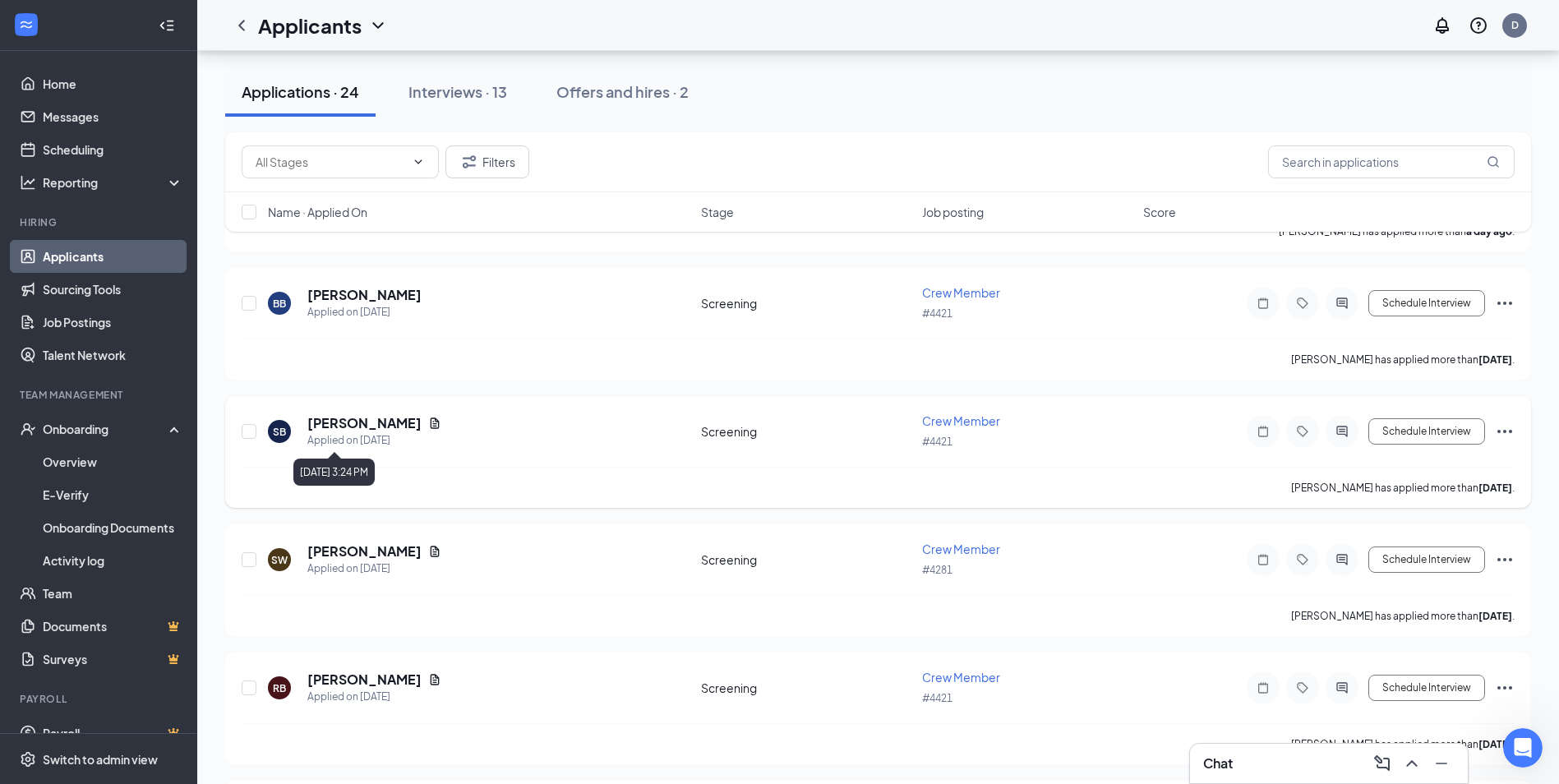
click at [321, 427] on h5 "[PERSON_NAME]" at bounding box center [365, 422] width 114 height 18
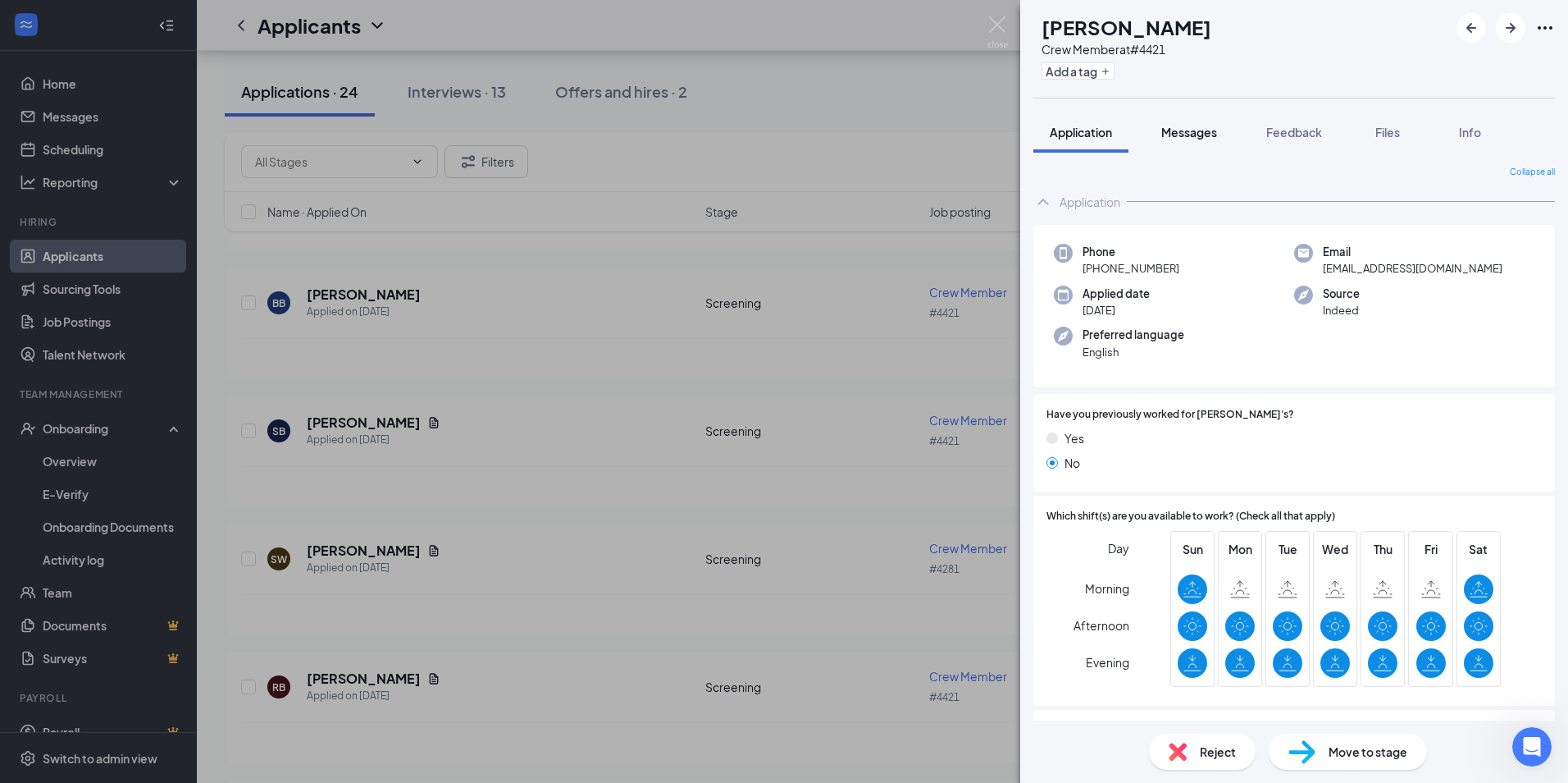
click at [1152, 132] on button "Messages" at bounding box center [1189, 132] width 89 height 41
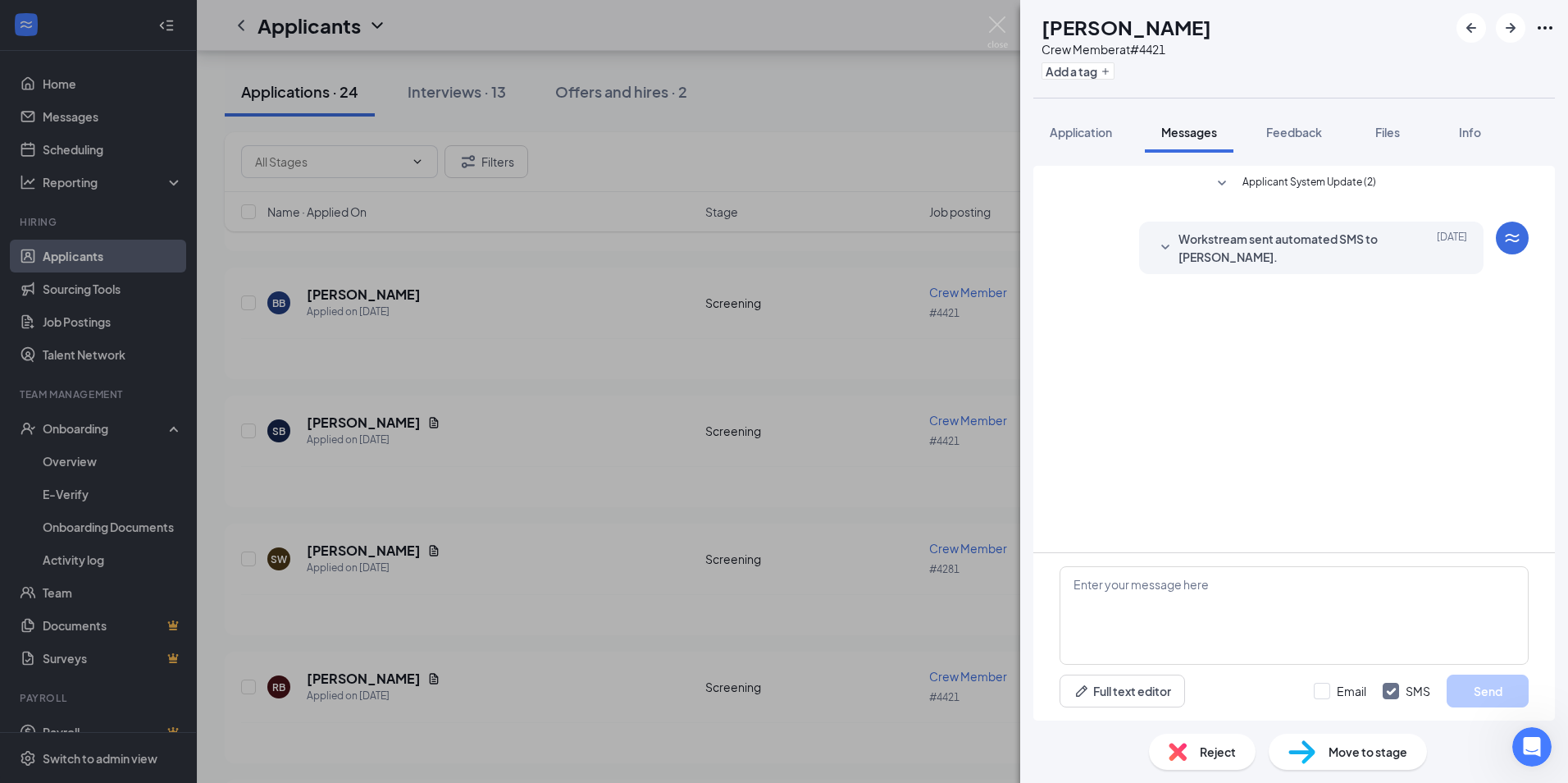
click at [1308, 250] on span "Workstream sent automated SMS to [PERSON_NAME]." at bounding box center [1285, 247] width 214 height 37
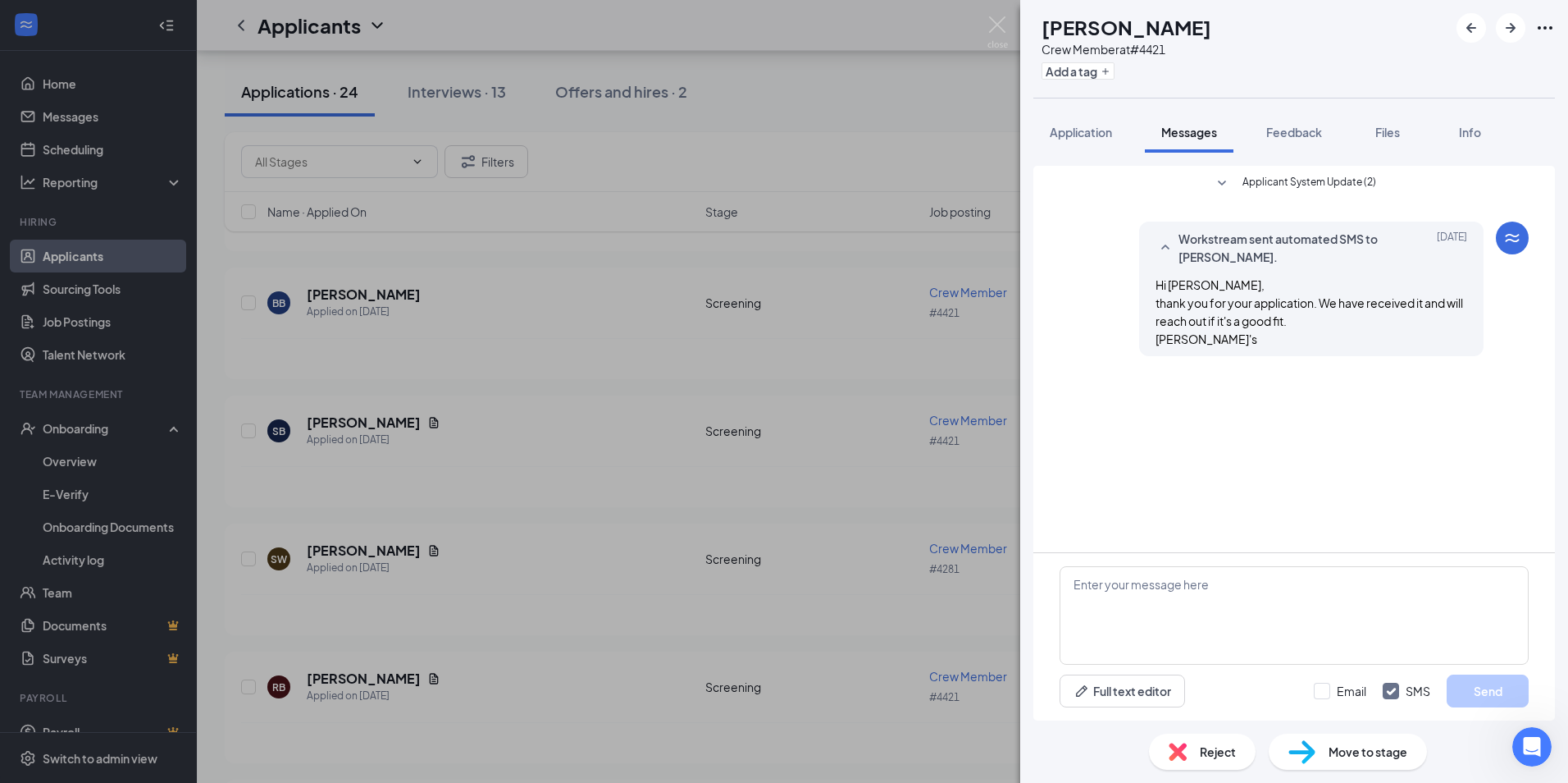
click at [1303, 415] on div "Applicant System Update (2) Workstream sent automated SMS to [PERSON_NAME]. [DA…" at bounding box center [1294, 359] width 521 height 387
click at [1298, 136] on span "Feedback" at bounding box center [1294, 132] width 56 height 15
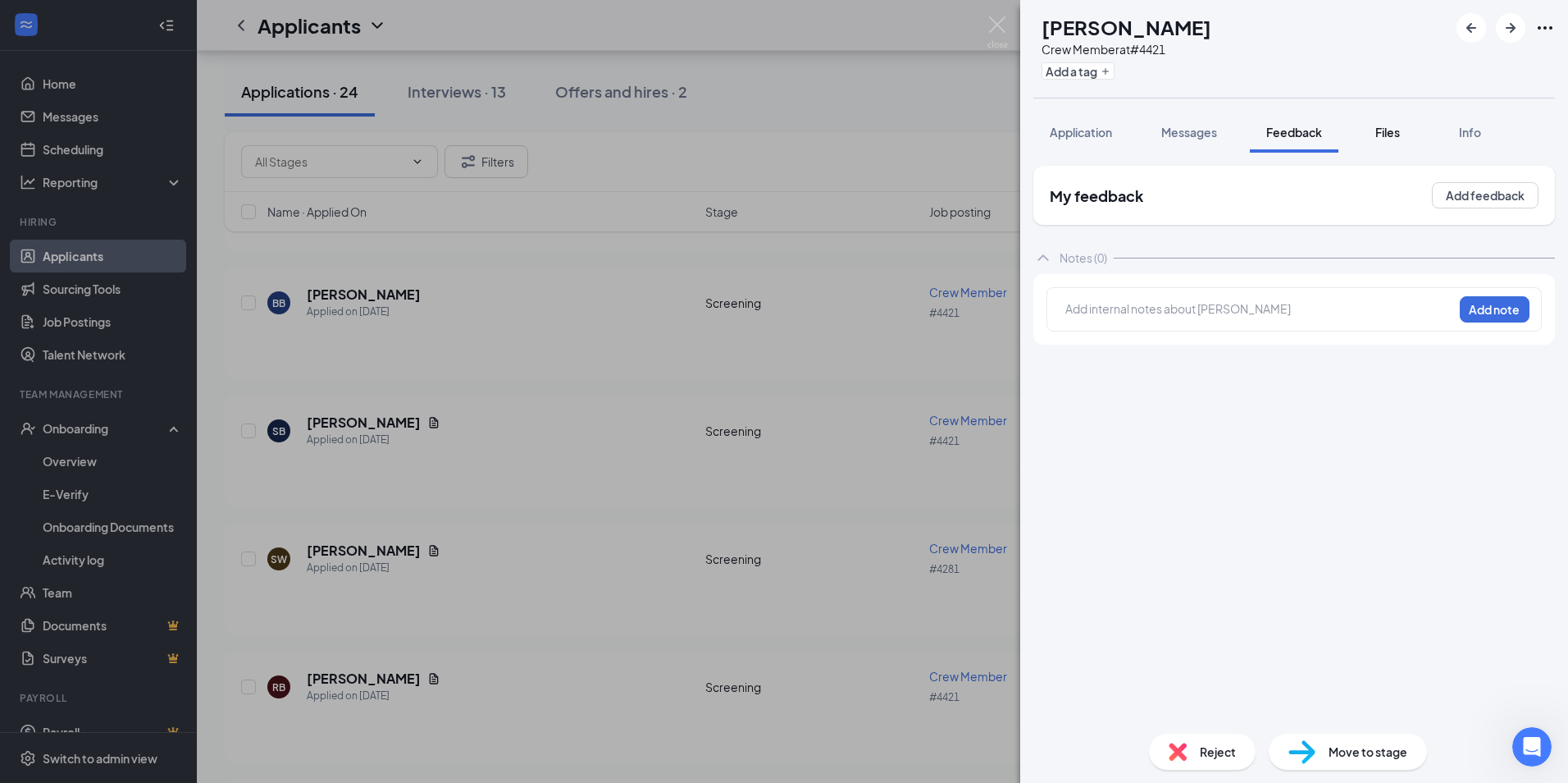
click at [1392, 137] on span "Files" at bounding box center [1387, 132] width 24 height 15
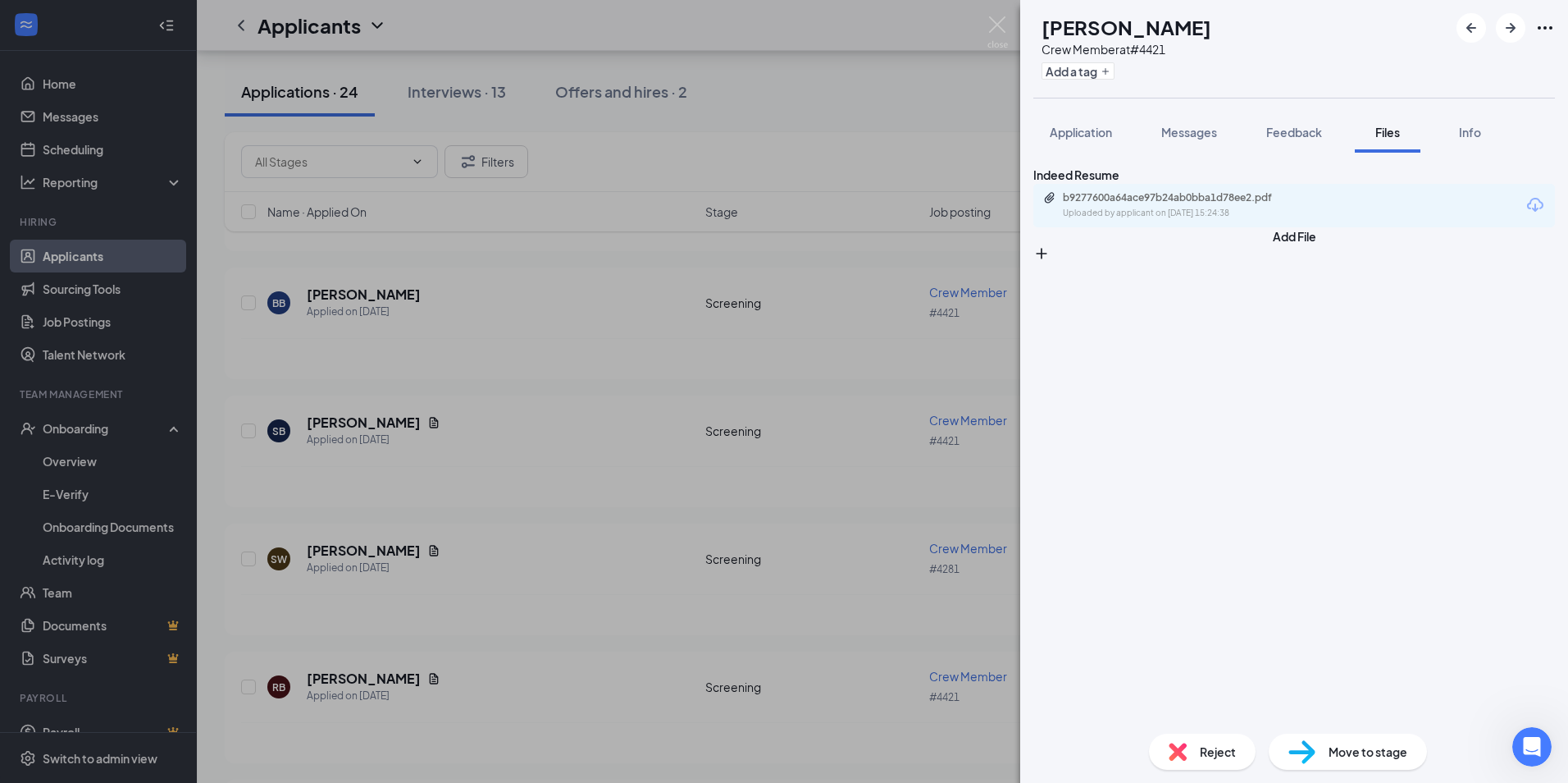
click at [1291, 214] on div "b9277600a64ace97b24ab0bba1d78ee2.pdf Uploaded by applicant on [DATE] 15:24:38" at bounding box center [1294, 205] width 521 height 43
click at [1287, 204] on div "b9277600a64ace97b24ab0bba1d78ee2.pdf" at bounding box center [1177, 198] width 229 height 13
click at [715, 126] on div "SB [PERSON_NAME] Crew Member at #4421 Add a tag Application Messages Feedback F…" at bounding box center [784, 392] width 1568 height 783
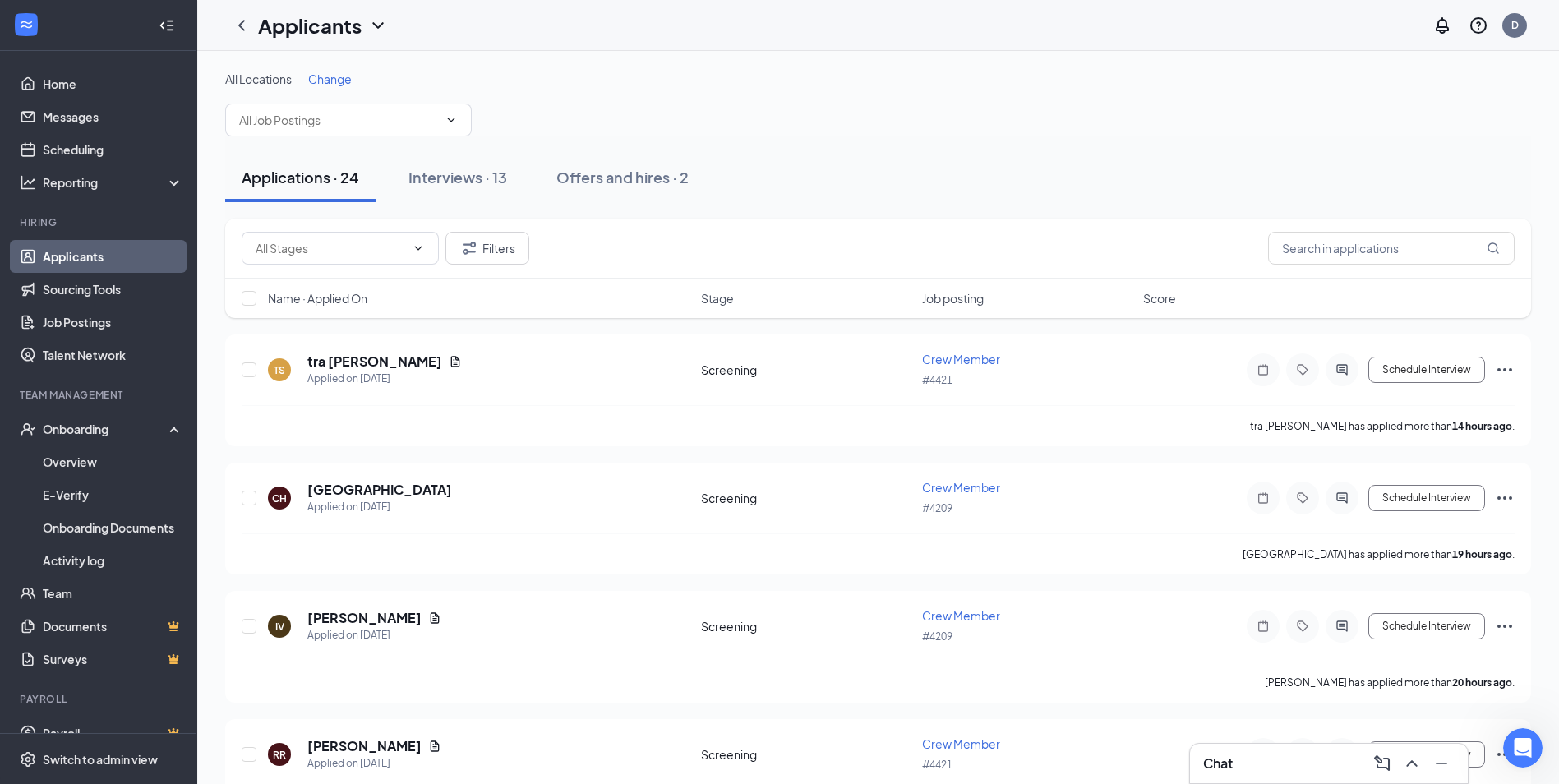
click at [973, 297] on span "Job posting" at bounding box center [953, 298] width 62 height 17
click at [466, 245] on icon "Filter" at bounding box center [469, 248] width 13 height 12
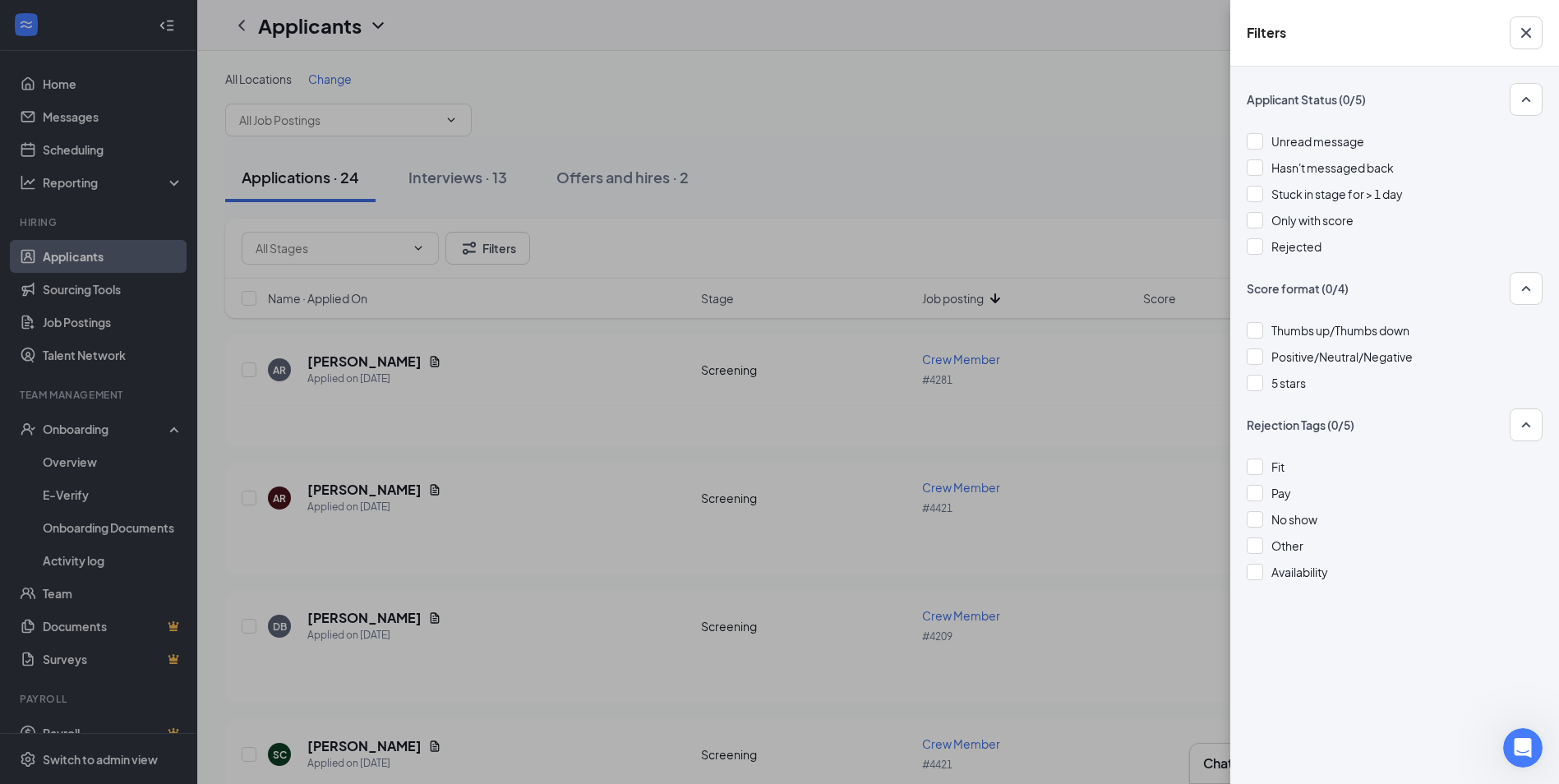
click at [1061, 172] on div "Filters Applicant Status (0/5) Unread message Hasn't messaged back Stuck in sta…" at bounding box center [780, 392] width 1559 height 784
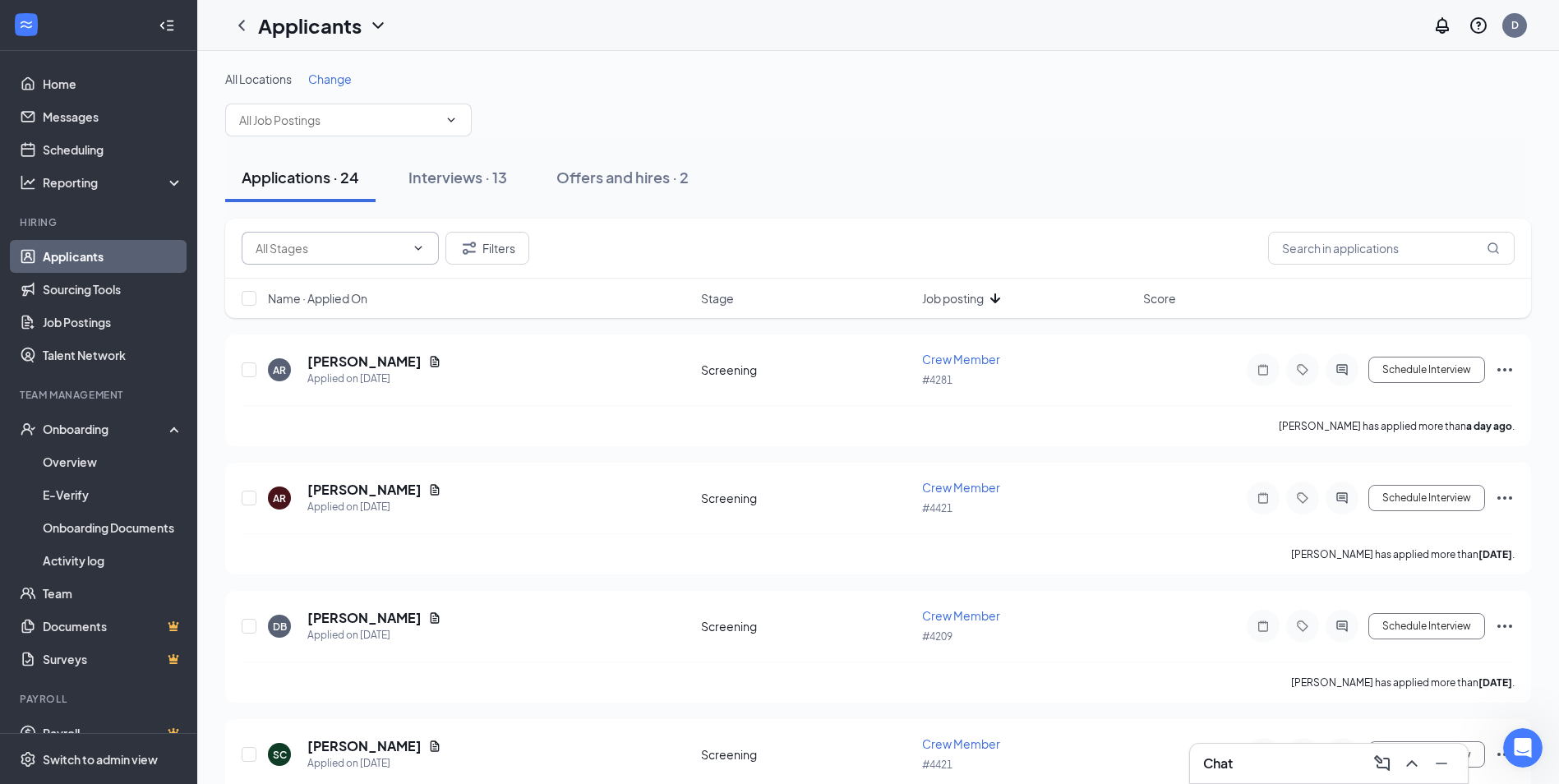
click at [410, 250] on span at bounding box center [416, 249] width 17 height 13
click at [606, 248] on div "Filters" at bounding box center [878, 248] width 1273 height 33
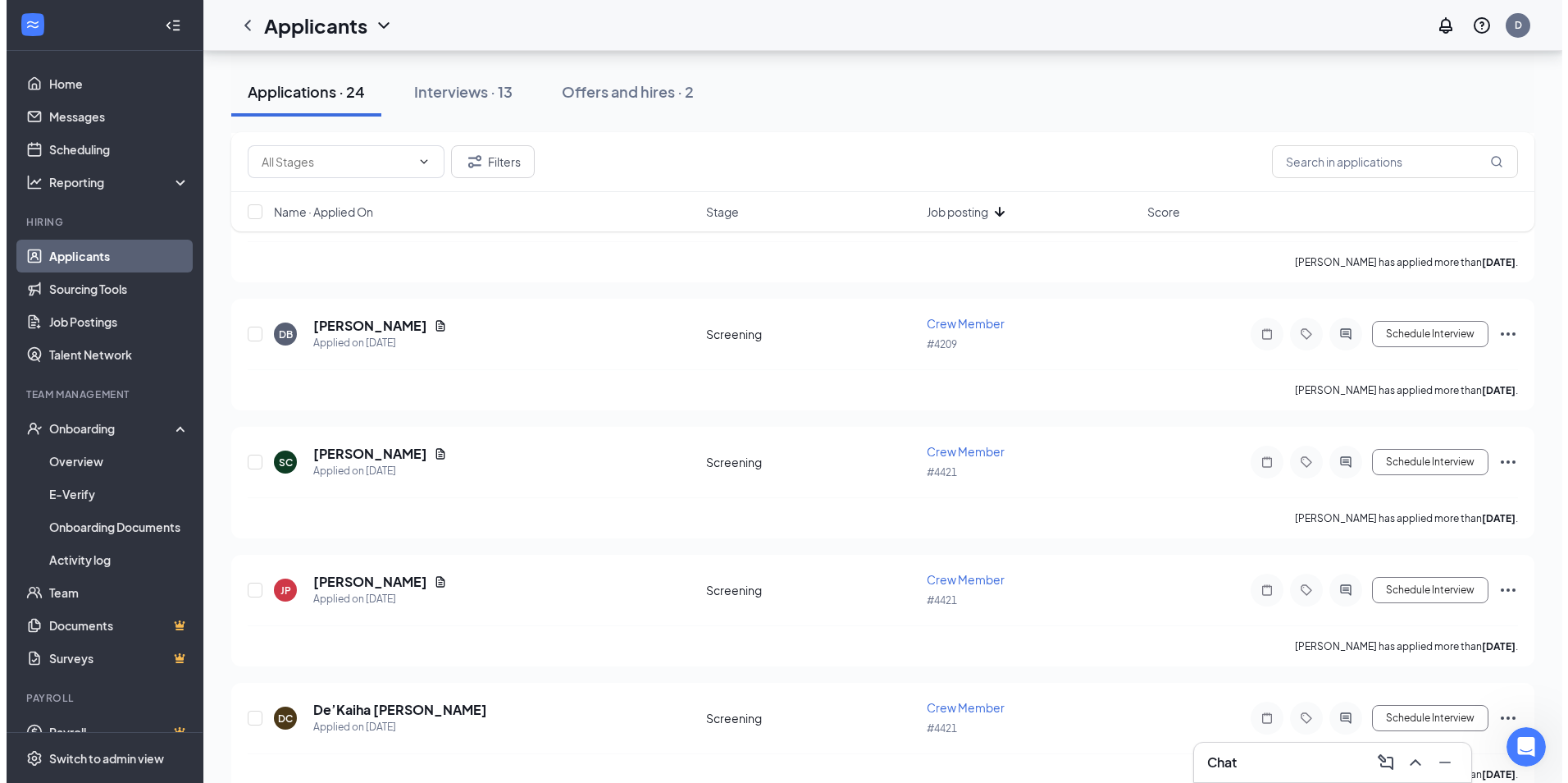
scroll to position [328, 0]
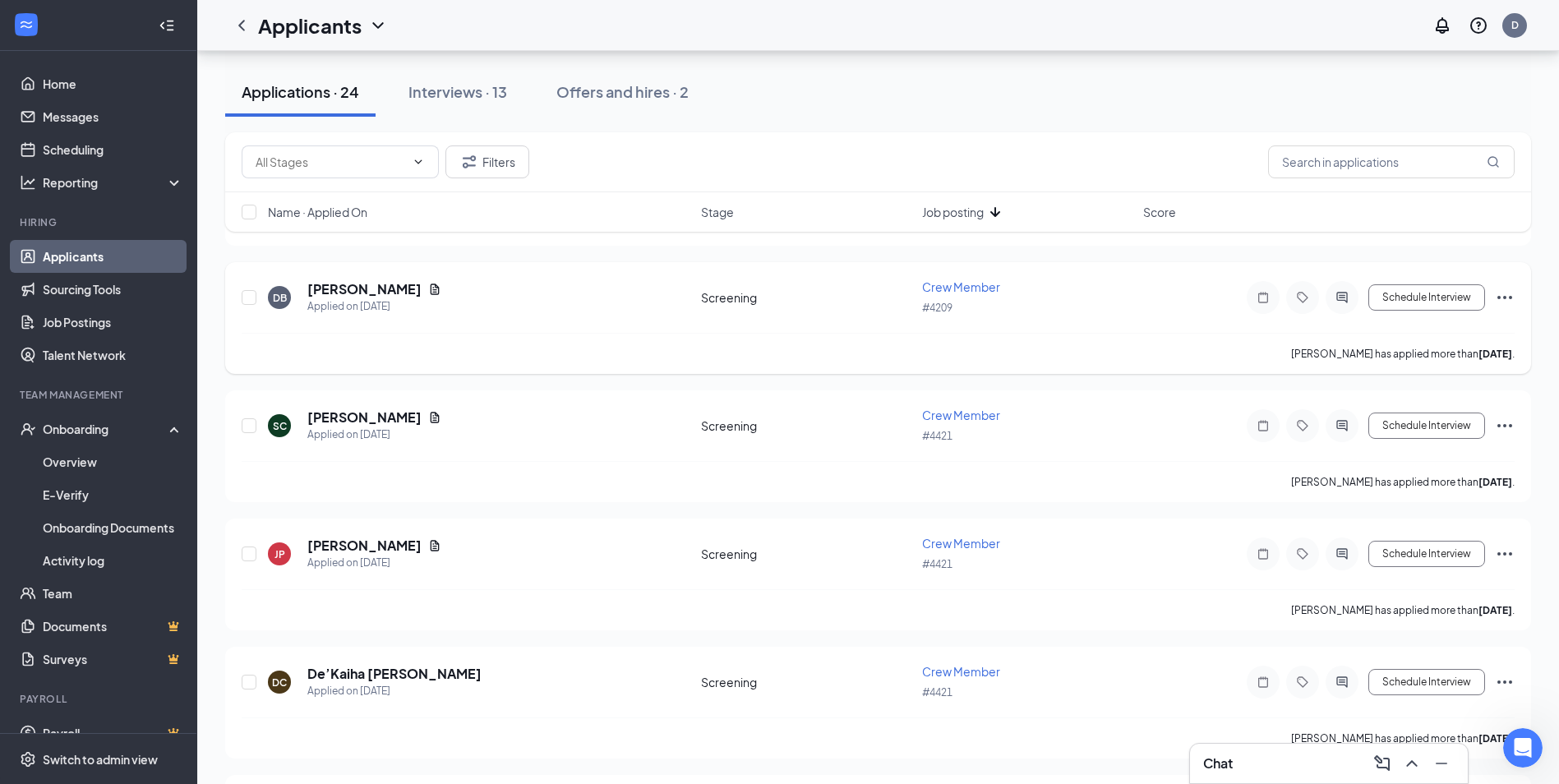
click at [356, 288] on h5 "[PERSON_NAME]" at bounding box center [365, 289] width 114 height 18
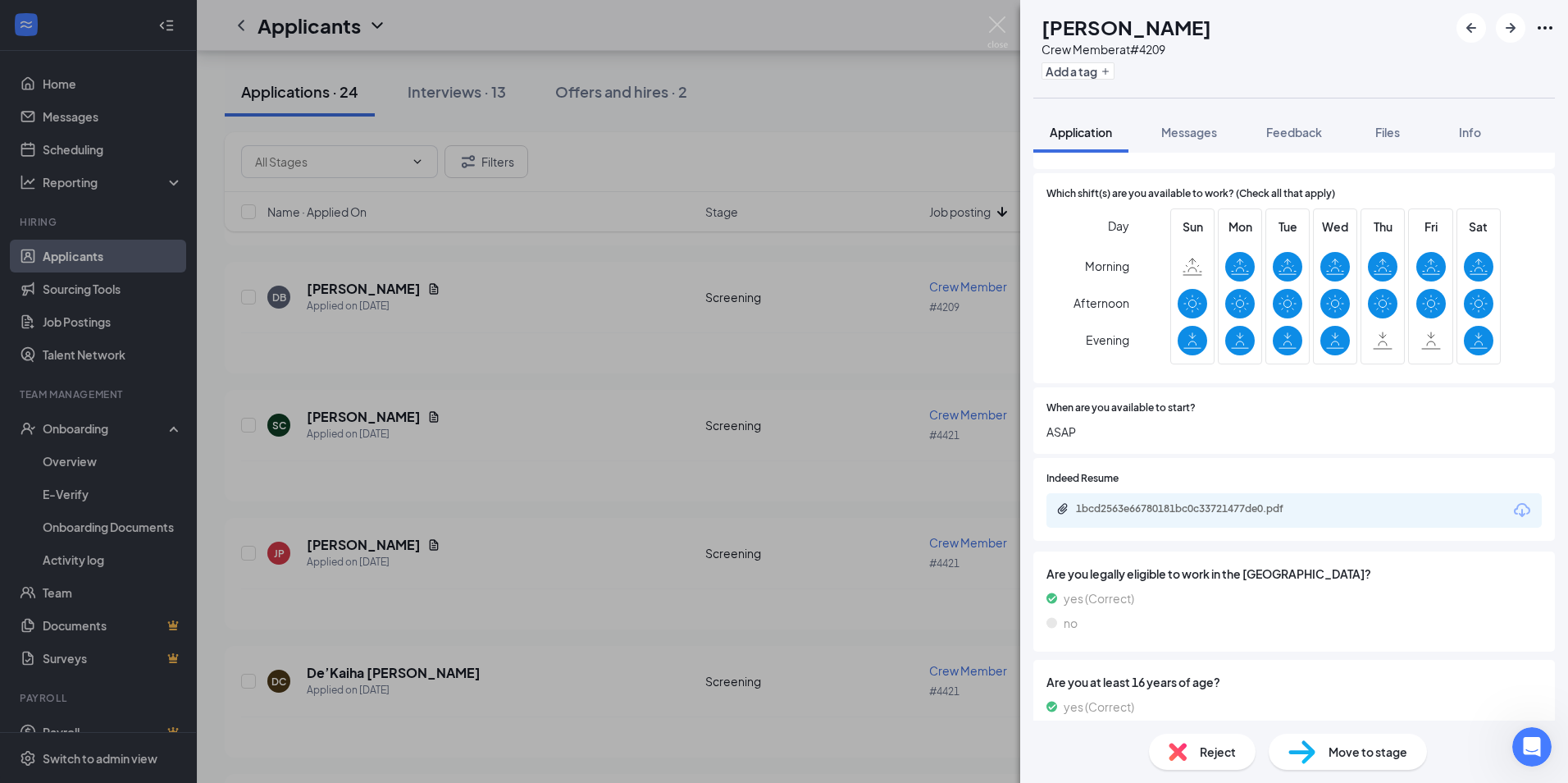
scroll to position [410, 0]
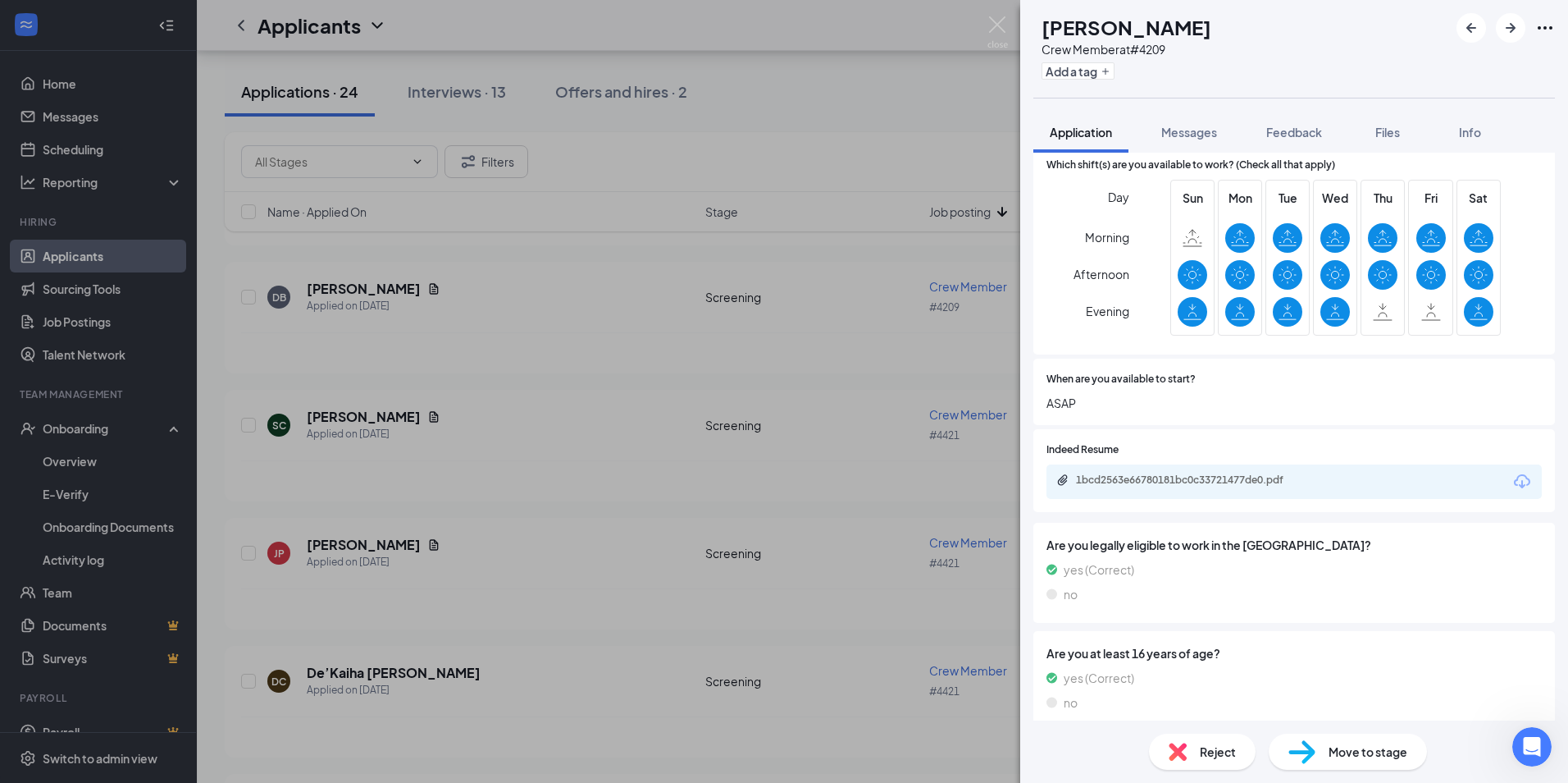
click at [1228, 465] on div "1bcd2563e66780181bc0c33721477de0.pdf" at bounding box center [1294, 481] width 495 height 35
click at [1231, 473] on div "1bcd2563e66780181bc0c33721477de0.pdf" at bounding box center [1190, 480] width 229 height 13
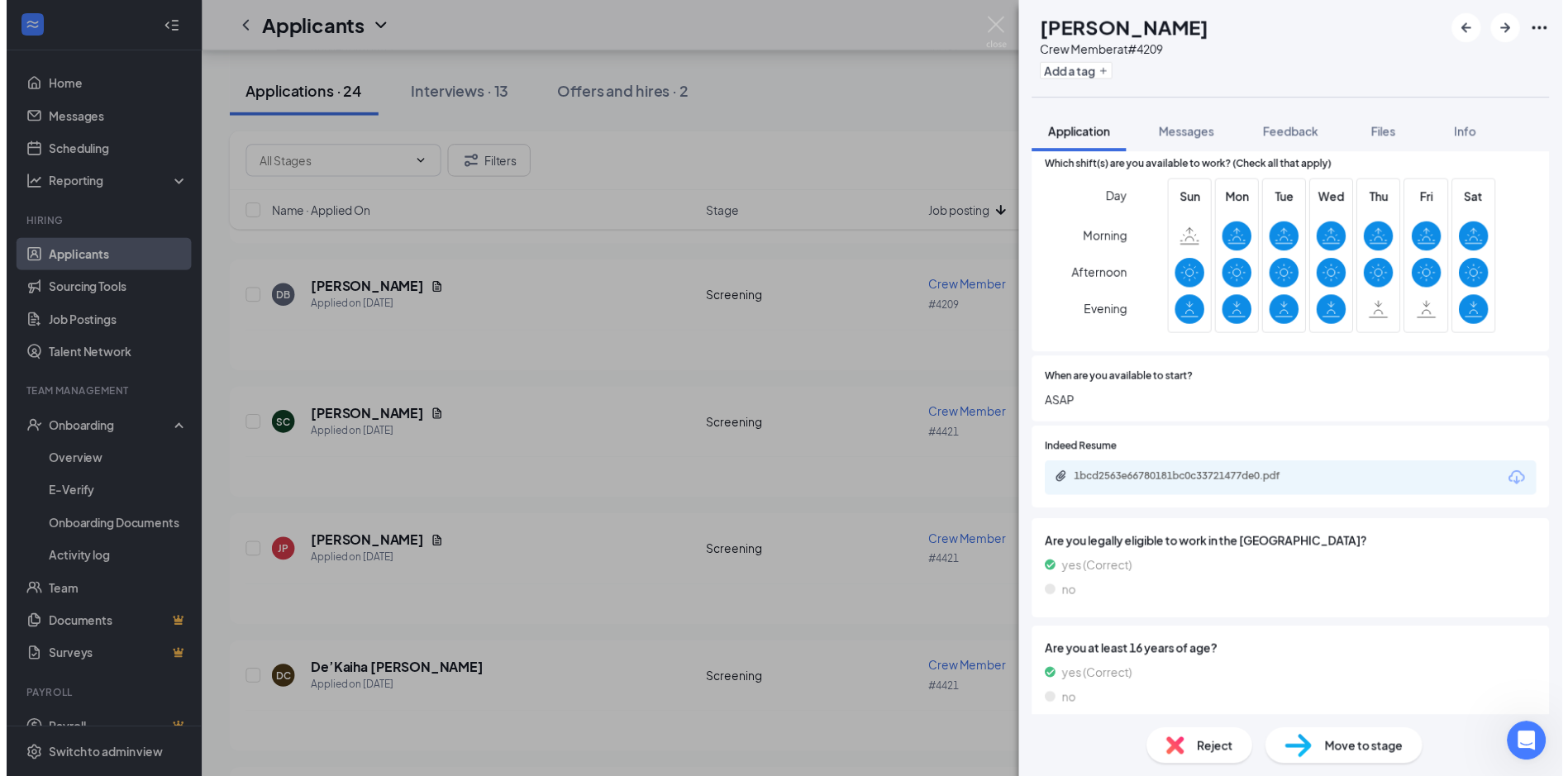
scroll to position [409, 0]
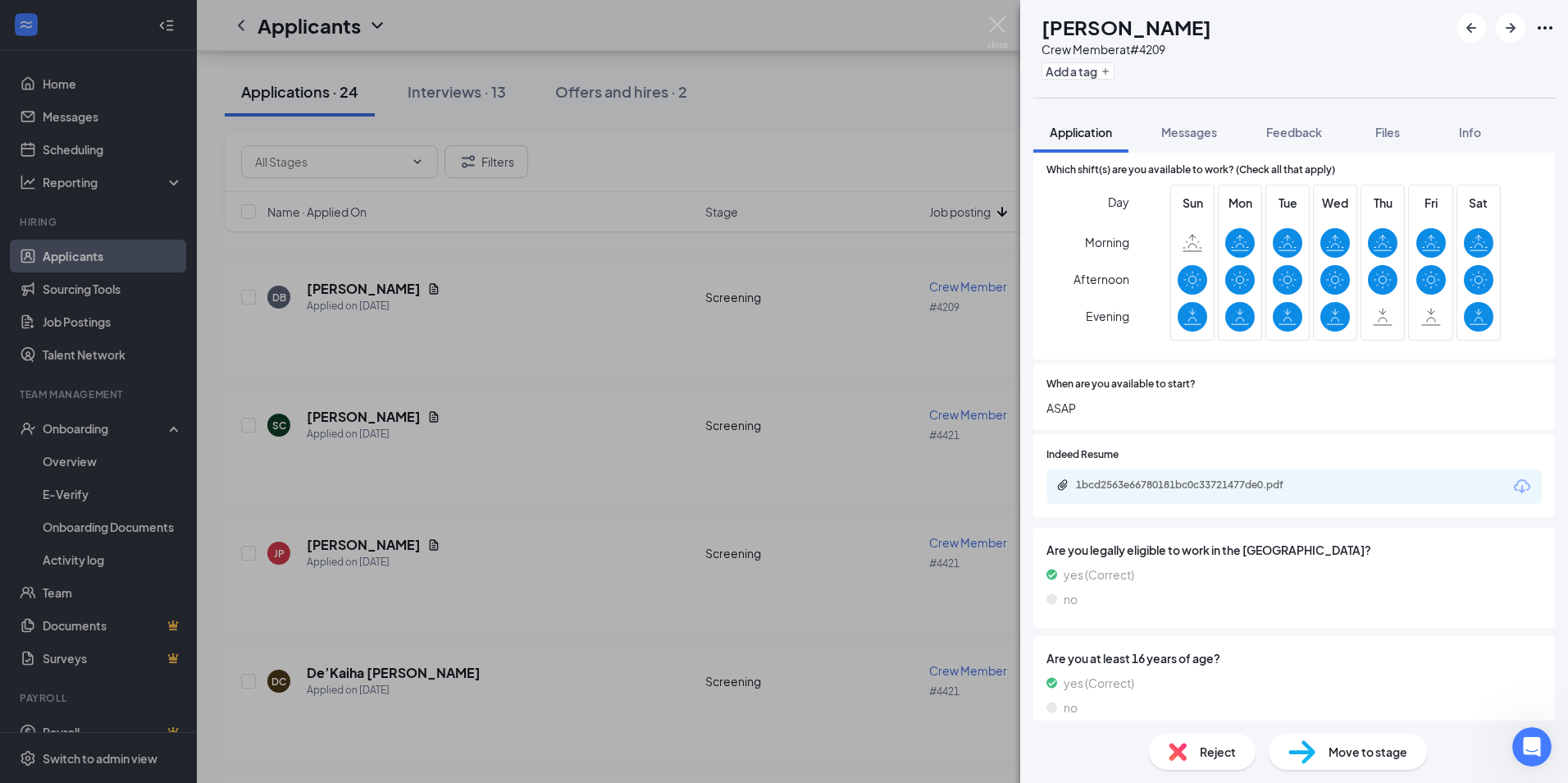
click at [743, 63] on div "DB [PERSON_NAME] Crew Member at #4209 Add a tag Application Messages Feedback F…" at bounding box center [784, 392] width 1568 height 783
